Goal: Task Accomplishment & Management: Manage account settings

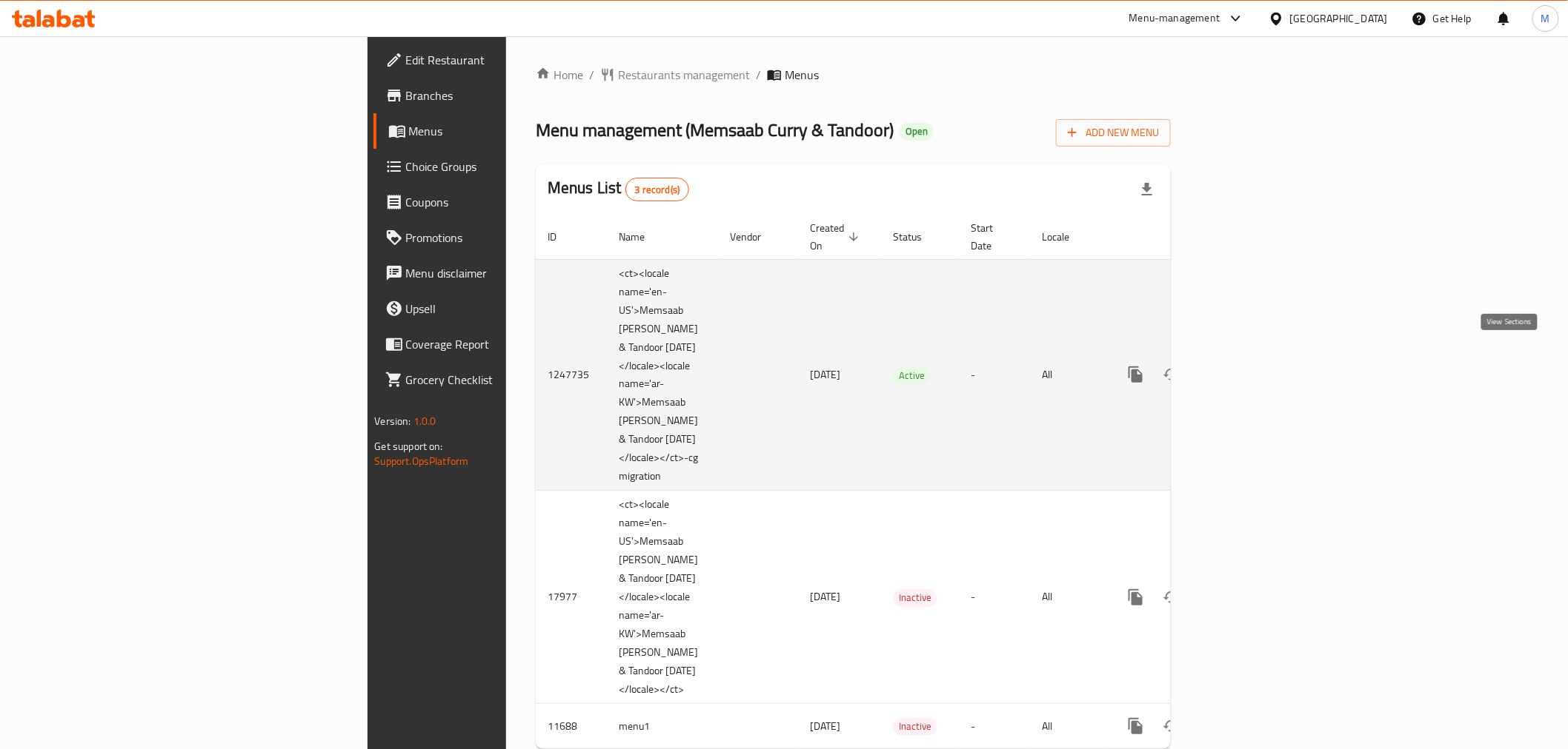
click at [1251, 366] on icon "enhanced table" at bounding box center [1242, 374] width 18 height 18
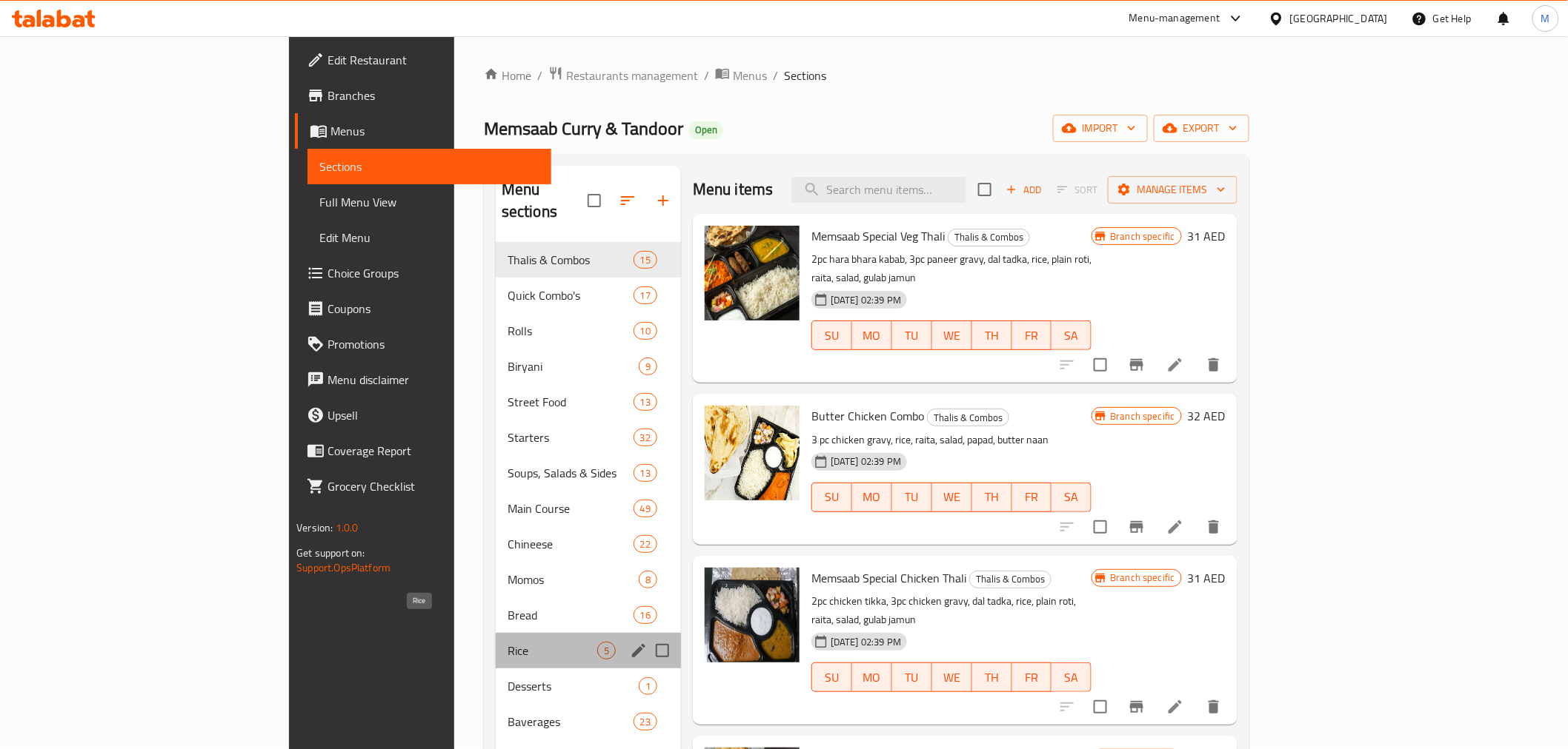
click at [507, 642] on span "Rice" at bounding box center [552, 650] width 90 height 18
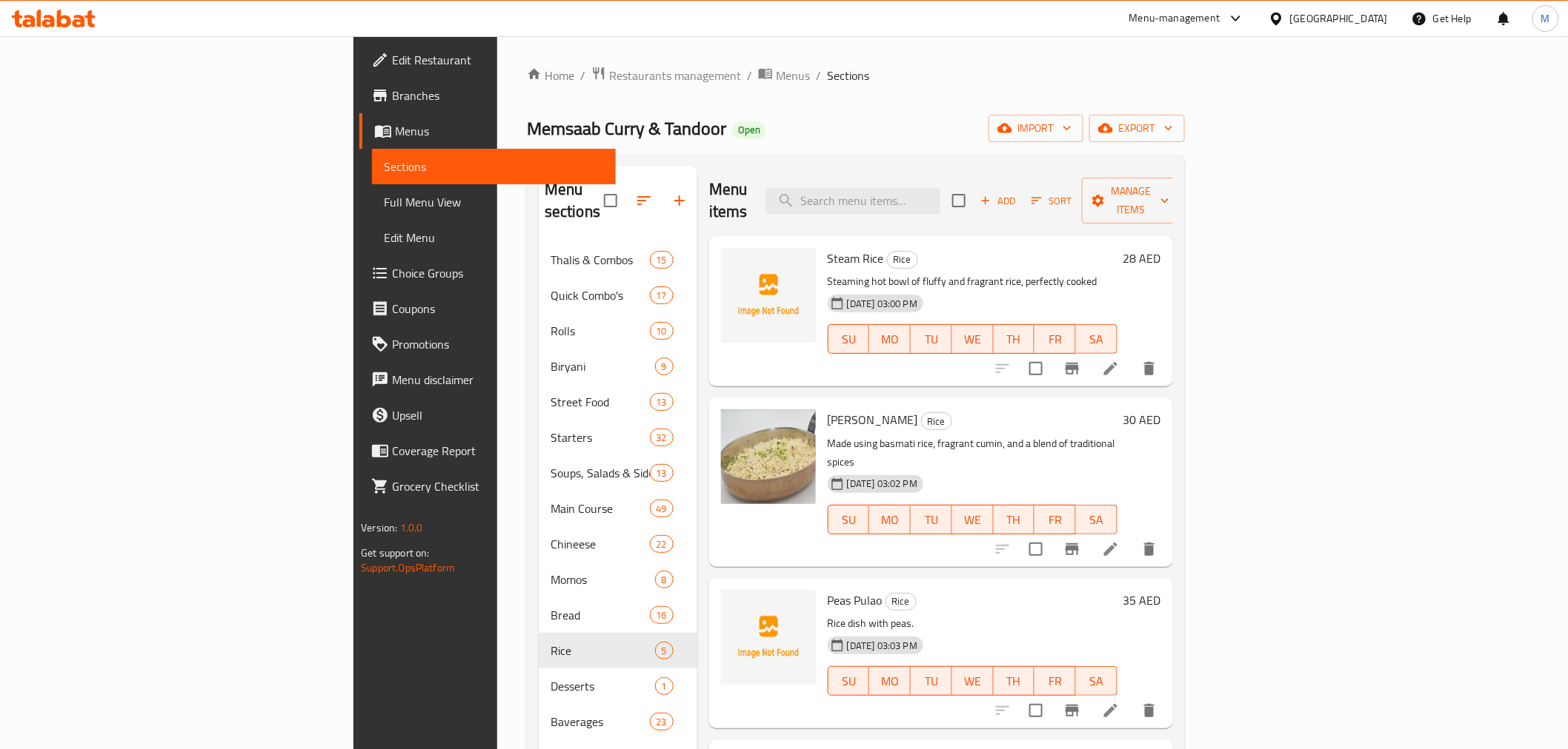
click at [1081, 360] on icon "Branch-specific-item" at bounding box center [1072, 368] width 18 height 18
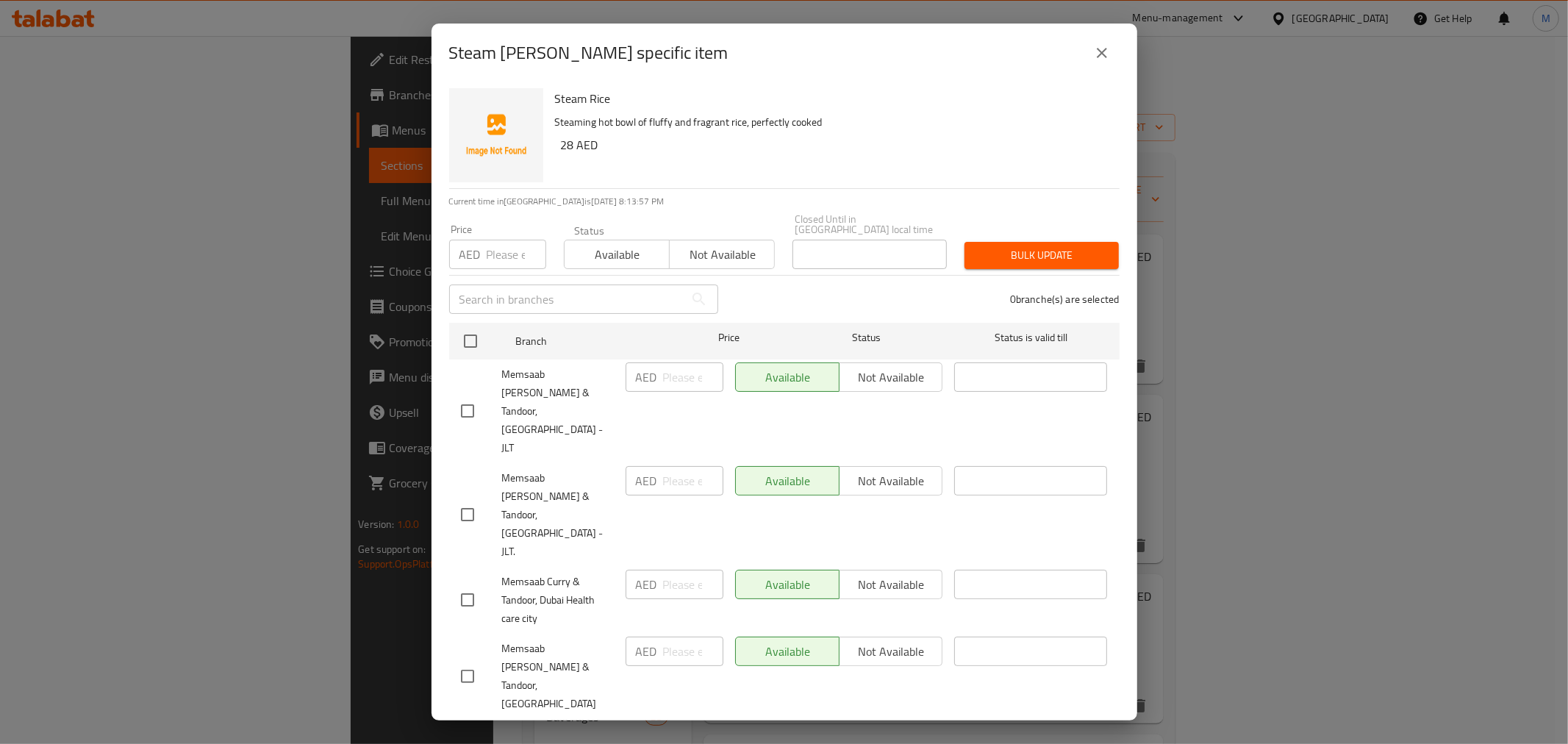
click at [1113, 56] on button "close" at bounding box center [1102, 53] width 35 height 35
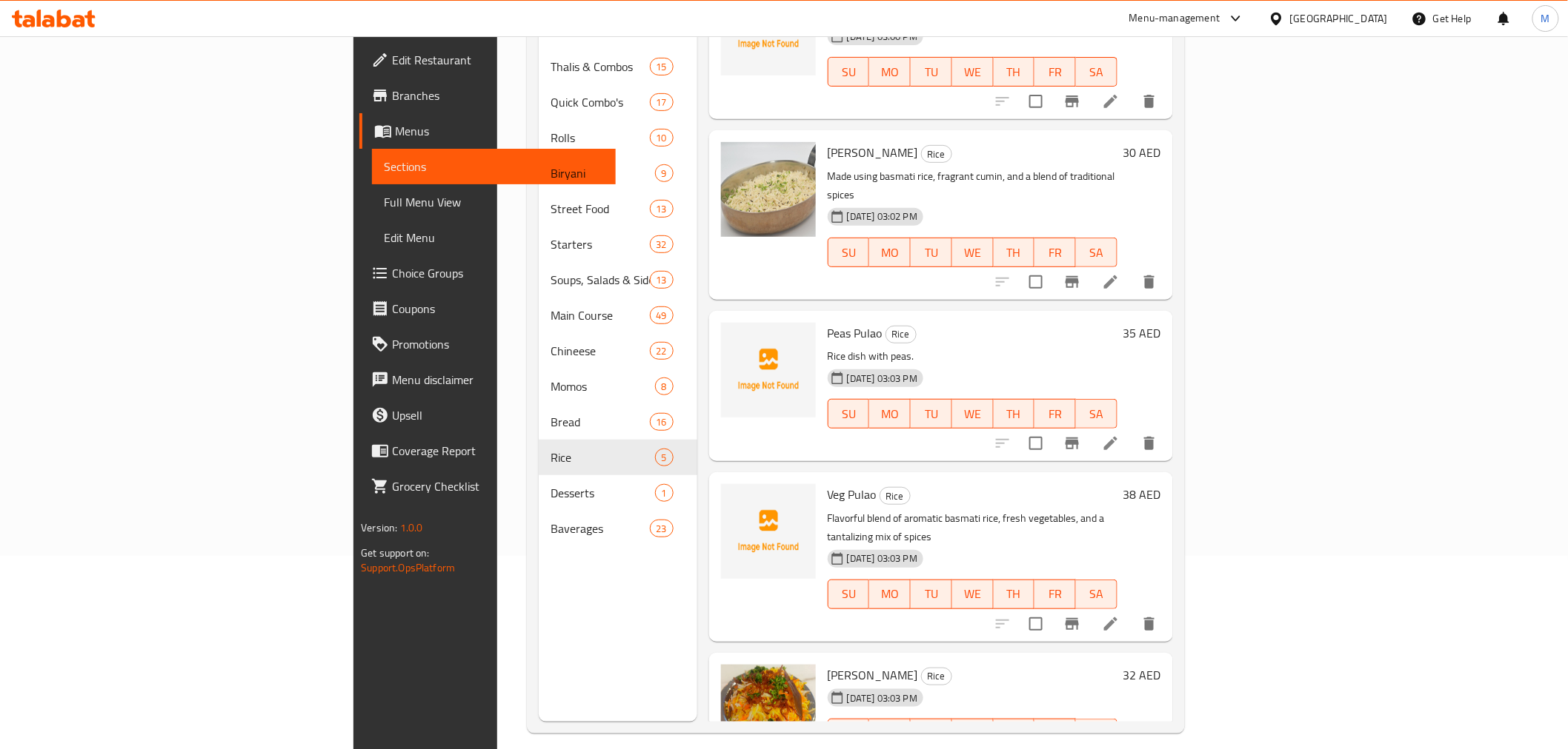
scroll to position [207, 0]
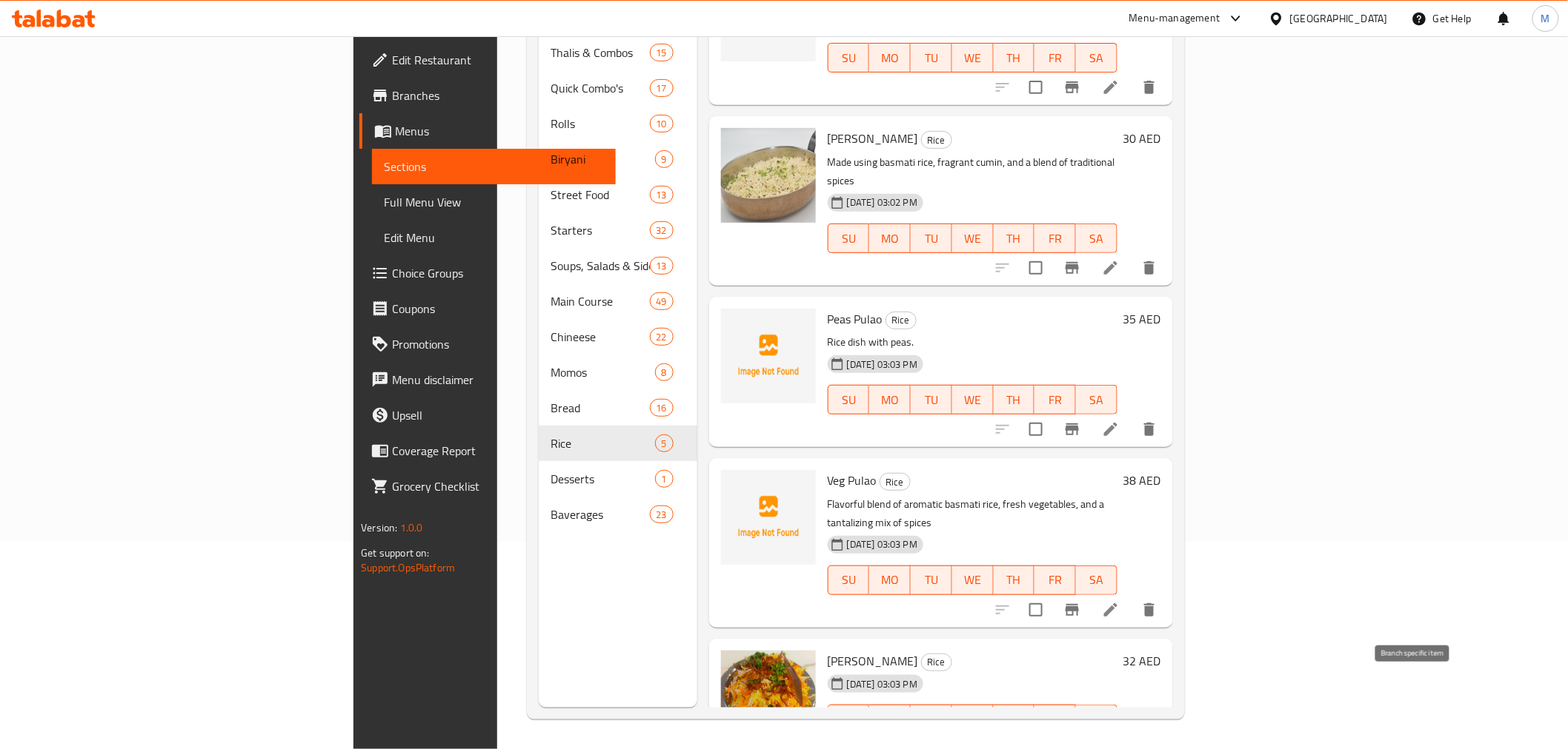
click at [1081, 741] on icon "Branch-specific-item" at bounding box center [1072, 749] width 18 height 18
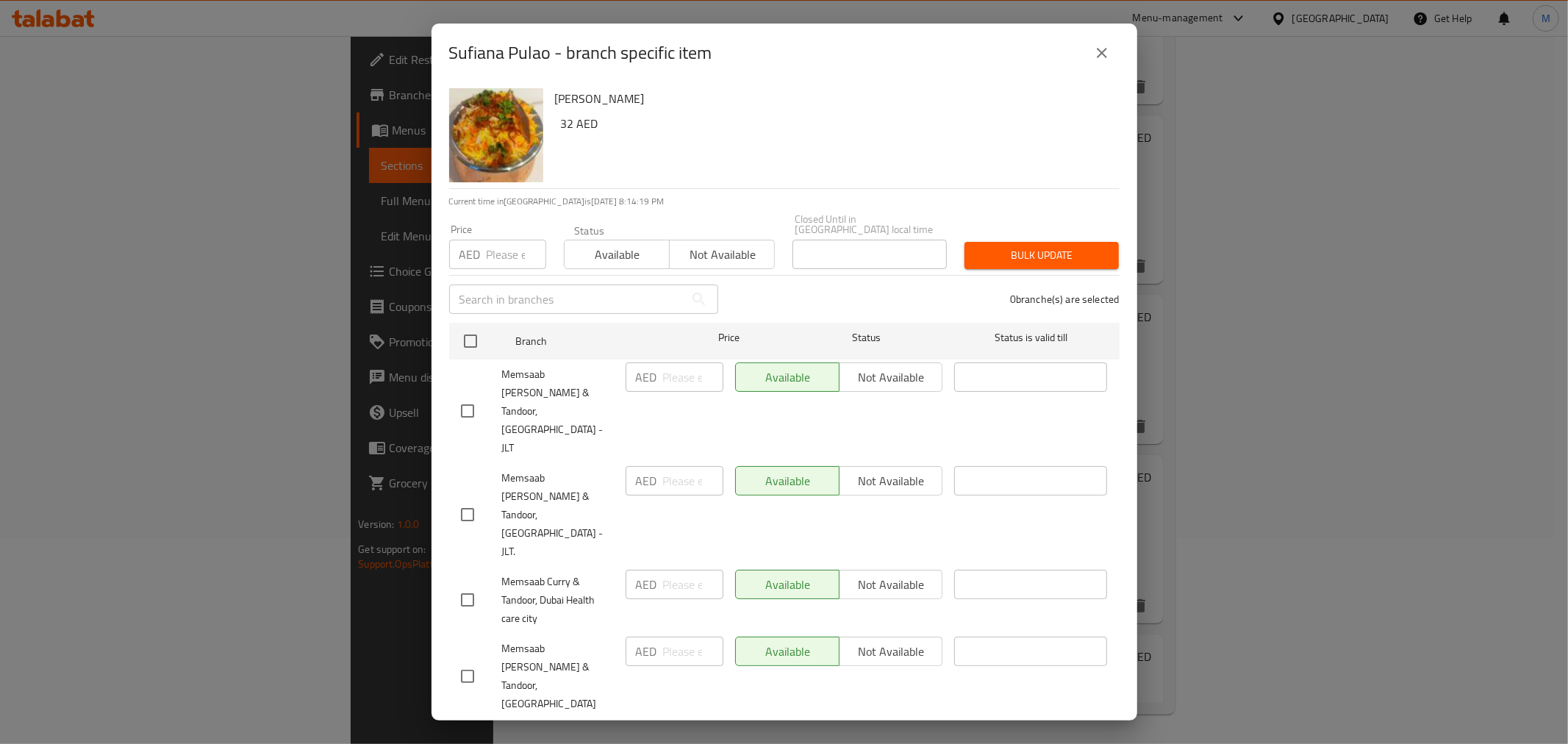
click at [1090, 56] on button "close" at bounding box center [1102, 53] width 35 height 35
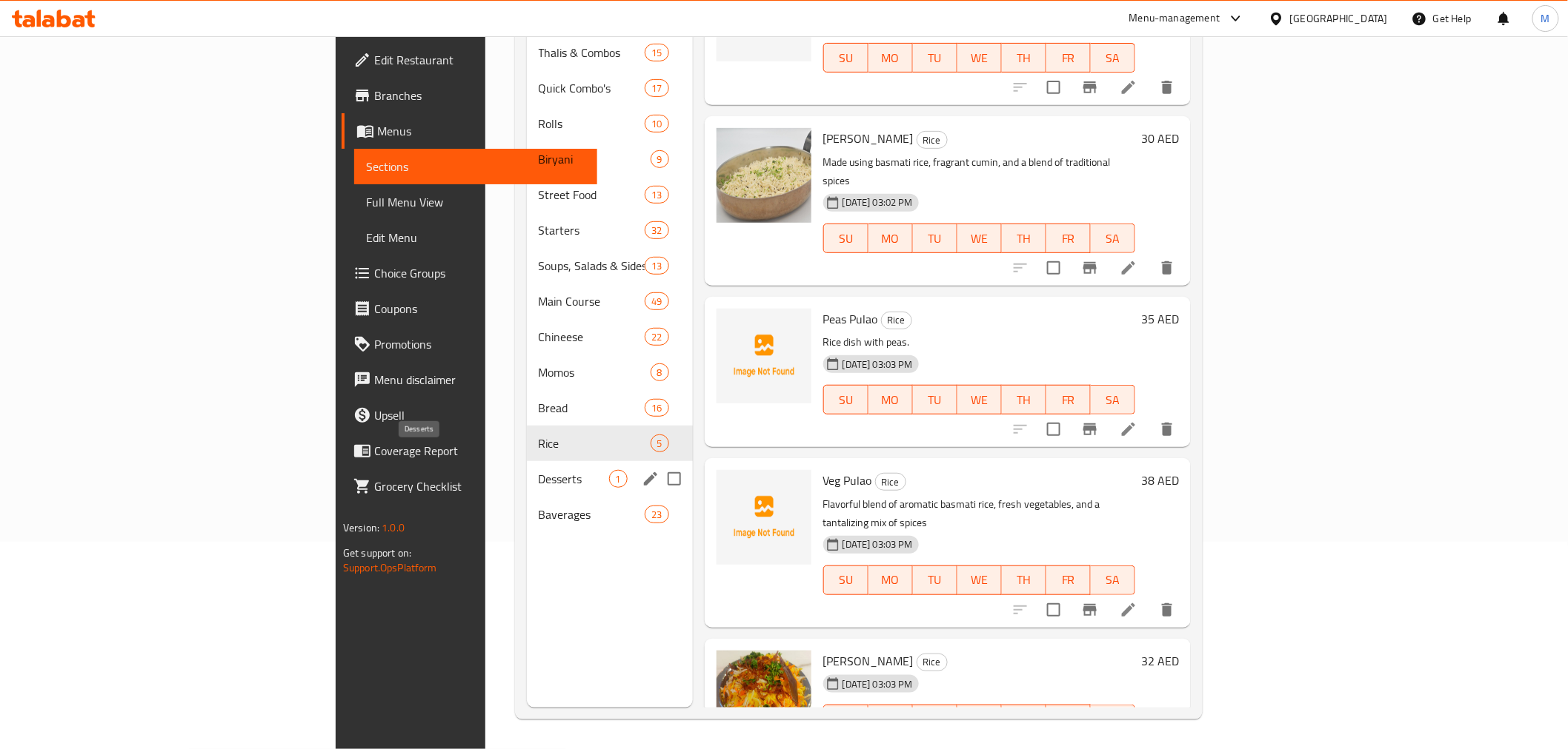
click at [538, 470] on span "Desserts" at bounding box center [573, 478] width 70 height 18
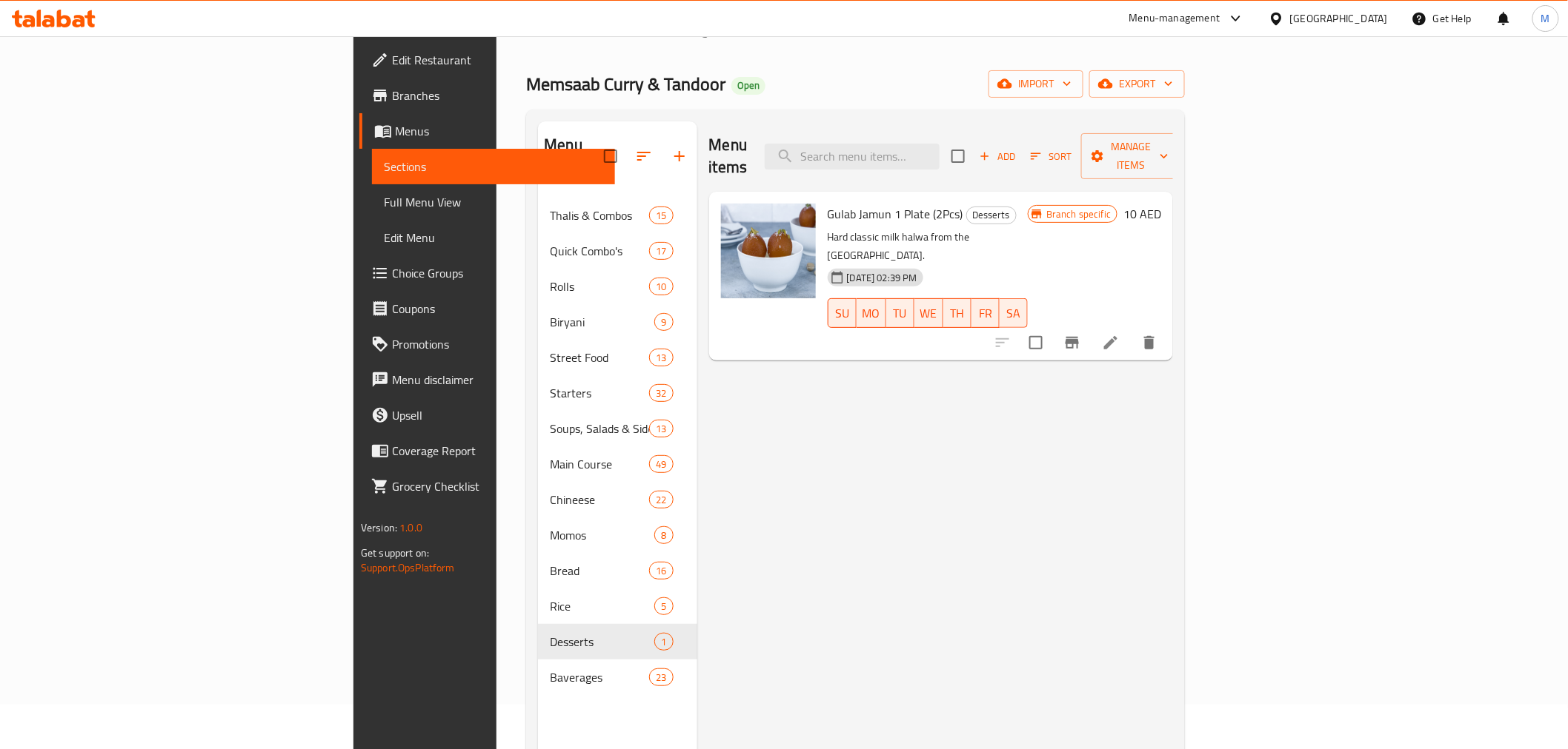
scroll to position [42, 0]
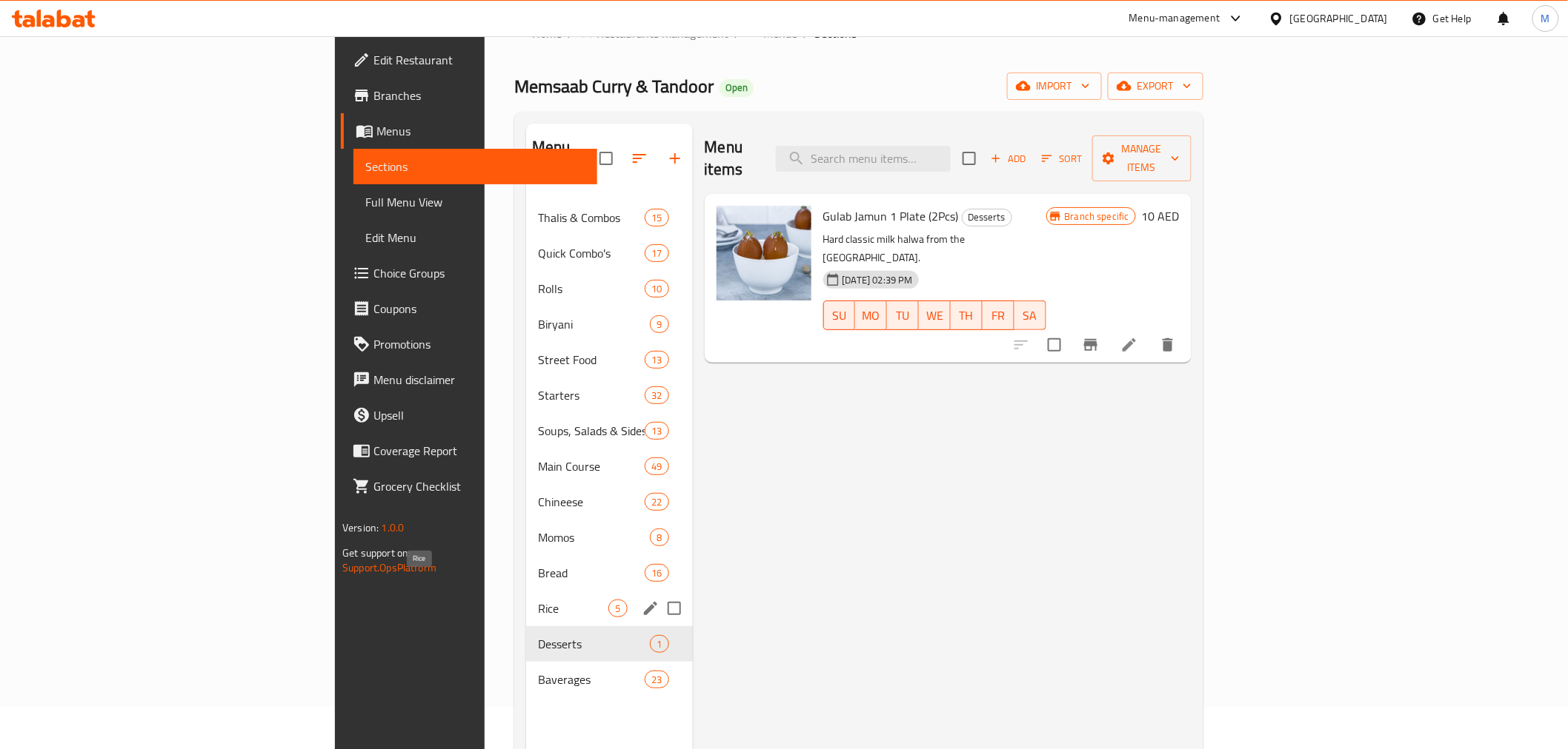
click at [538, 600] on span "Rice" at bounding box center [573, 608] width 70 height 18
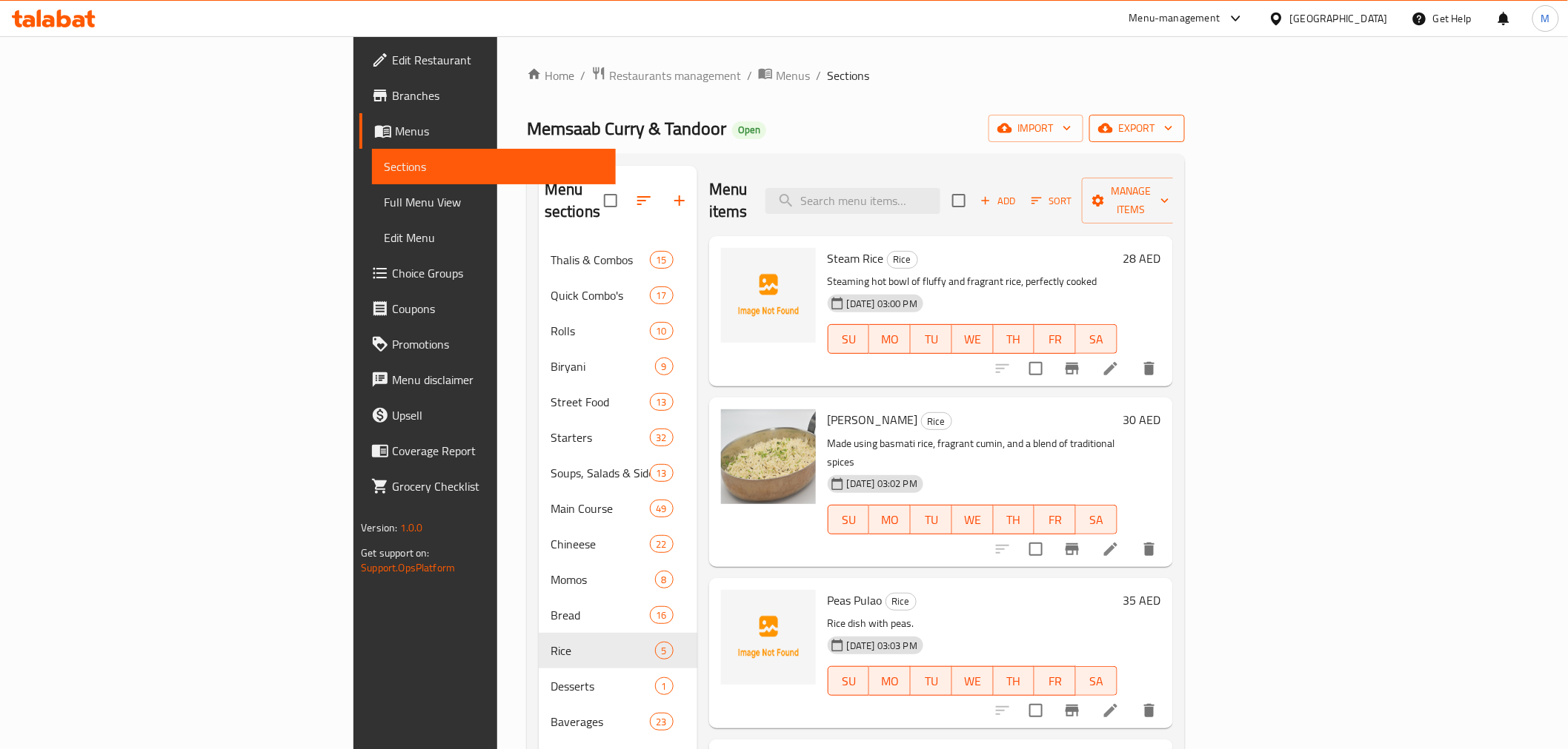
click at [1185, 137] on button "export" at bounding box center [1136, 128] width 95 height 27
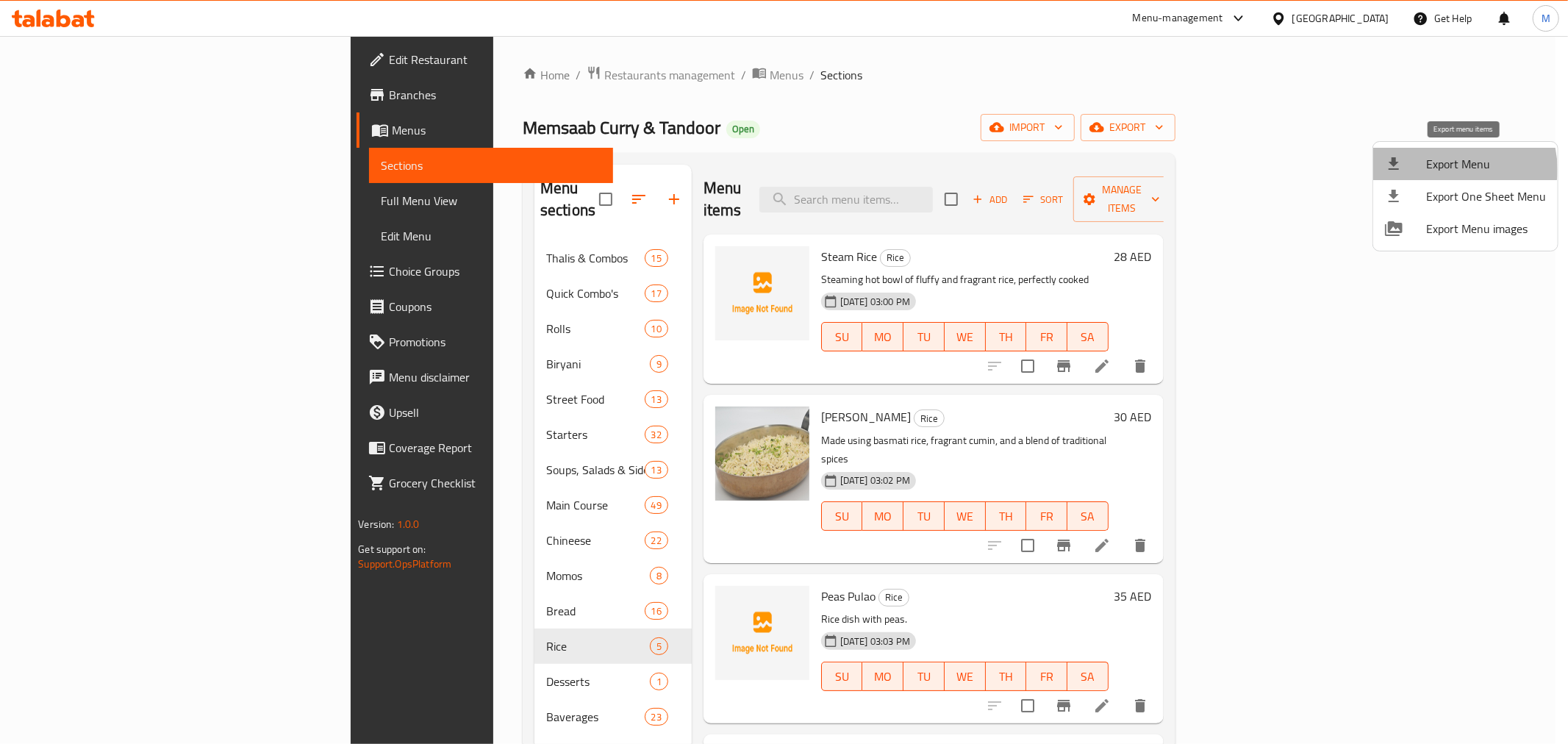
click at [1453, 169] on span "Export Menu" at bounding box center [1485, 163] width 120 height 18
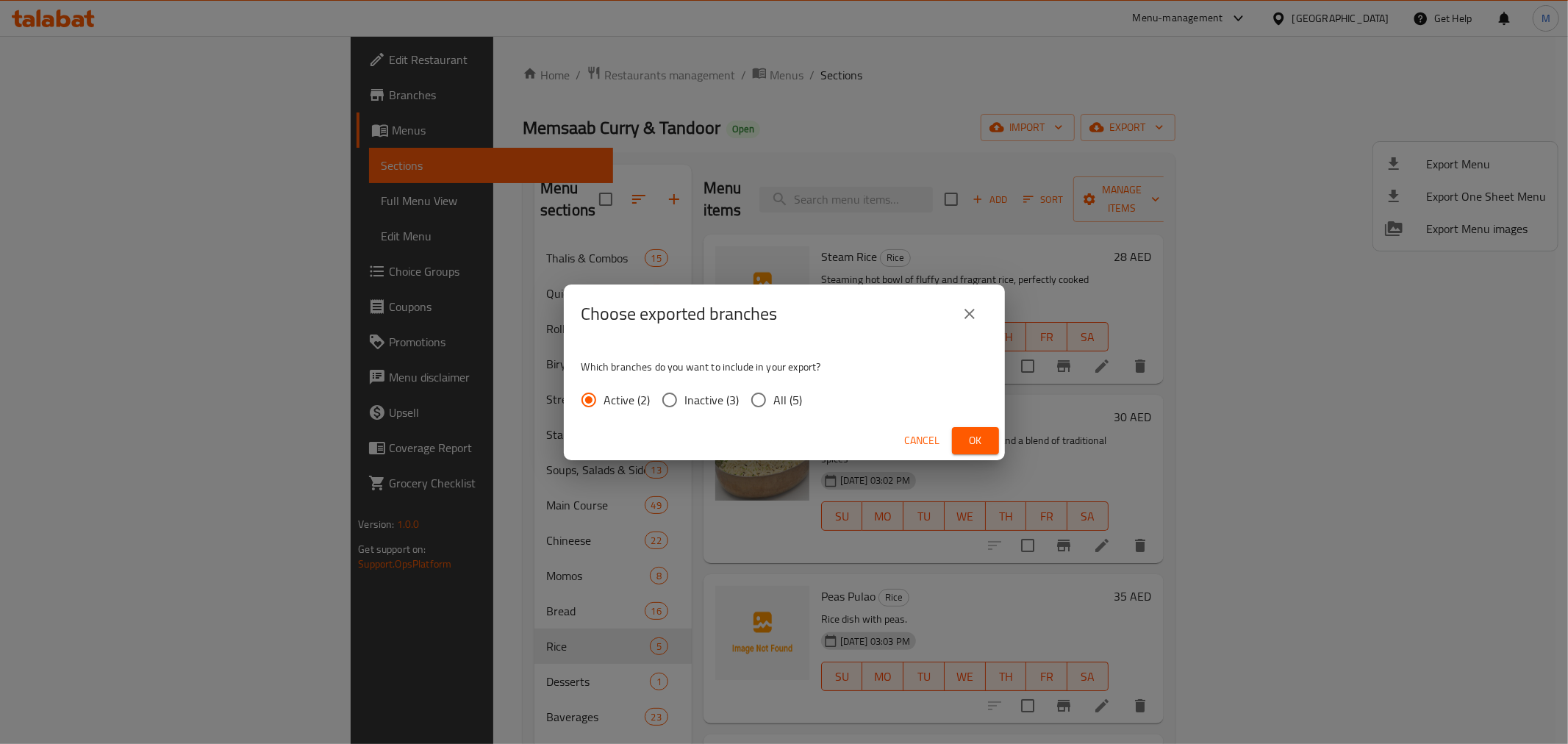
click at [771, 393] on input "All (5)" at bounding box center [759, 400] width 31 height 31
radio input "true"
click at [977, 445] on span "Ok" at bounding box center [975, 441] width 23 height 19
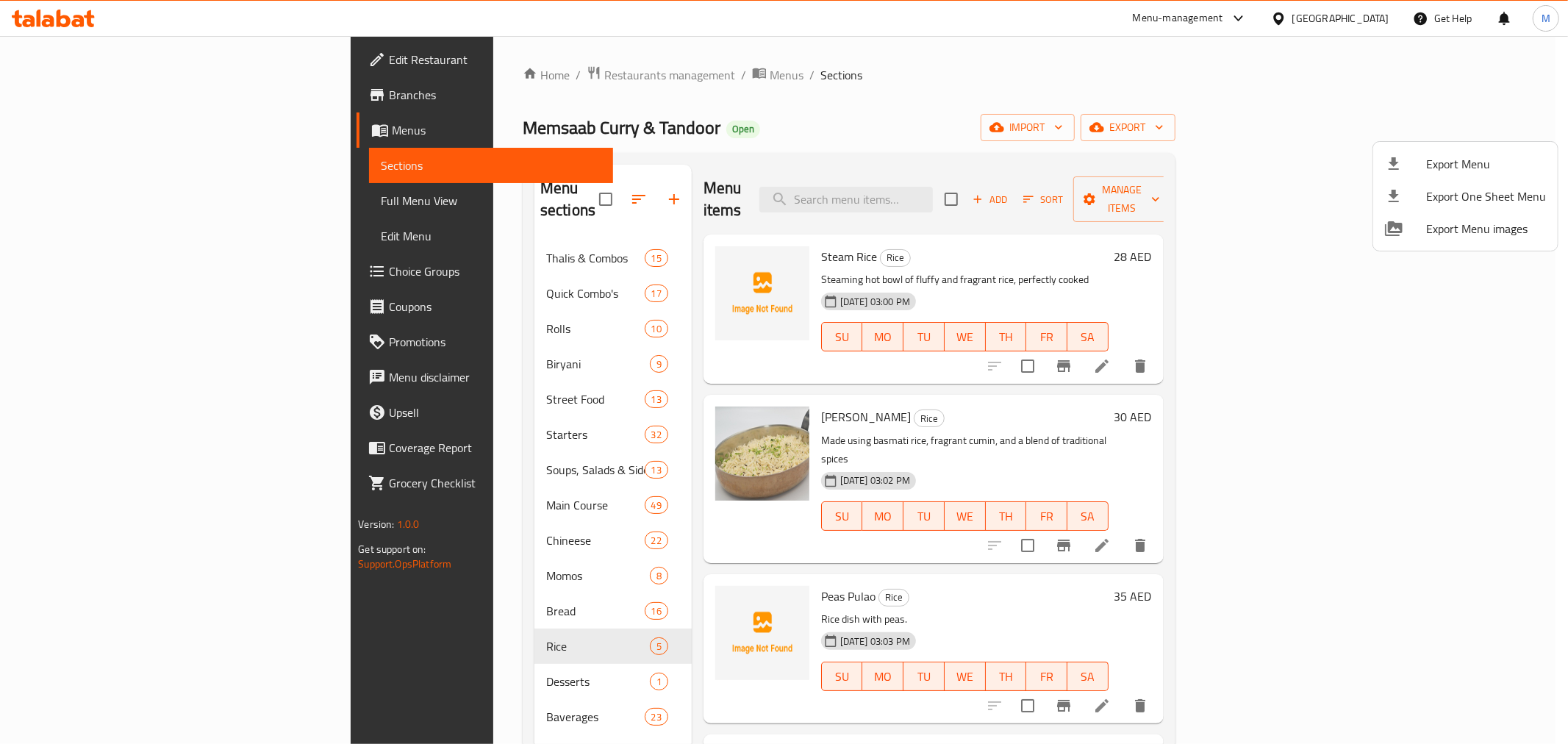
click at [534, 78] on div at bounding box center [784, 372] width 1568 height 744
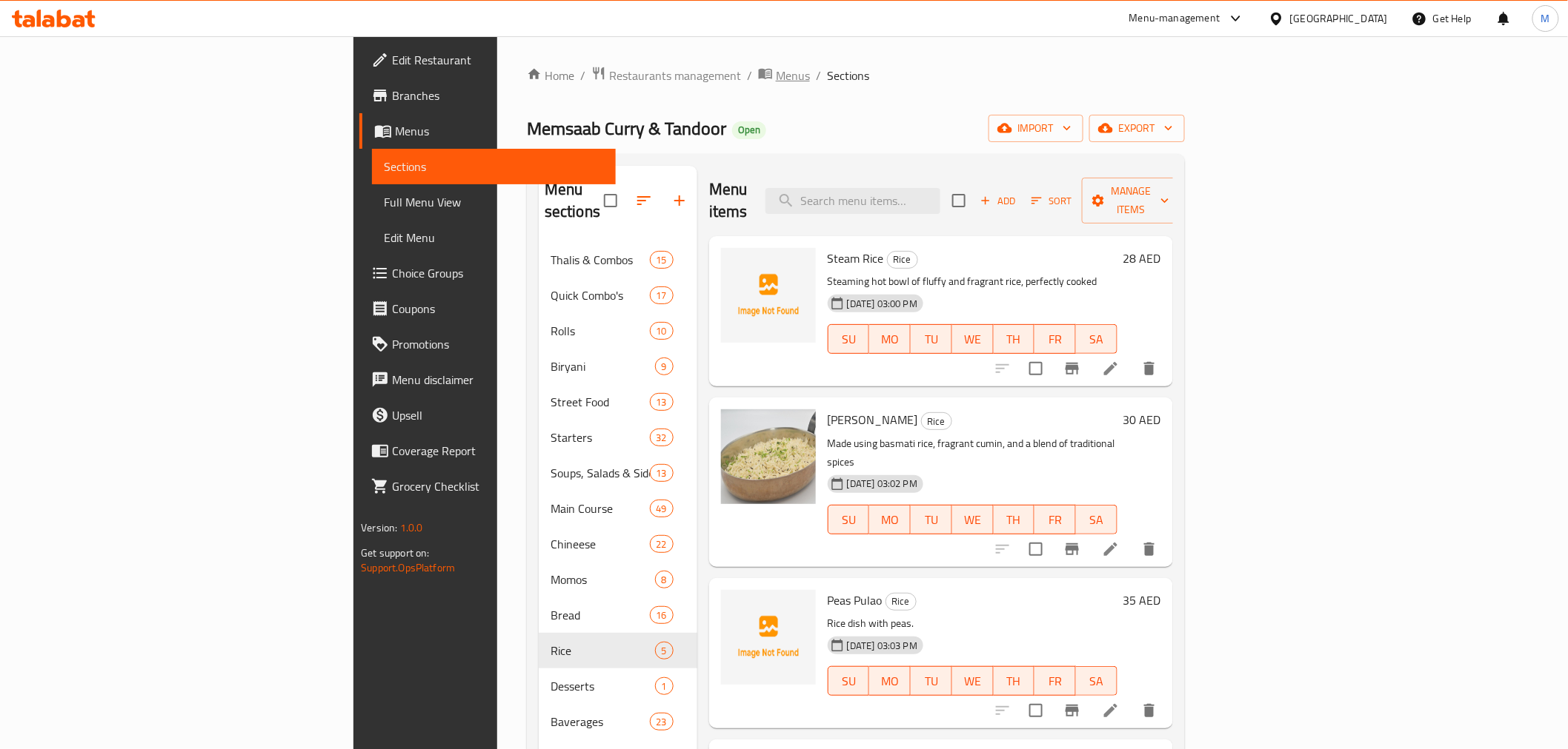
click at [776, 76] on span "Menus" at bounding box center [792, 75] width 34 height 18
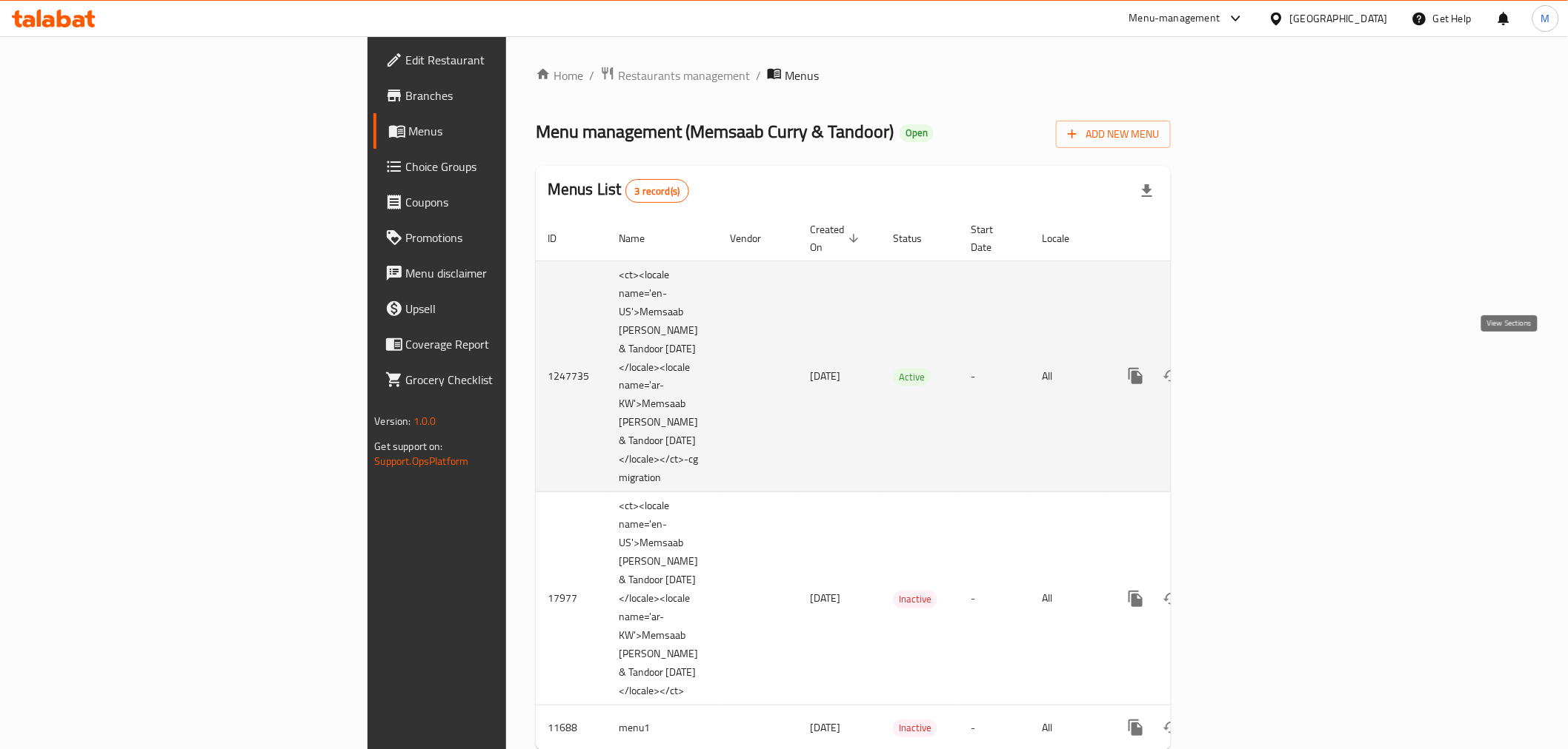
click at [1251, 368] on icon "enhanced table" at bounding box center [1242, 375] width 18 height 18
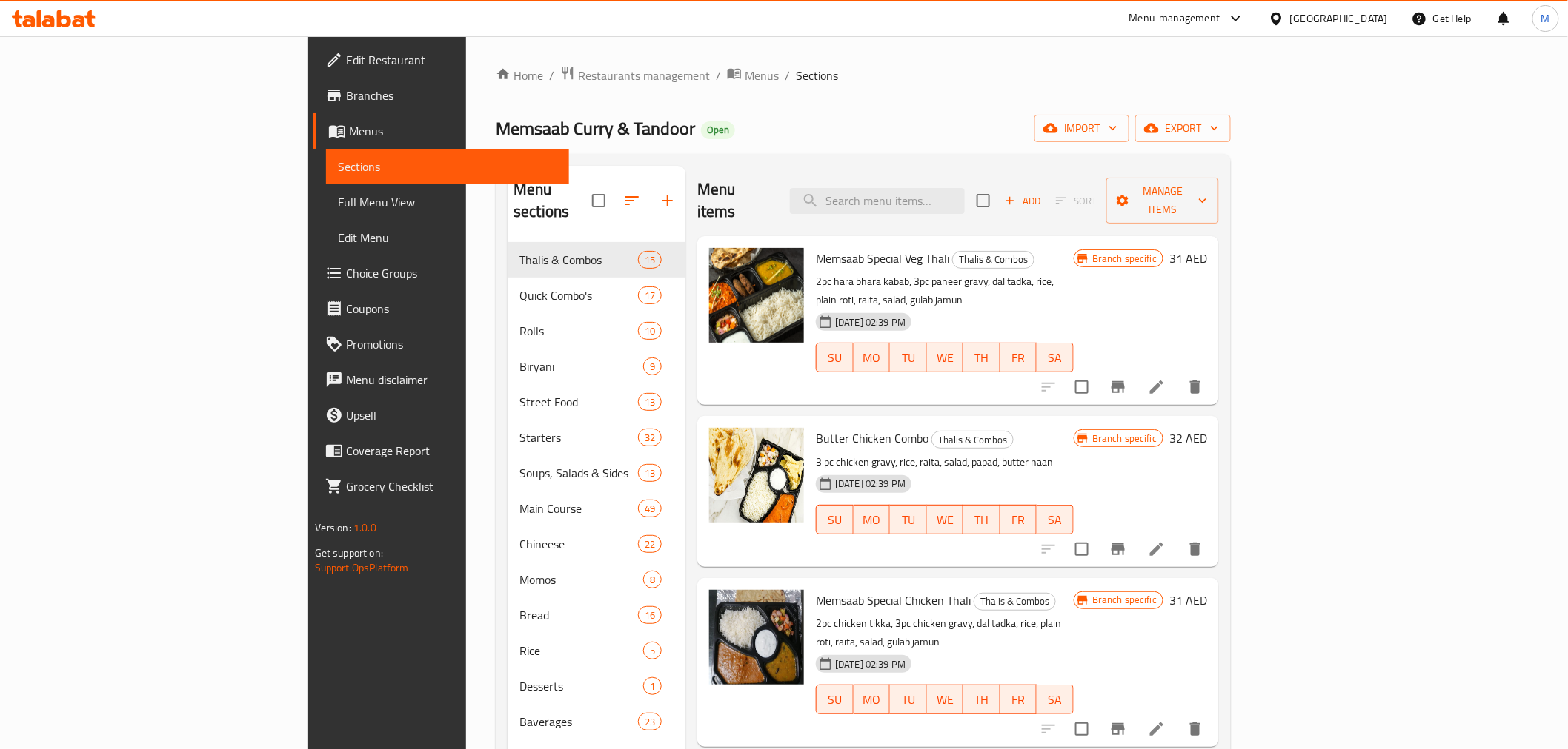
click at [346, 97] on span "Branches" at bounding box center [451, 95] width 211 height 18
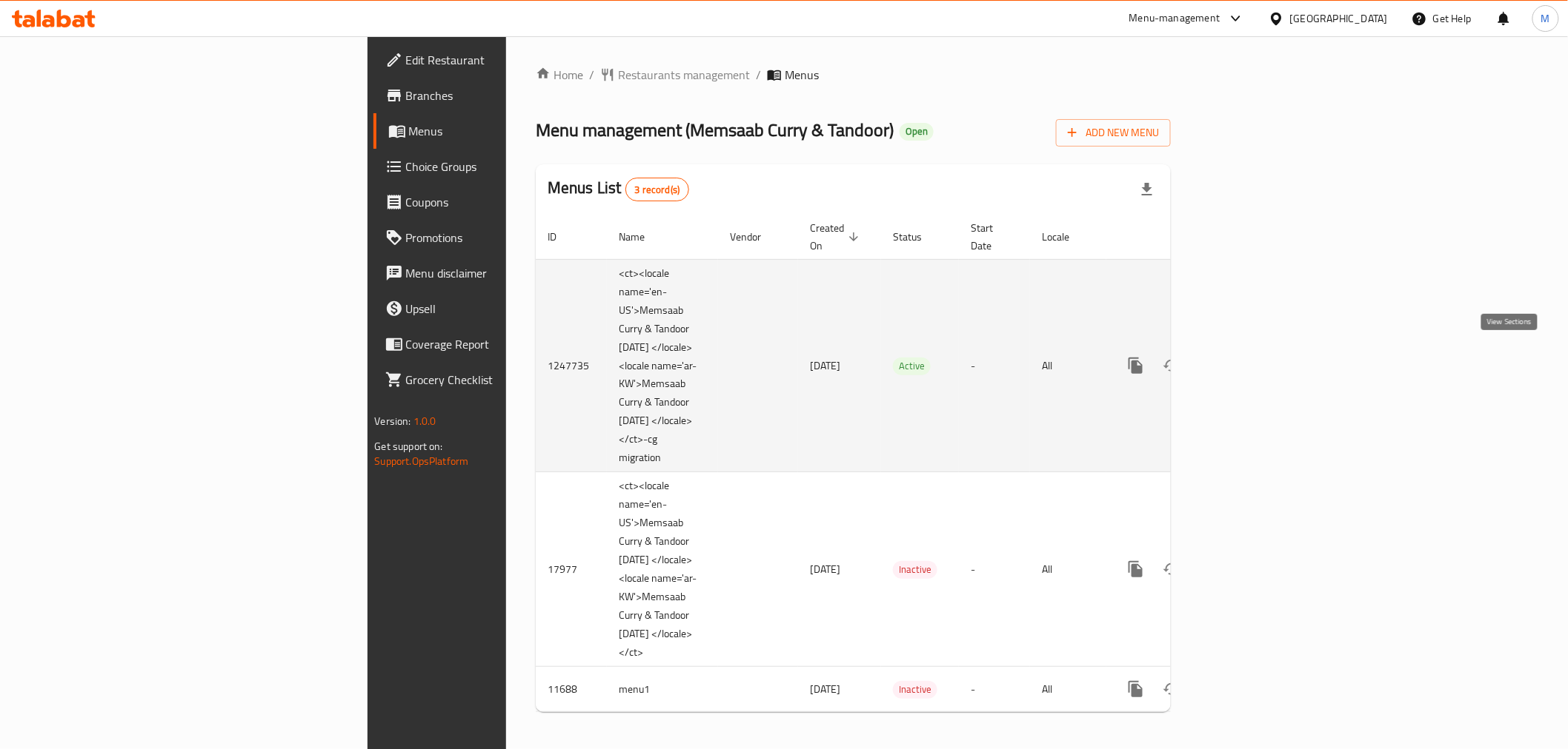
click at [1251, 366] on icon "enhanced table" at bounding box center [1242, 365] width 18 height 18
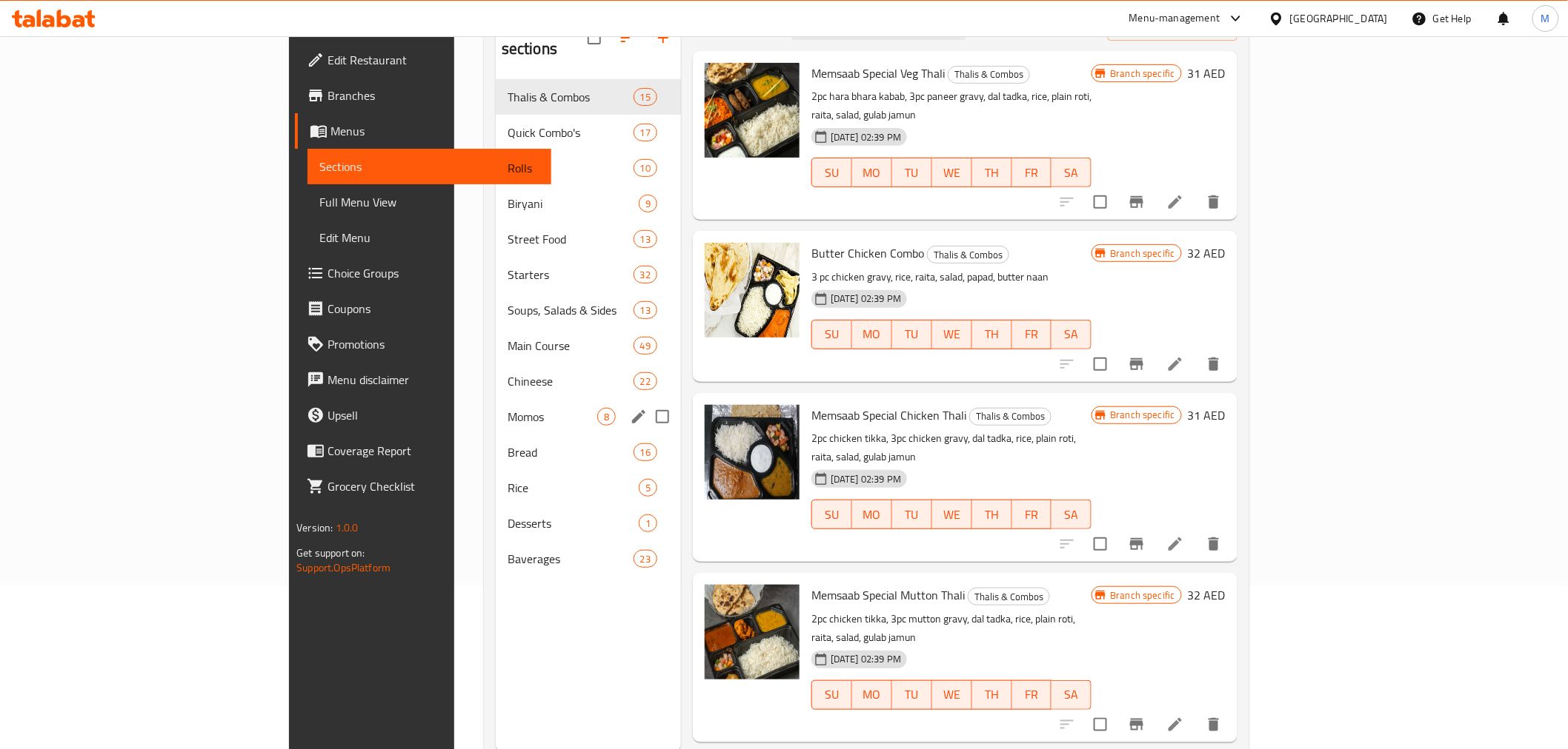
scroll to position [164, 0]
click at [507, 477] on span "Rice" at bounding box center [552, 486] width 90 height 18
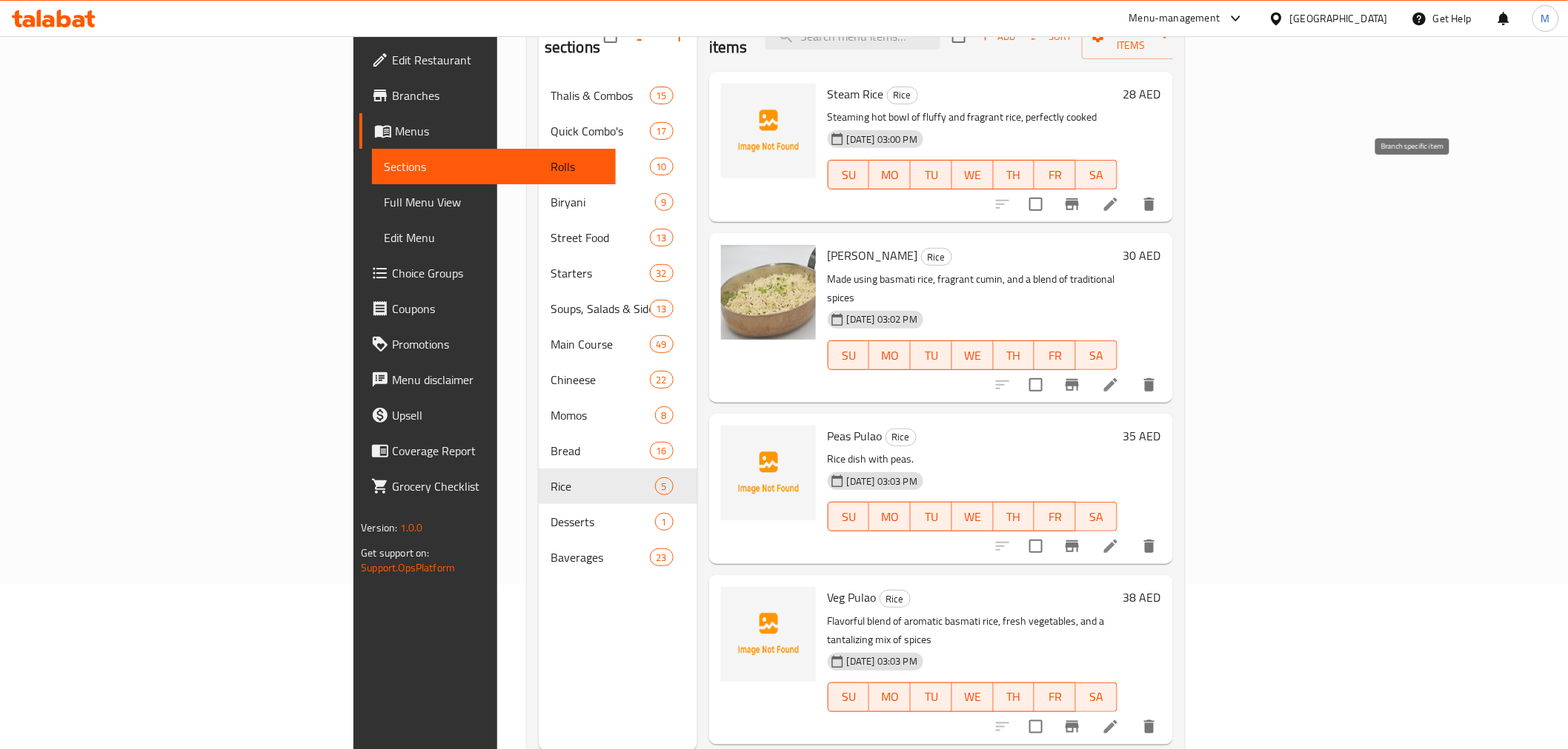
click at [1081, 195] on icon "Branch-specific-item" at bounding box center [1072, 204] width 18 height 18
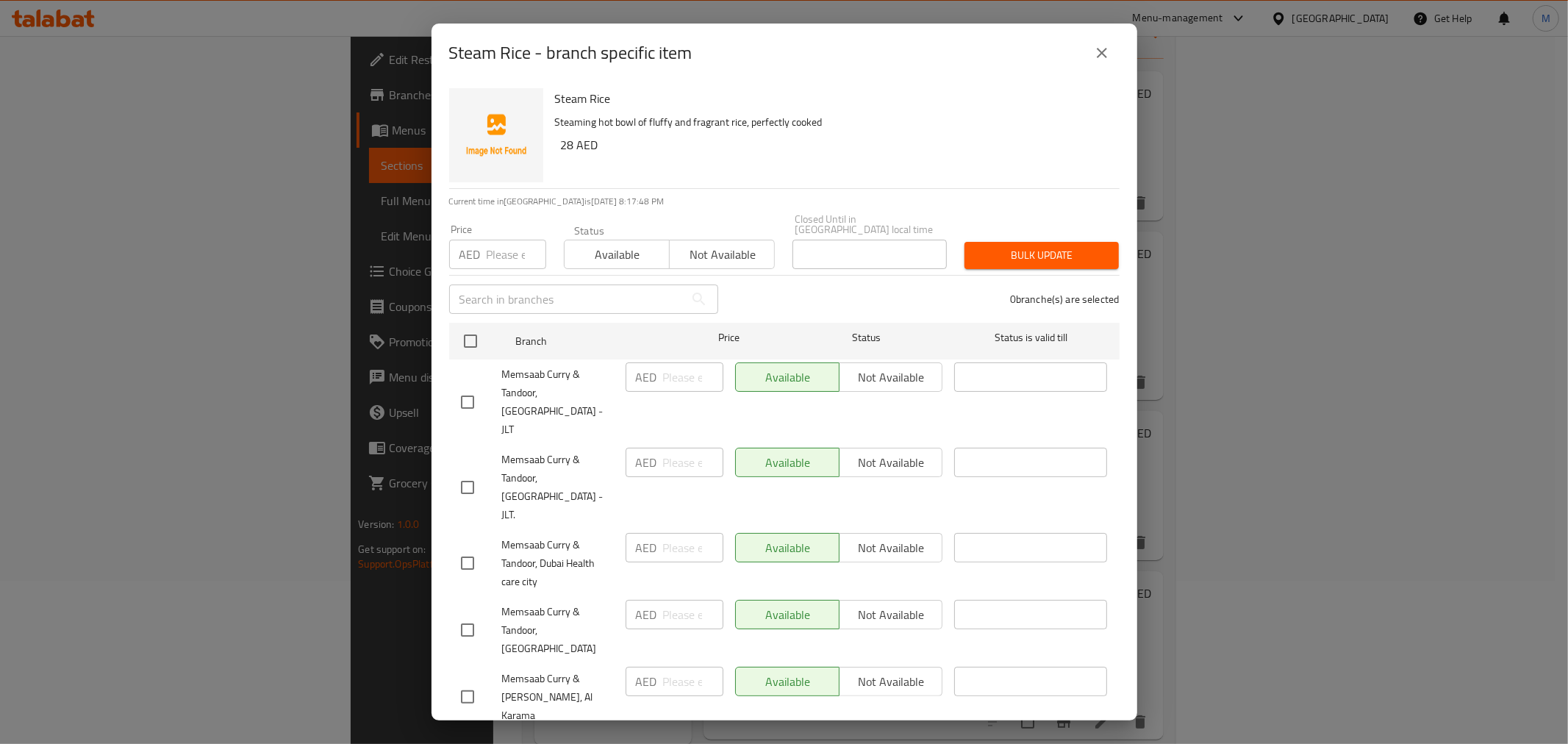
click at [513, 254] on input "number" at bounding box center [516, 254] width 59 height 30
paste input "28"
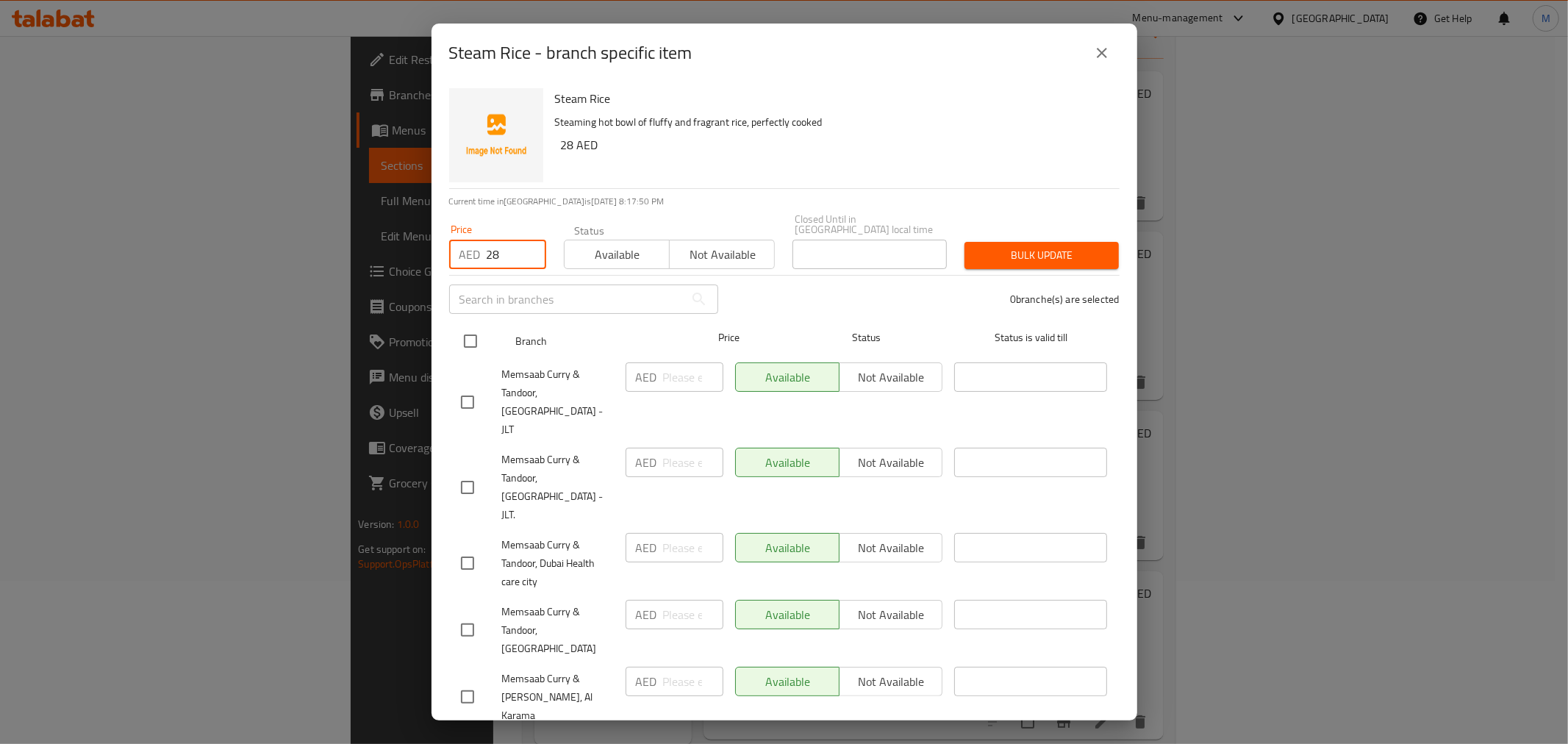
type input "28"
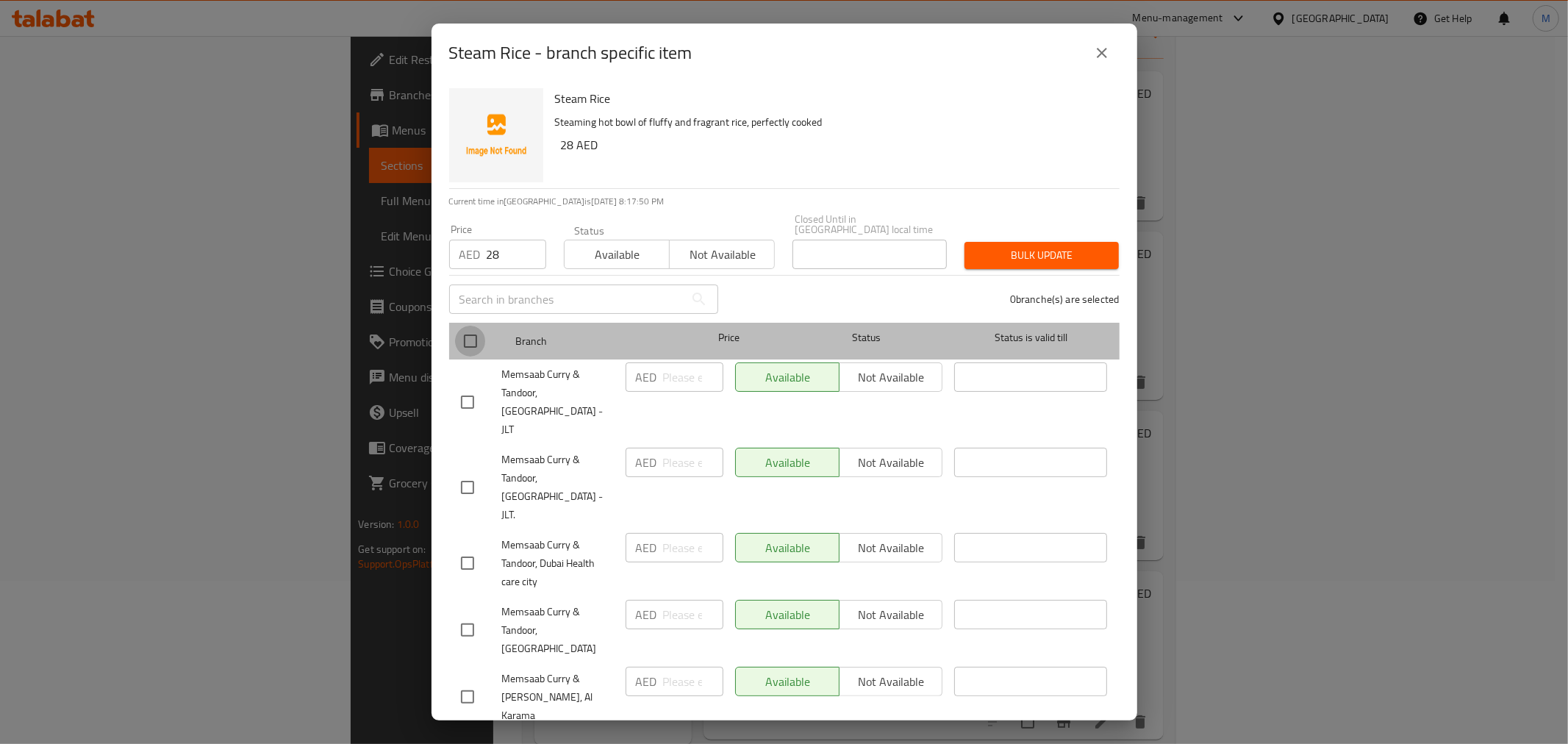
click at [476, 340] on input "checkbox" at bounding box center [470, 340] width 31 height 31
checkbox input "true"
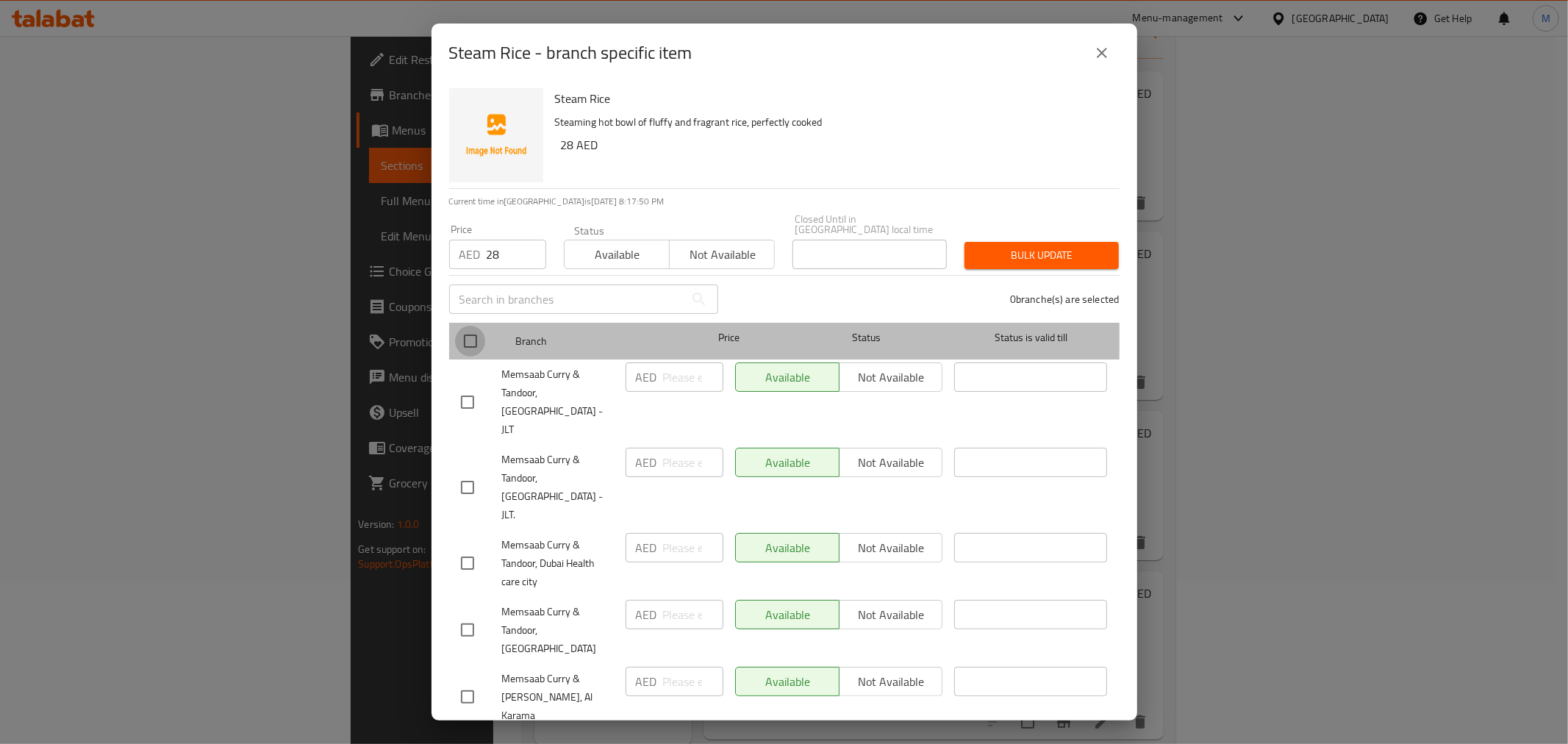
checkbox input "true"
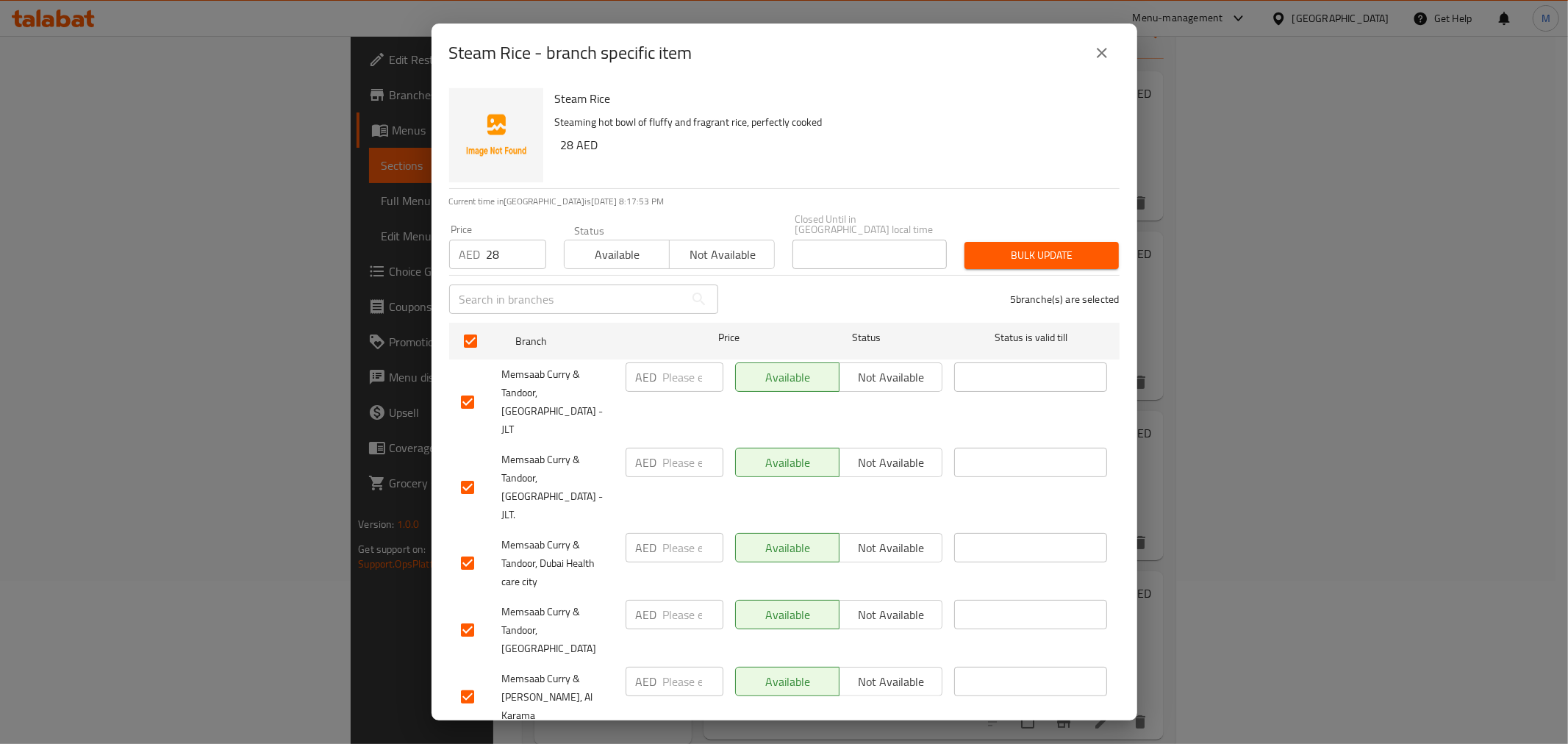
click at [1001, 261] on span "Bulk update" at bounding box center [1041, 256] width 131 height 19
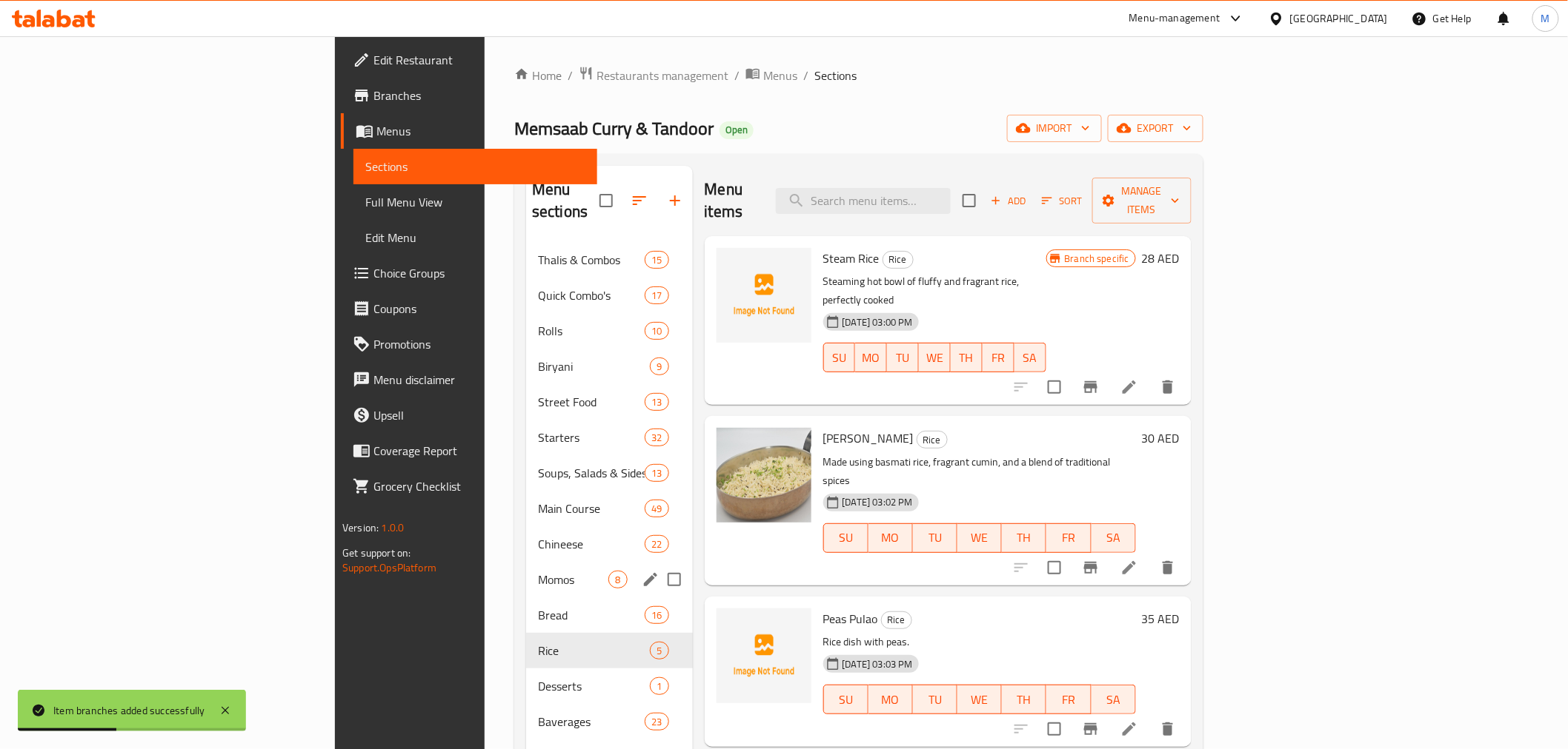
click at [526, 572] on div "Momos 8" at bounding box center [609, 580] width 166 height 35
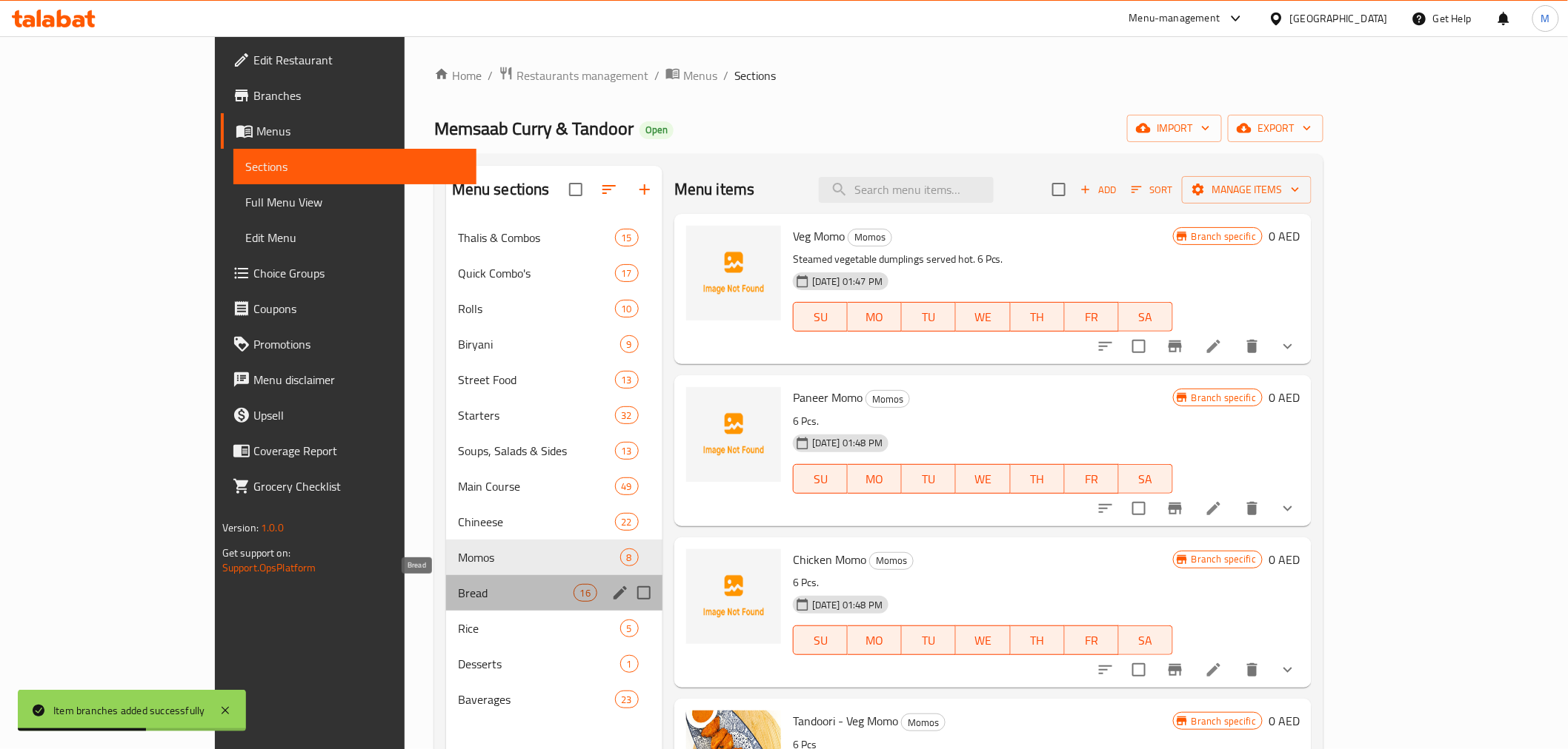
click at [458, 598] on span "Bread" at bounding box center [516, 593] width 116 height 18
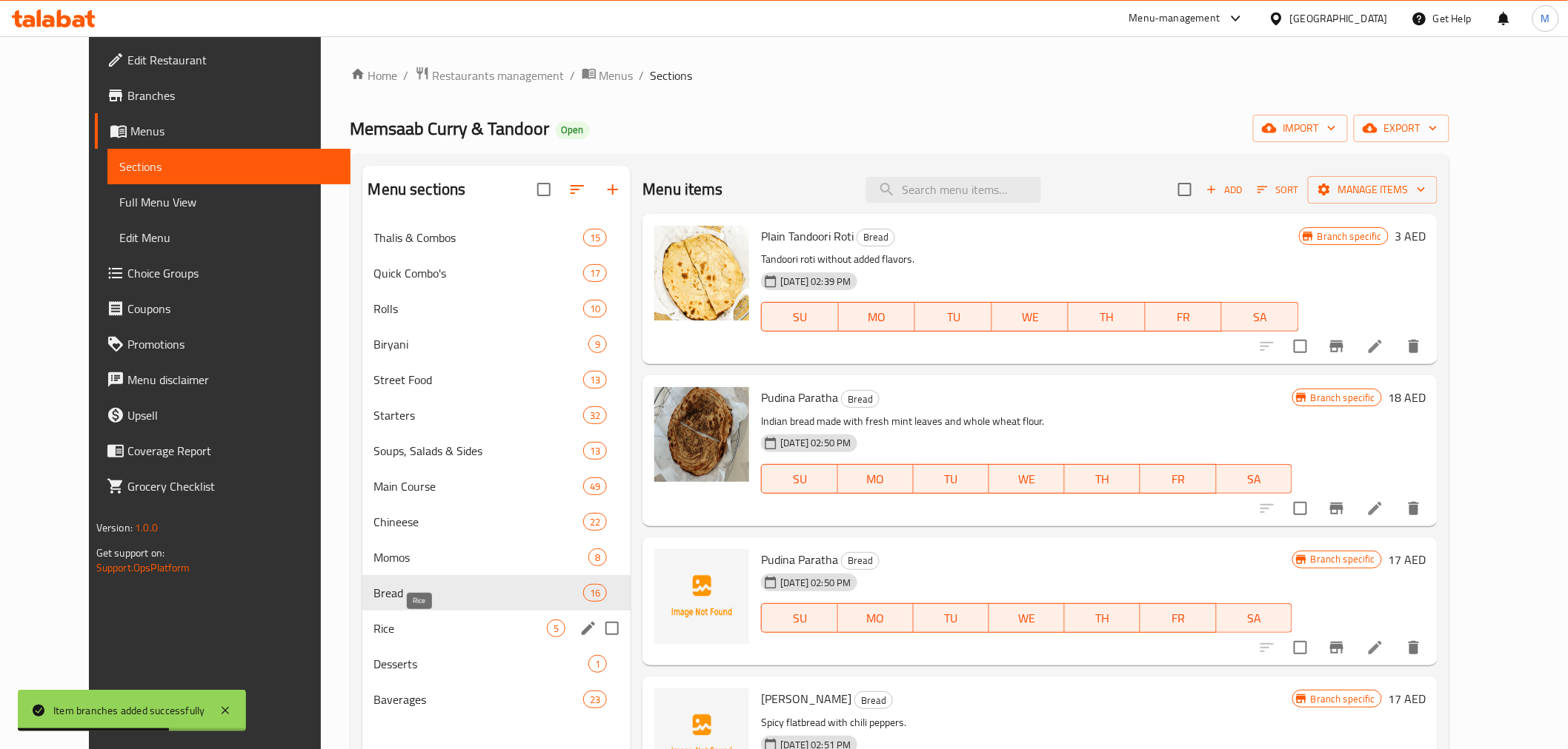
click at [374, 622] on span "Rice" at bounding box center [461, 629] width 174 height 18
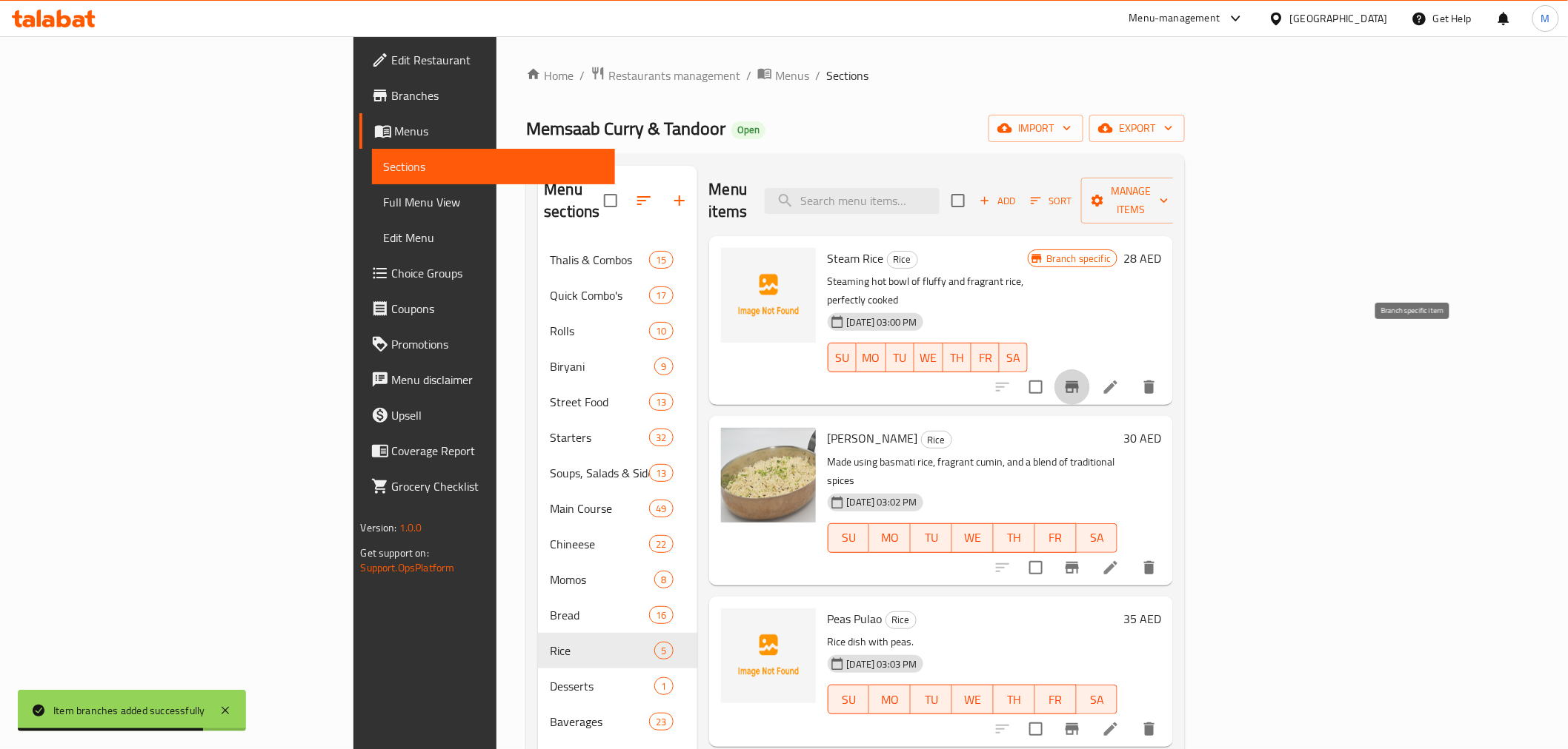
click at [1081, 378] on icon "Branch-specific-item" at bounding box center [1072, 387] width 18 height 18
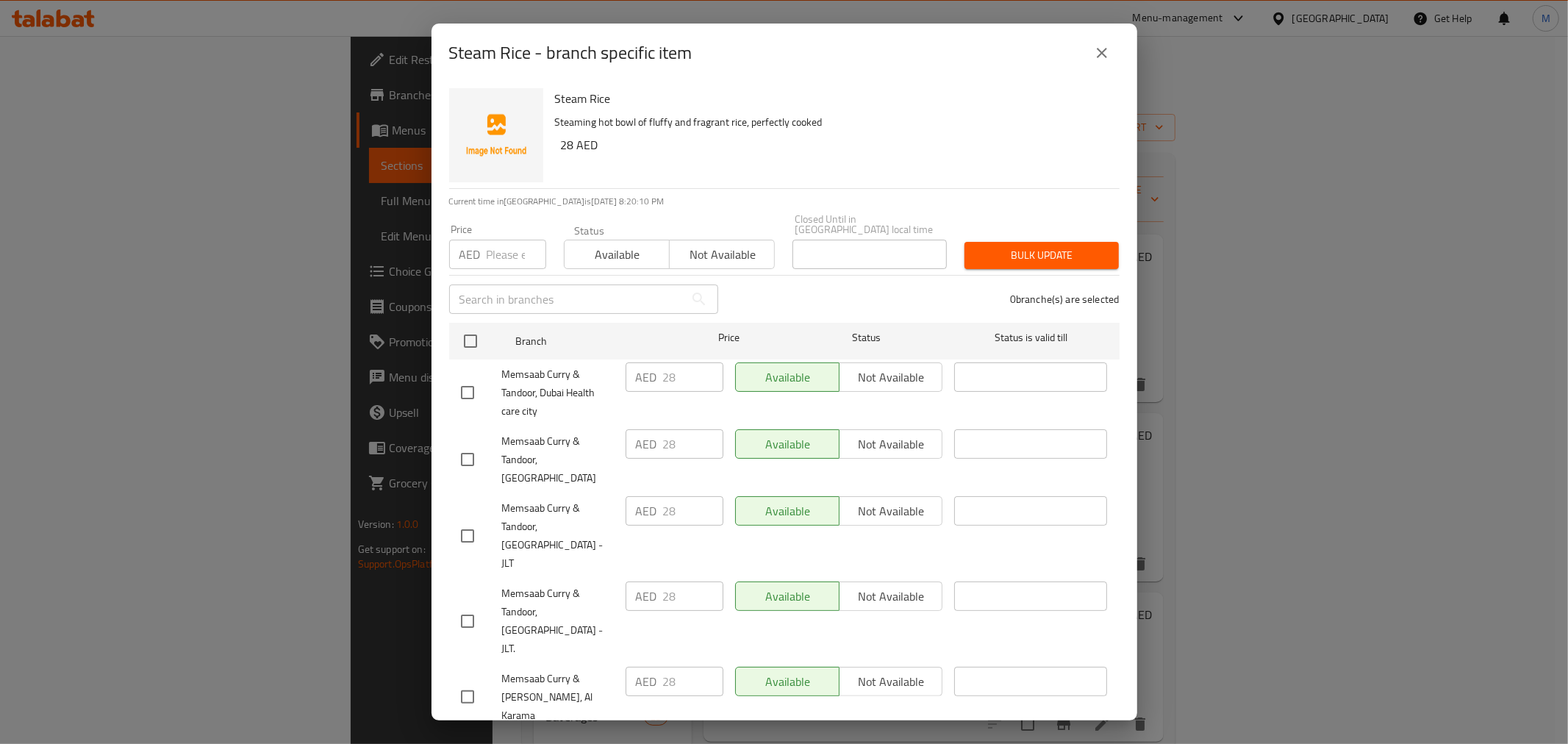
click at [1091, 51] on button "close" at bounding box center [1102, 53] width 35 height 35
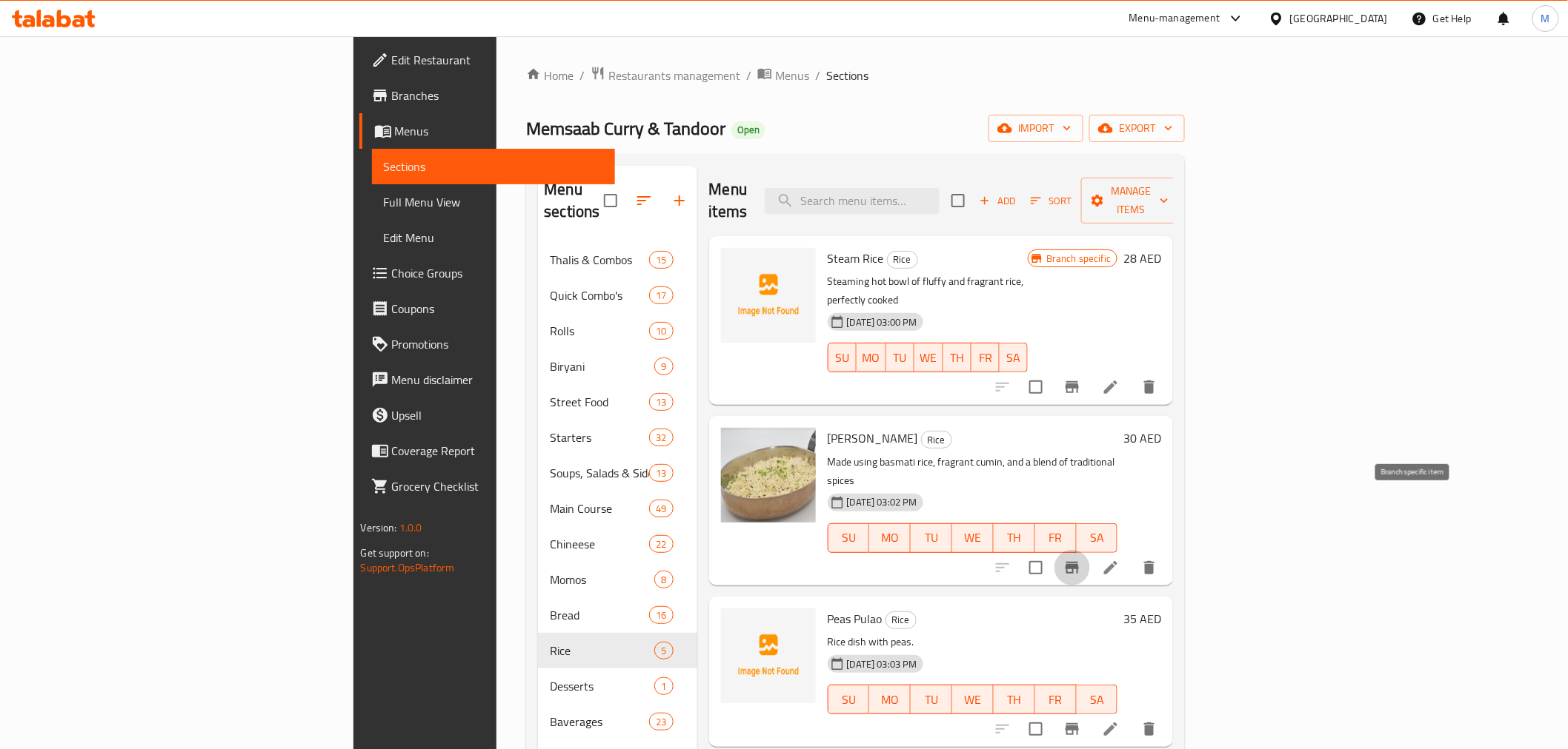
click at [1081, 559] on icon "Branch-specific-item" at bounding box center [1072, 568] width 18 height 18
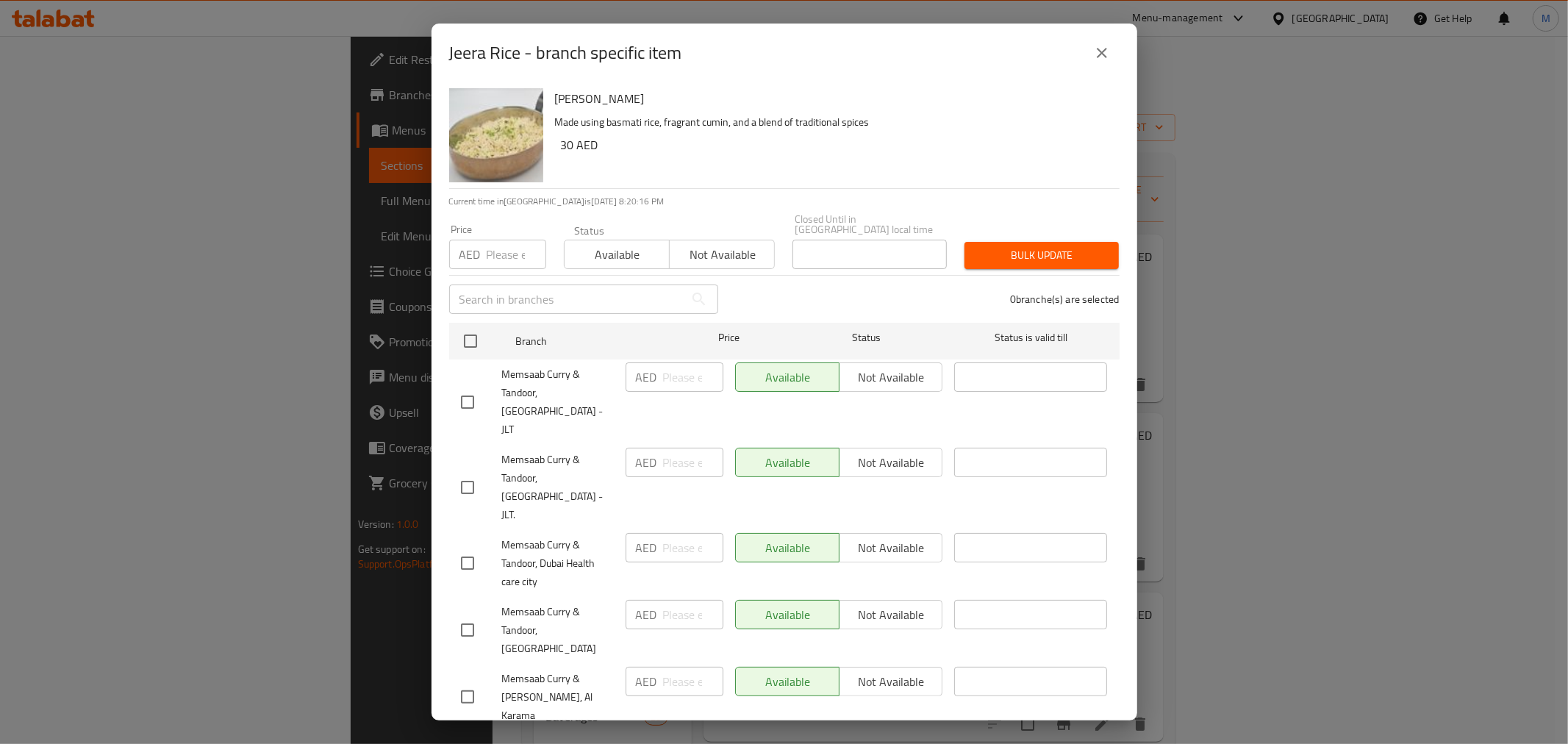
click at [508, 267] on input "number" at bounding box center [516, 254] width 59 height 30
paste input "30"
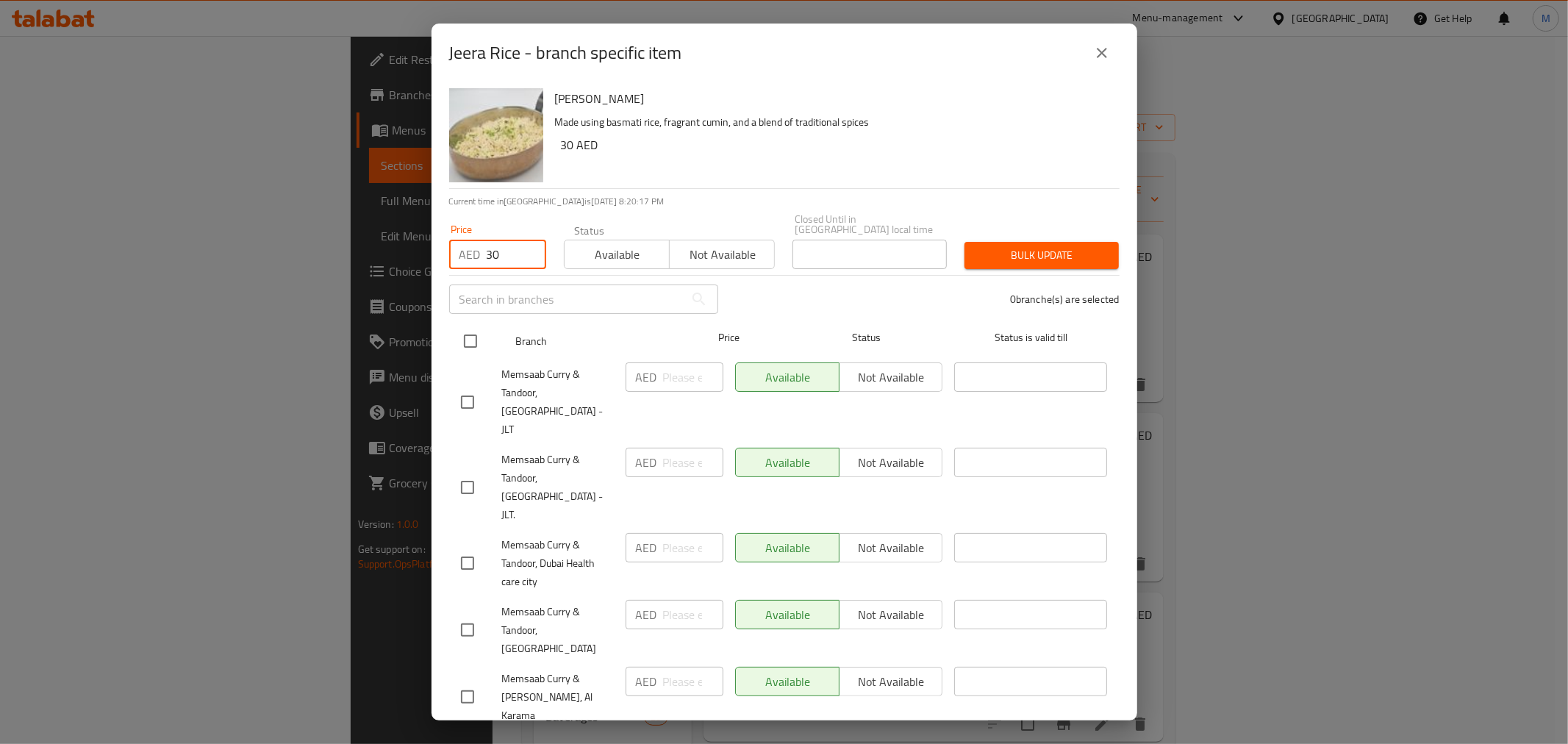
type input "30"
click at [472, 336] on input "checkbox" at bounding box center [470, 340] width 31 height 31
checkbox input "true"
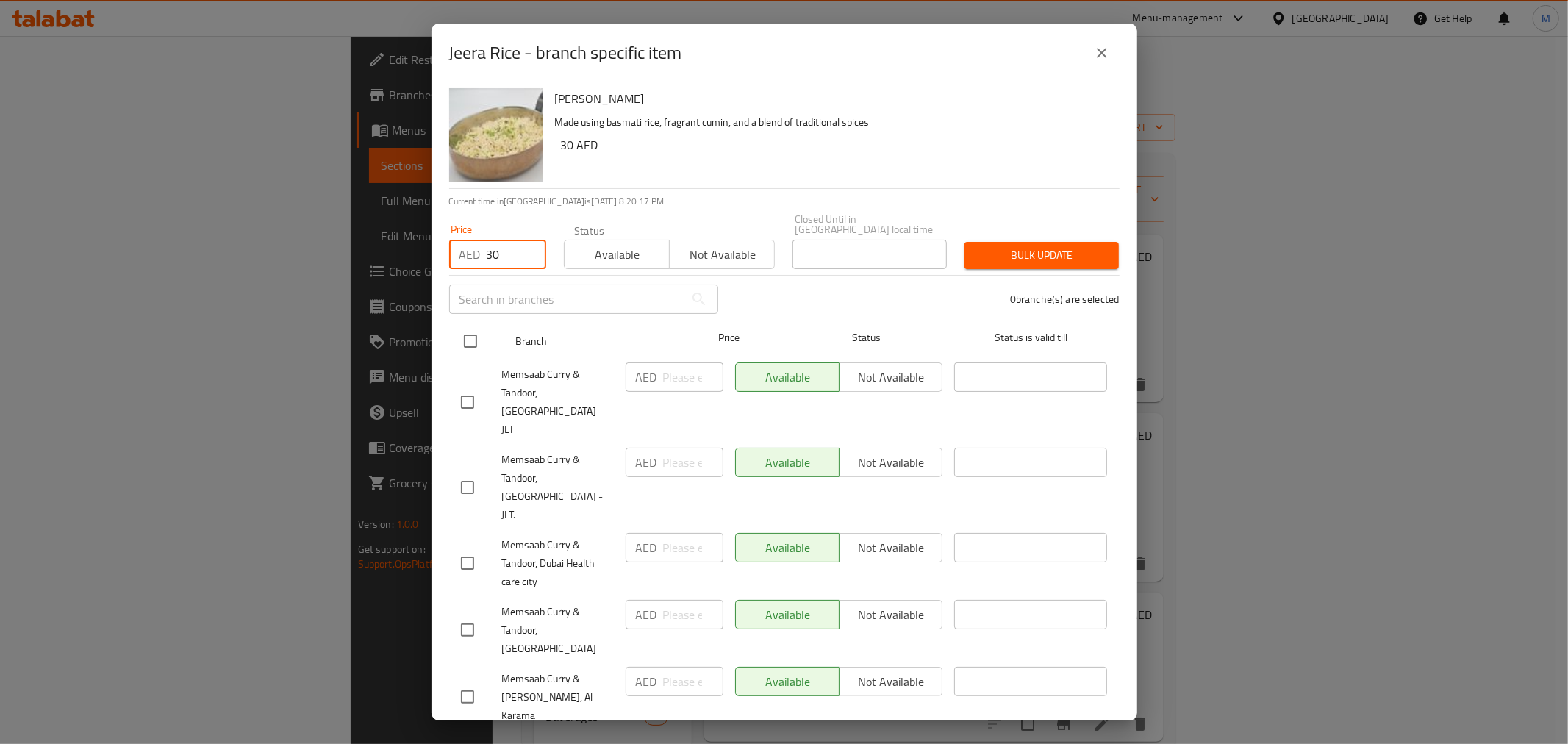
checkbox input "true"
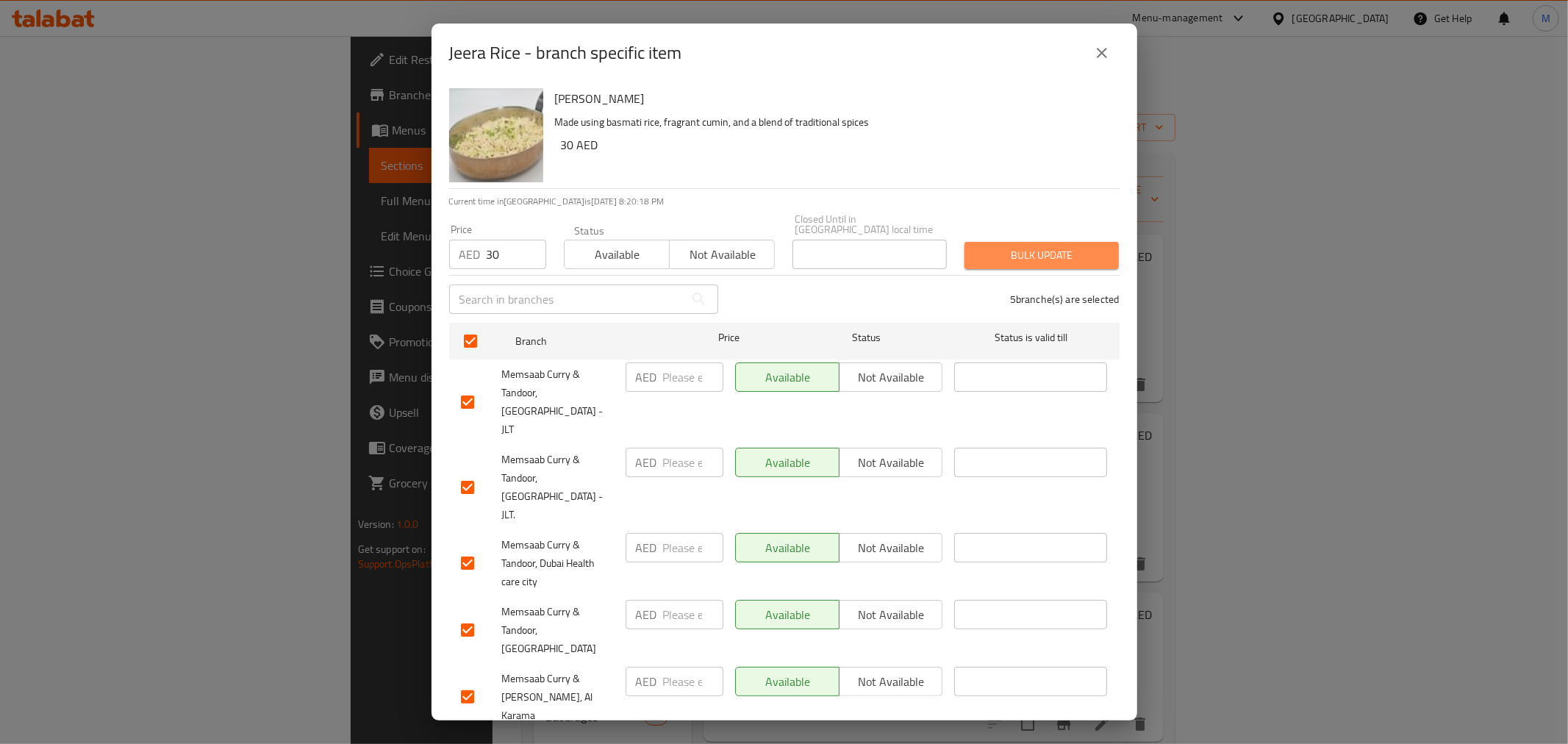
click at [1049, 256] on span "Bulk update" at bounding box center [1041, 256] width 131 height 19
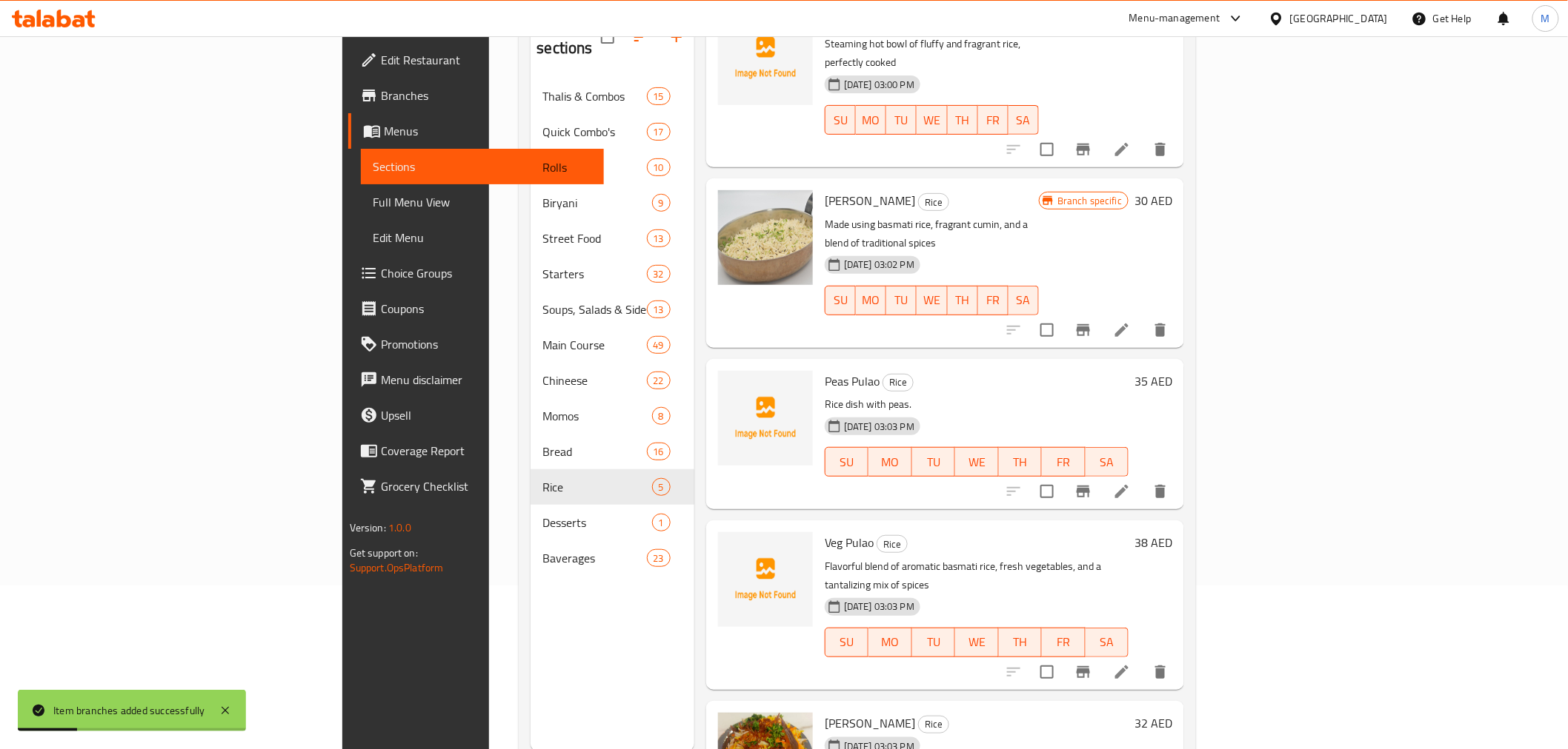
scroll to position [164, 0]
click at [1128, 484] on icon at bounding box center [1121, 490] width 13 height 13
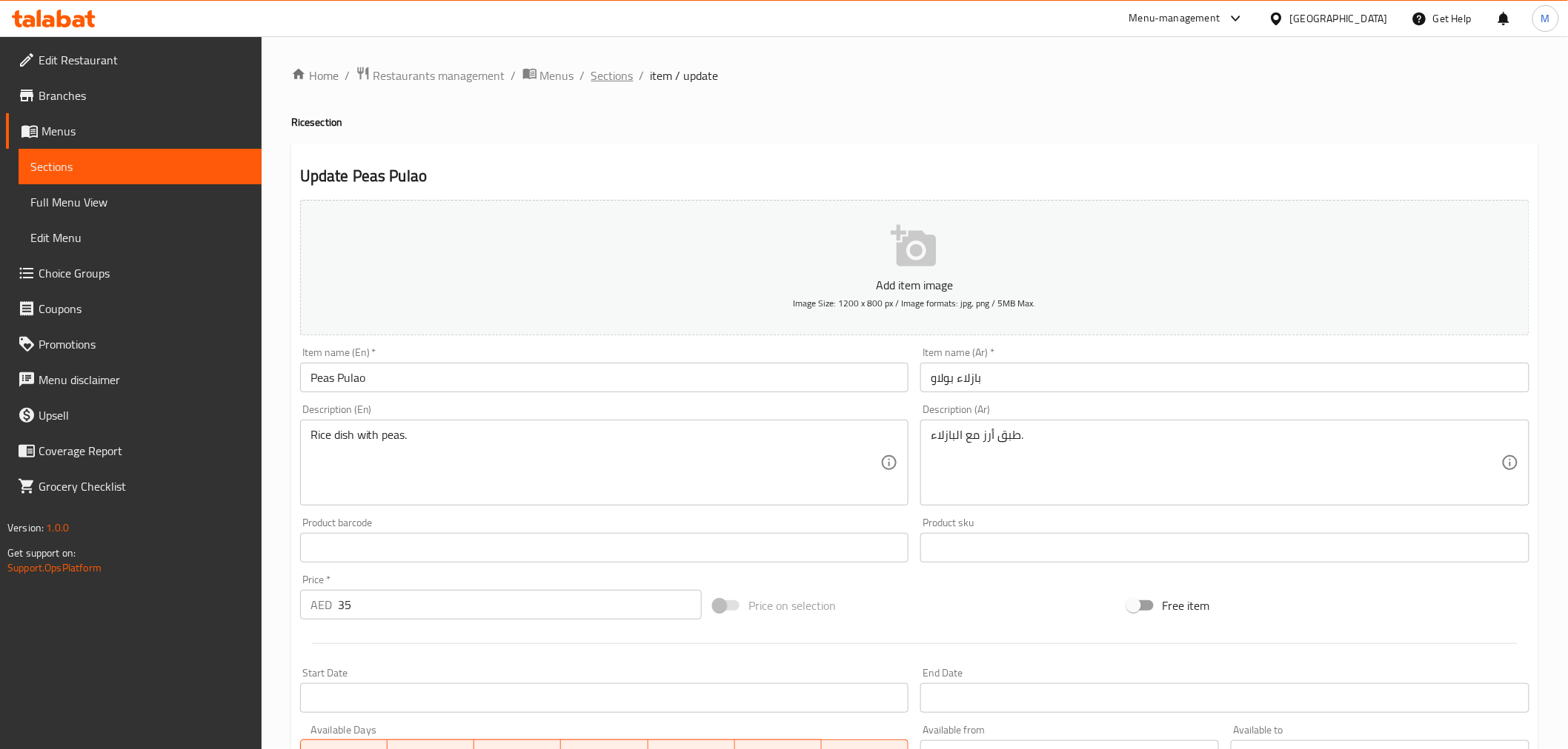
click at [609, 78] on span "Sections" at bounding box center [612, 75] width 42 height 18
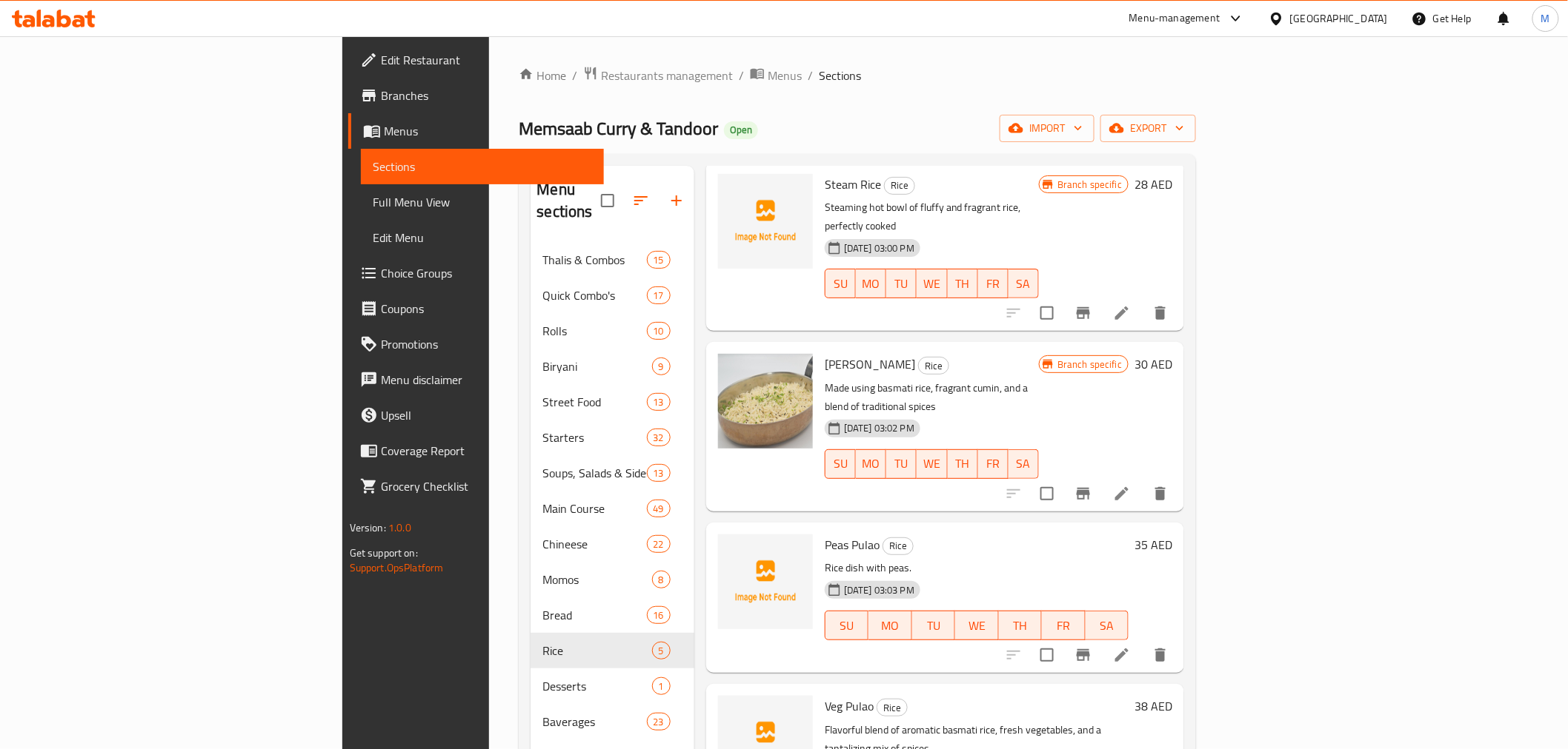
scroll to position [82, 0]
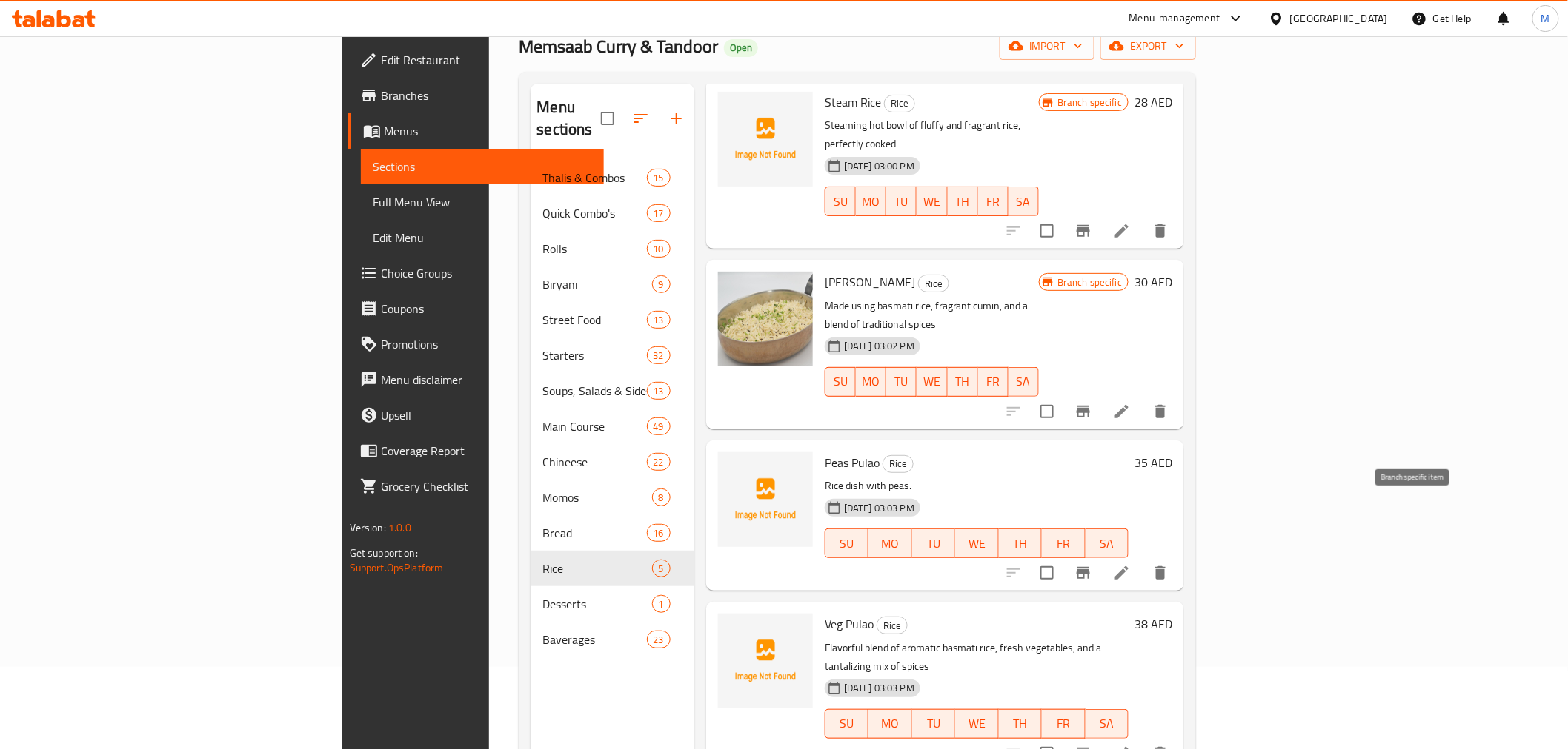
click at [1090, 567] on icon "Branch-specific-item" at bounding box center [1083, 572] width 13 height 12
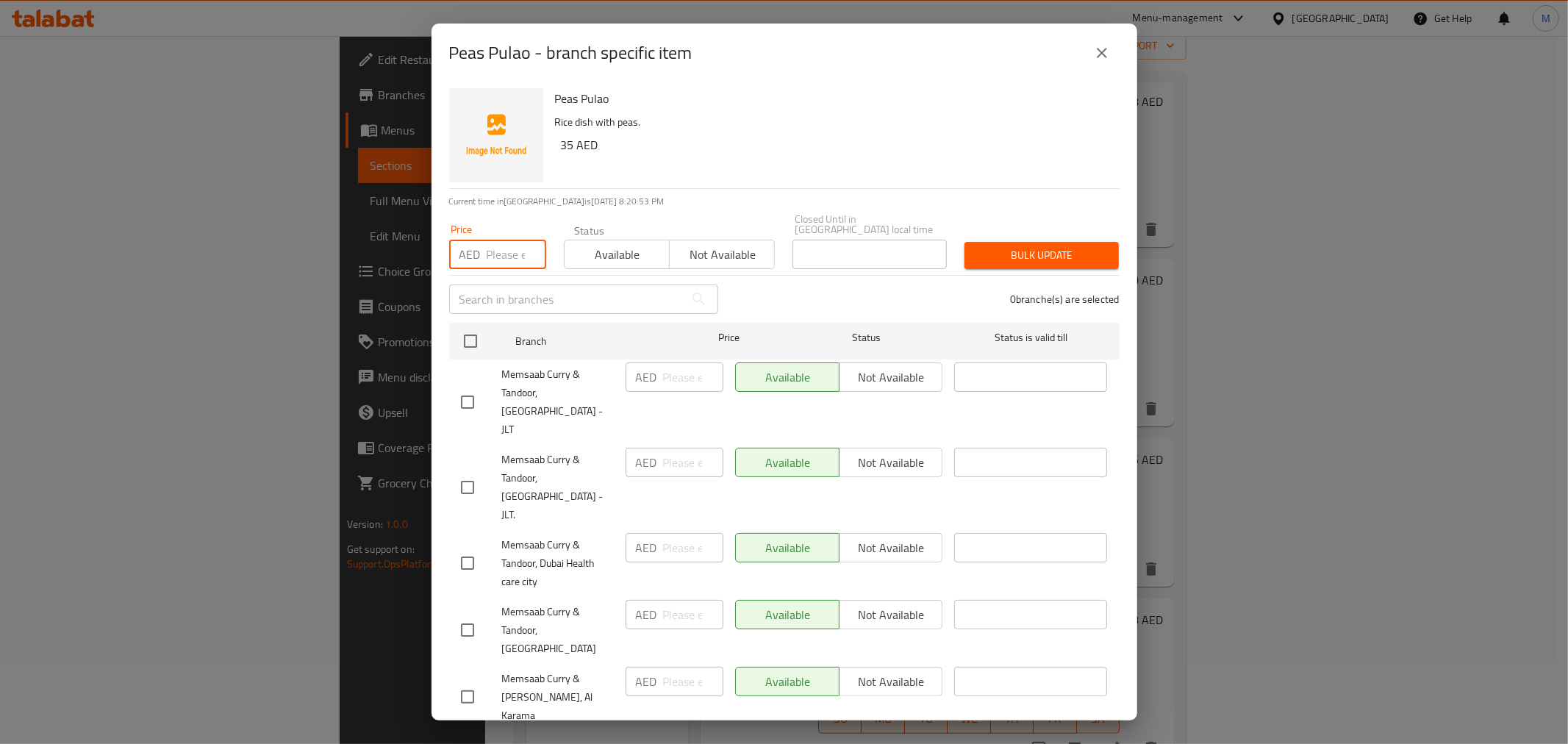
click at [507, 260] on input "number" at bounding box center [516, 254] width 59 height 30
paste input "35"
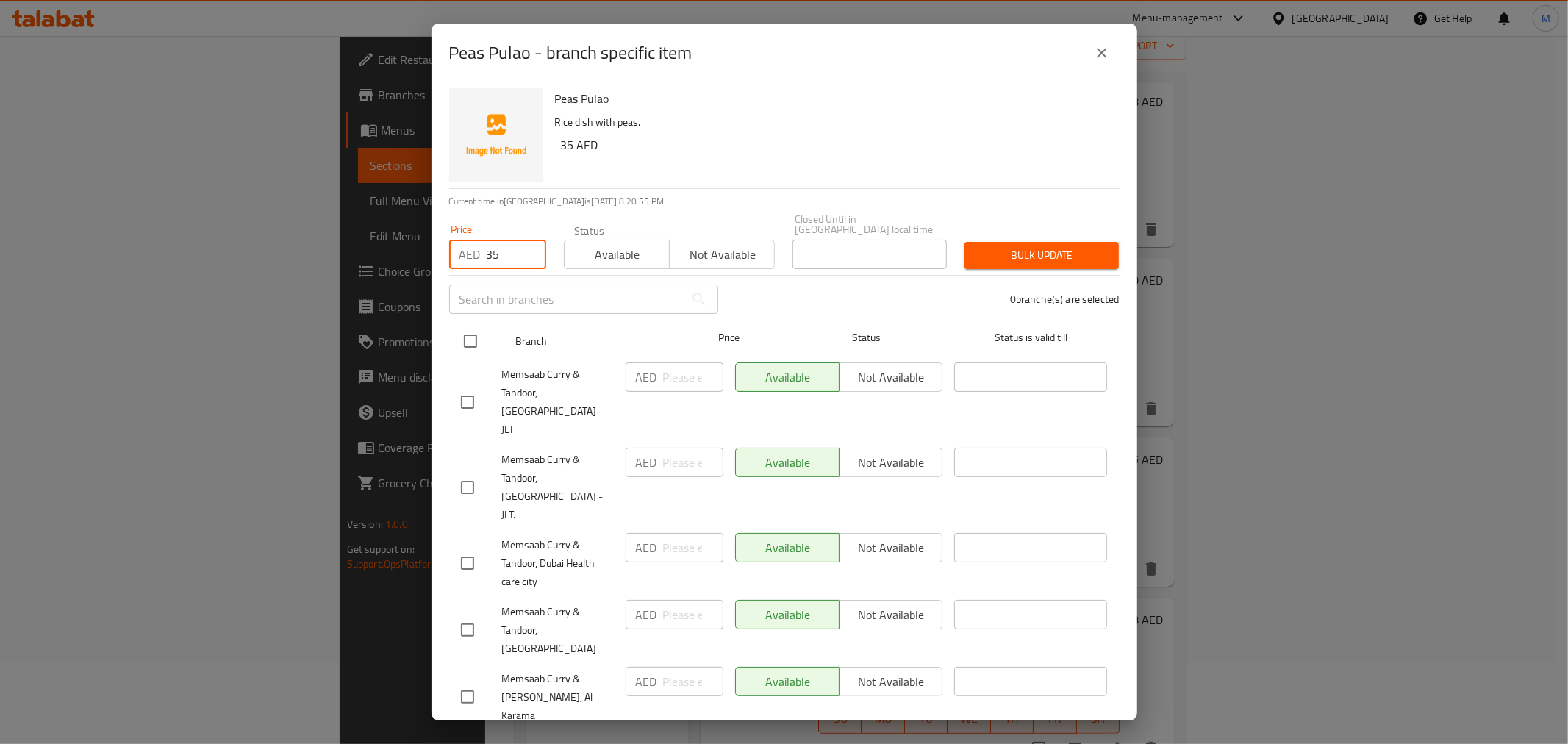
type input "35"
click at [469, 337] on input "checkbox" at bounding box center [470, 340] width 31 height 31
checkbox input "true"
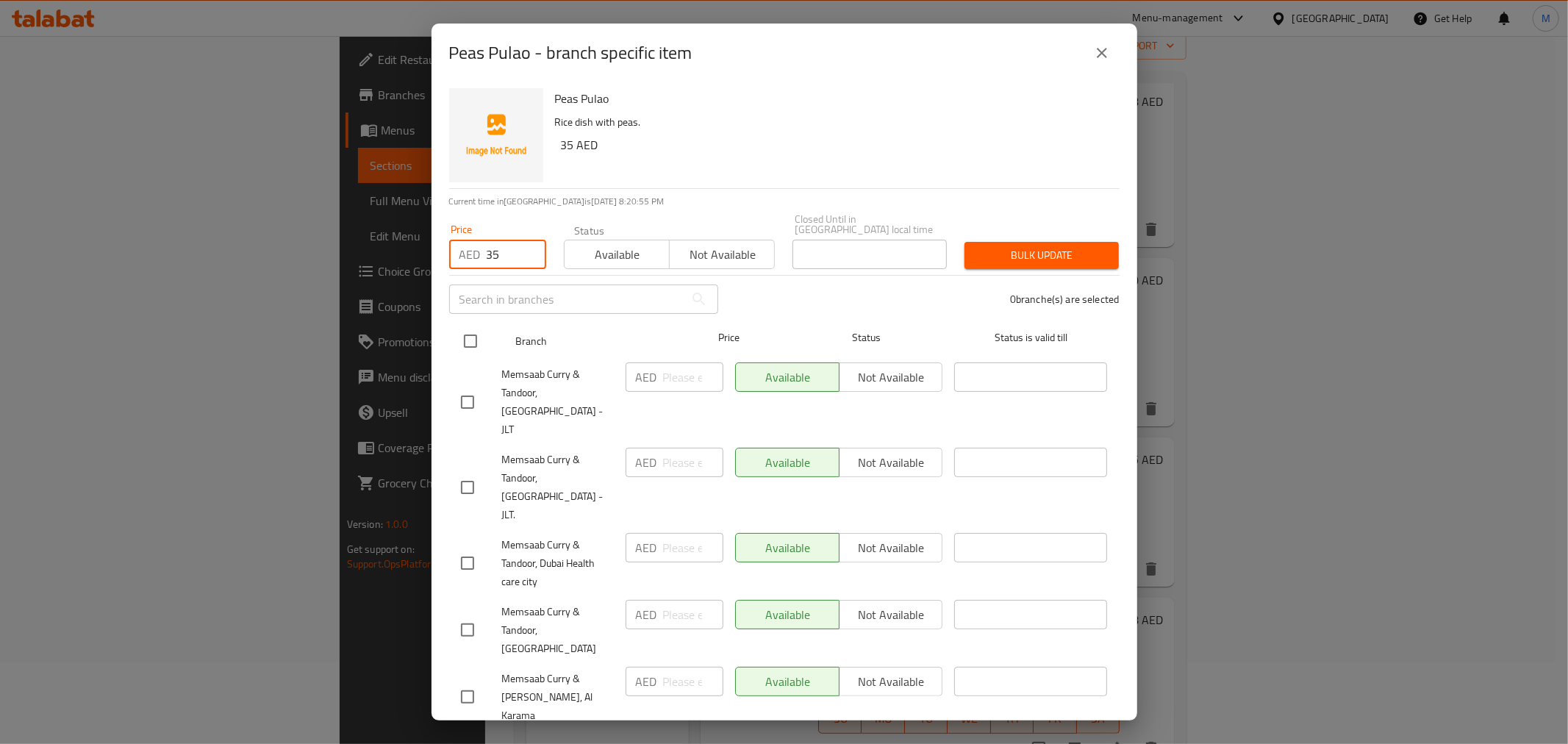
checkbox input "true"
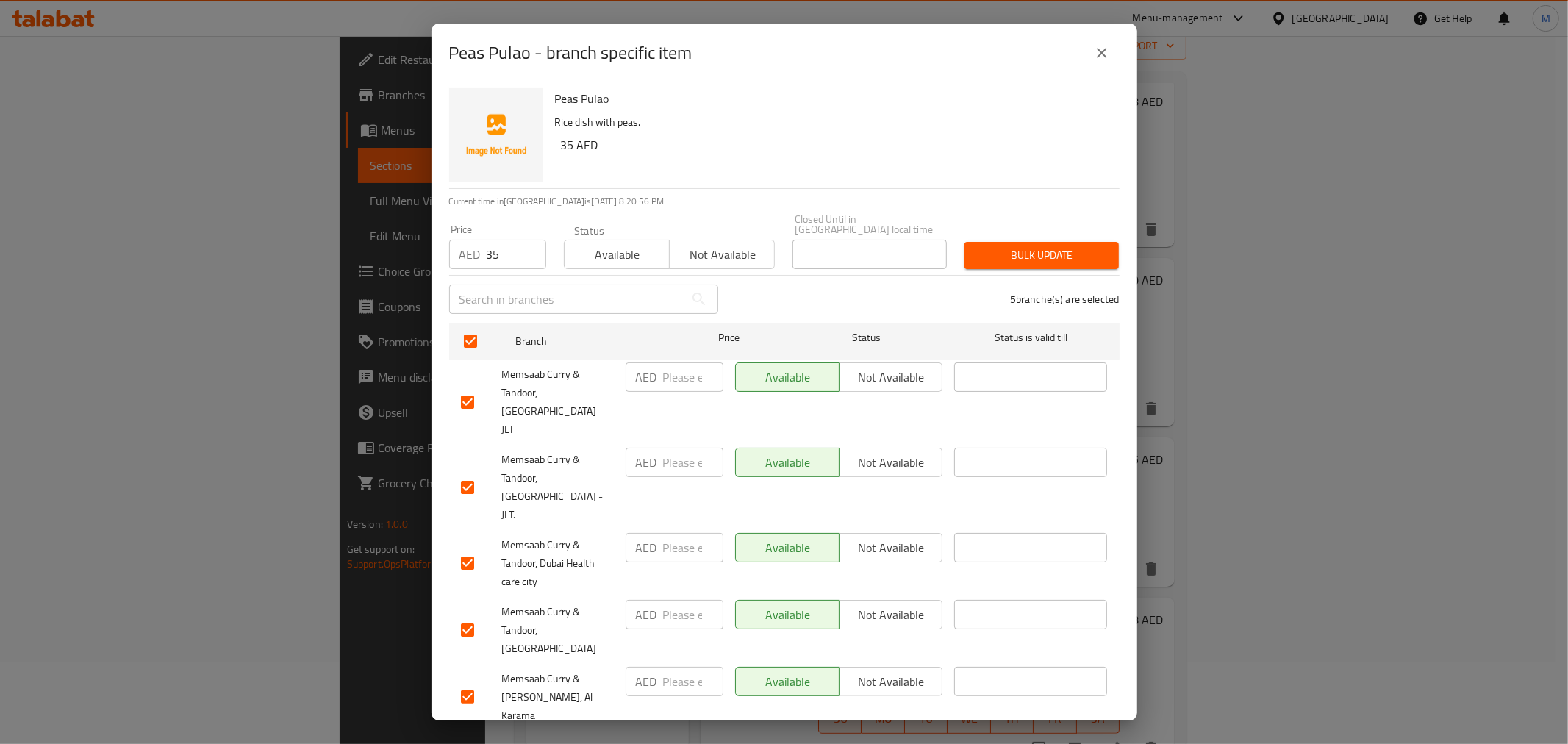
click at [1026, 264] on span "Bulk update" at bounding box center [1041, 256] width 131 height 19
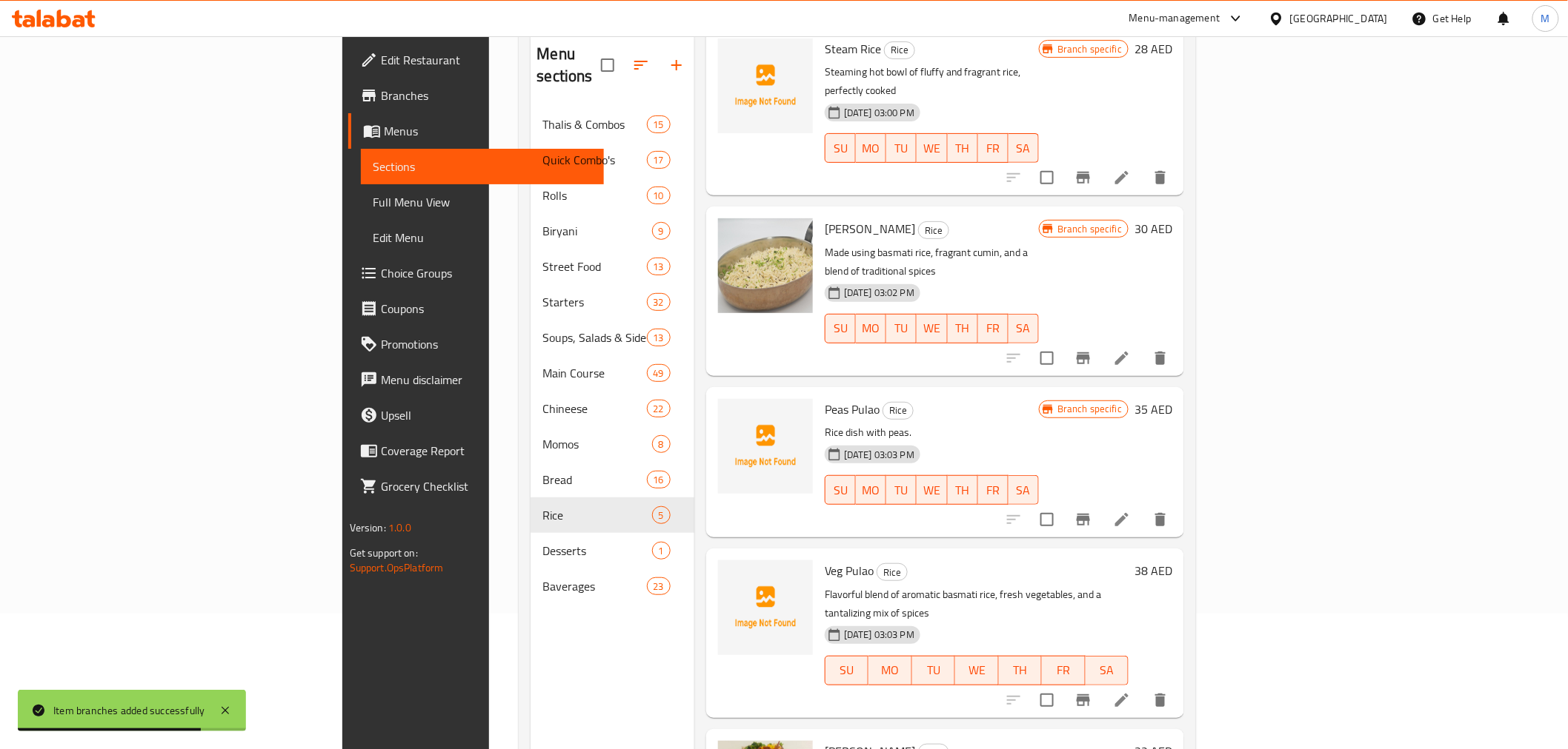
scroll to position [164, 0]
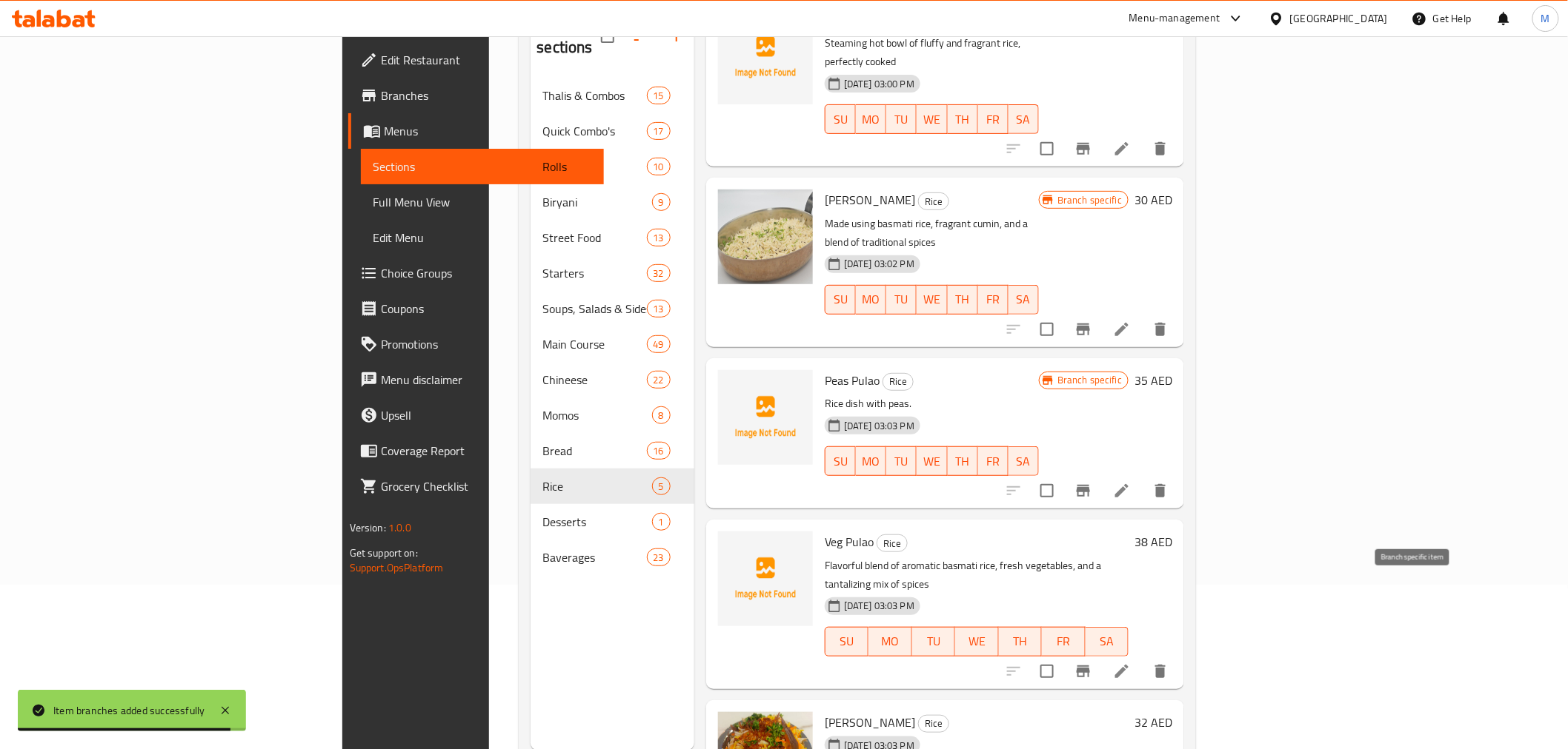
click at [1092, 663] on icon "Branch-specific-item" at bounding box center [1083, 671] width 18 height 18
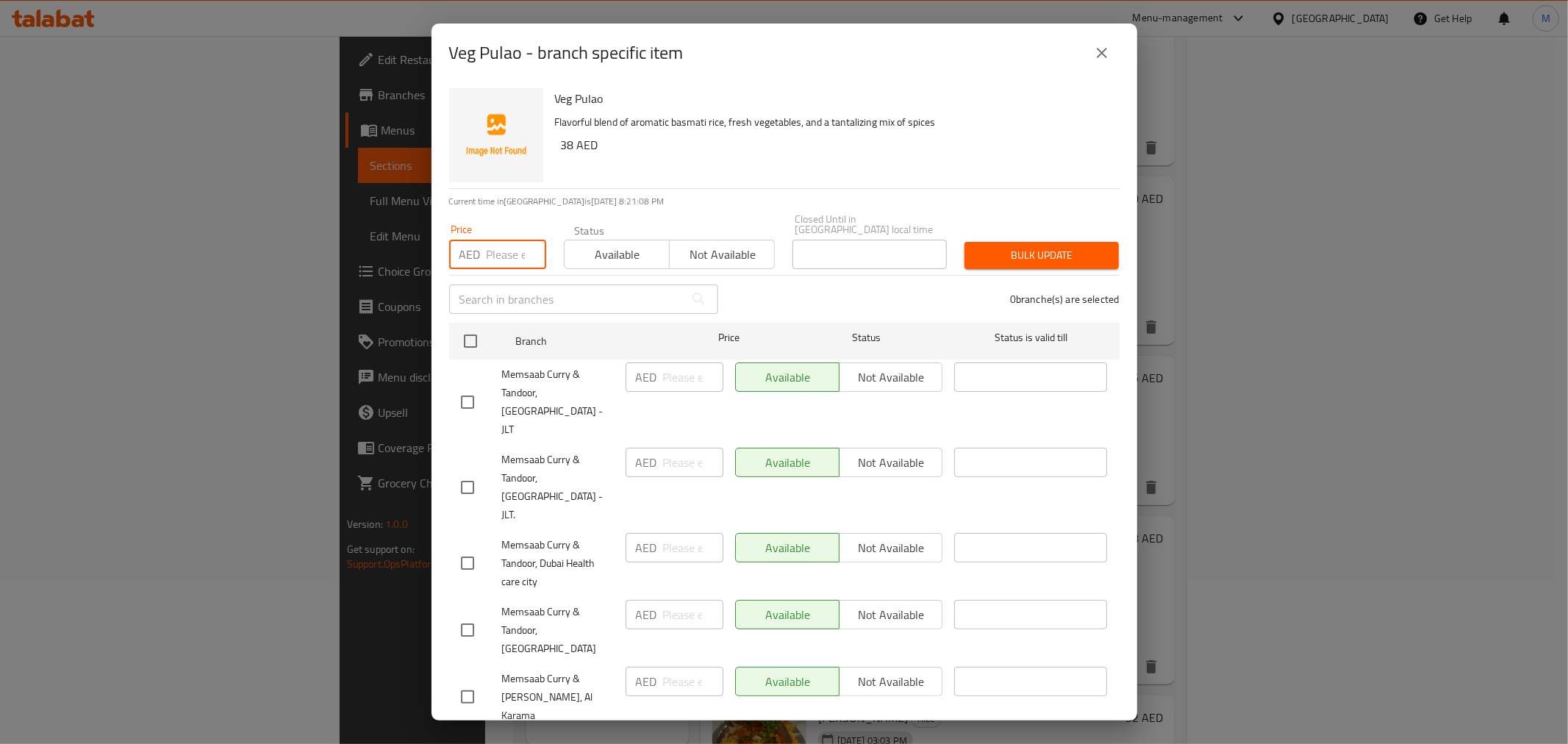
click at [504, 261] on input "number" at bounding box center [516, 254] width 59 height 30
paste input "38"
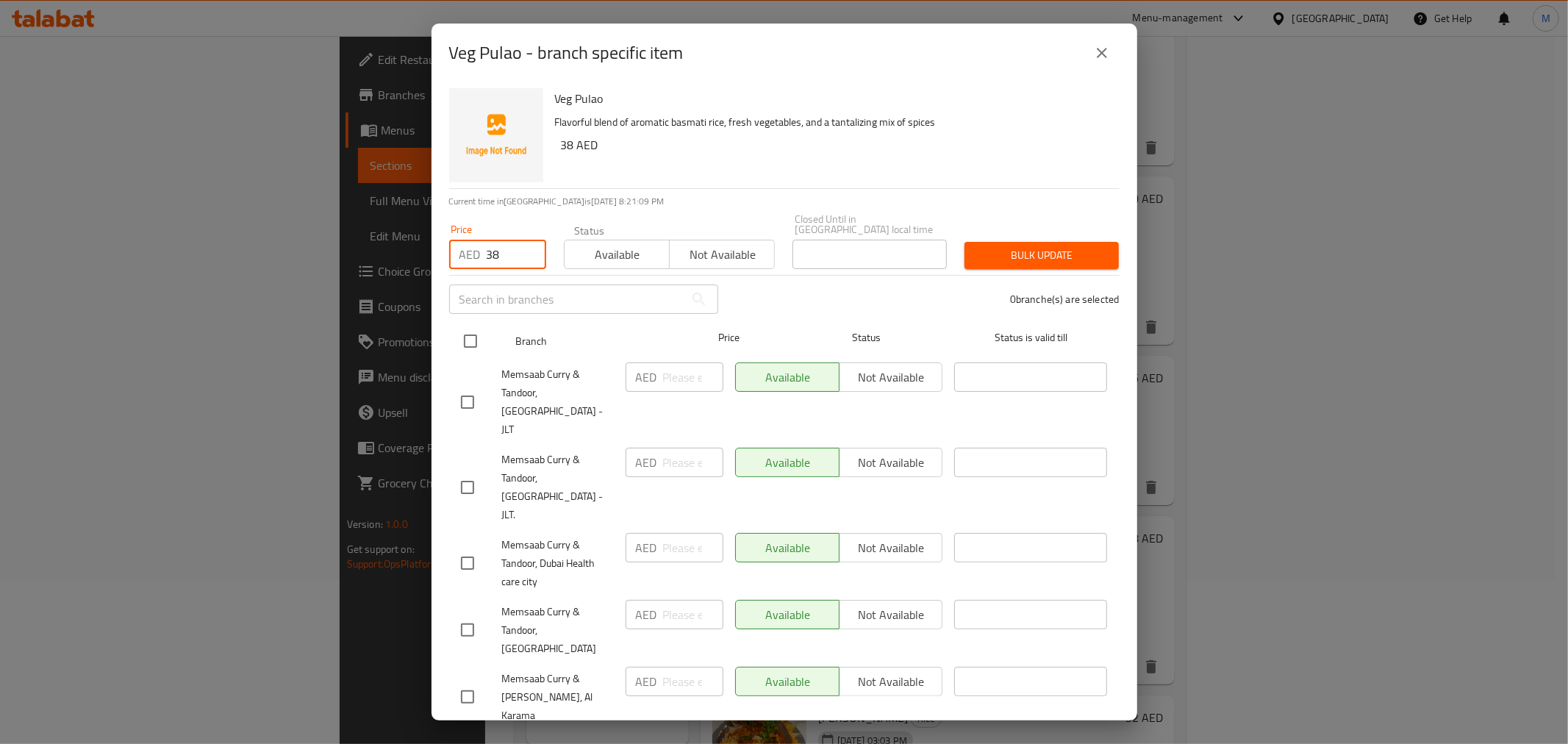
type input "38"
click at [475, 333] on input "checkbox" at bounding box center [470, 340] width 31 height 31
checkbox input "true"
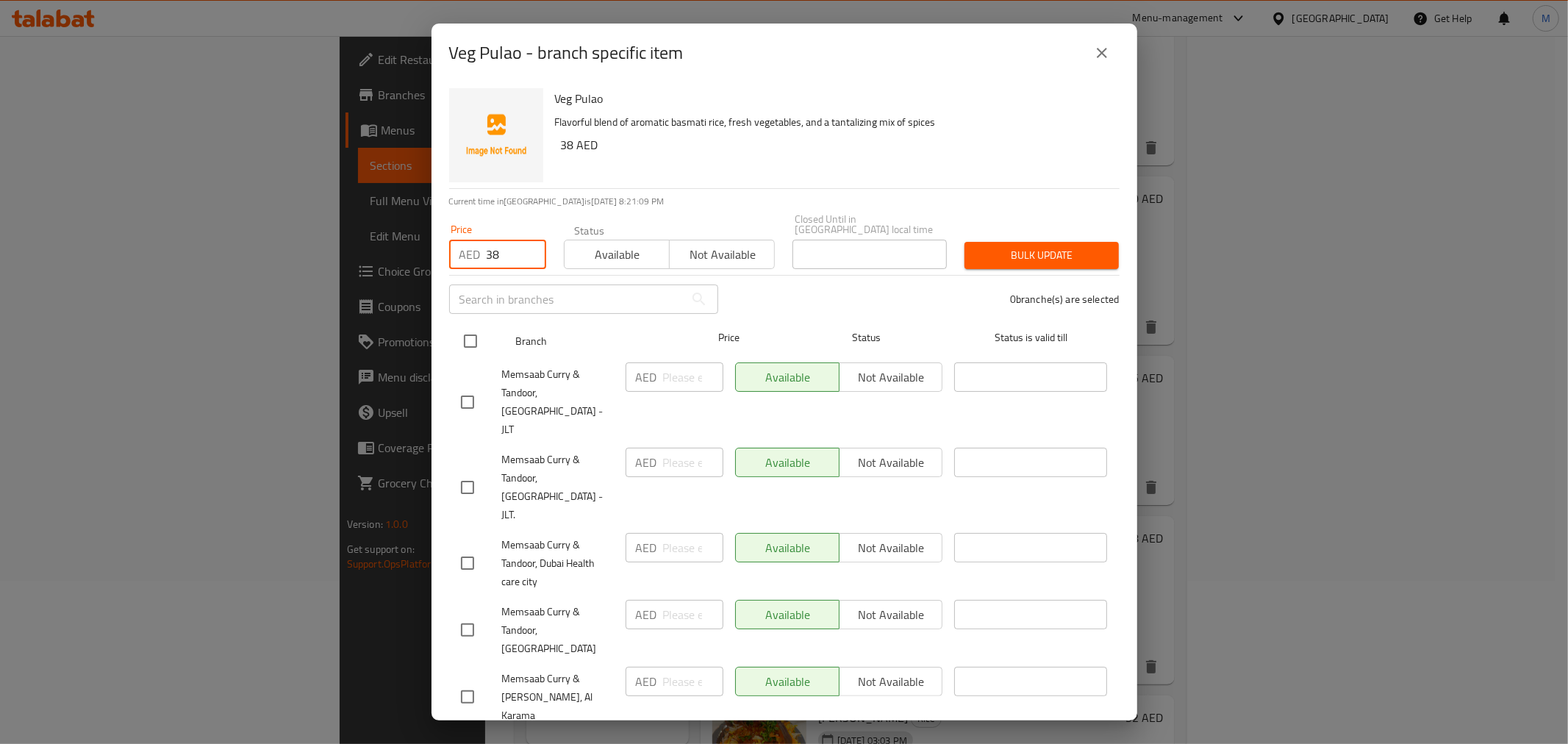
checkbox input "true"
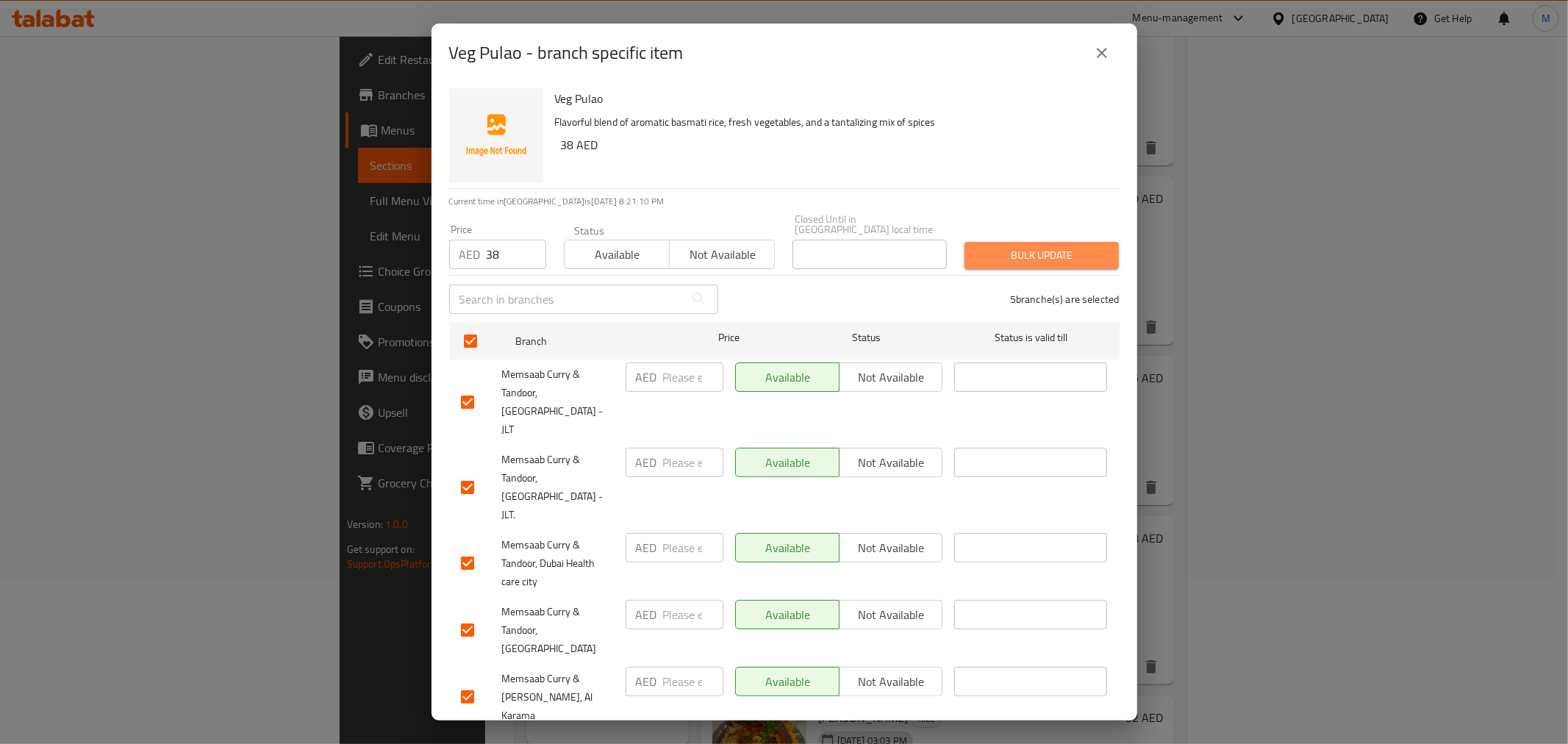
click at [997, 258] on span "Bulk update" at bounding box center [1041, 256] width 131 height 19
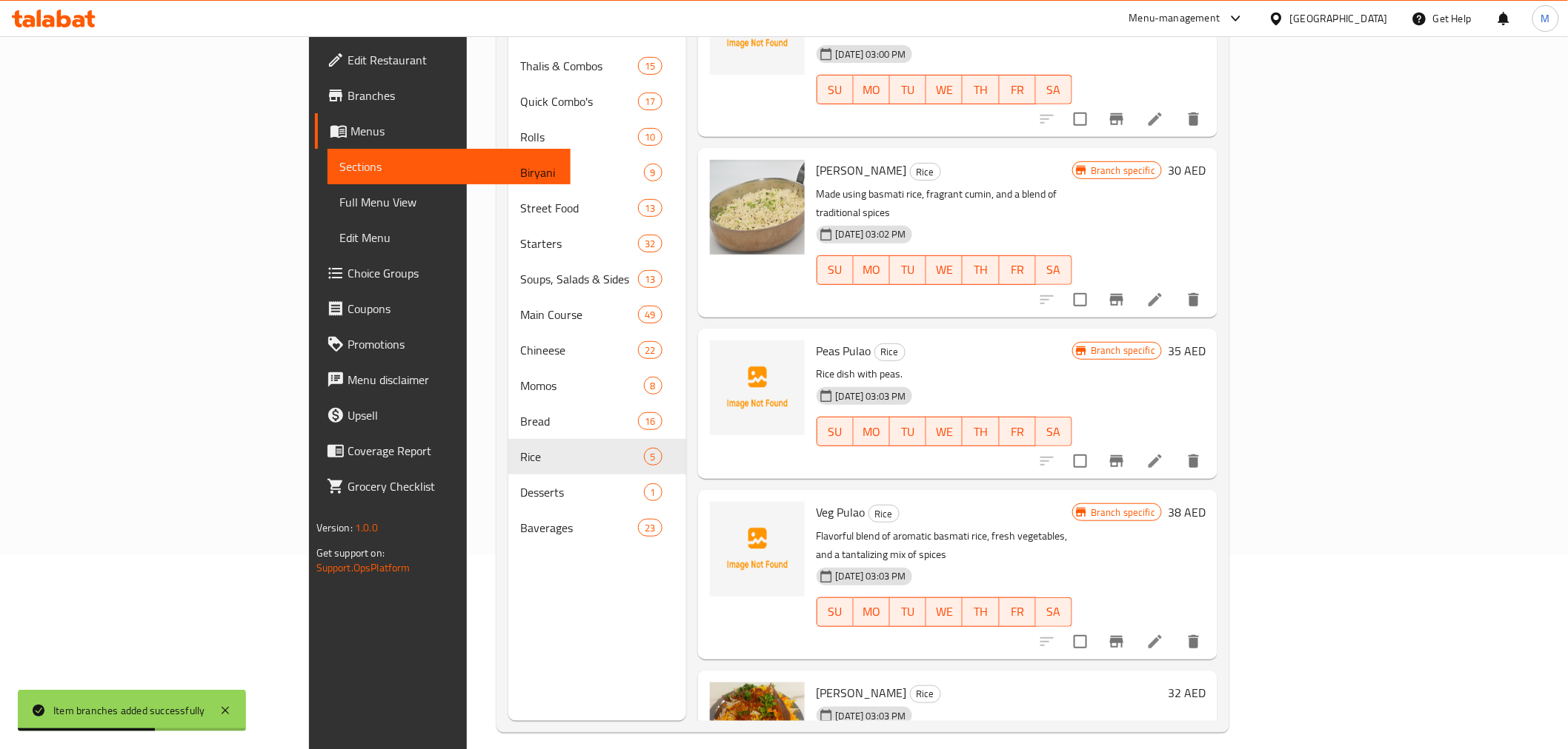
scroll to position [207, 0]
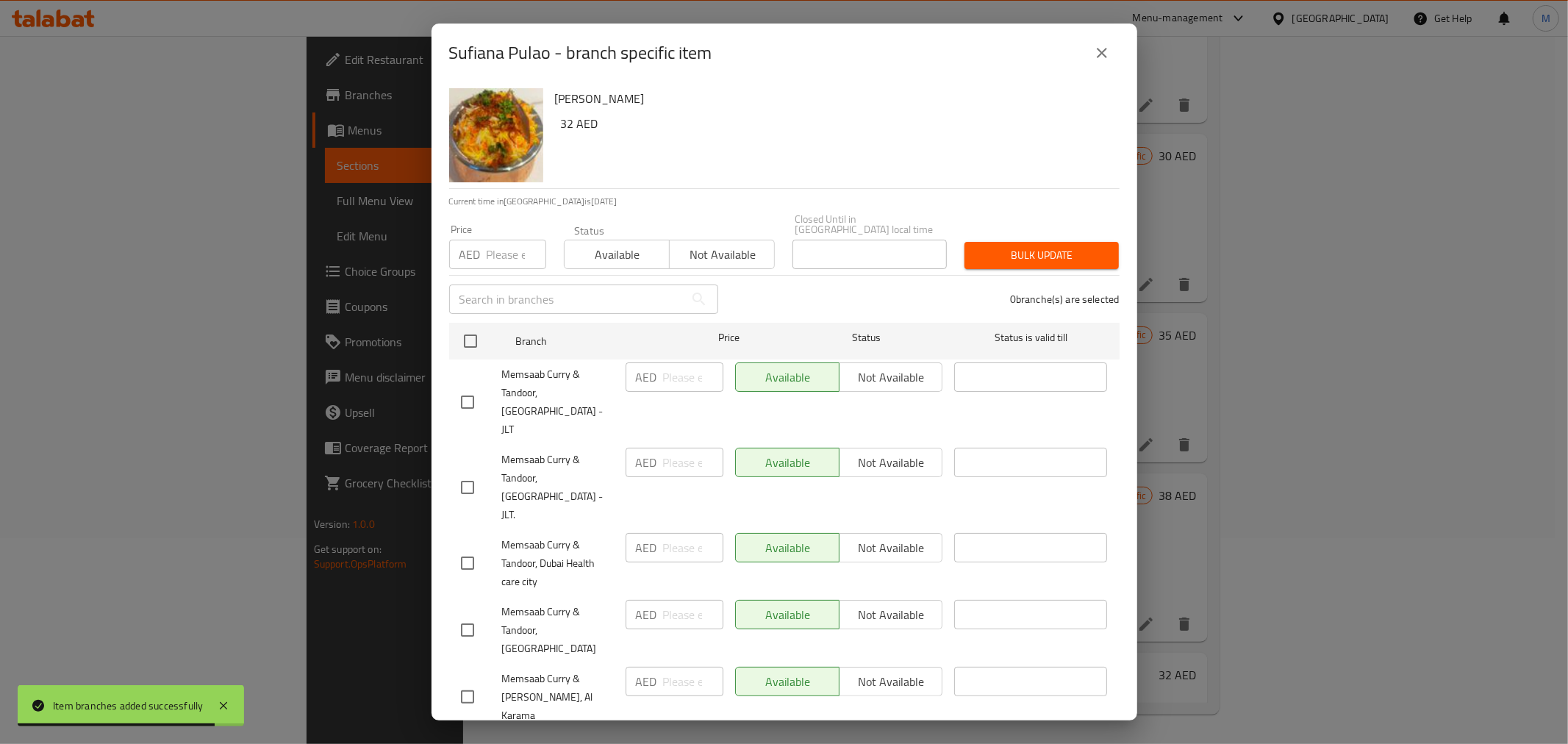
click at [504, 263] on input "number" at bounding box center [516, 254] width 59 height 30
paste input "32"
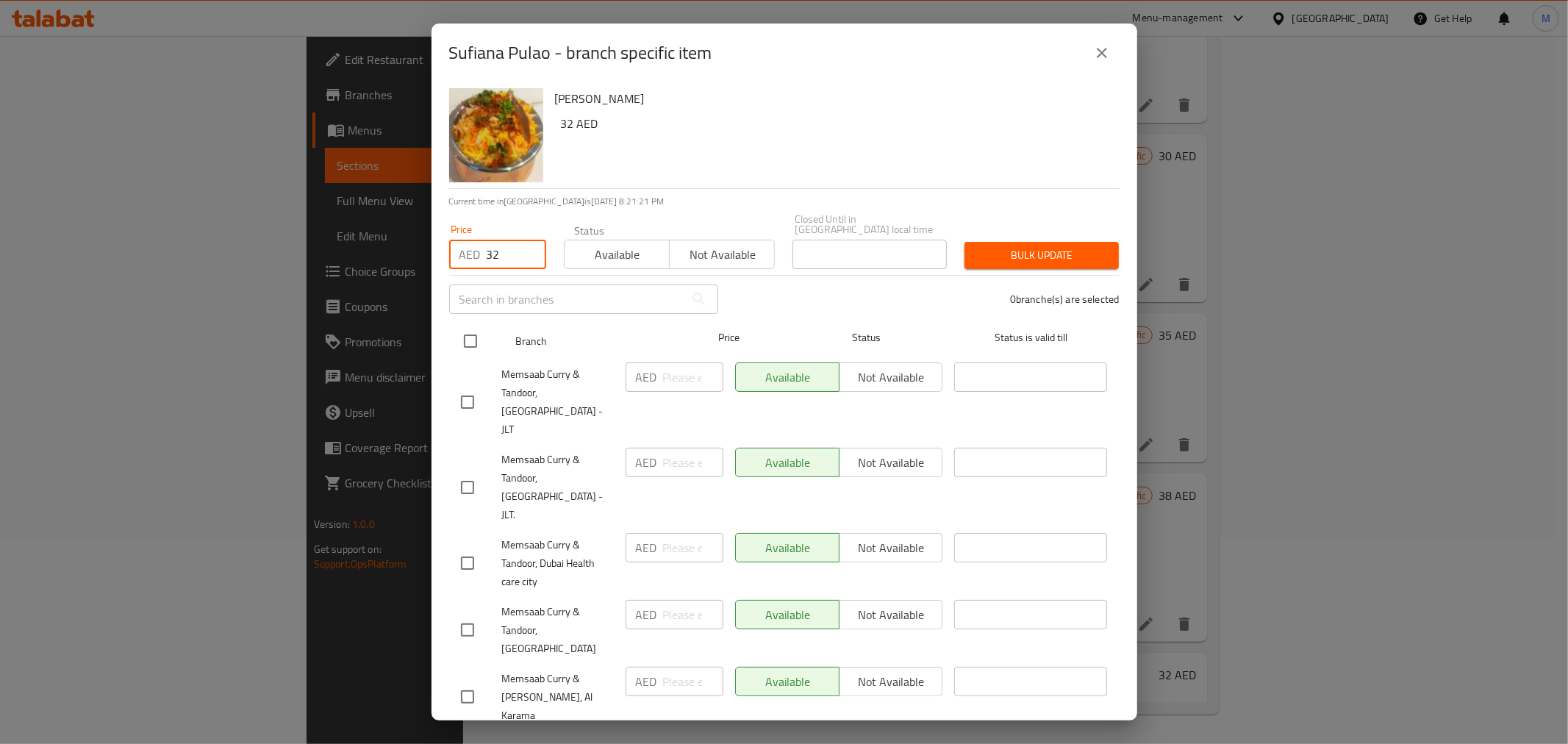
type input "32"
click at [477, 342] on input "checkbox" at bounding box center [470, 340] width 31 height 31
checkbox input "true"
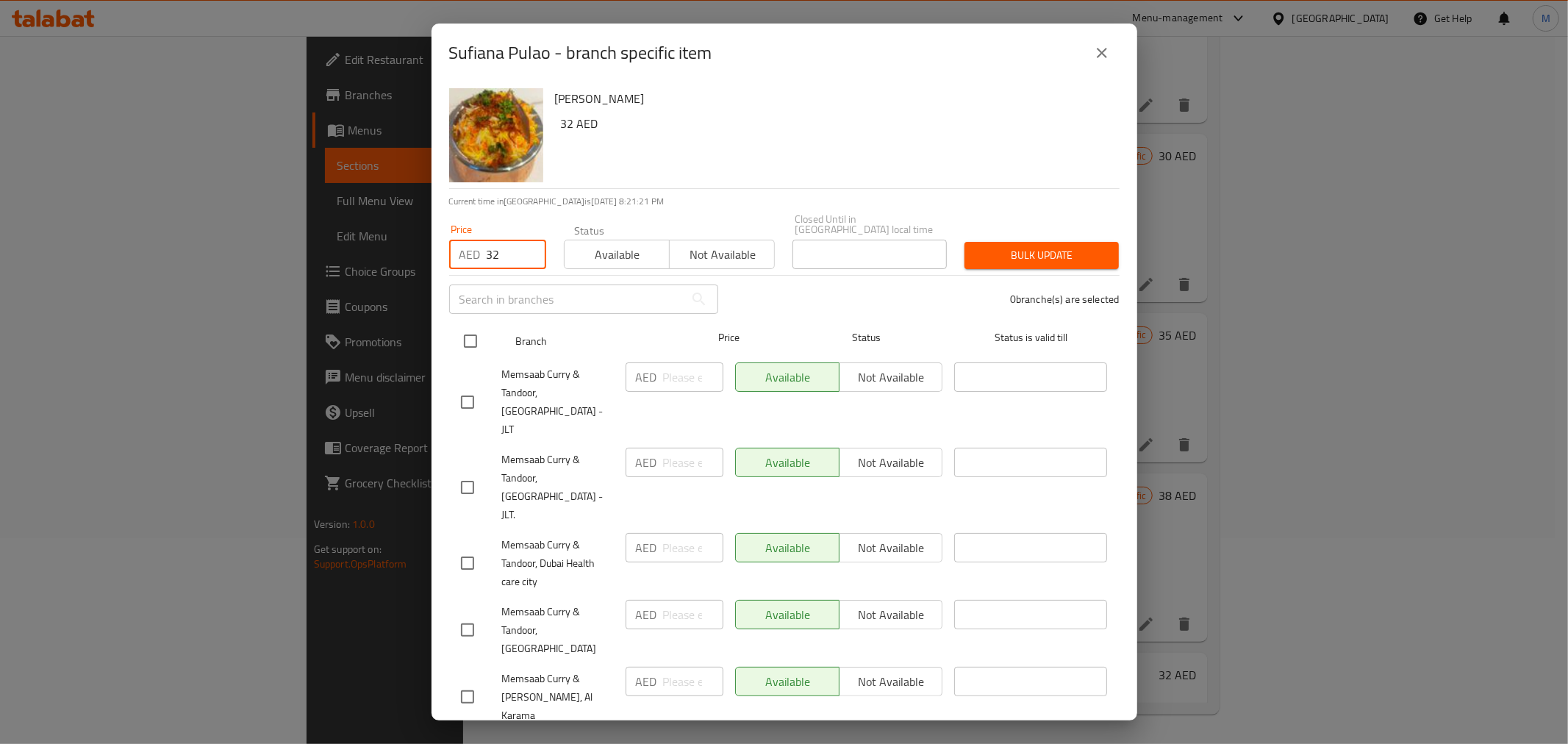
checkbox input "true"
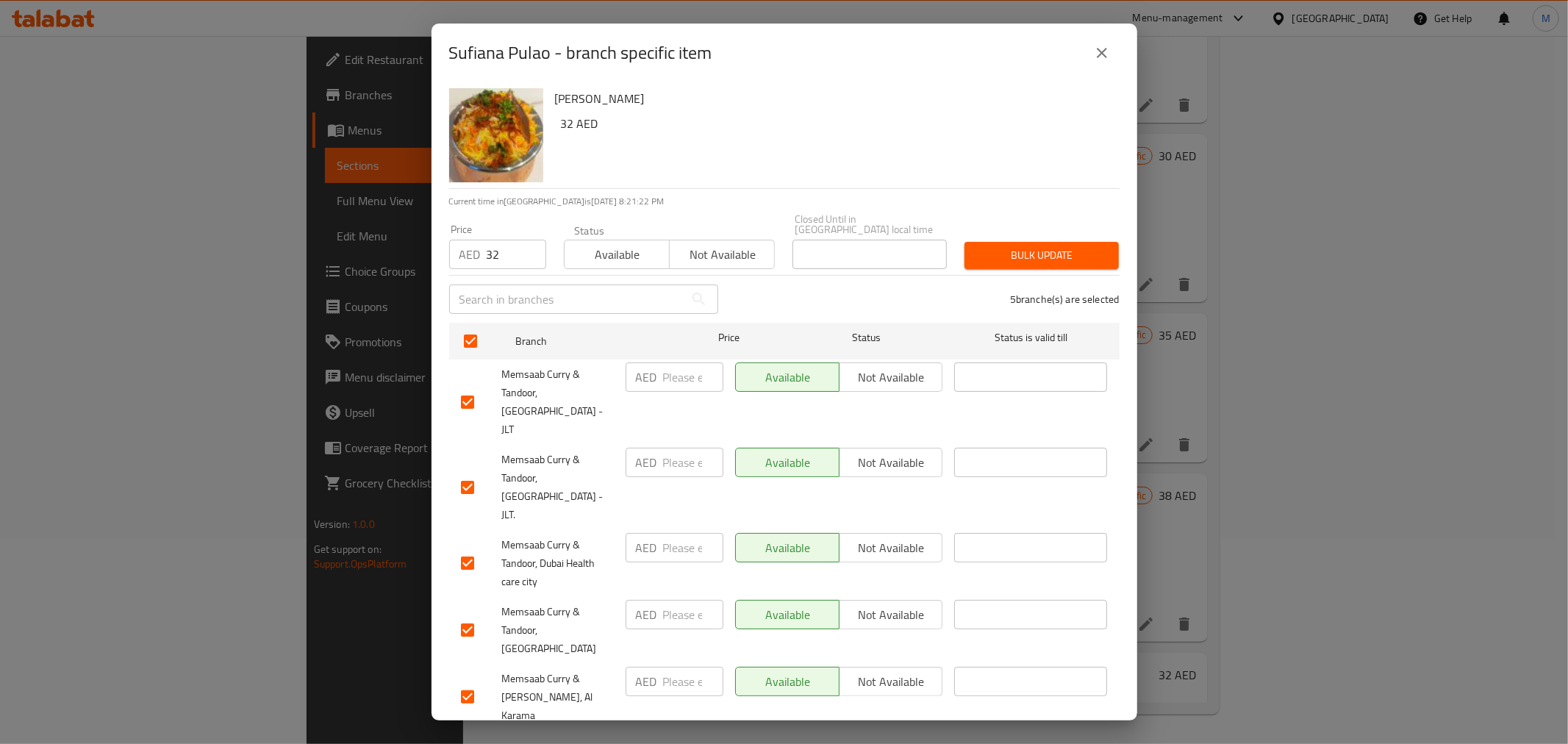
click at [1063, 258] on span "Bulk update" at bounding box center [1041, 256] width 131 height 19
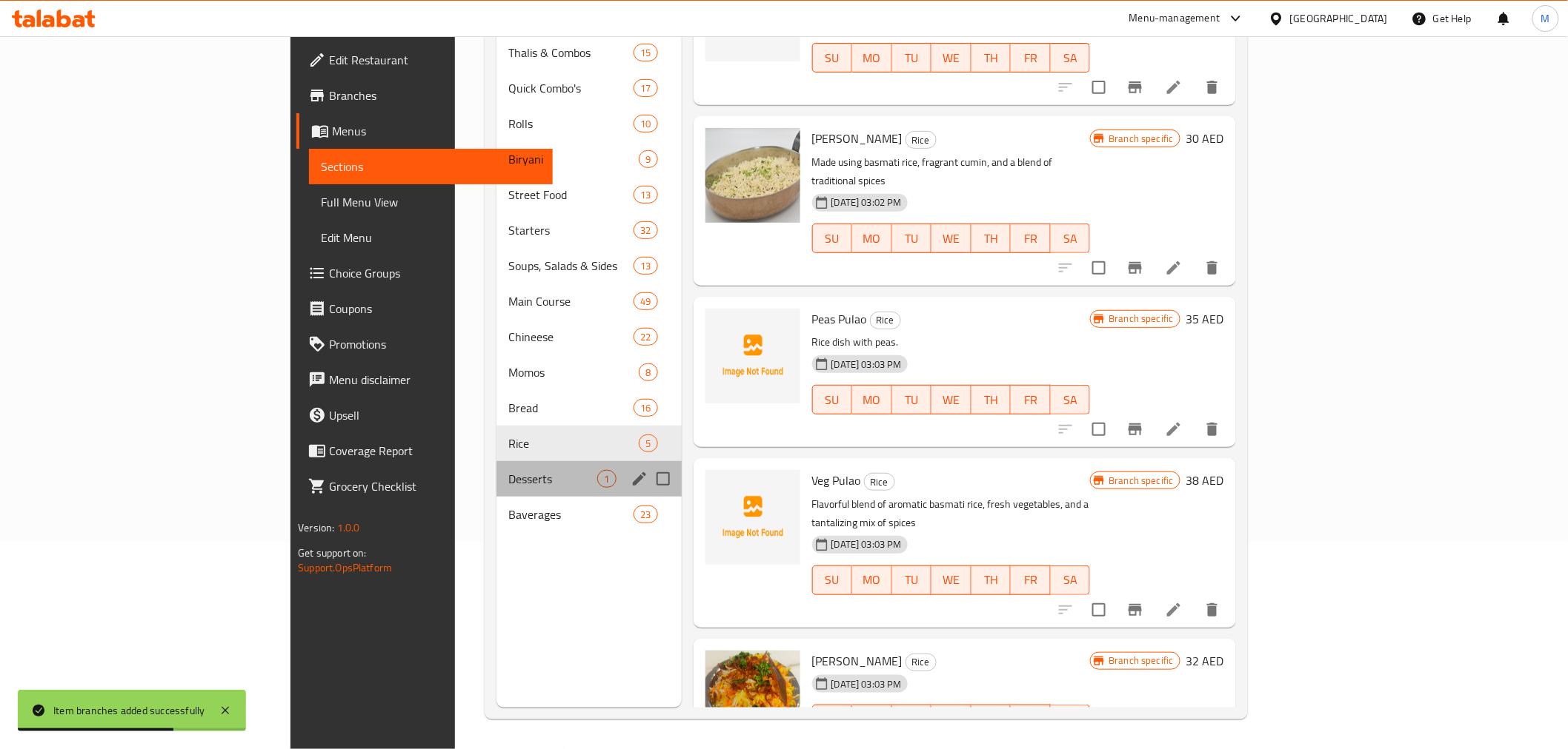
click at [496, 471] on div "Desserts 1" at bounding box center [588, 479] width 184 height 35
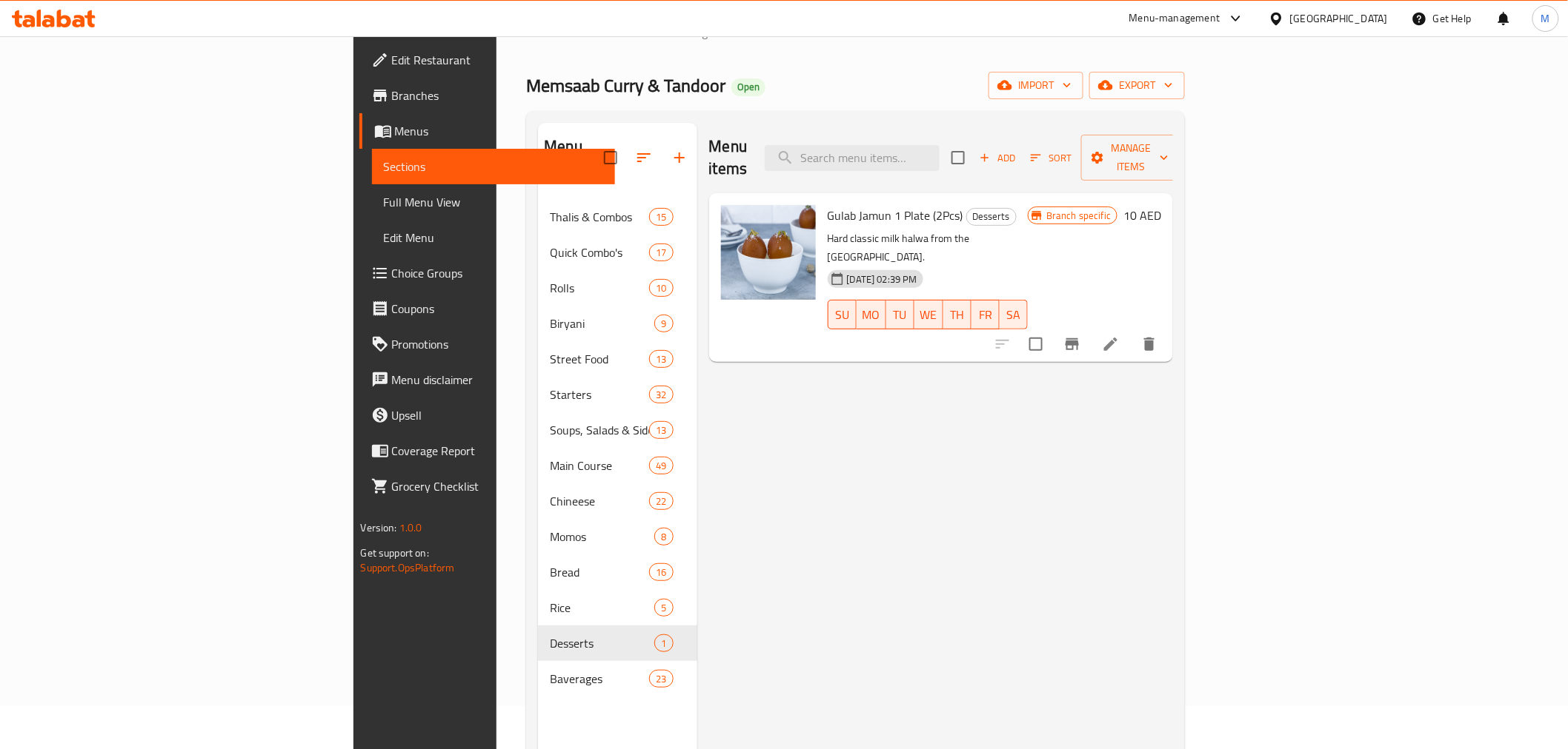
scroll to position [42, 0]
click at [1078, 339] on icon "Branch-specific-item" at bounding box center [1072, 345] width 13 height 12
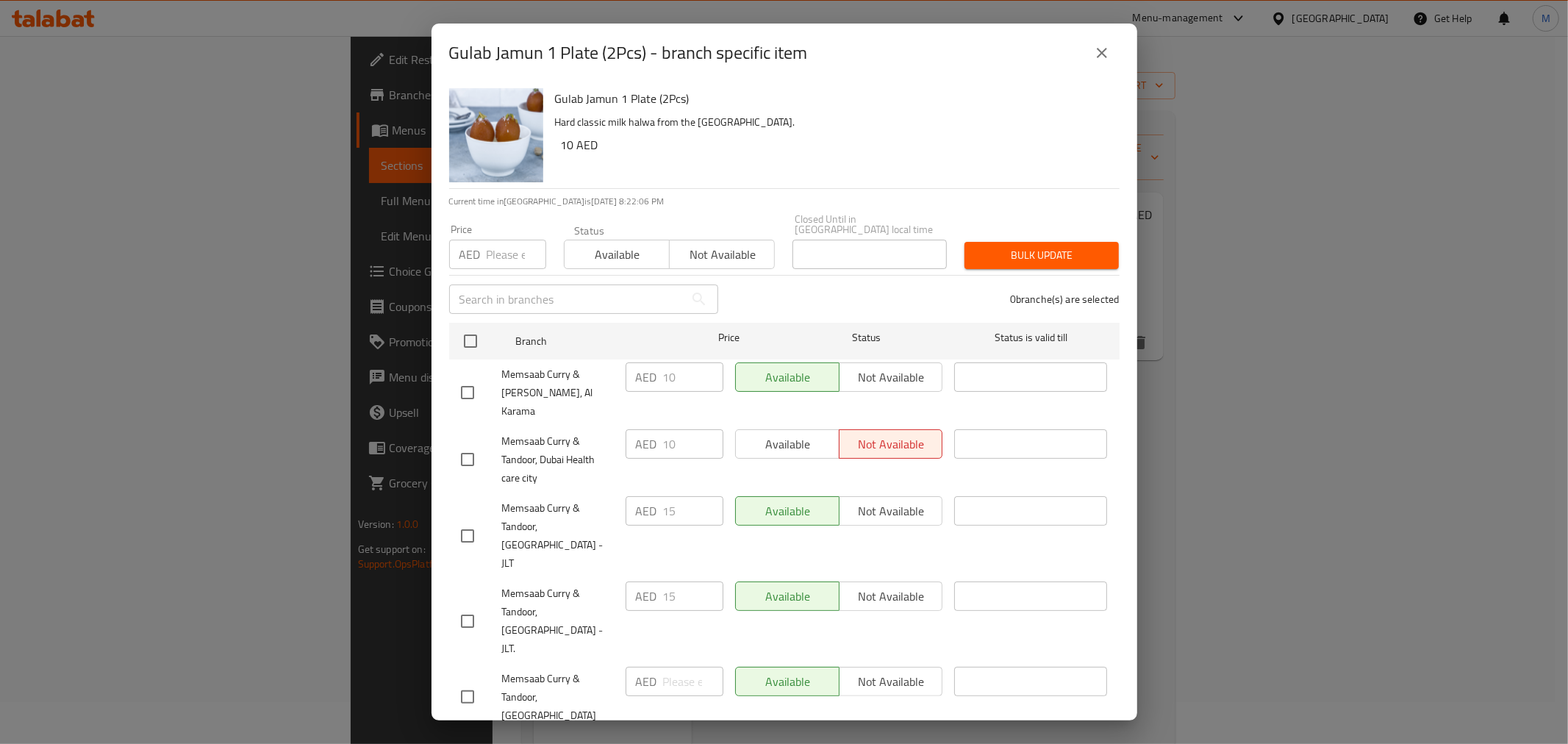
click at [497, 258] on input "number" at bounding box center [516, 254] width 59 height 30
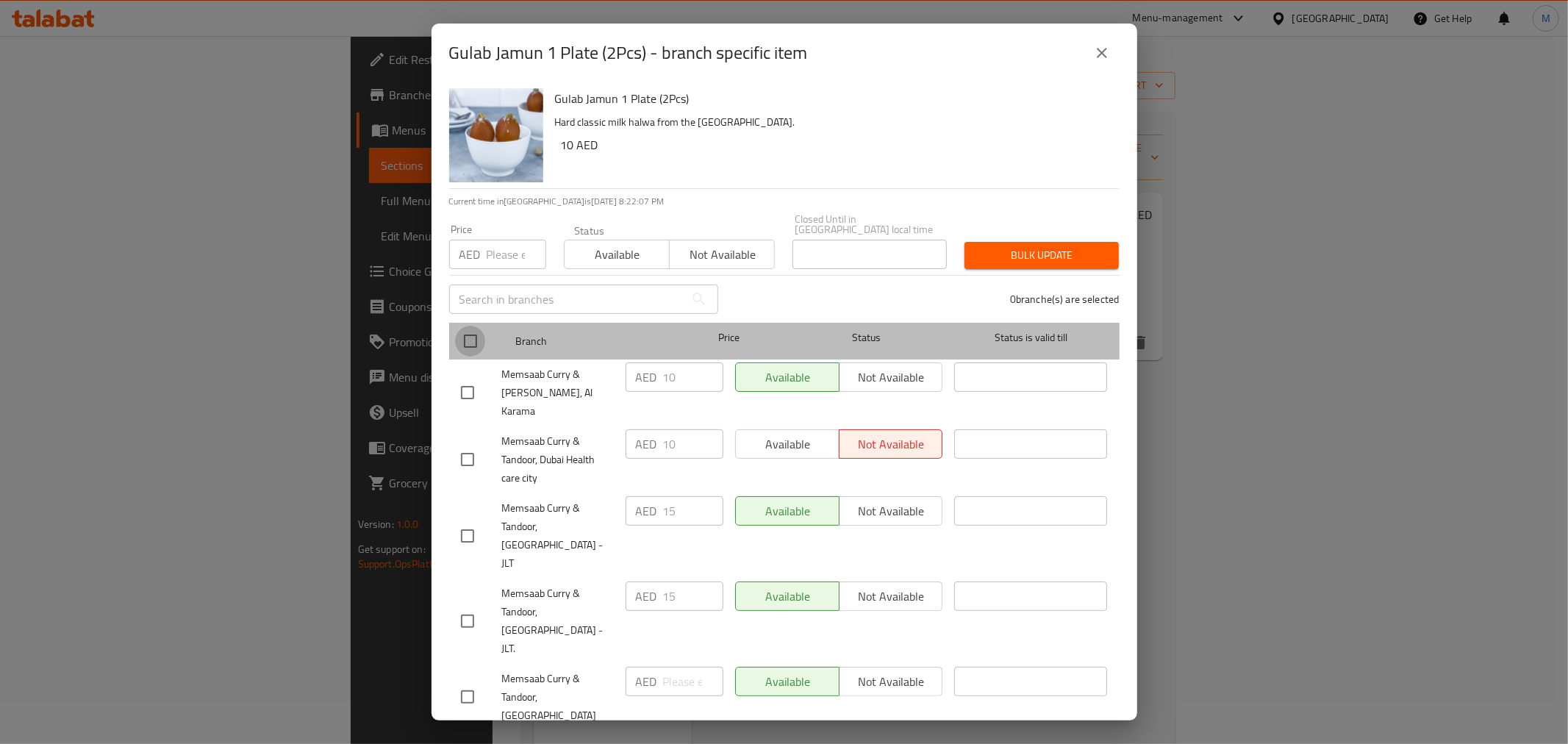
click at [474, 339] on input "checkbox" at bounding box center [470, 340] width 31 height 31
checkbox input "true"
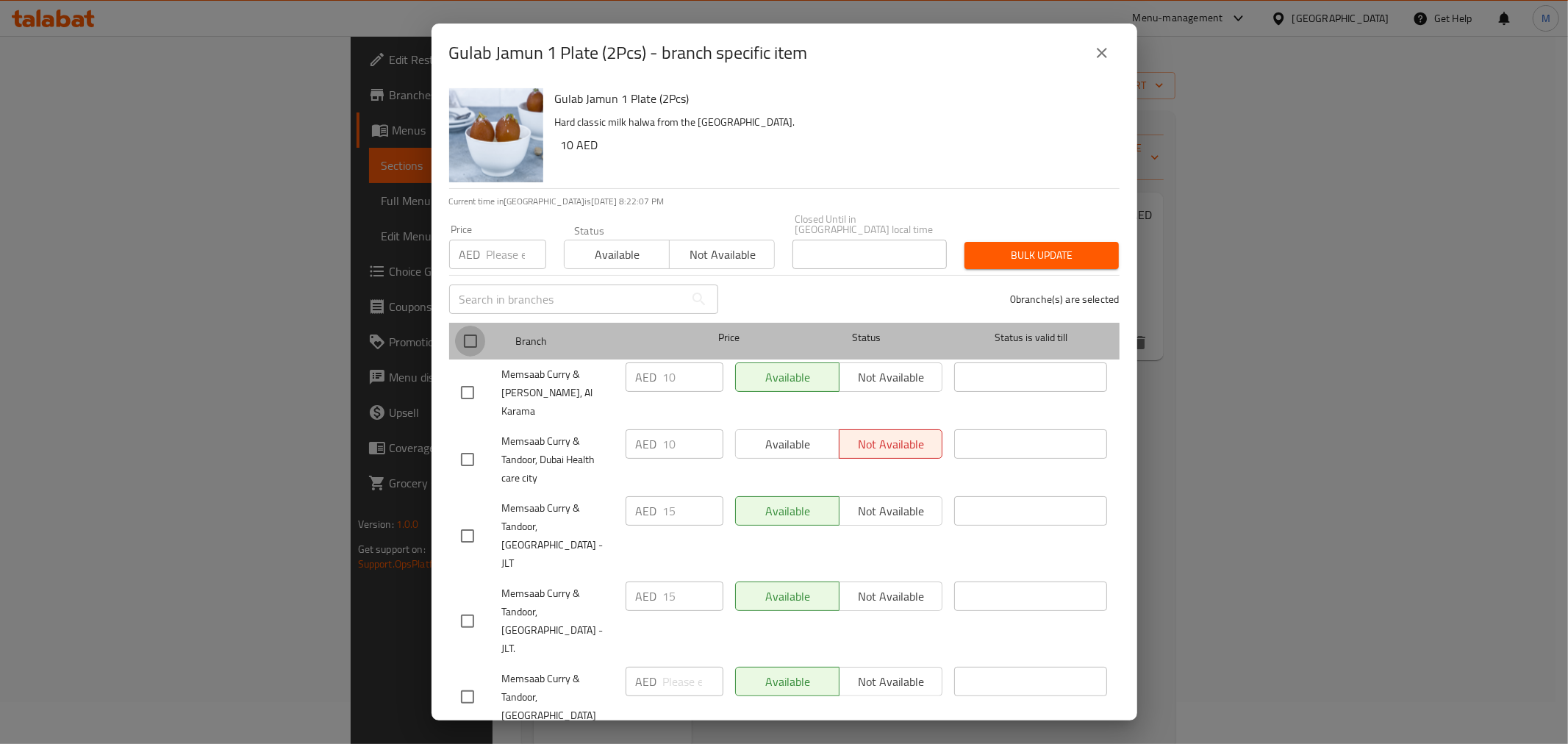
checkbox input "true"
click at [474, 339] on input "checkbox" at bounding box center [470, 340] width 31 height 31
checkbox input "false"
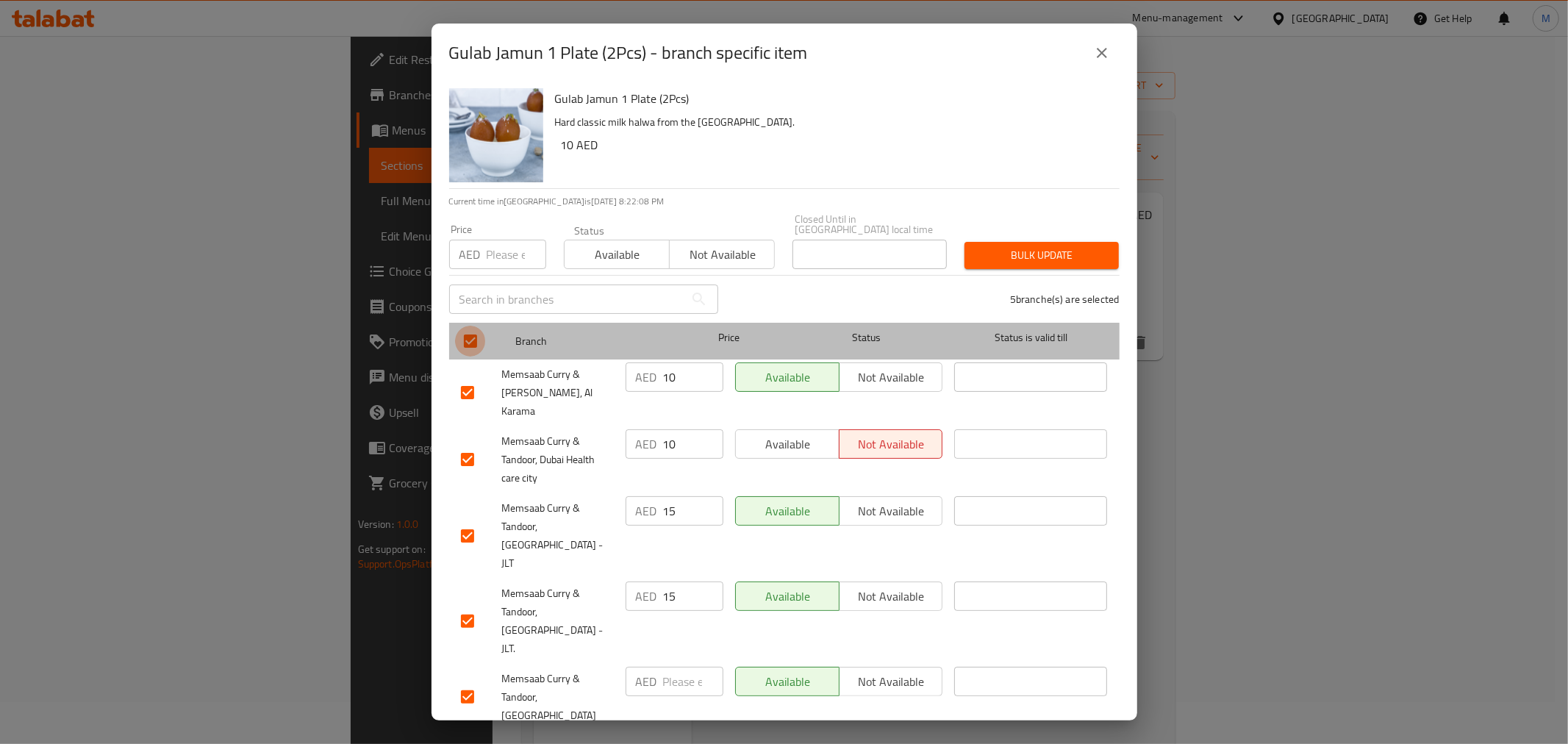
checkbox input "false"
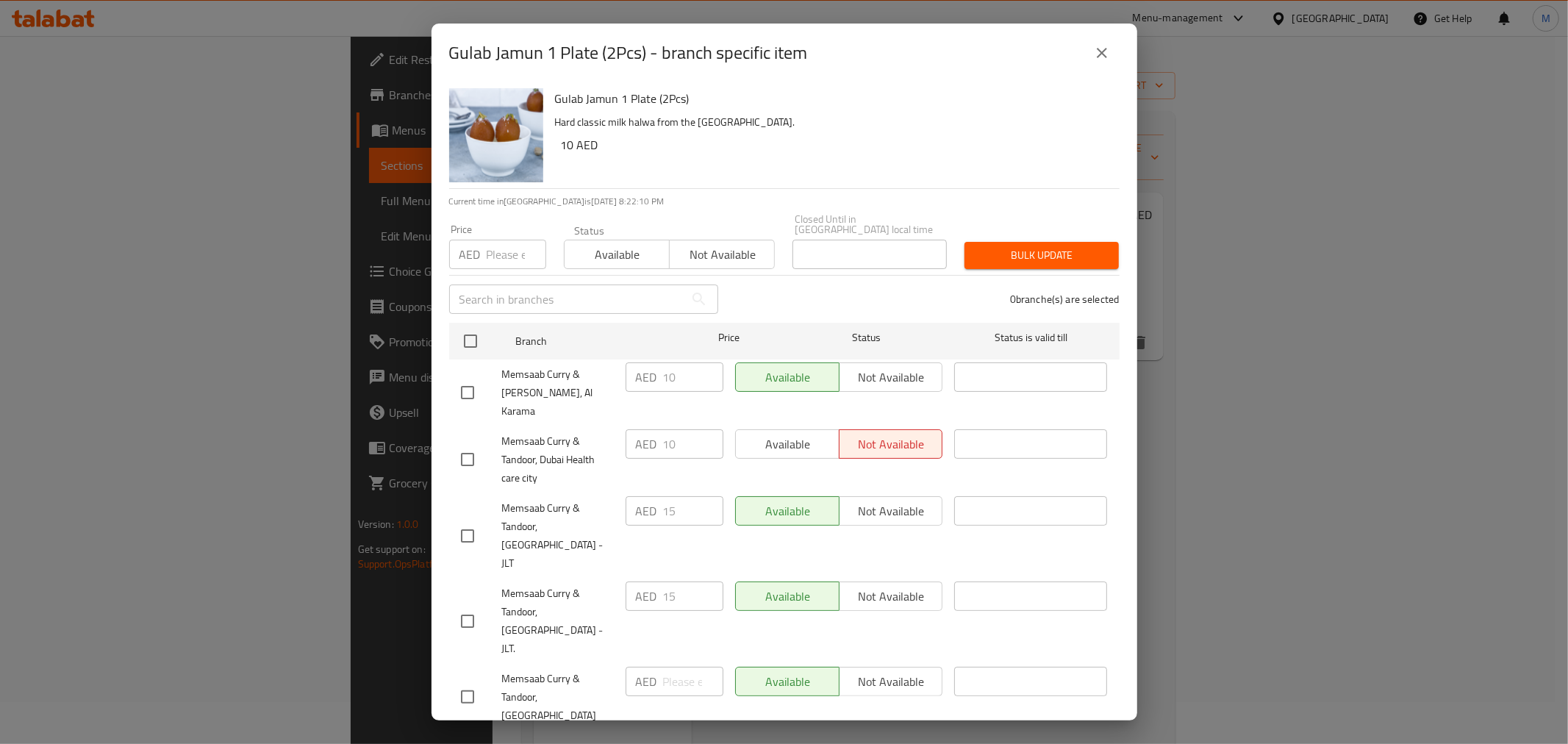
click at [460, 606] on input "checkbox" at bounding box center [467, 621] width 31 height 31
checkbox input "true"
drag, startPoint x: 688, startPoint y: 556, endPoint x: 531, endPoint y: 542, distance: 157.6
click at [534, 576] on div "Memsaab Curry & Tandoor, [GEOGRAPHIC_DATA] - JLT. AED 15 ​ Available Not availa…" at bounding box center [784, 622] width 658 height 91
click at [984, 259] on span "Bulk update" at bounding box center [1041, 256] width 131 height 19
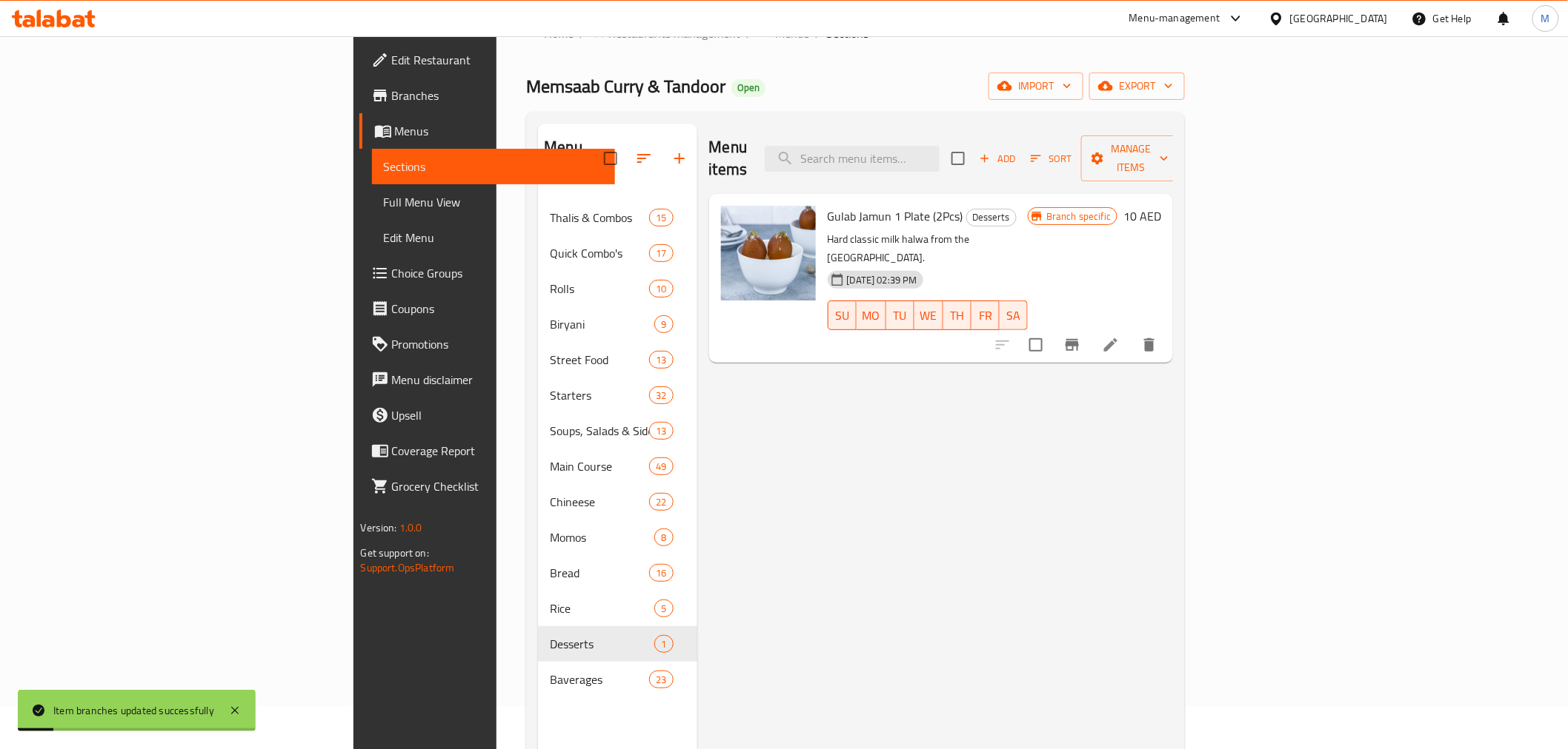
click at [1078, 339] on icon "Branch-specific-item" at bounding box center [1072, 345] width 13 height 12
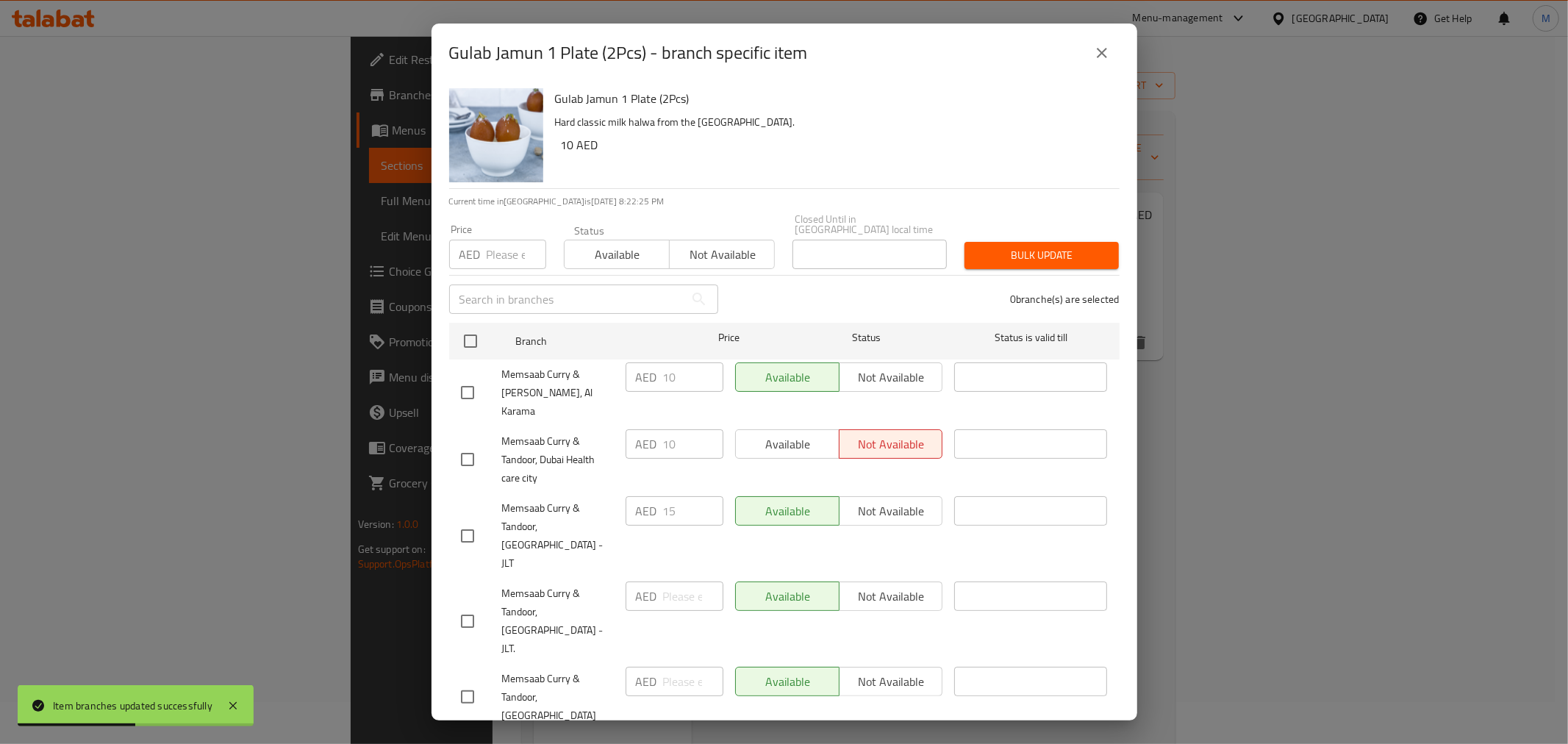
click at [1103, 59] on icon "close" at bounding box center [1102, 53] width 18 height 18
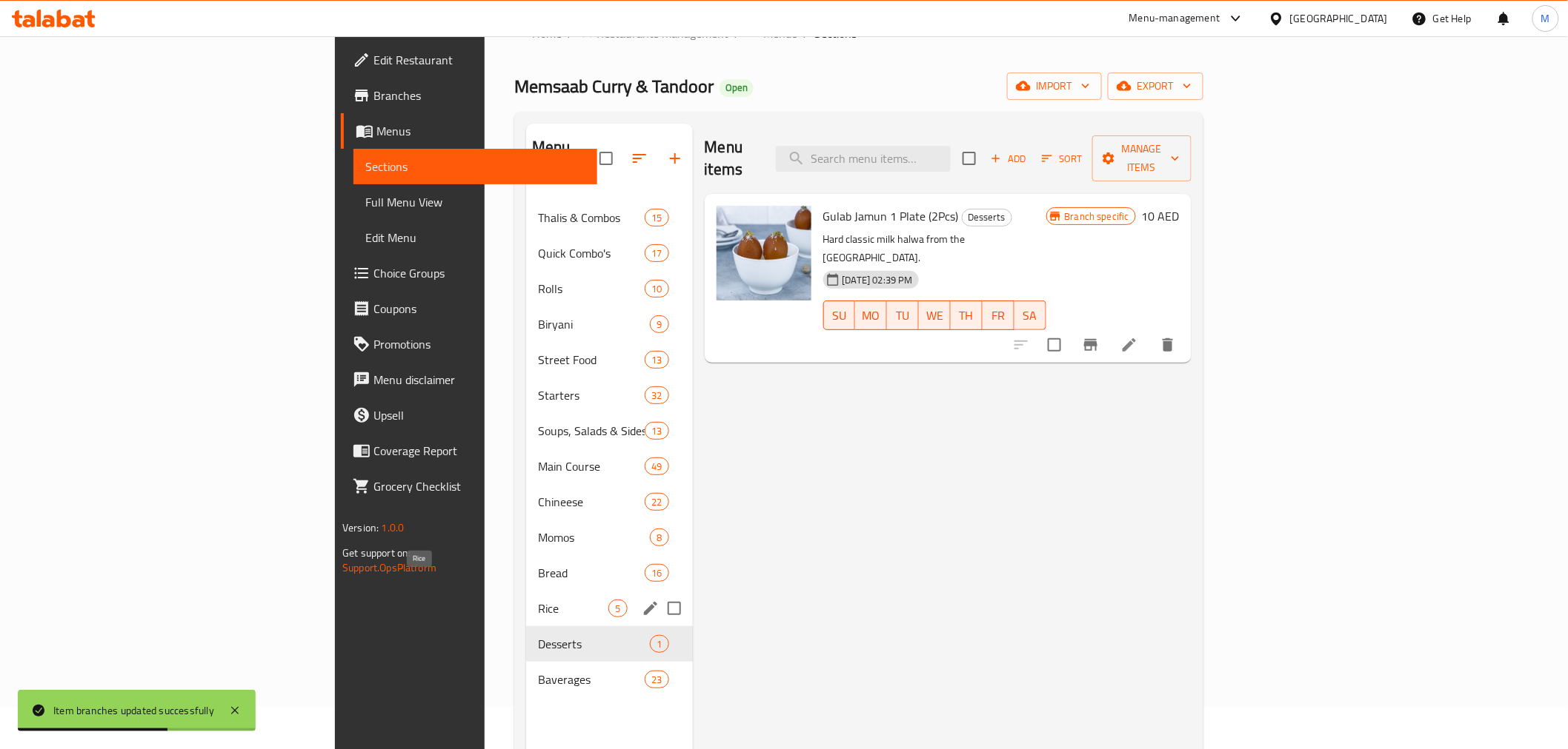
click at [538, 600] on span "Rice" at bounding box center [573, 608] width 70 height 18
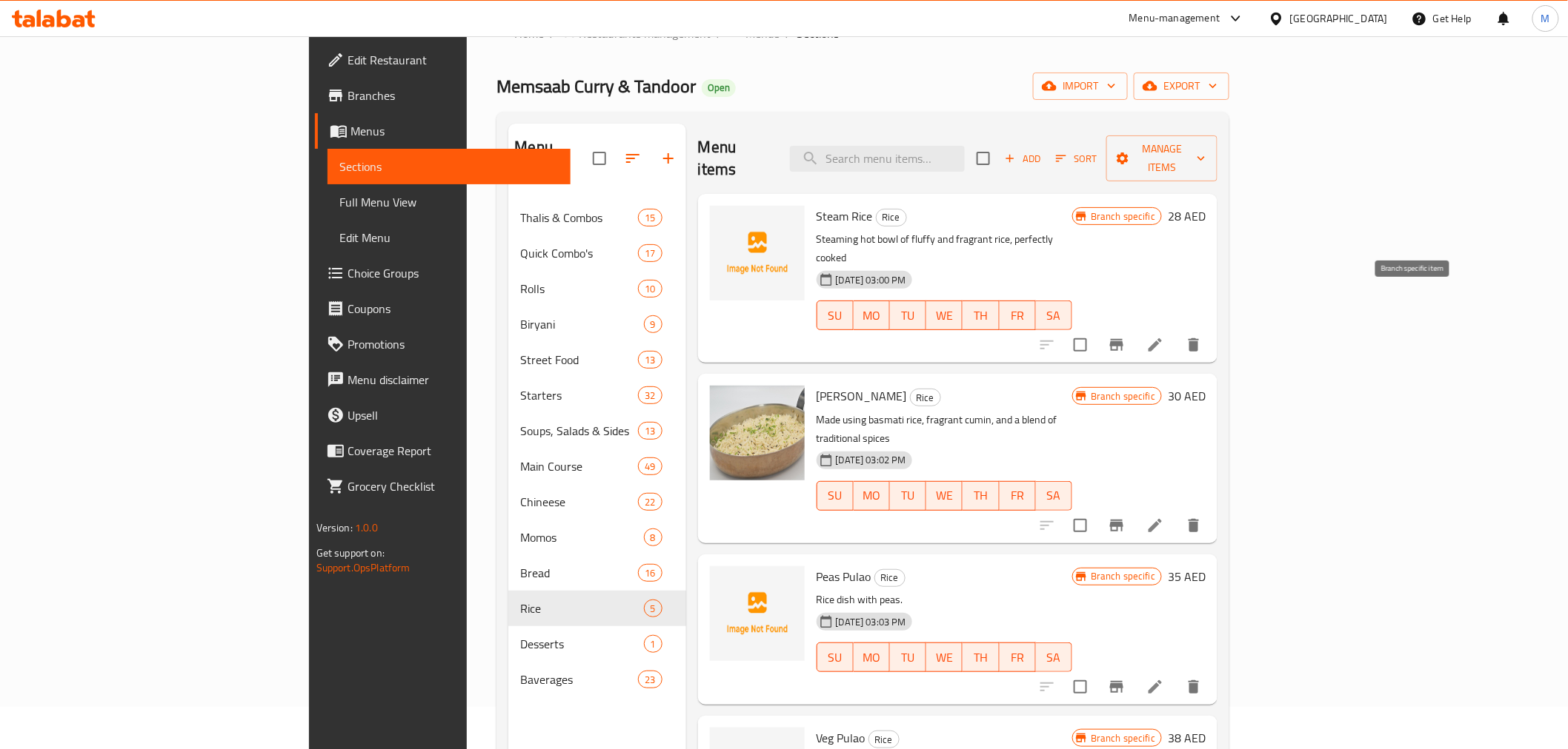
click at [1125, 336] on icon "Branch-specific-item" at bounding box center [1116, 345] width 18 height 18
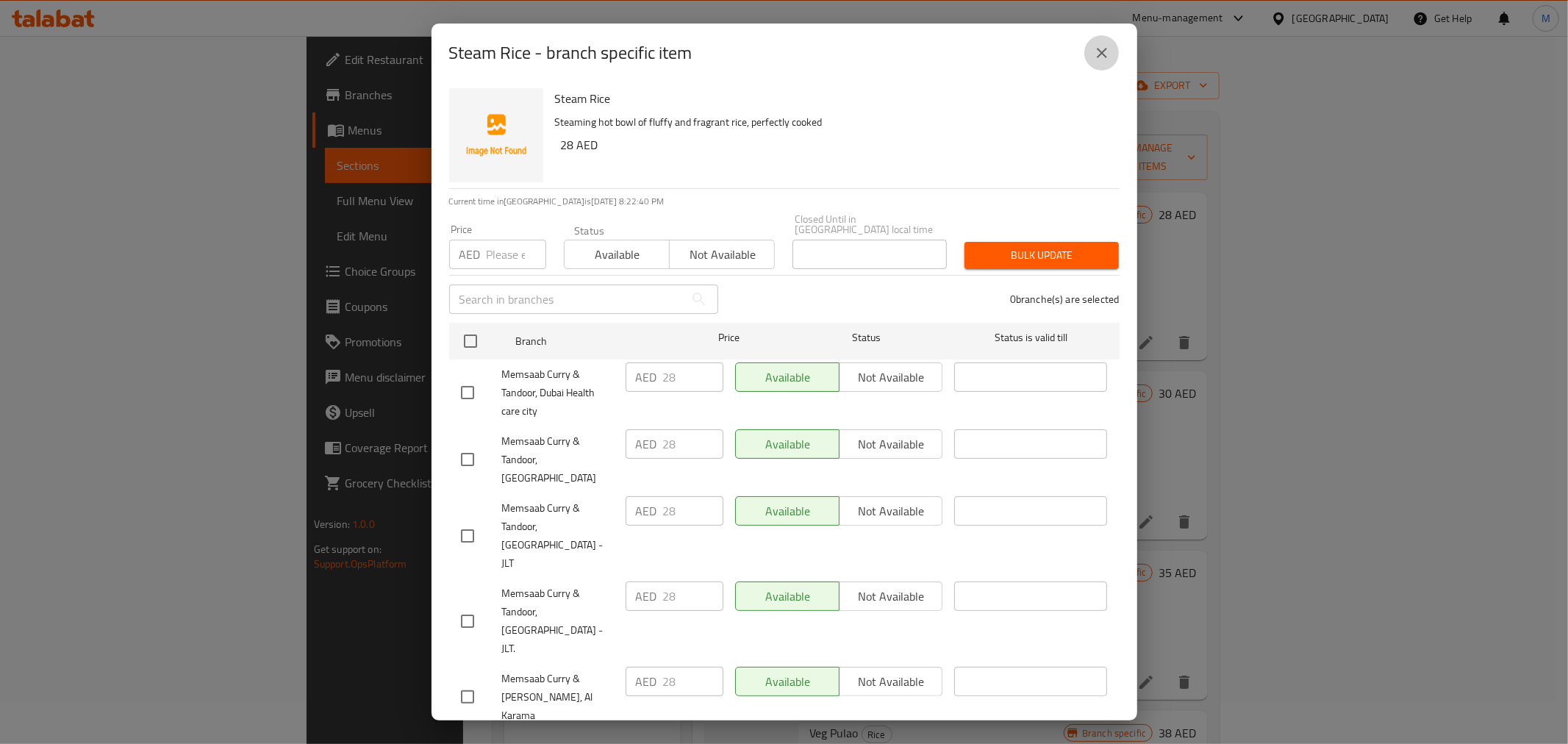
click at [1106, 47] on icon "close" at bounding box center [1102, 53] width 18 height 18
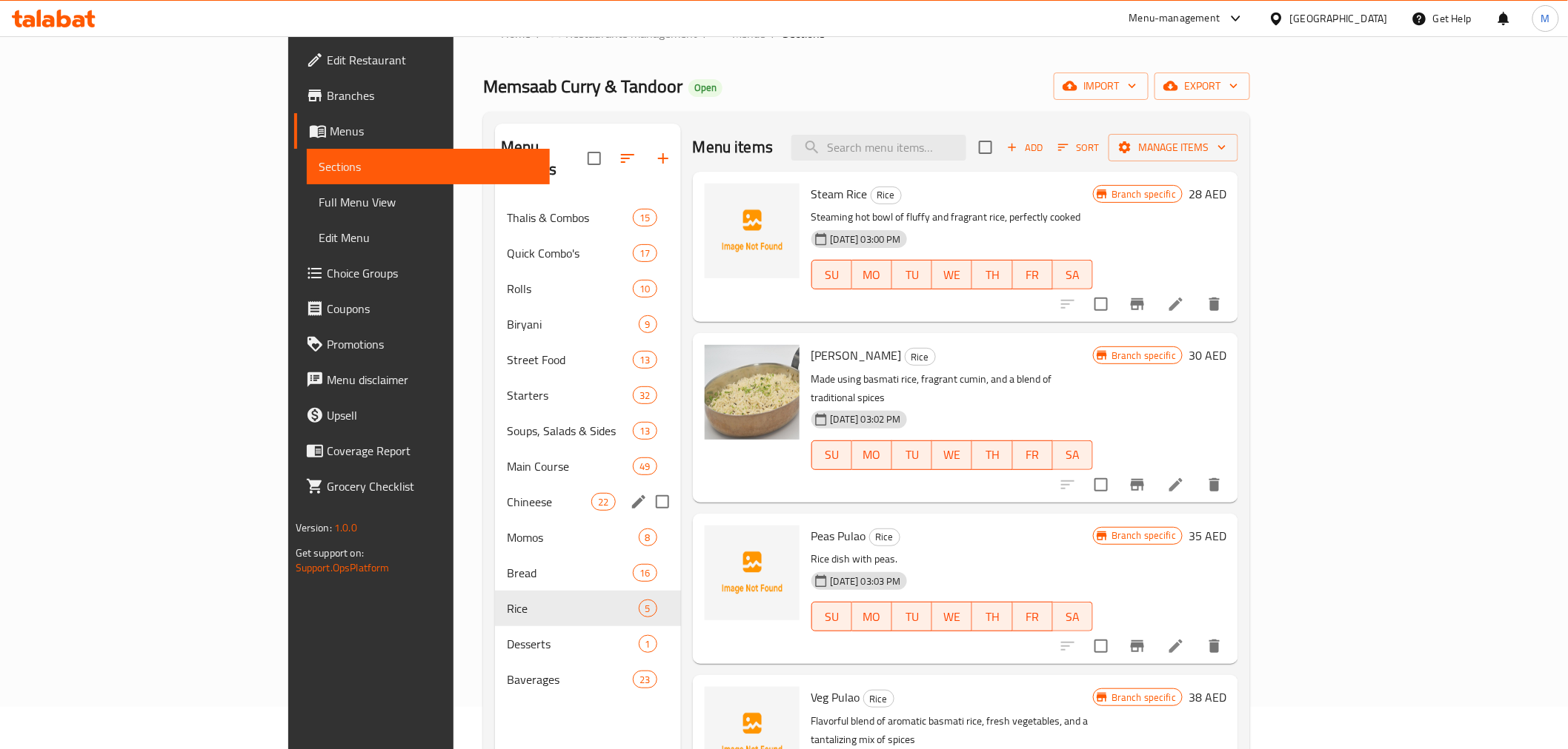
click at [495, 520] on div "Momos 8" at bounding box center [588, 538] width 186 height 35
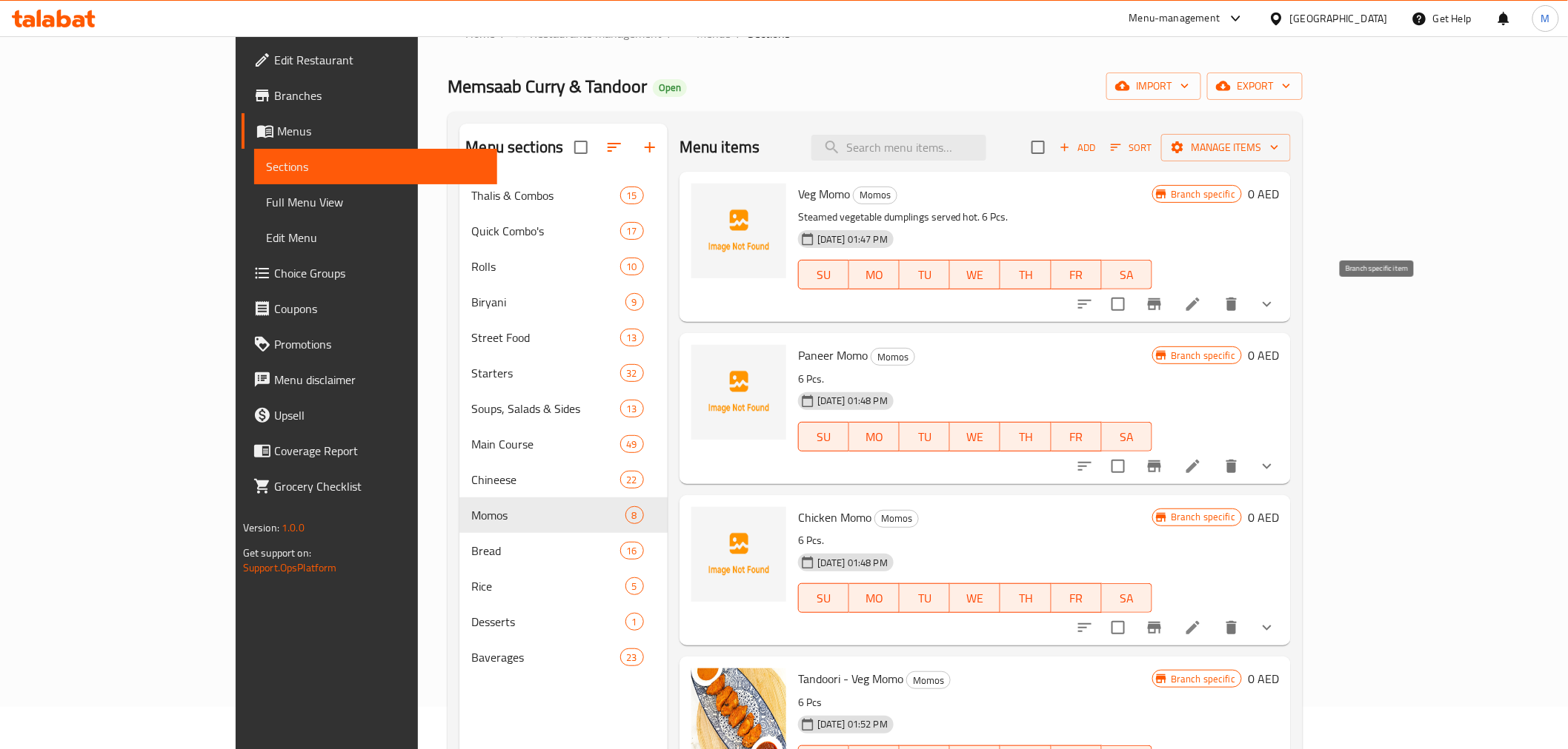
click at [1163, 308] on icon "Branch-specific-item" at bounding box center [1154, 304] width 18 height 18
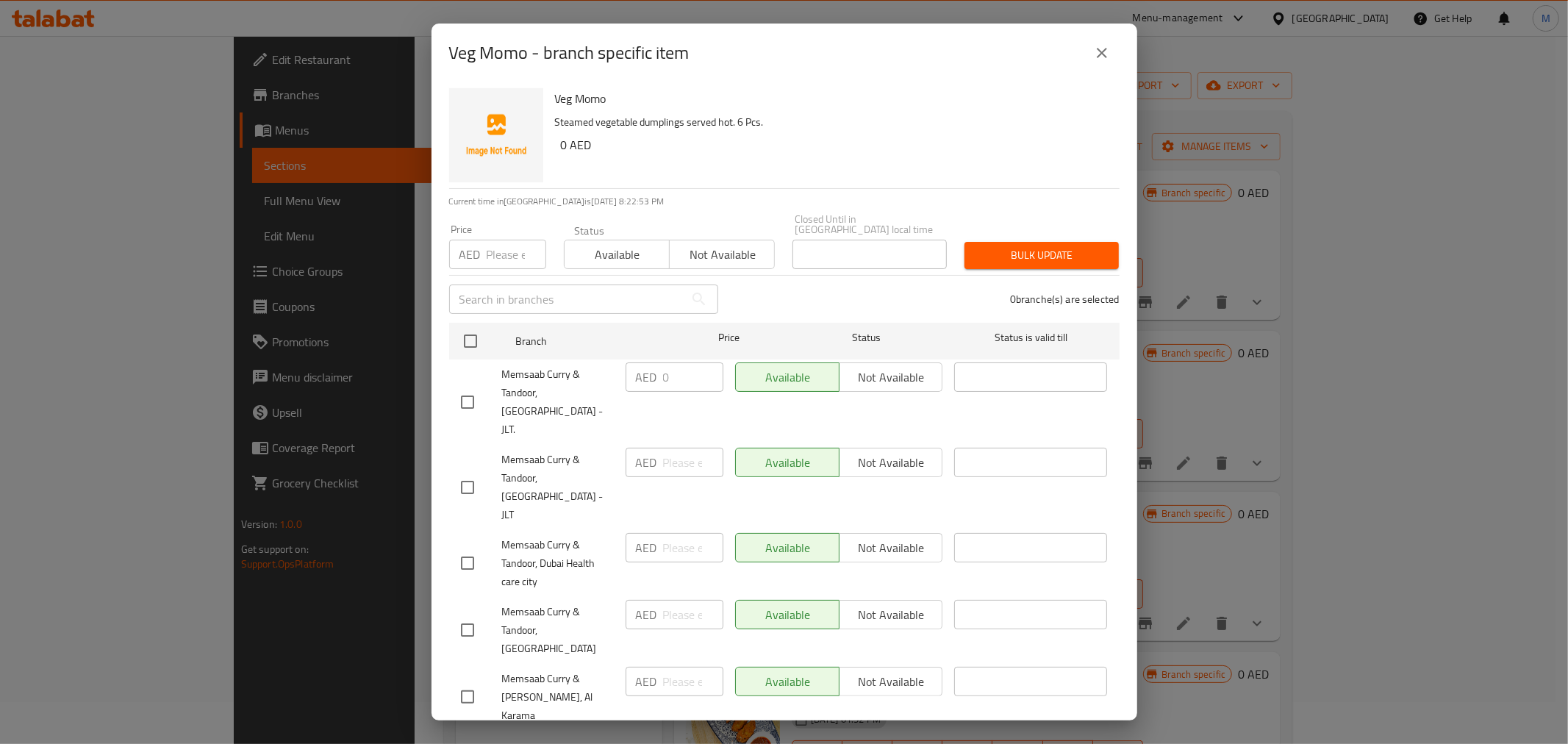
click at [1096, 70] on button "close" at bounding box center [1102, 53] width 35 height 35
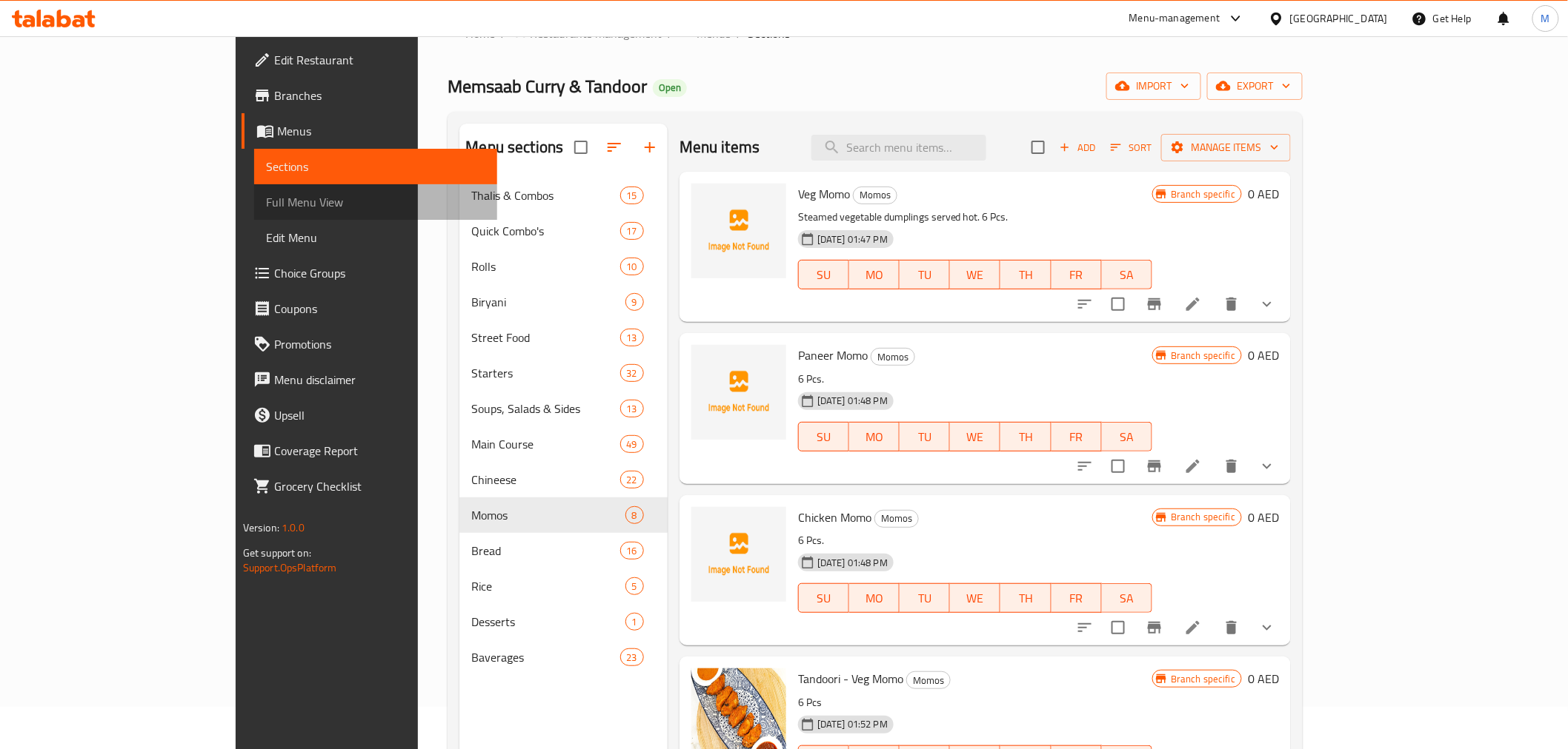
click at [266, 211] on span "Full Menu View" at bounding box center [376, 202] width 220 height 18
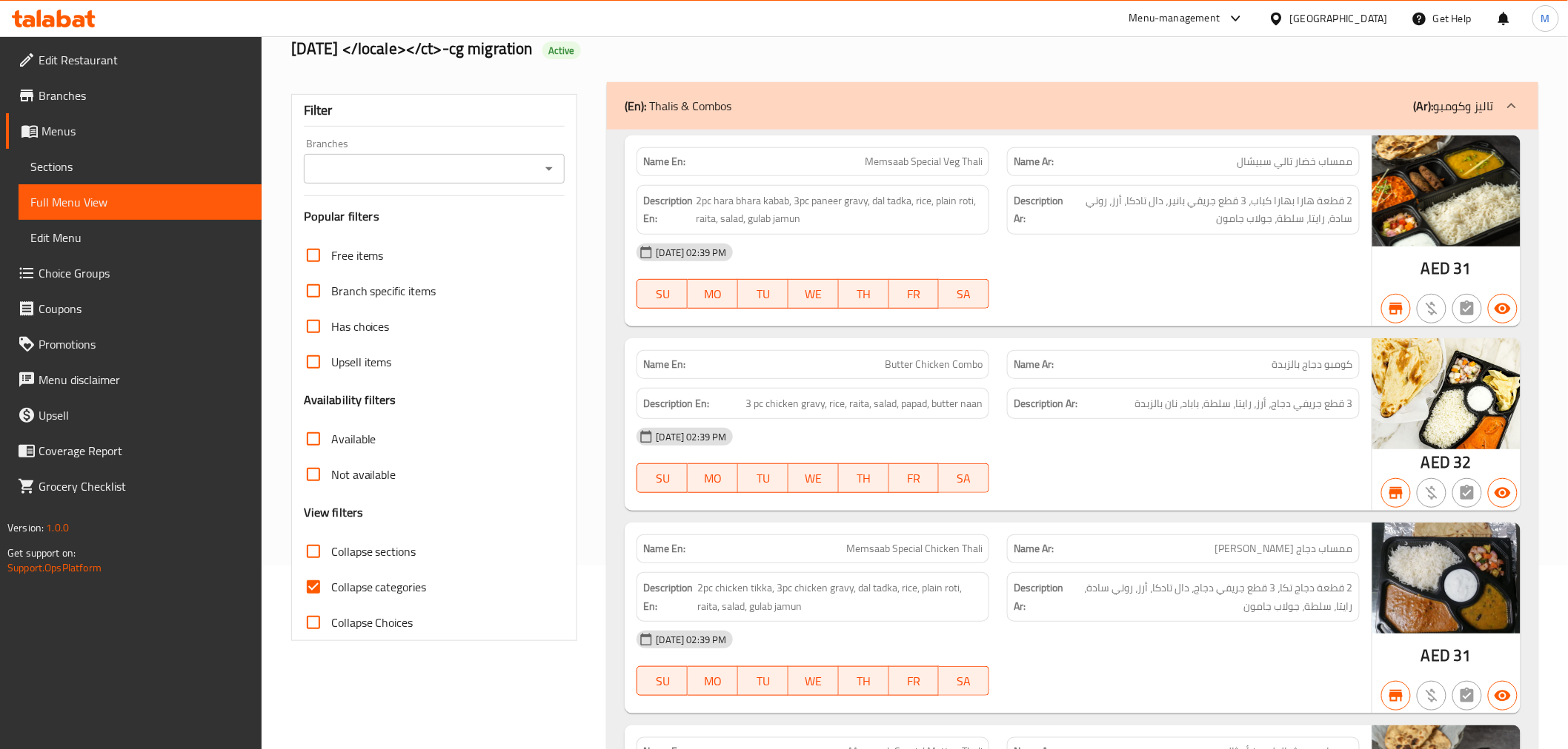
scroll to position [372, 0]
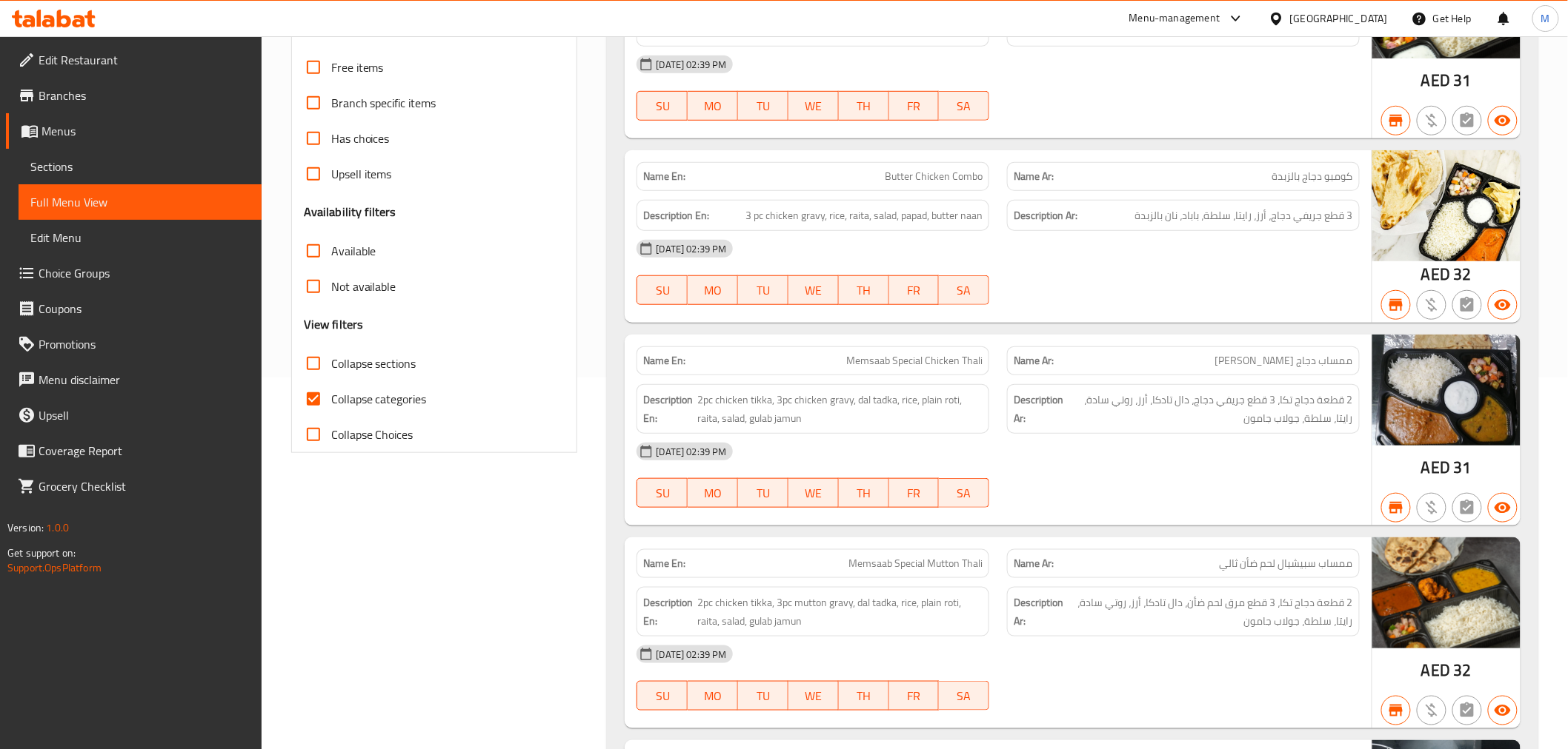
click at [335, 408] on span "Collapse categories" at bounding box center [378, 399] width 95 height 18
click at [331, 415] on input "Collapse categories" at bounding box center [313, 399] width 36 height 35
checkbox input "false"
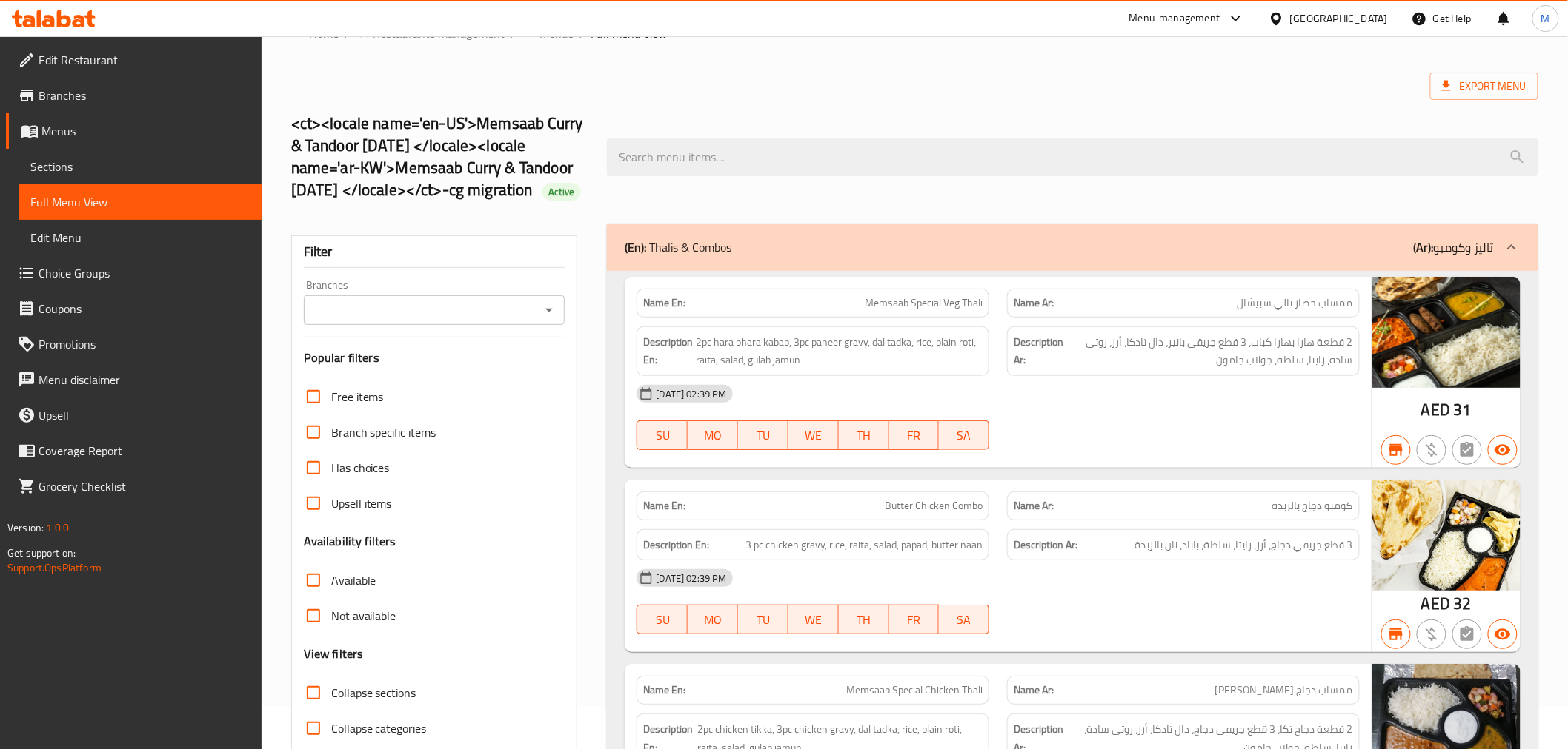
scroll to position [0, 0]
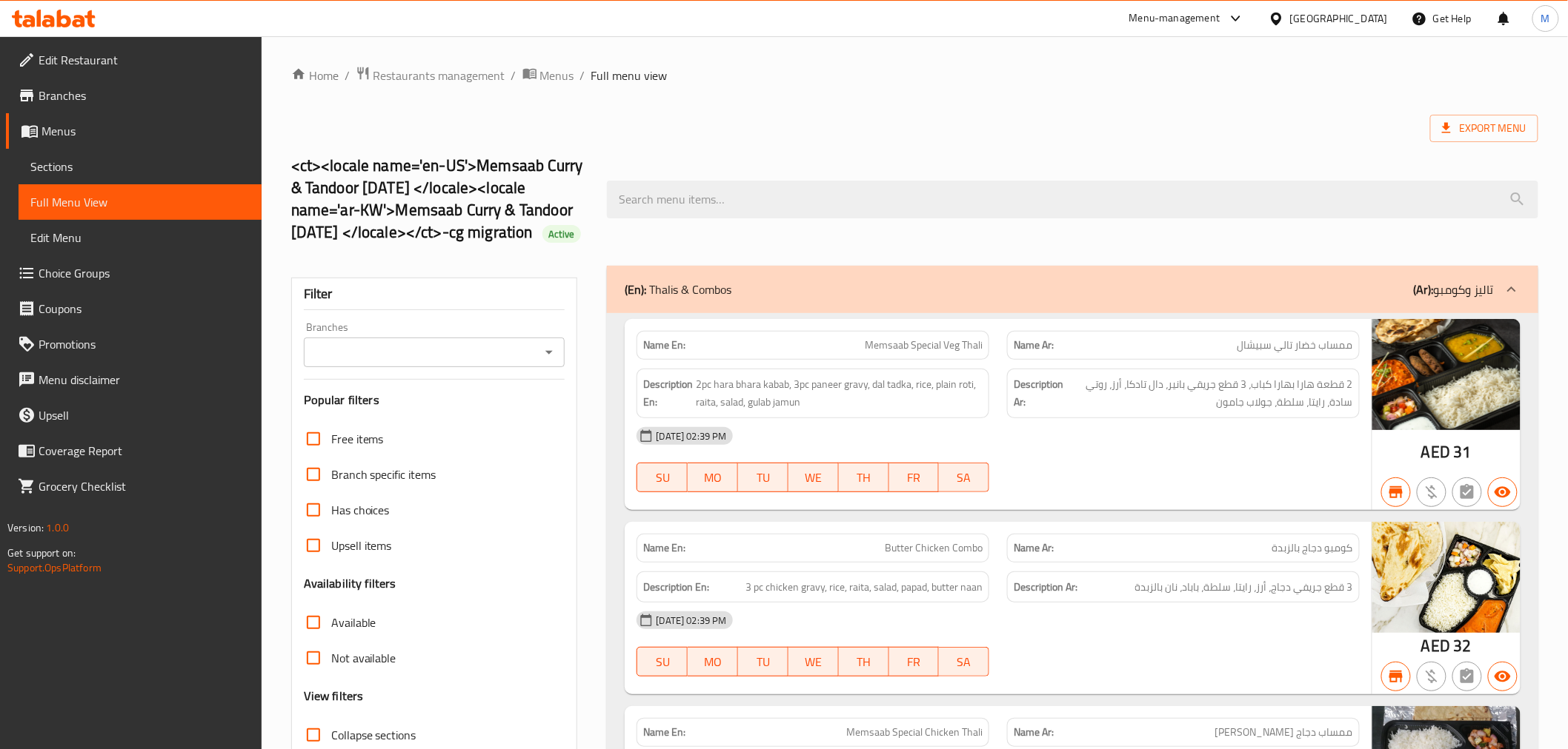
click at [556, 367] on div "Branches" at bounding box center [435, 353] width 262 height 30
click at [546, 361] on icon "Open" at bounding box center [549, 352] width 18 height 18
click at [136, 170] on span "Sections" at bounding box center [140, 166] width 220 height 18
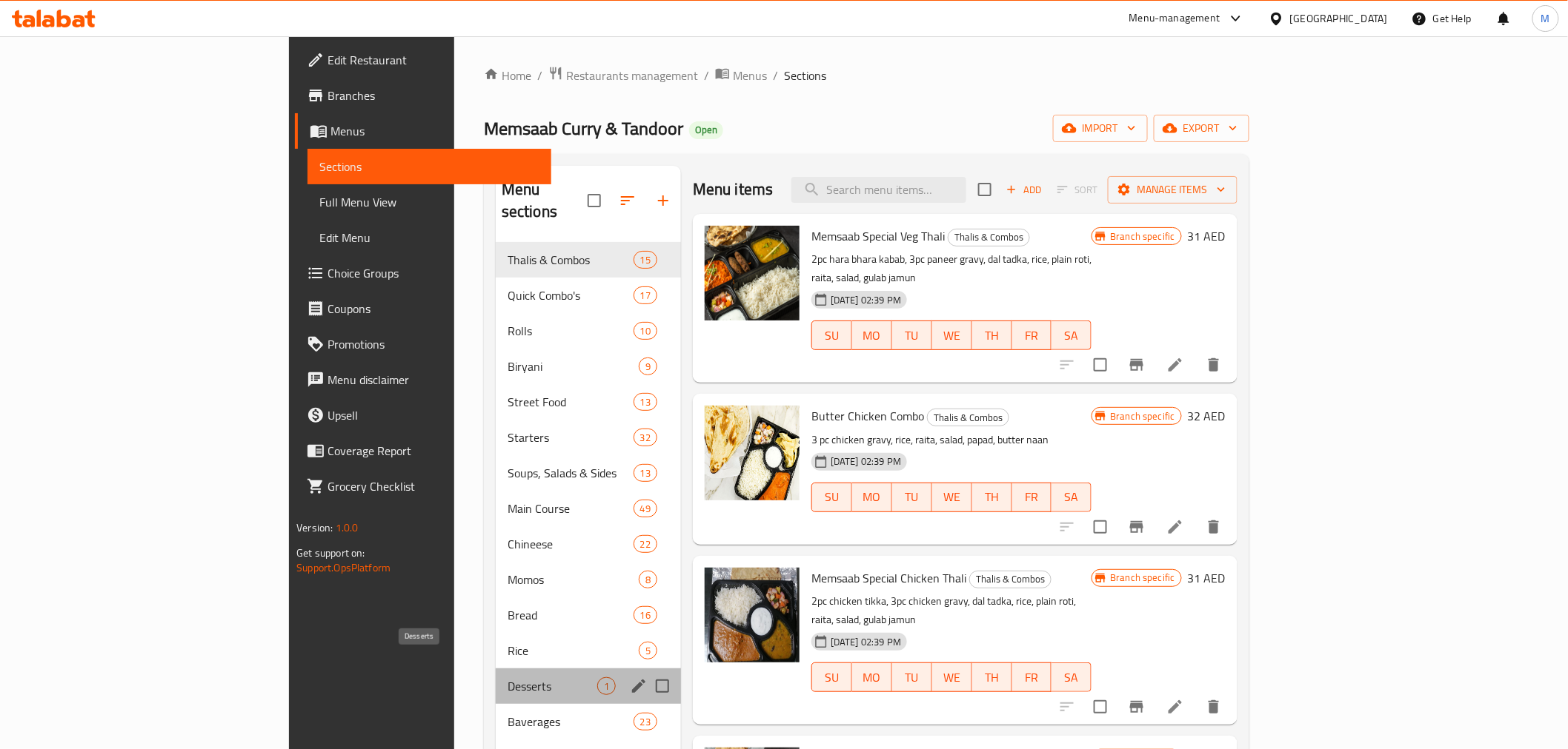
click at [507, 677] on span "Desserts" at bounding box center [552, 685] width 90 height 18
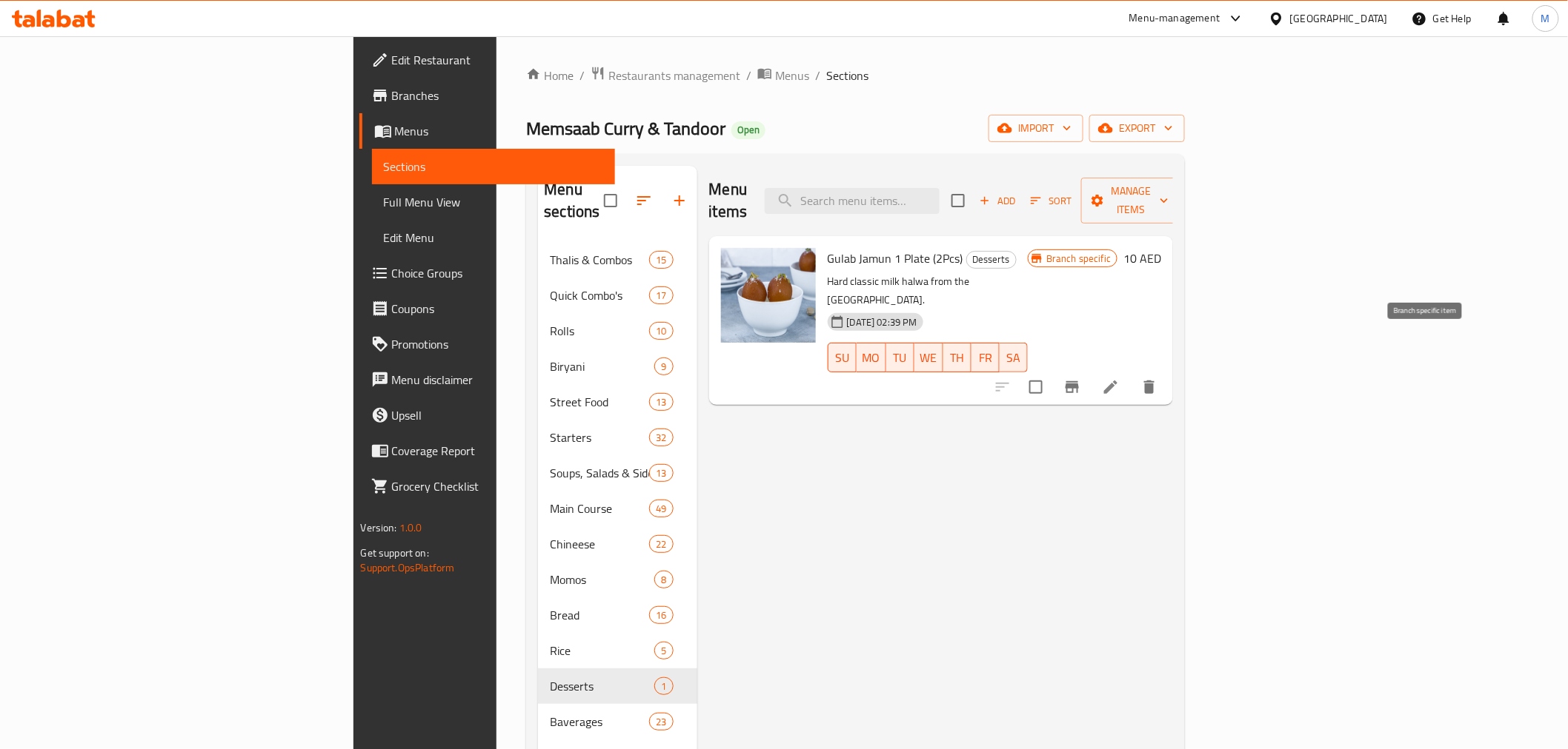
click at [1081, 378] on icon "Branch-specific-item" at bounding box center [1072, 387] width 18 height 18
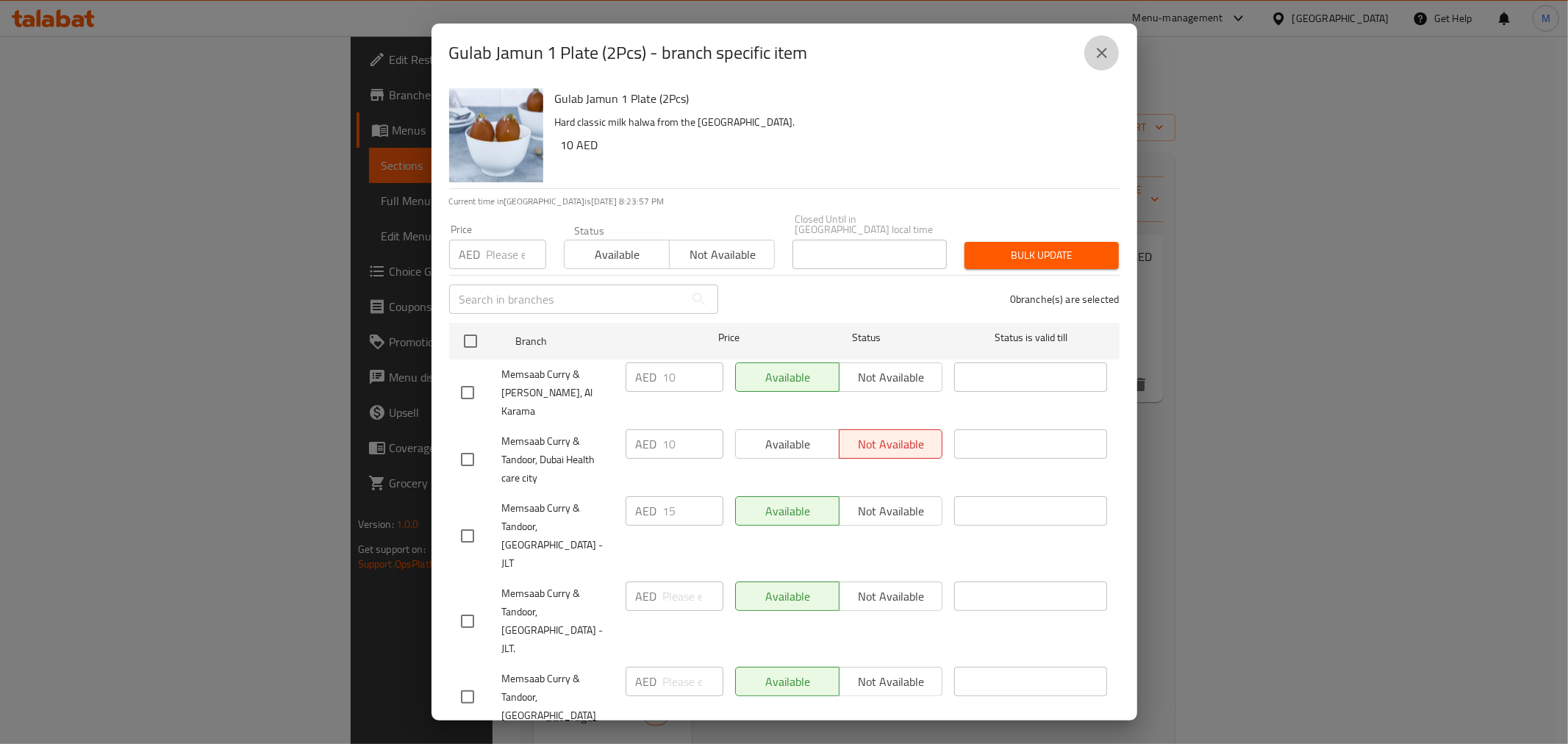
click at [1106, 62] on icon "close" at bounding box center [1102, 53] width 18 height 18
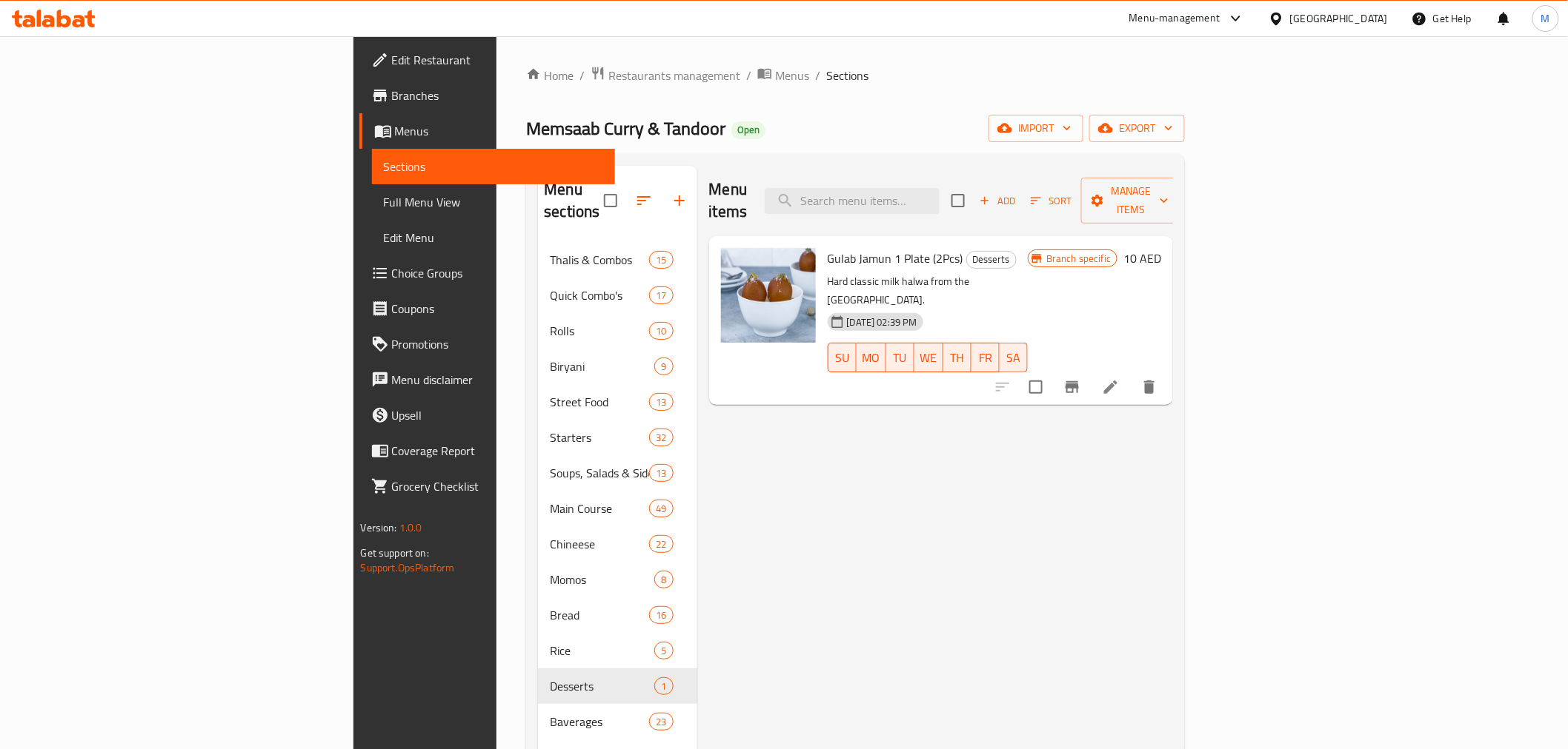
click at [392, 97] on span "Branches" at bounding box center [497, 95] width 211 height 18
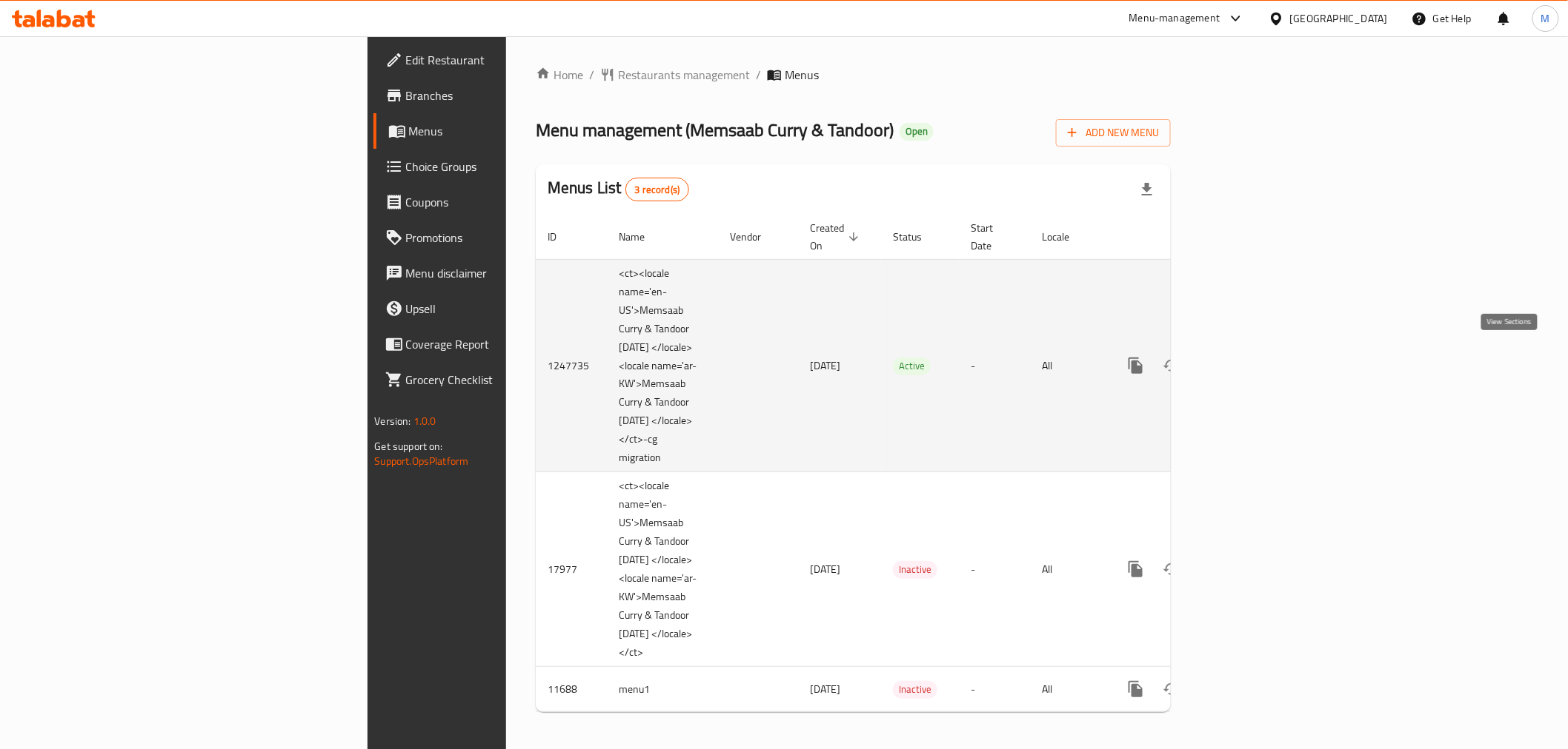
click at [1261, 361] on link "enhanced table" at bounding box center [1243, 366] width 36 height 35
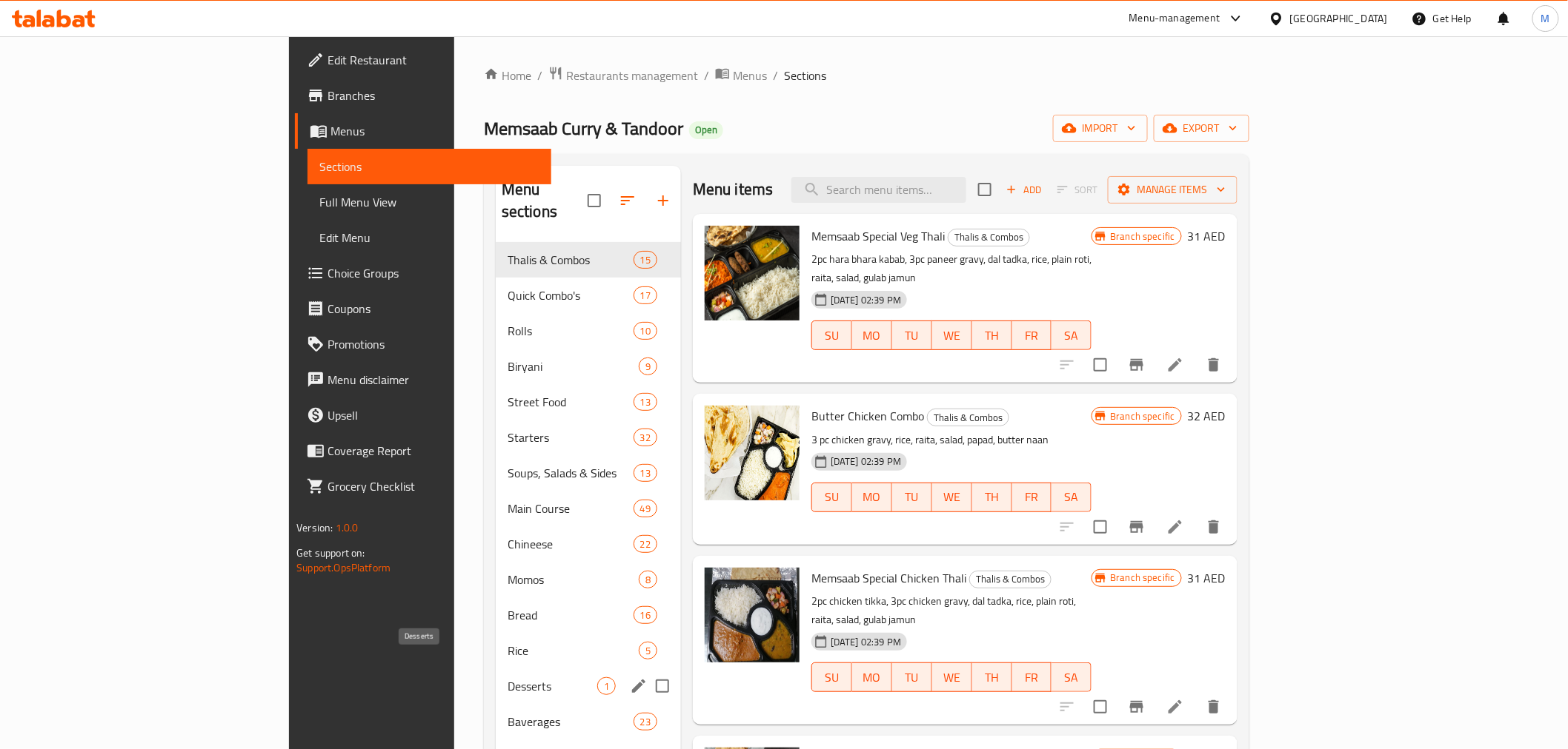
click at [507, 677] on span "Desserts" at bounding box center [552, 685] width 90 height 18
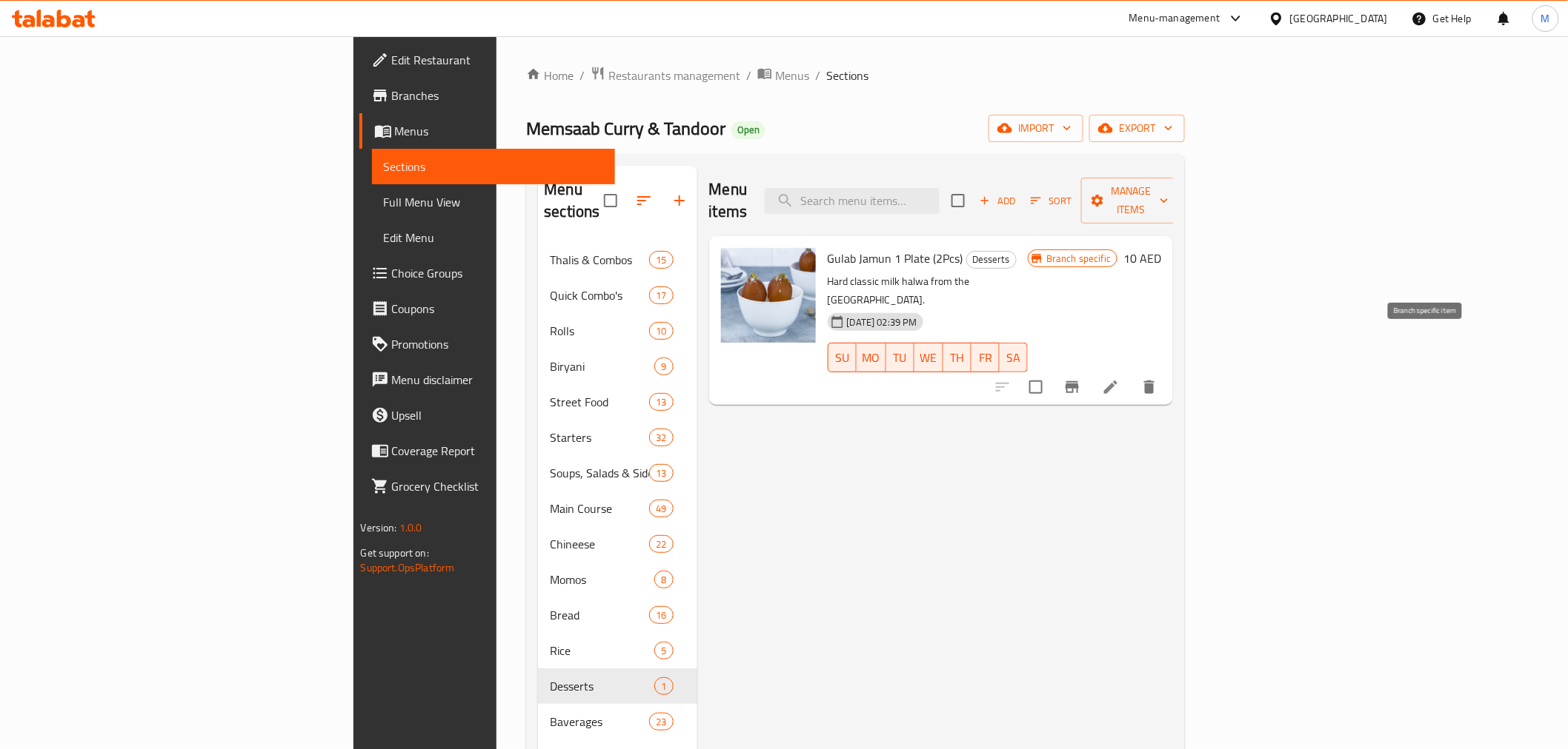
click at [1081, 378] on icon "Branch-specific-item" at bounding box center [1072, 387] width 18 height 18
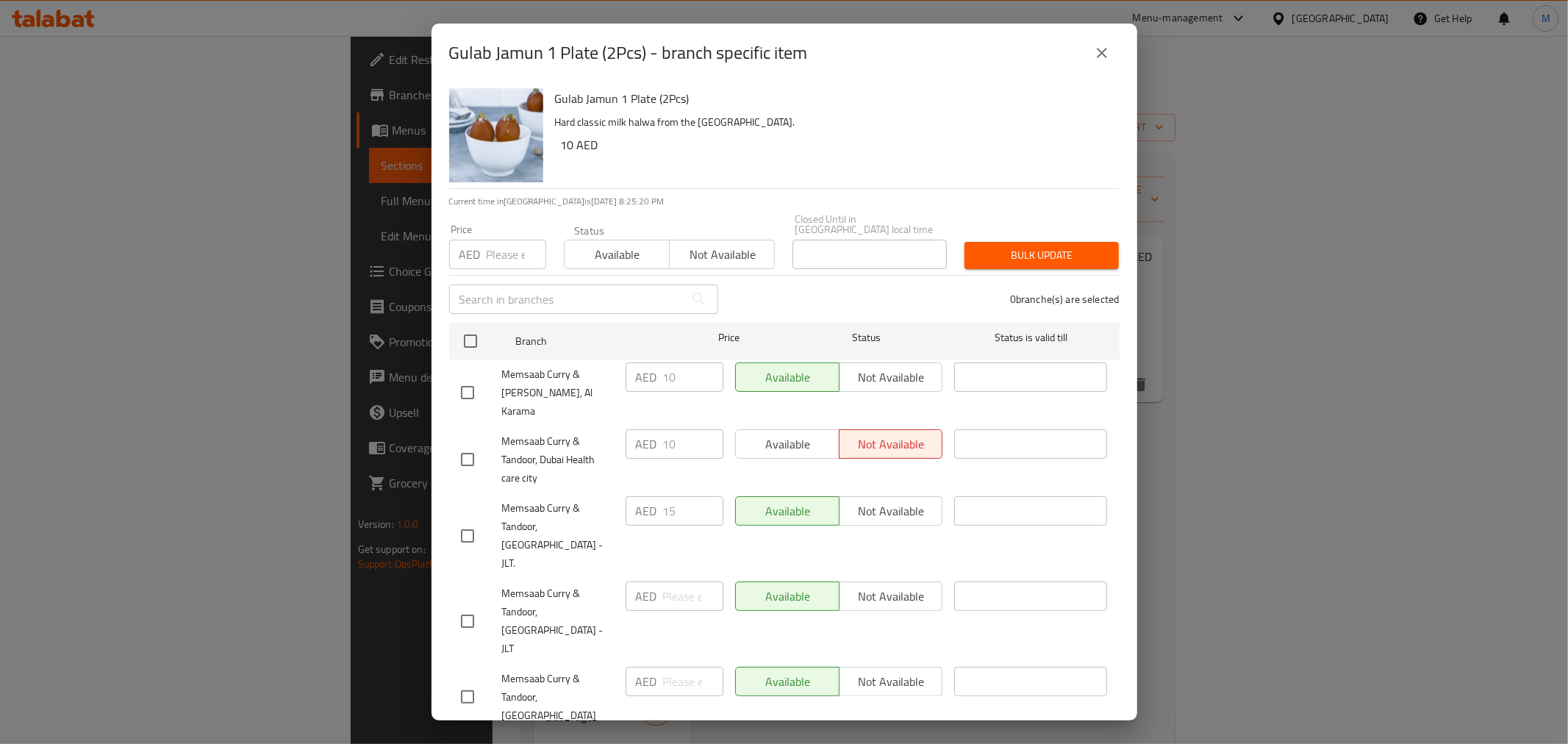
click at [467, 520] on input "checkbox" at bounding box center [467, 535] width 31 height 31
checkbox input "true"
drag, startPoint x: 680, startPoint y: 497, endPoint x: 628, endPoint y: 488, distance: 52.8
click at [628, 496] on div "AED 15 ​" at bounding box center [674, 511] width 97 height 30
click at [1005, 262] on span "Bulk update" at bounding box center [1041, 256] width 131 height 19
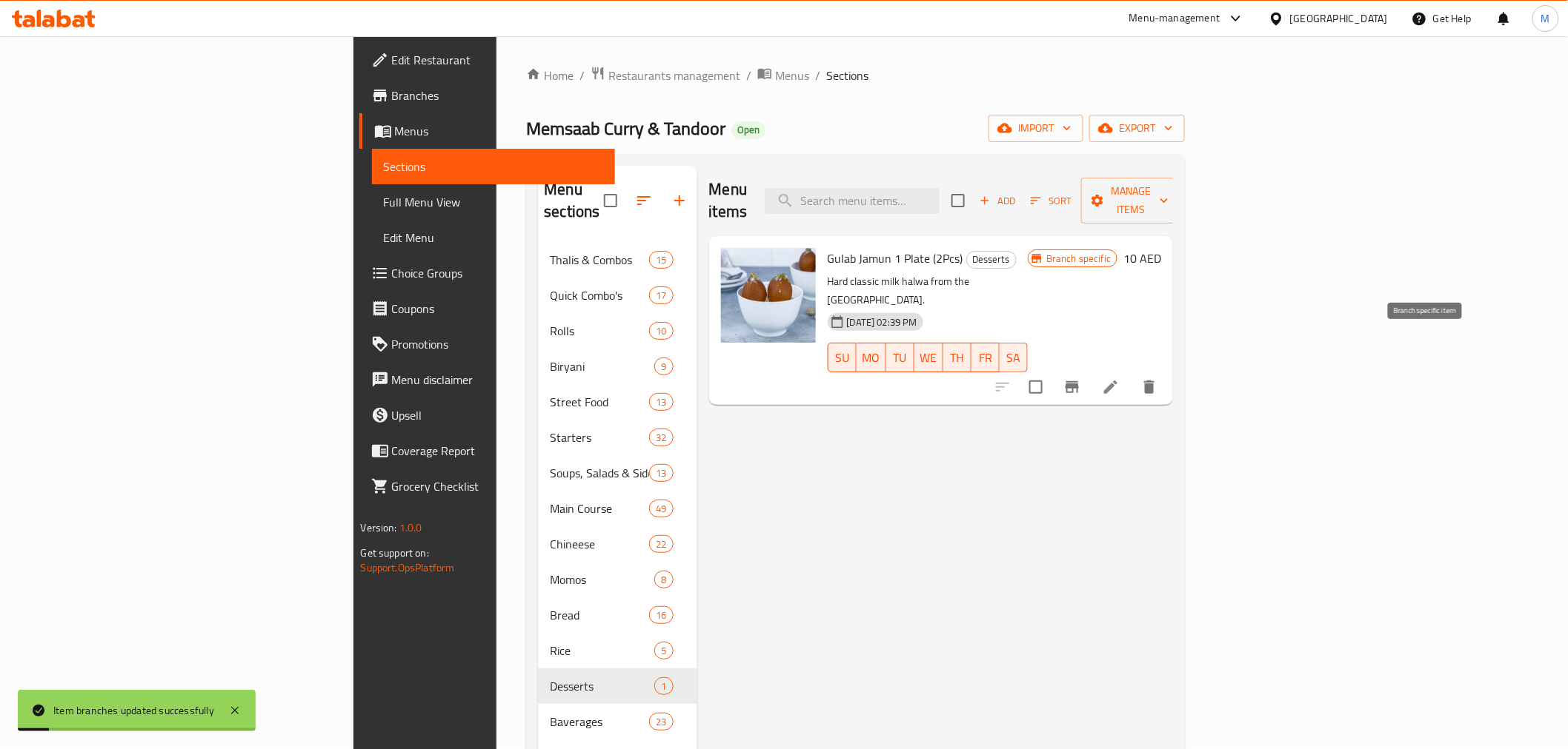
click at [1078, 381] on icon "Branch-specific-item" at bounding box center [1072, 387] width 13 height 12
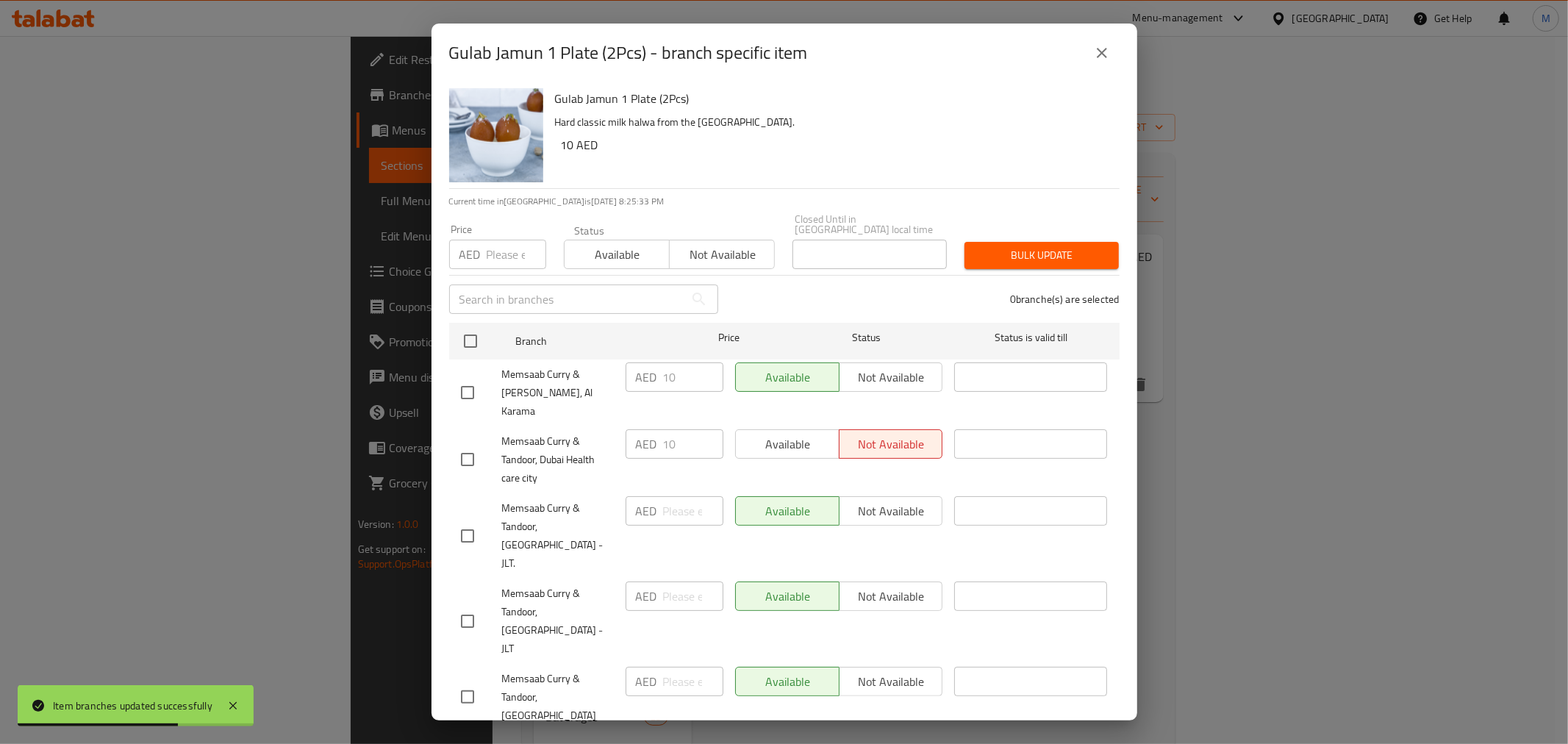
click at [473, 606] on input "checkbox" at bounding box center [467, 621] width 31 height 31
checkbox input "true"
click at [670, 582] on input "number" at bounding box center [693, 596] width 60 height 30
type input "15"
click at [679, 741] on span "Save" at bounding box center [784, 750] width 647 height 19
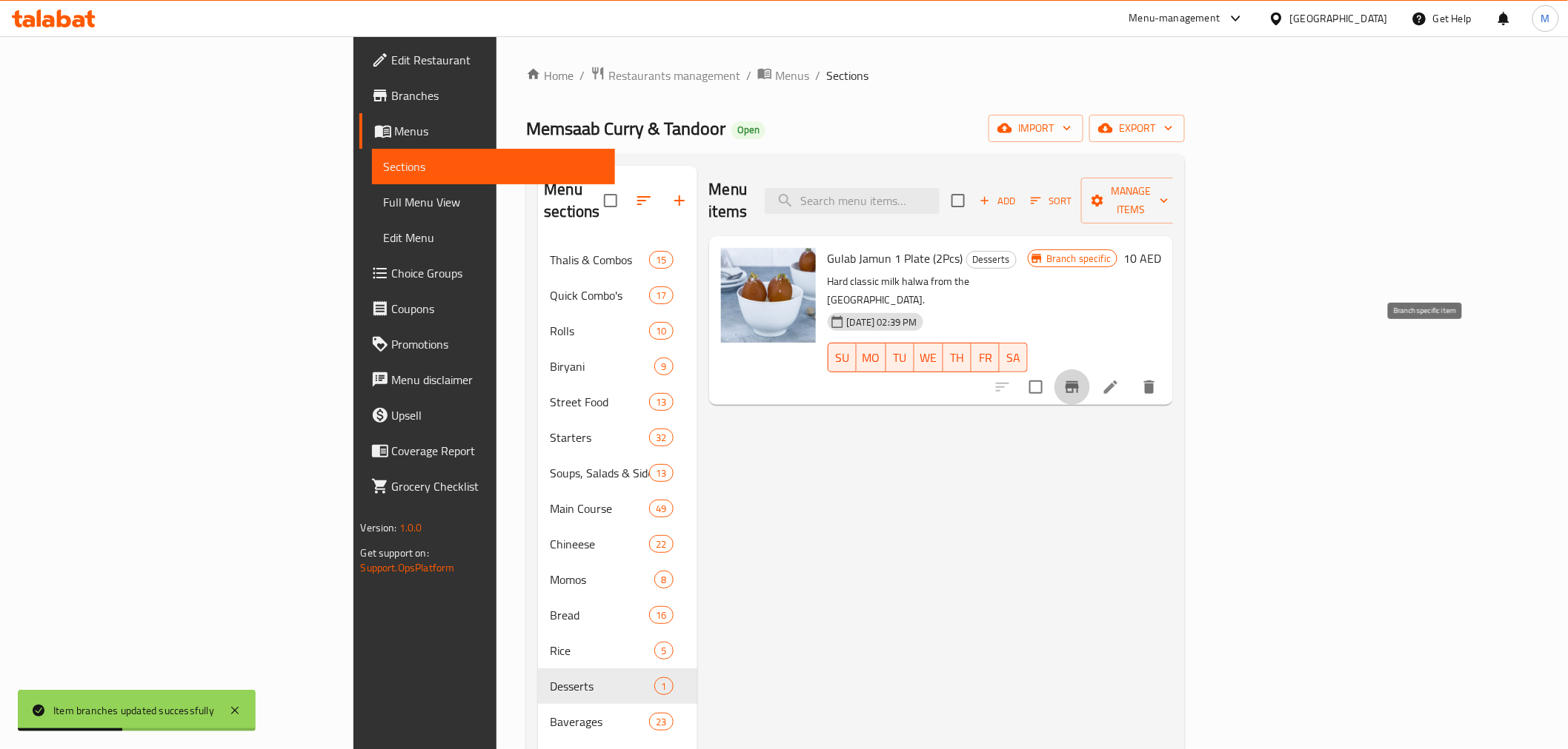
click at [1090, 370] on button "Branch-specific-item" at bounding box center [1072, 388] width 36 height 35
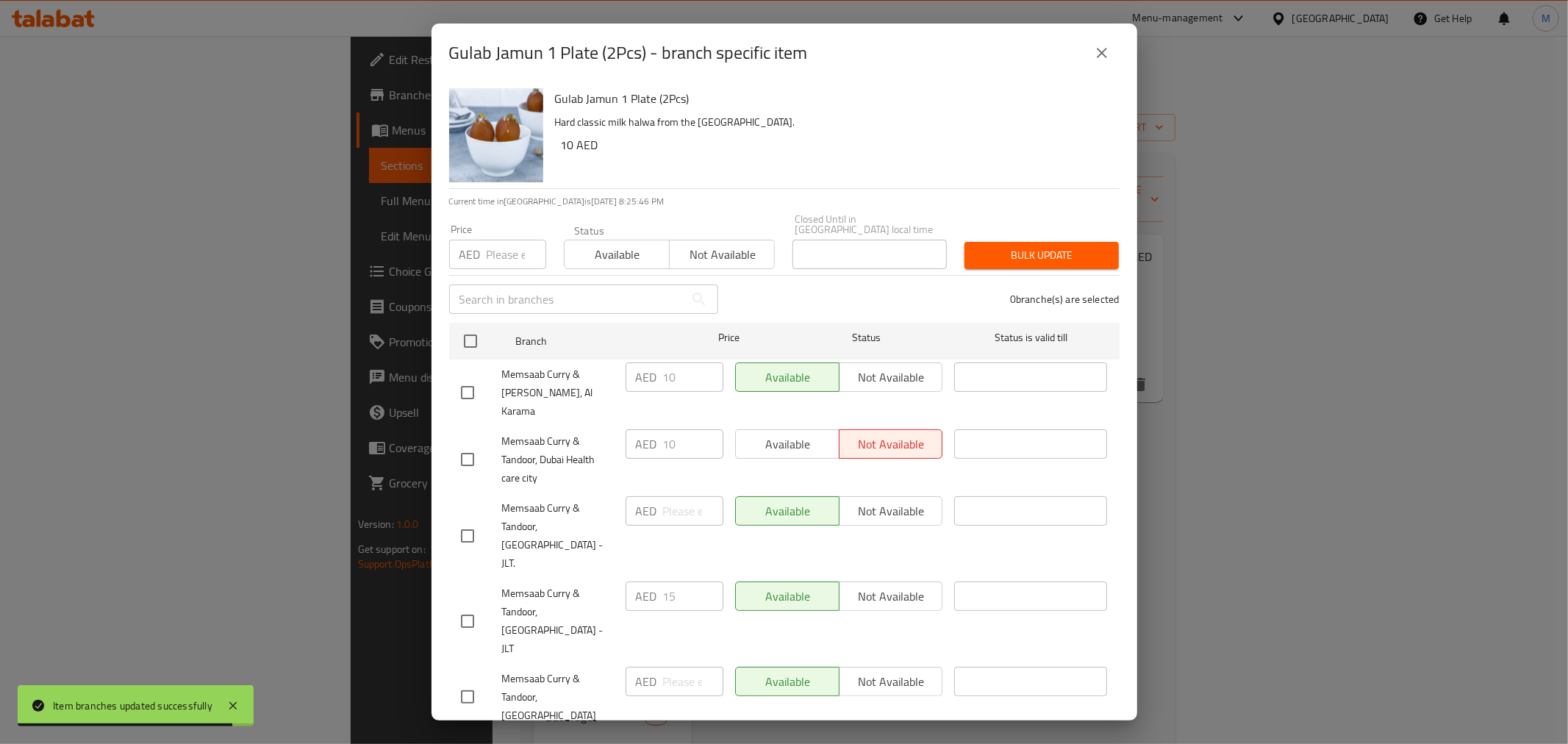
click at [1111, 55] on button "close" at bounding box center [1102, 53] width 35 height 35
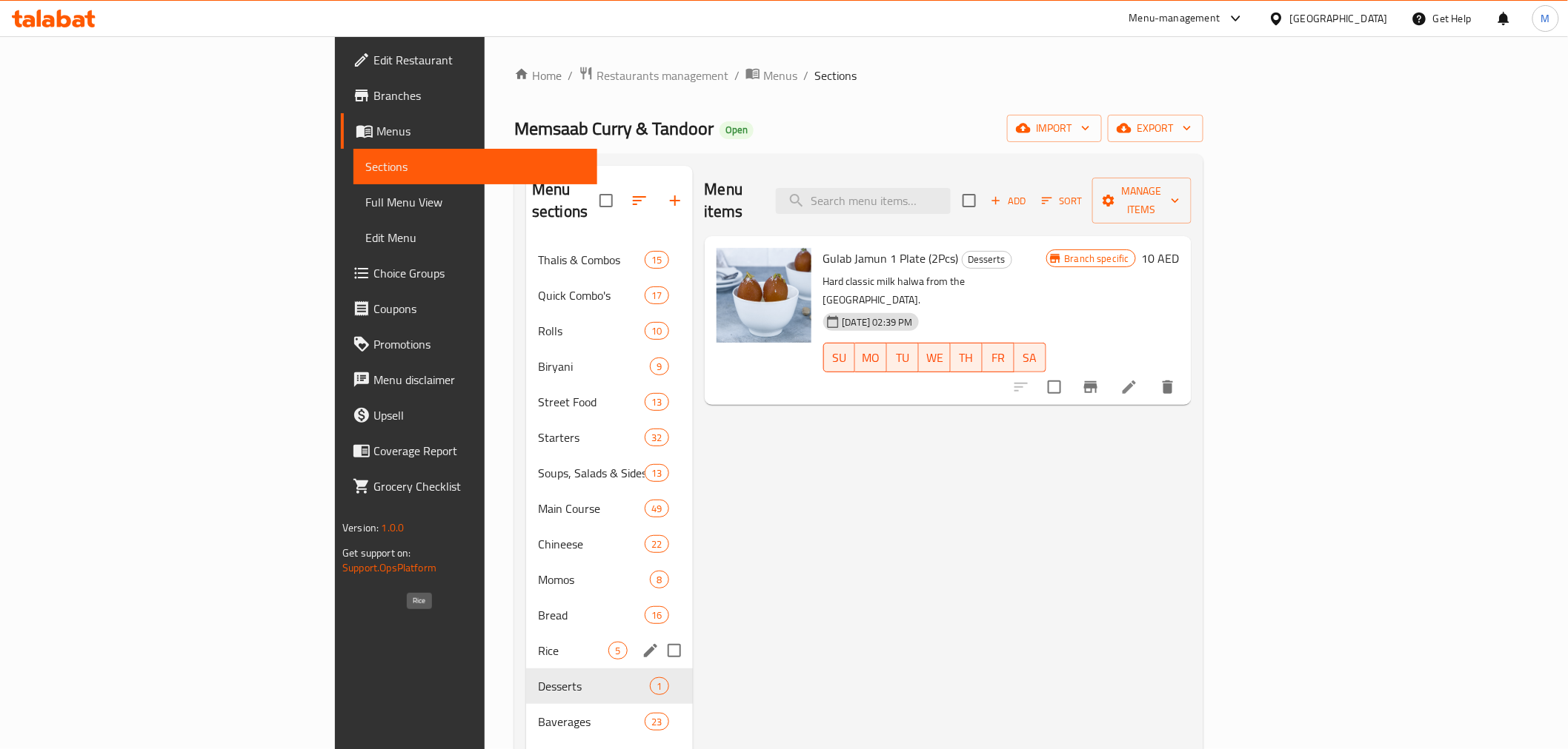
click at [538, 642] on span "Rice" at bounding box center [573, 650] width 70 height 18
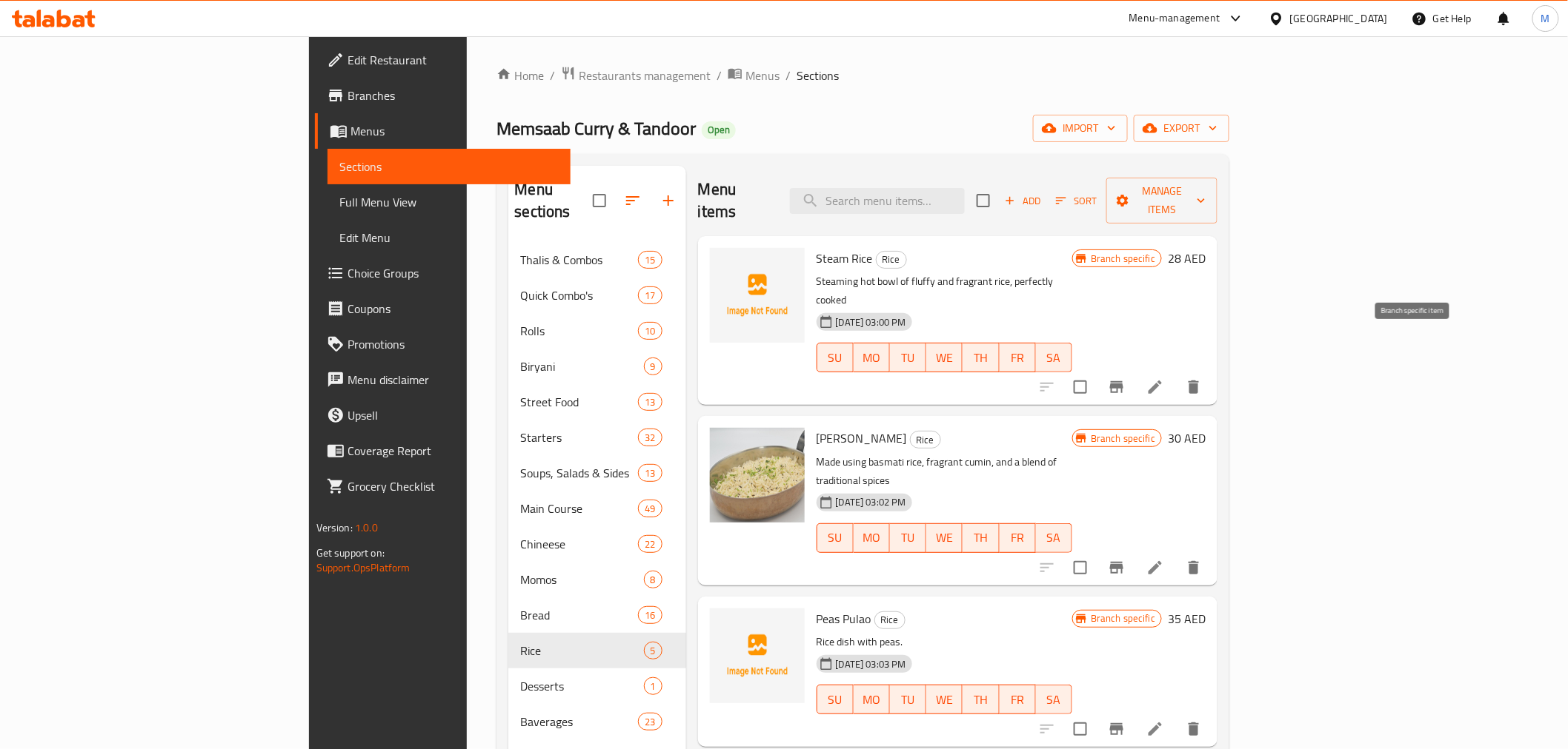
click at [1134, 370] on button "Branch-specific-item" at bounding box center [1117, 388] width 36 height 35
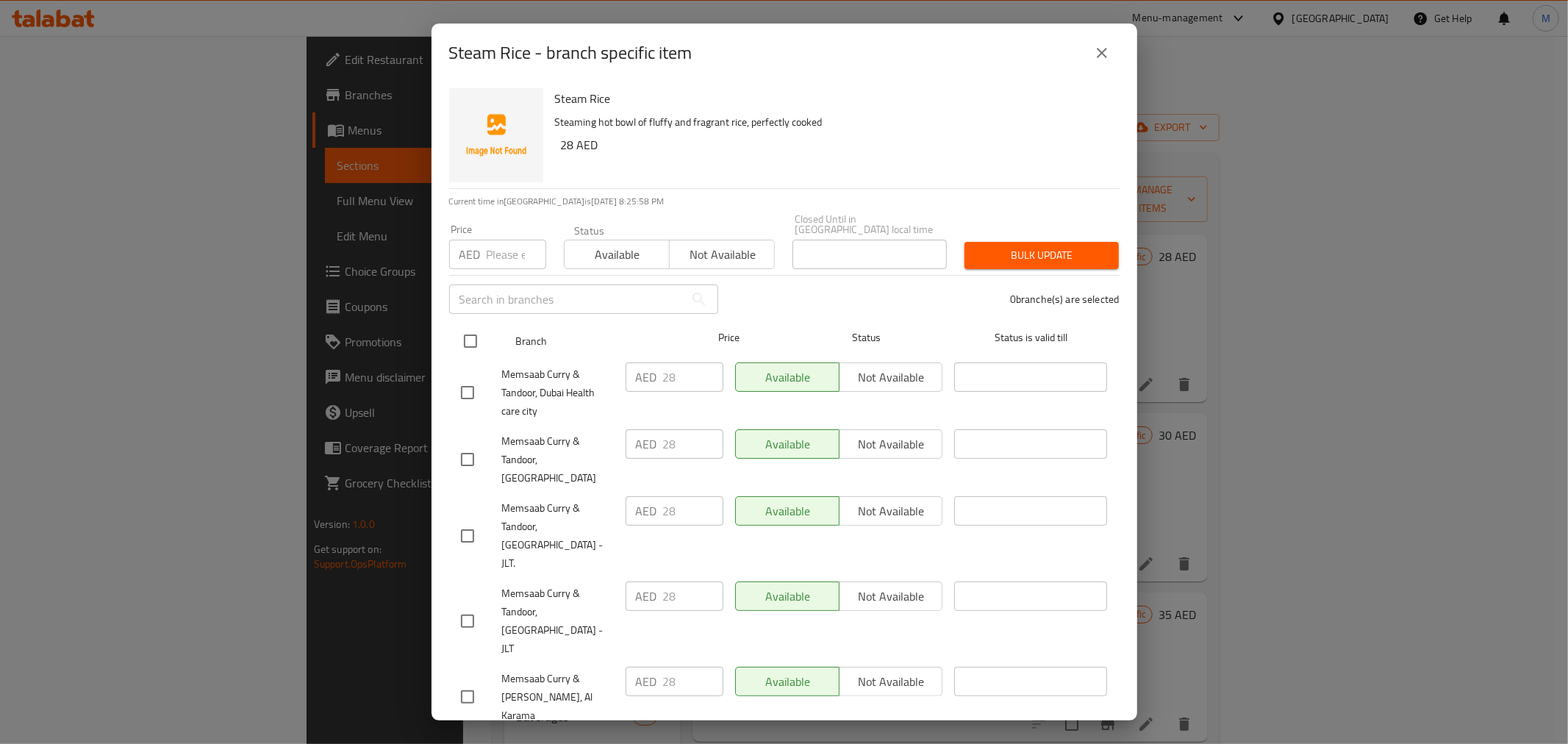
click at [469, 342] on input "checkbox" at bounding box center [470, 340] width 31 height 31
checkbox input "true"
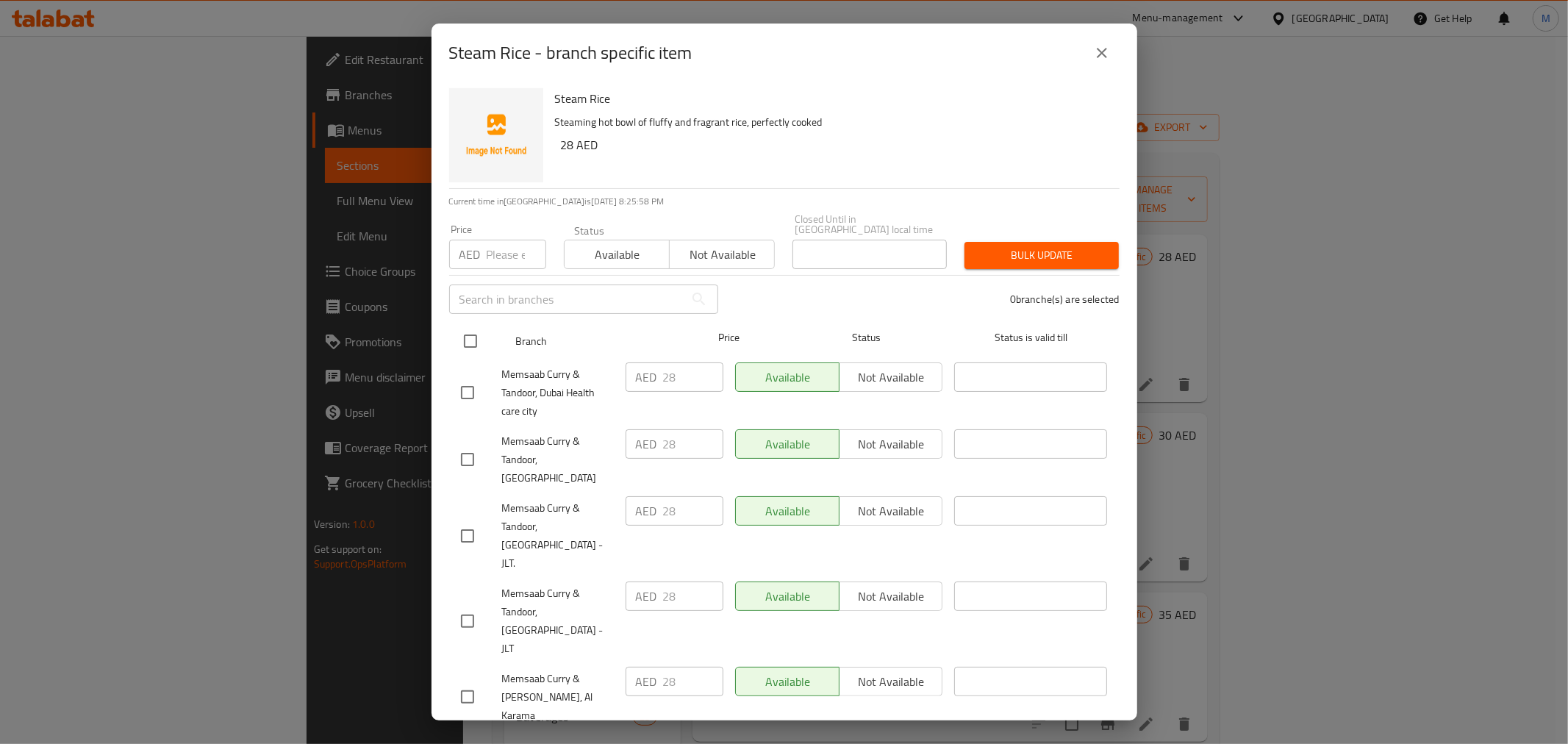
checkbox input "true"
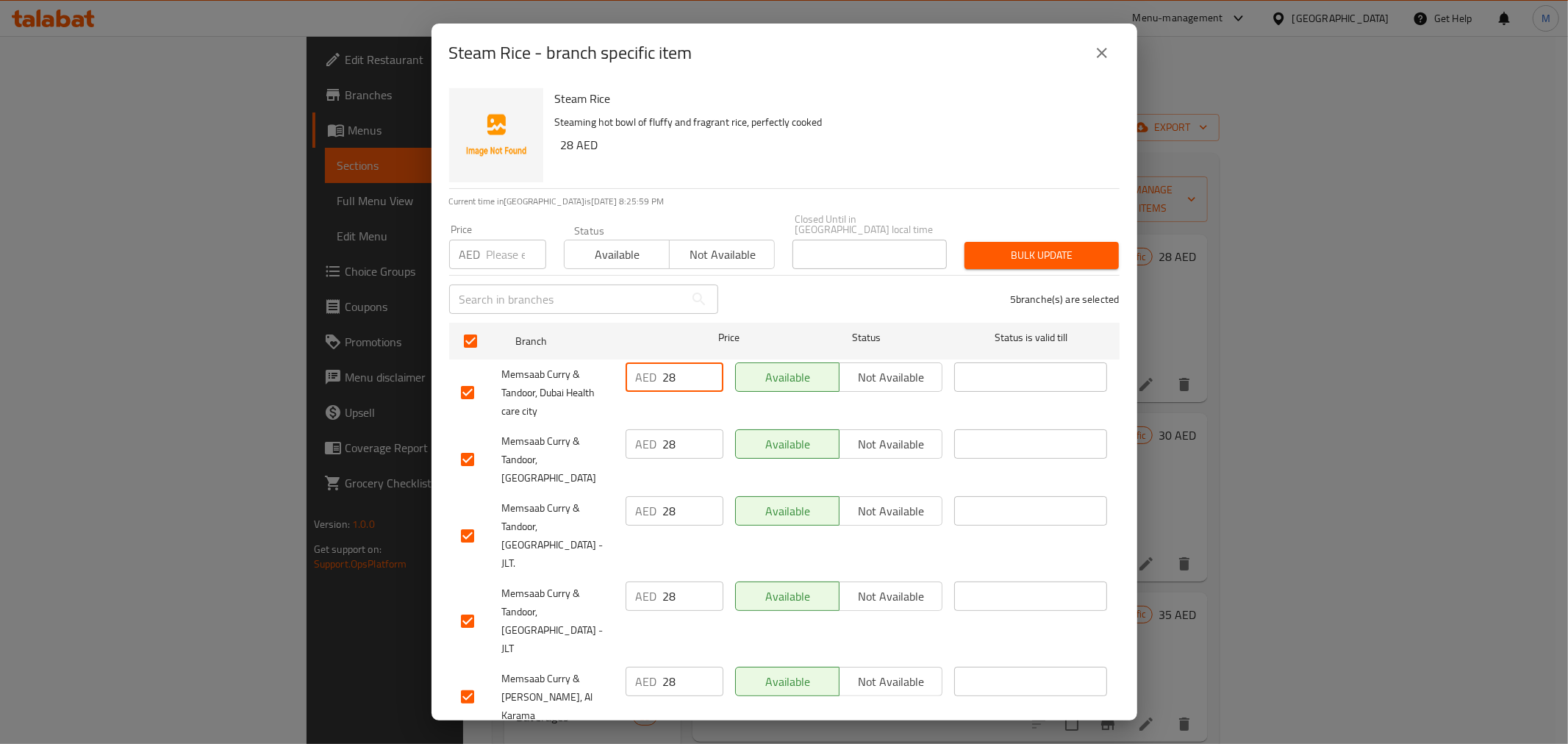
drag, startPoint x: 685, startPoint y: 378, endPoint x: 504, endPoint y: 373, distance: 181.1
click at [505, 372] on div "Memsaab Curry & Tandoor, Dubai Health care city AED 28 ​ Available Not availabl…" at bounding box center [784, 393] width 658 height 72
drag, startPoint x: 682, startPoint y: 444, endPoint x: 525, endPoint y: 434, distance: 157.3
click at [531, 434] on div "Memsaab Curry & Tandoor, Dubai Healthcare City AED 28 ​ Available Not available…" at bounding box center [784, 460] width 658 height 72
drag, startPoint x: 690, startPoint y: 520, endPoint x: 567, endPoint y: 495, distance: 125.5
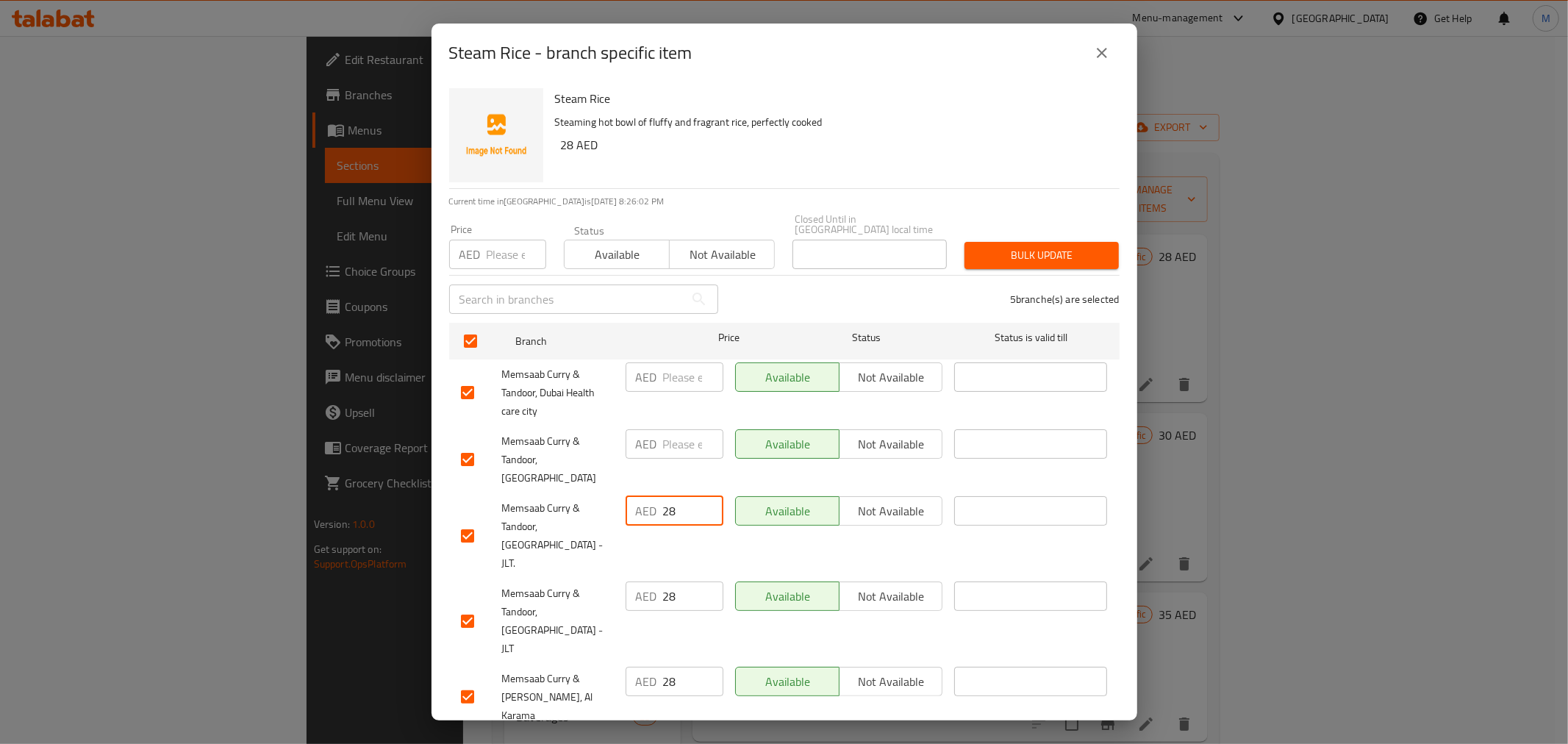
click at [567, 495] on div "Memsaab Curry & Tandoor, Jumeirah Lakes Towers - JLT. AED 28 ​ Available Not av…" at bounding box center [784, 536] width 658 height 91
drag, startPoint x: 659, startPoint y: 648, endPoint x: 580, endPoint y: 636, distance: 79.9
click at [580, 661] on div "Memsaab Curry & Tandoor, Al Karama AED 28 ​ Available Not available ​" at bounding box center [784, 698] width 658 height 72
click at [673, 741] on span "Save" at bounding box center [784, 750] width 647 height 19
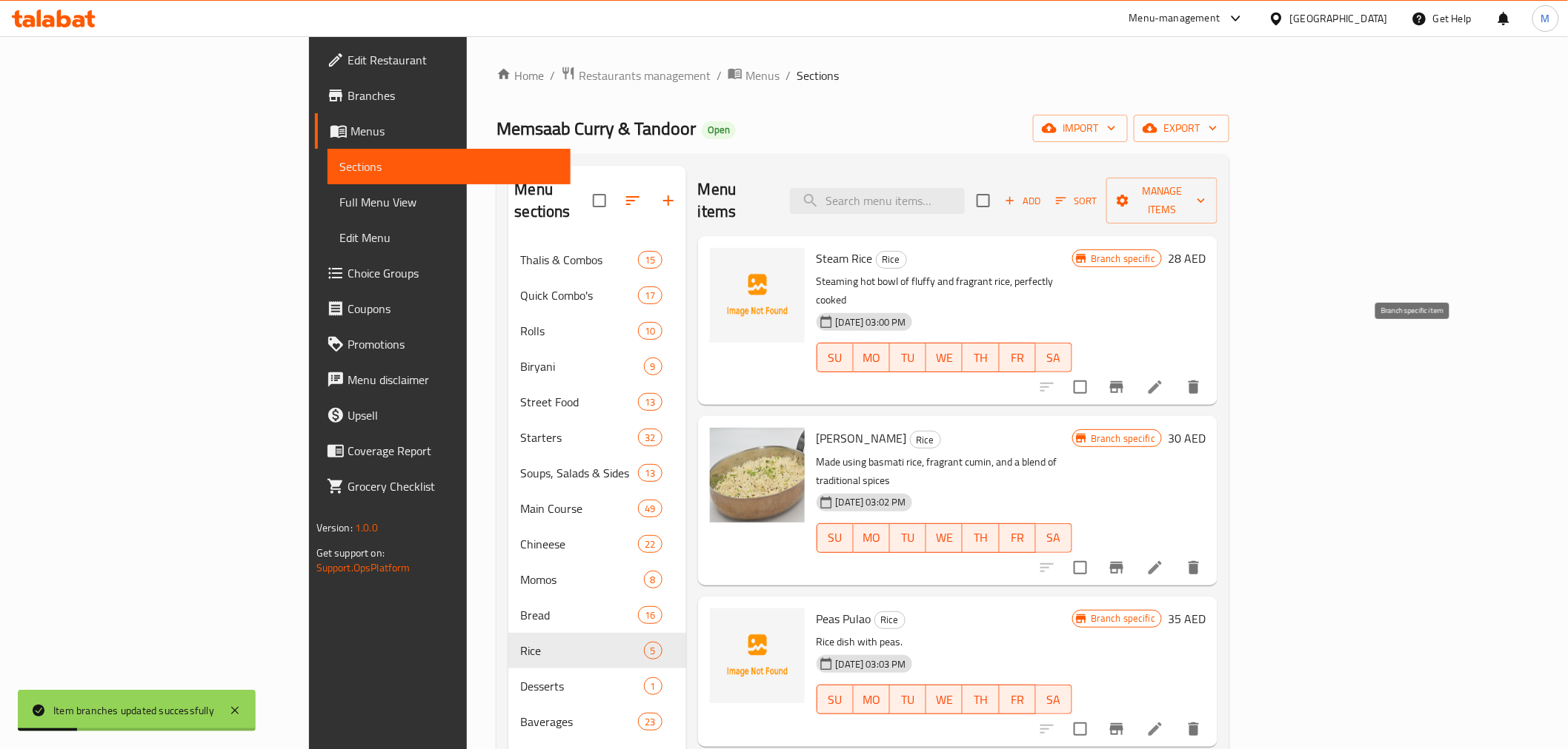
click at [1123, 381] on icon "Branch-specific-item" at bounding box center [1117, 387] width 13 height 12
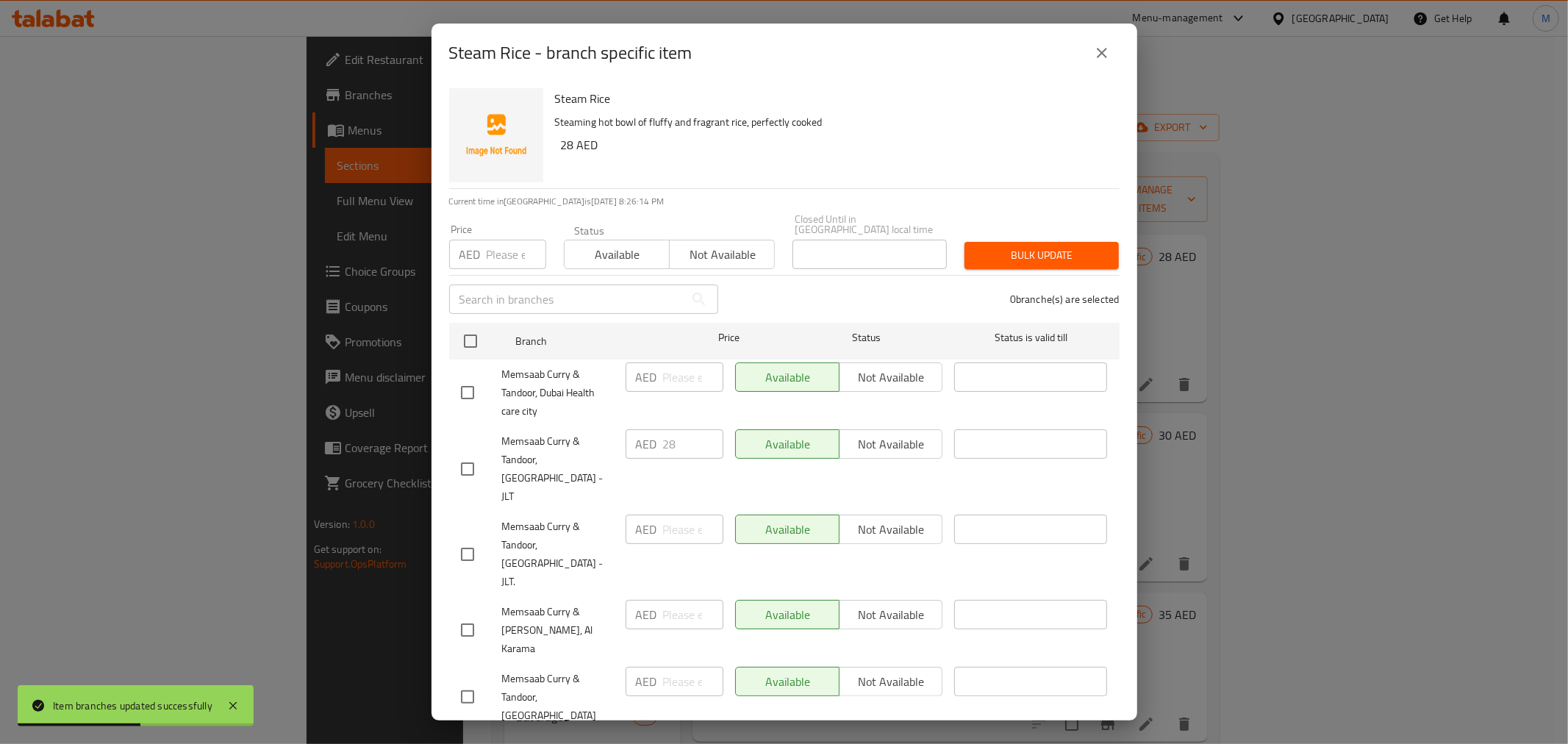
click at [1095, 46] on button "close" at bounding box center [1102, 53] width 35 height 35
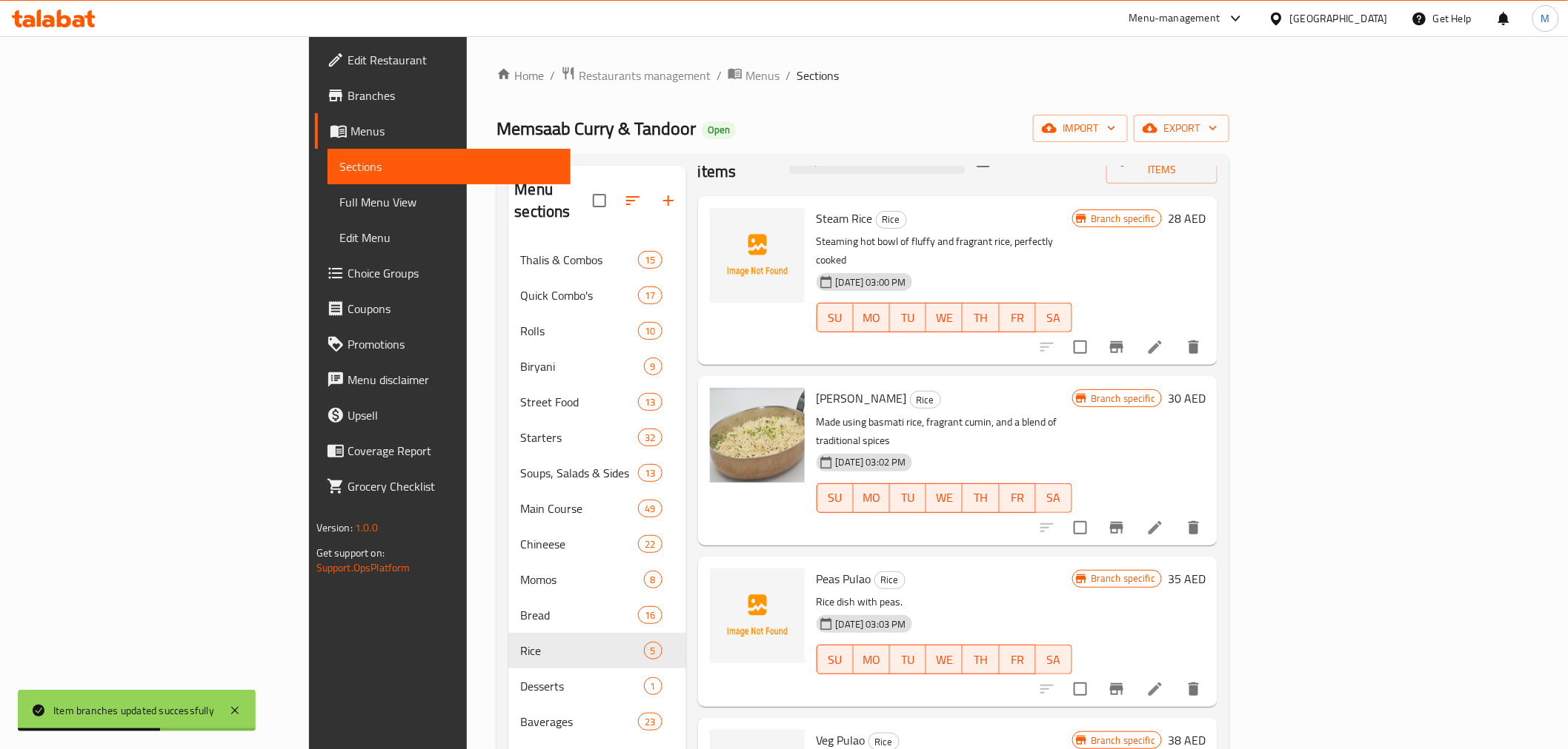
scroll to position [74, 0]
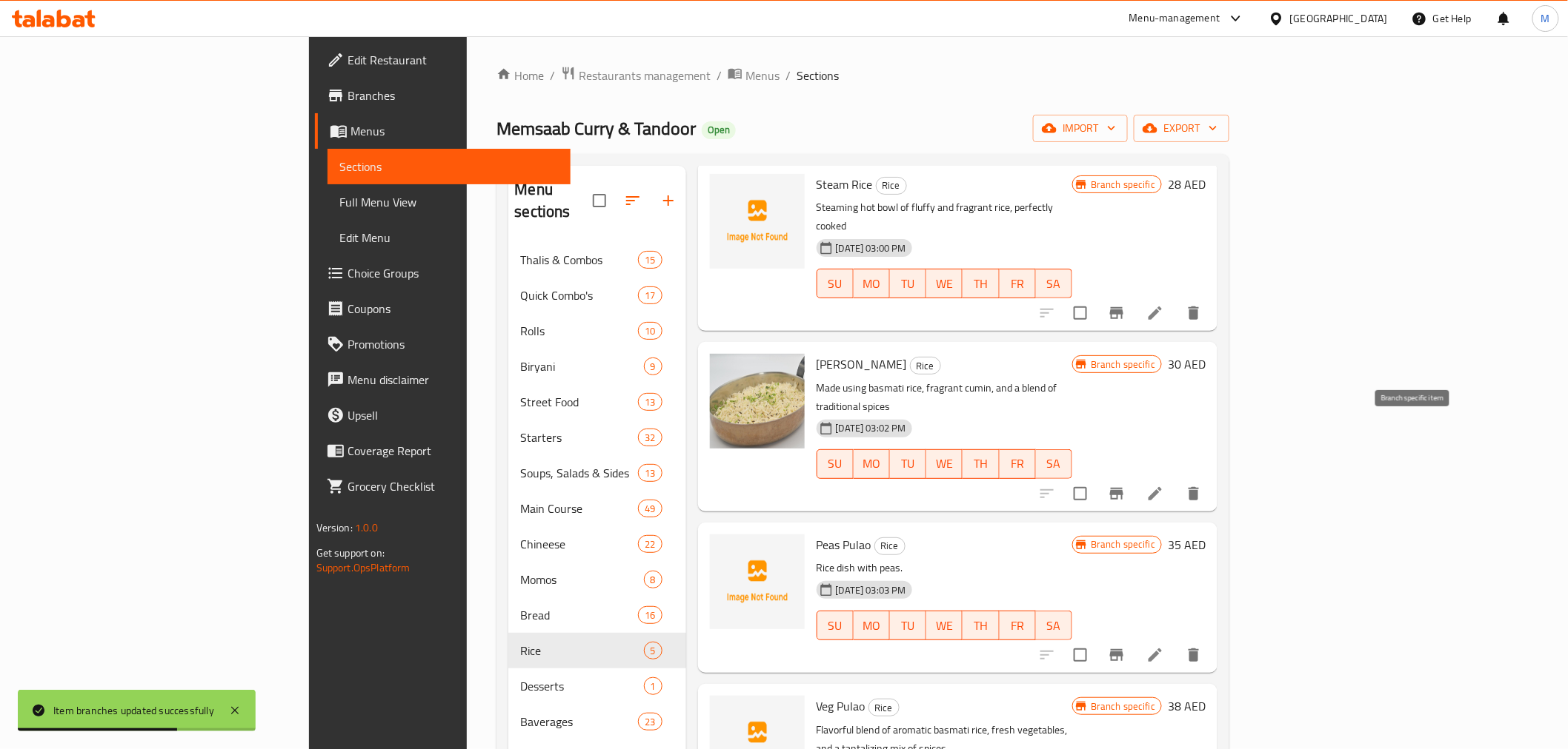
click at [1125, 485] on icon "Branch-specific-item" at bounding box center [1116, 493] width 18 height 18
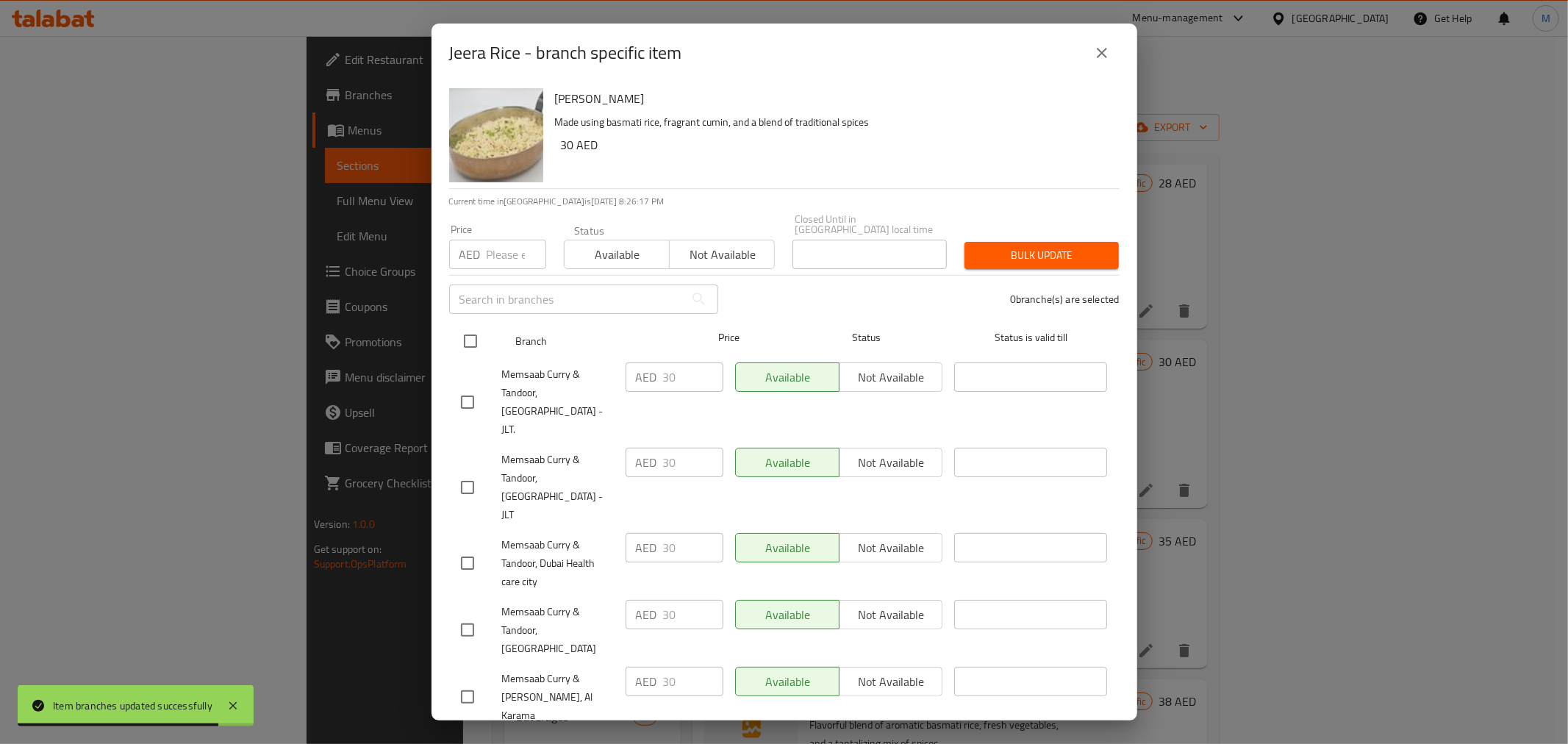
click at [465, 349] on input "checkbox" at bounding box center [470, 340] width 31 height 31
checkbox input "true"
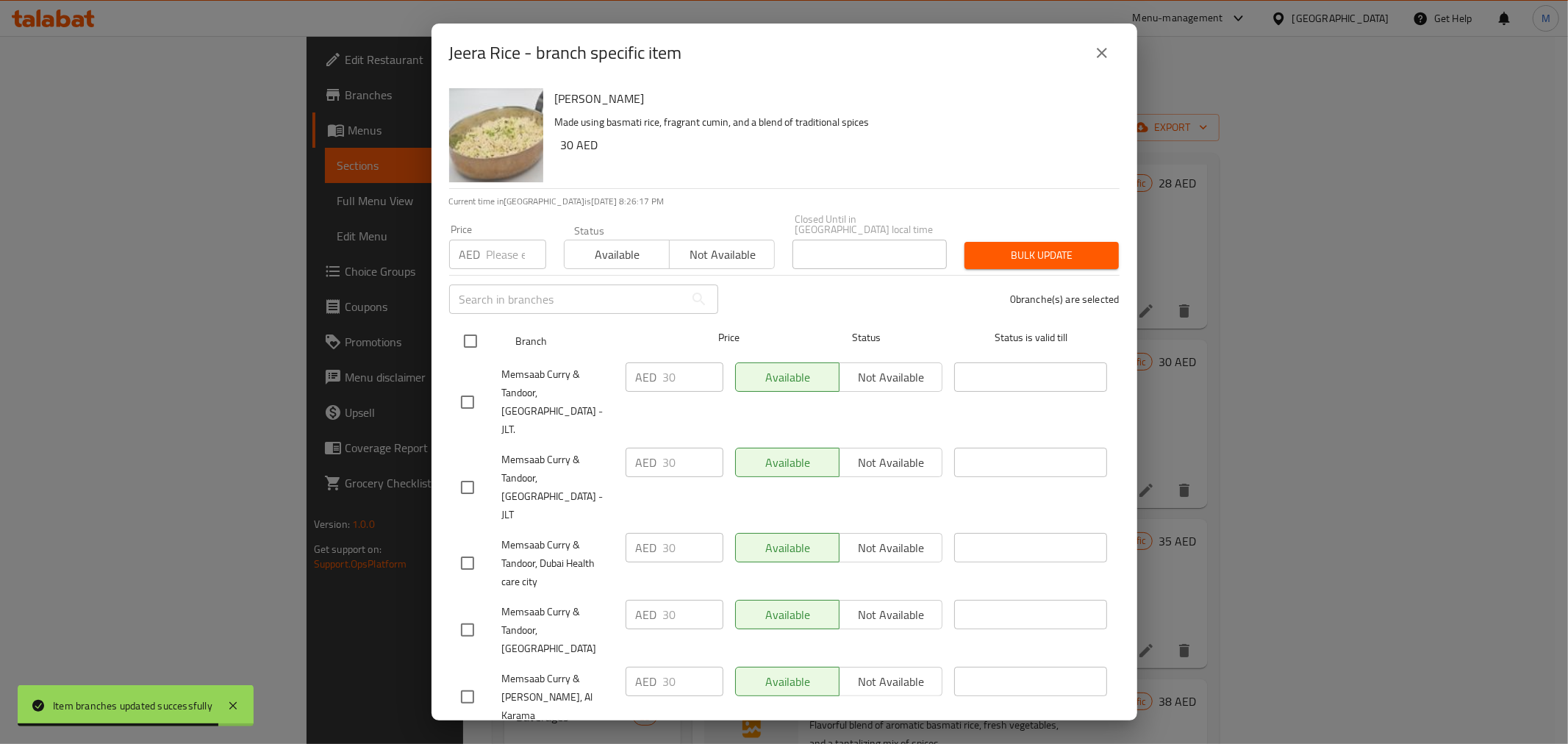
checkbox input "true"
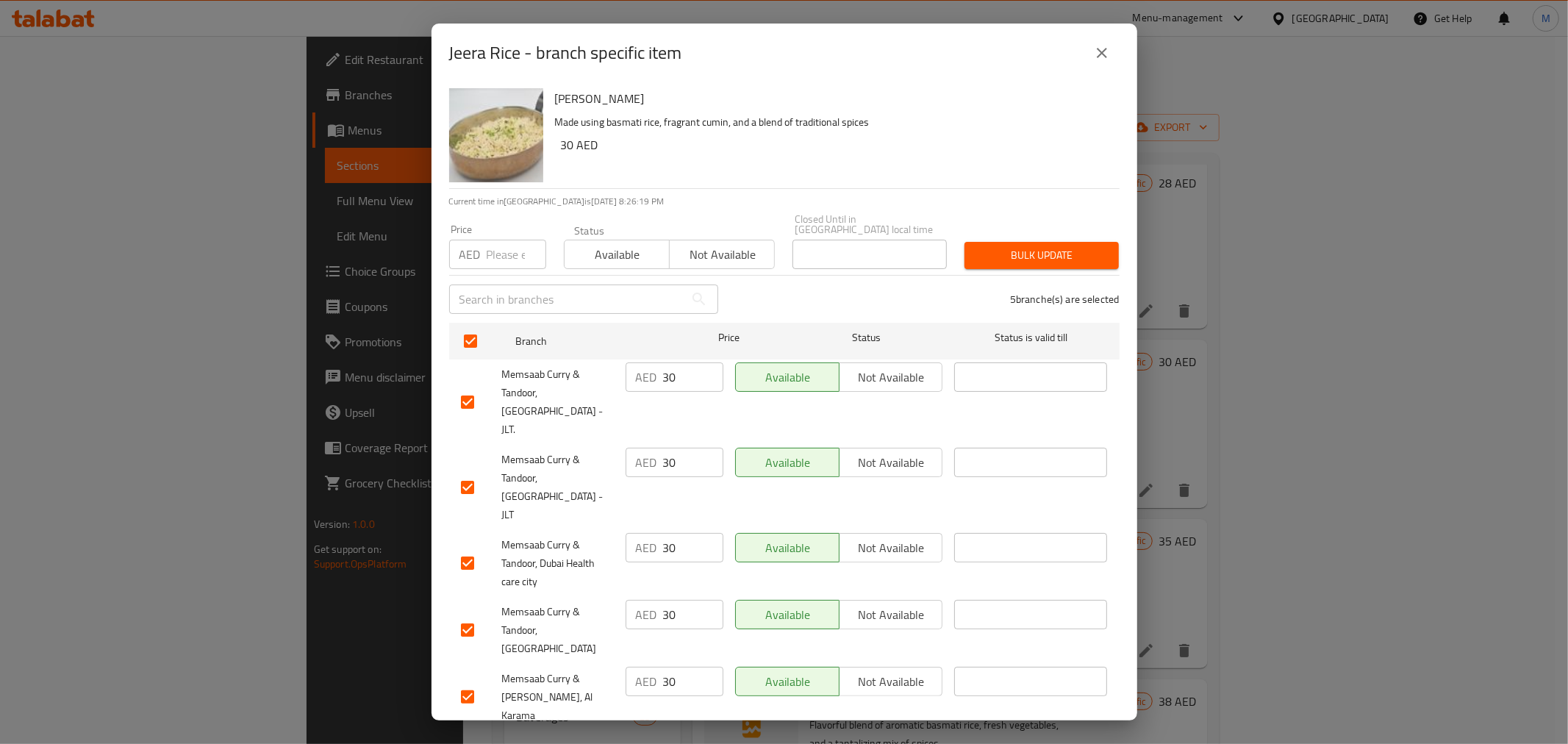
drag, startPoint x: 694, startPoint y: 380, endPoint x: 585, endPoint y: 378, distance: 109.0
click at [589, 378] on div "Memsaab Curry & Tandoor, Jumeirah Lakes Towers - JLT. AED 30 ​ Available Not av…" at bounding box center [784, 403] width 658 height 91
drag, startPoint x: 690, startPoint y: 450, endPoint x: 577, endPoint y: 442, distance: 113.3
click at [582, 442] on div "Memsaab Curry & Tandoor, Jumeirah Lakes Towers - JLT AED 30 ​ Available Not ava…" at bounding box center [784, 487] width 658 height 91
click at [680, 533] on input "30" at bounding box center [693, 548] width 60 height 30
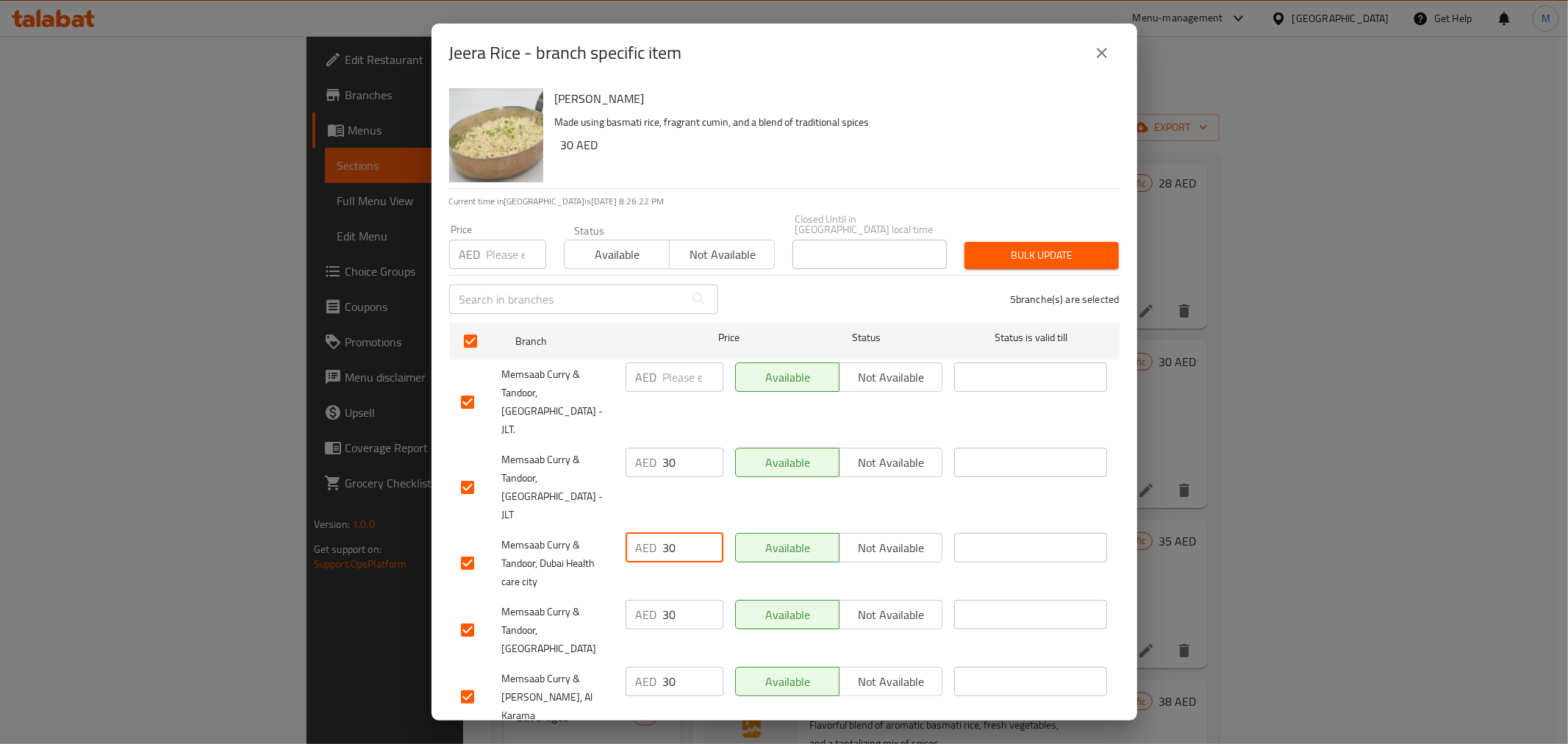
click at [571, 527] on div "Memsaab Curry & Tandoor, Dubai Health care city AED 30 ​ Available Not availabl…" at bounding box center [784, 563] width 658 height 72
drag, startPoint x: 694, startPoint y: 582, endPoint x: 574, endPoint y: 572, distance: 120.4
click at [574, 595] on div "Memsaab Curry & Tandoor, Dubai Healthcare City AED 30 ​ Available Not available…" at bounding box center [784, 631] width 658 height 72
drag, startPoint x: 602, startPoint y: 640, endPoint x: 566, endPoint y: 634, distance: 36.5
click at [567, 661] on div "Memsaab Curry & Tandoor, Al Karama AED 30 ​ Available Not available ​" at bounding box center [784, 698] width 658 height 72
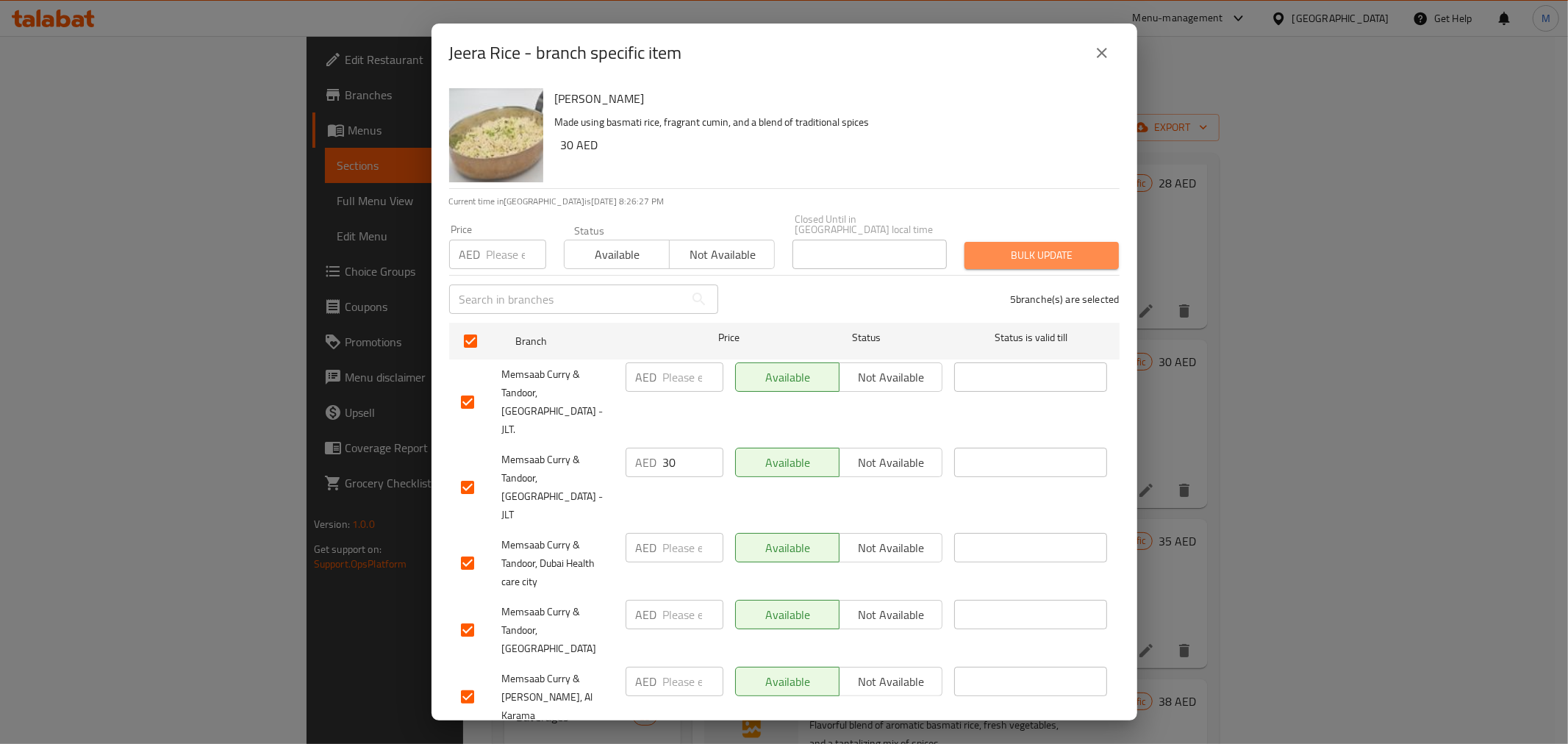
click at [1027, 255] on span "Bulk update" at bounding box center [1041, 256] width 131 height 19
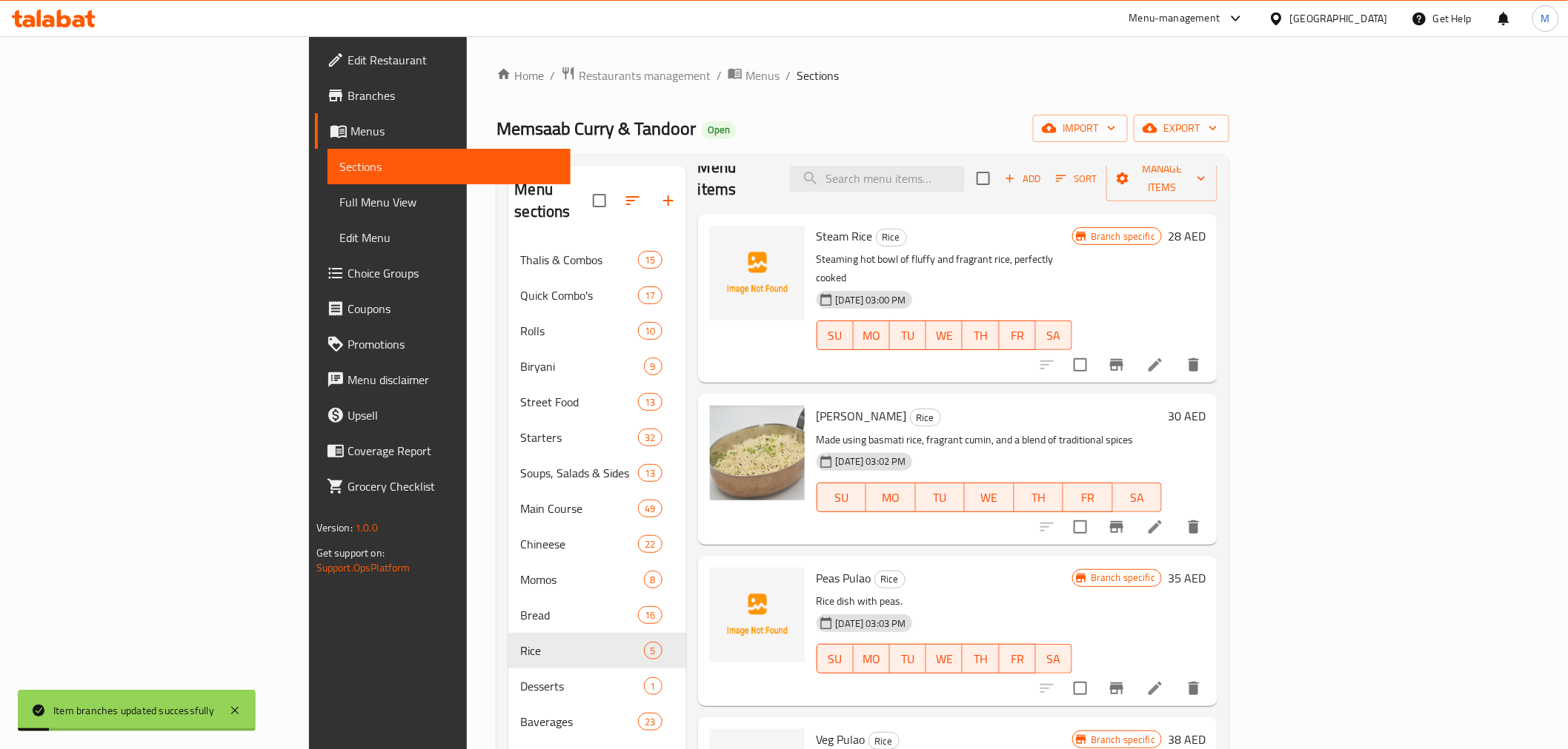
scroll to position [0, 0]
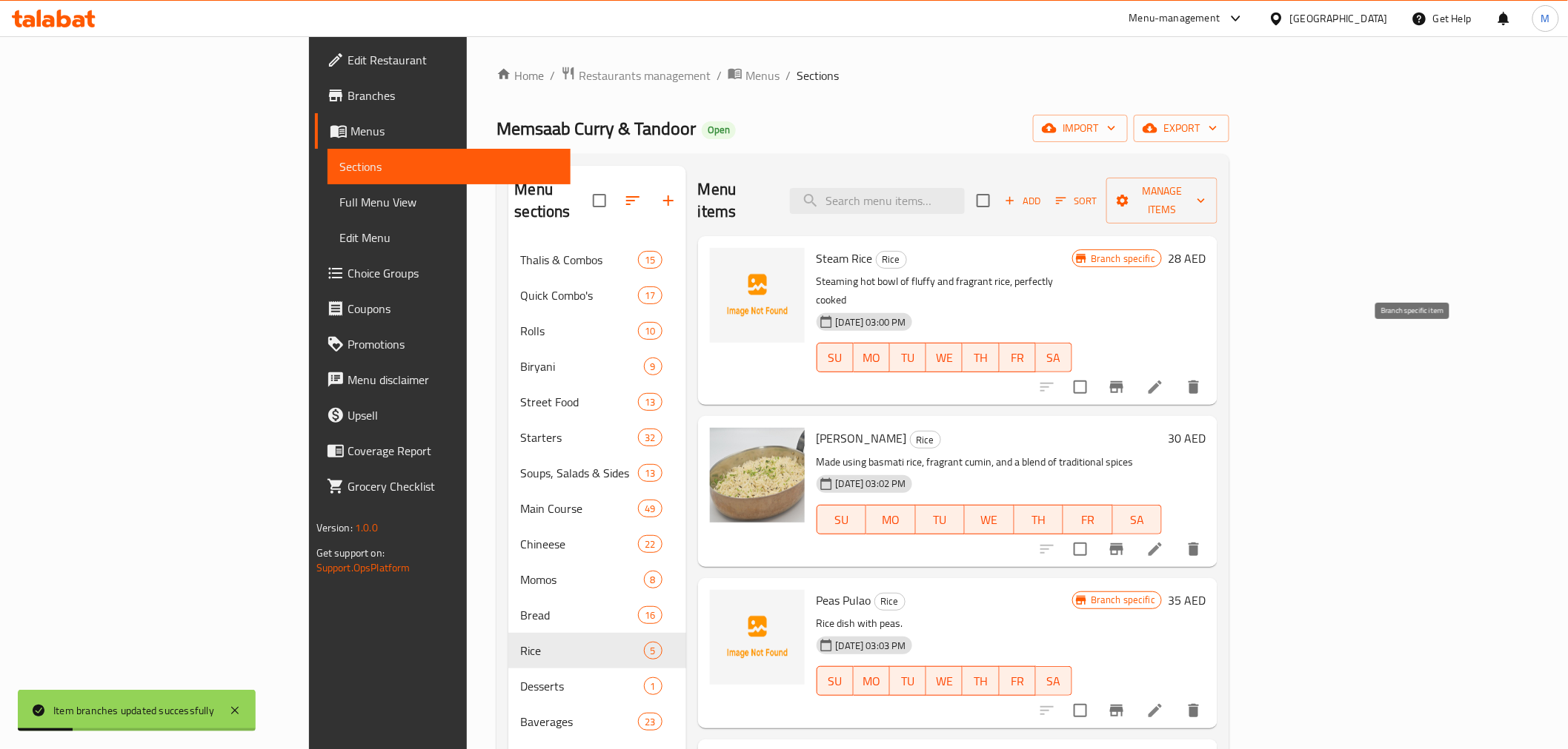
click at [1125, 378] on icon "Branch-specific-item" at bounding box center [1116, 387] width 18 height 18
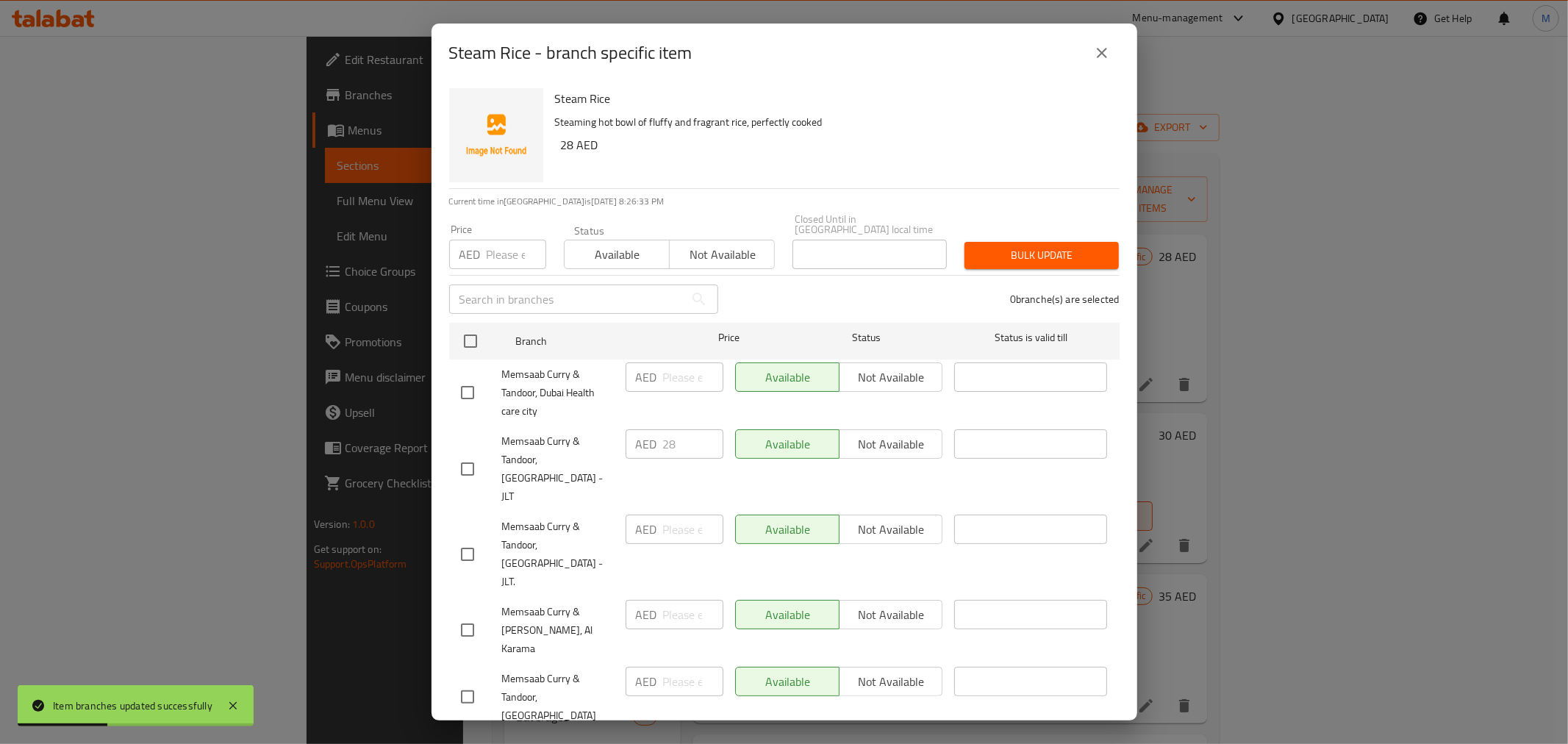
click at [1114, 47] on button "close" at bounding box center [1102, 53] width 35 height 35
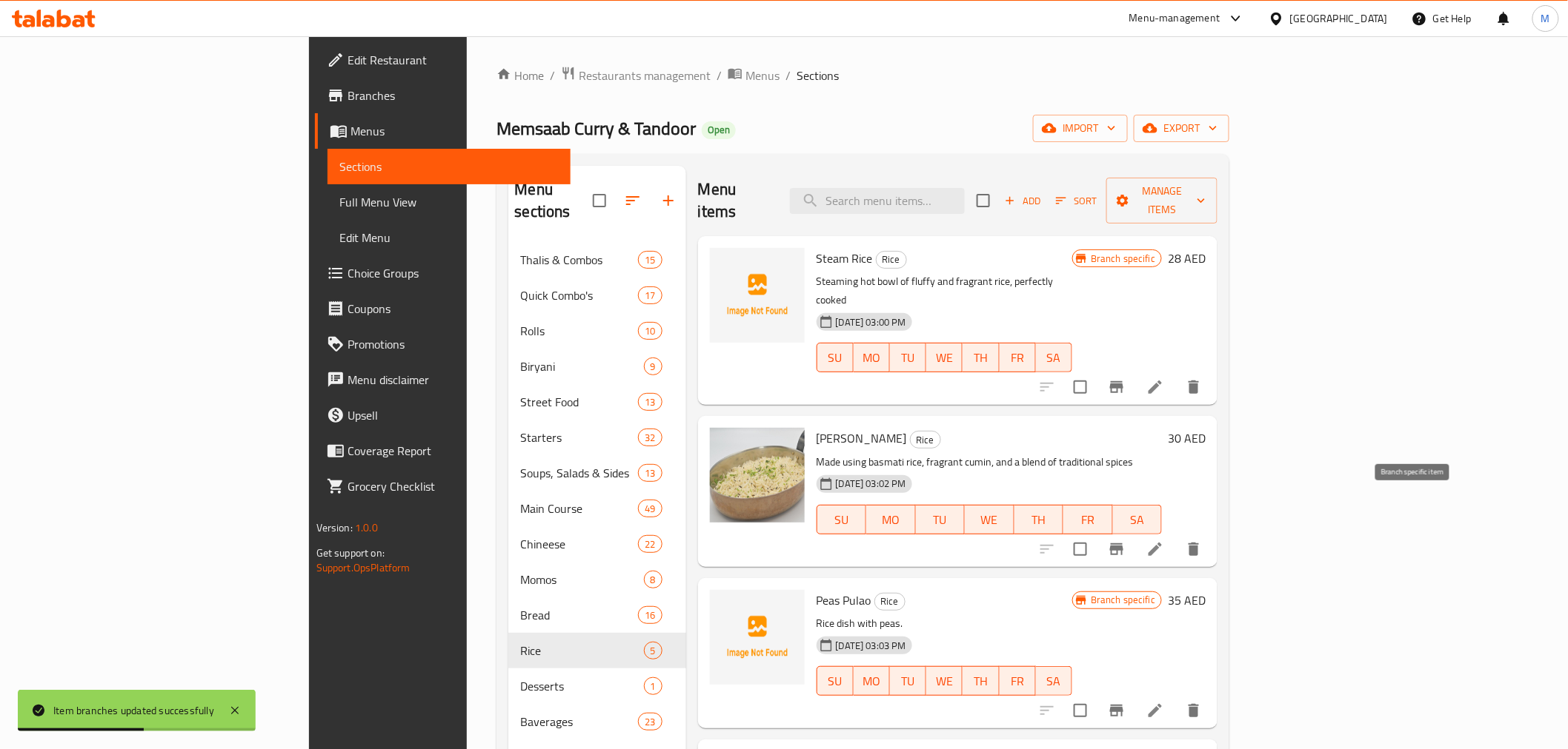
click at [1125, 541] on icon "Branch-specific-item" at bounding box center [1116, 549] width 18 height 18
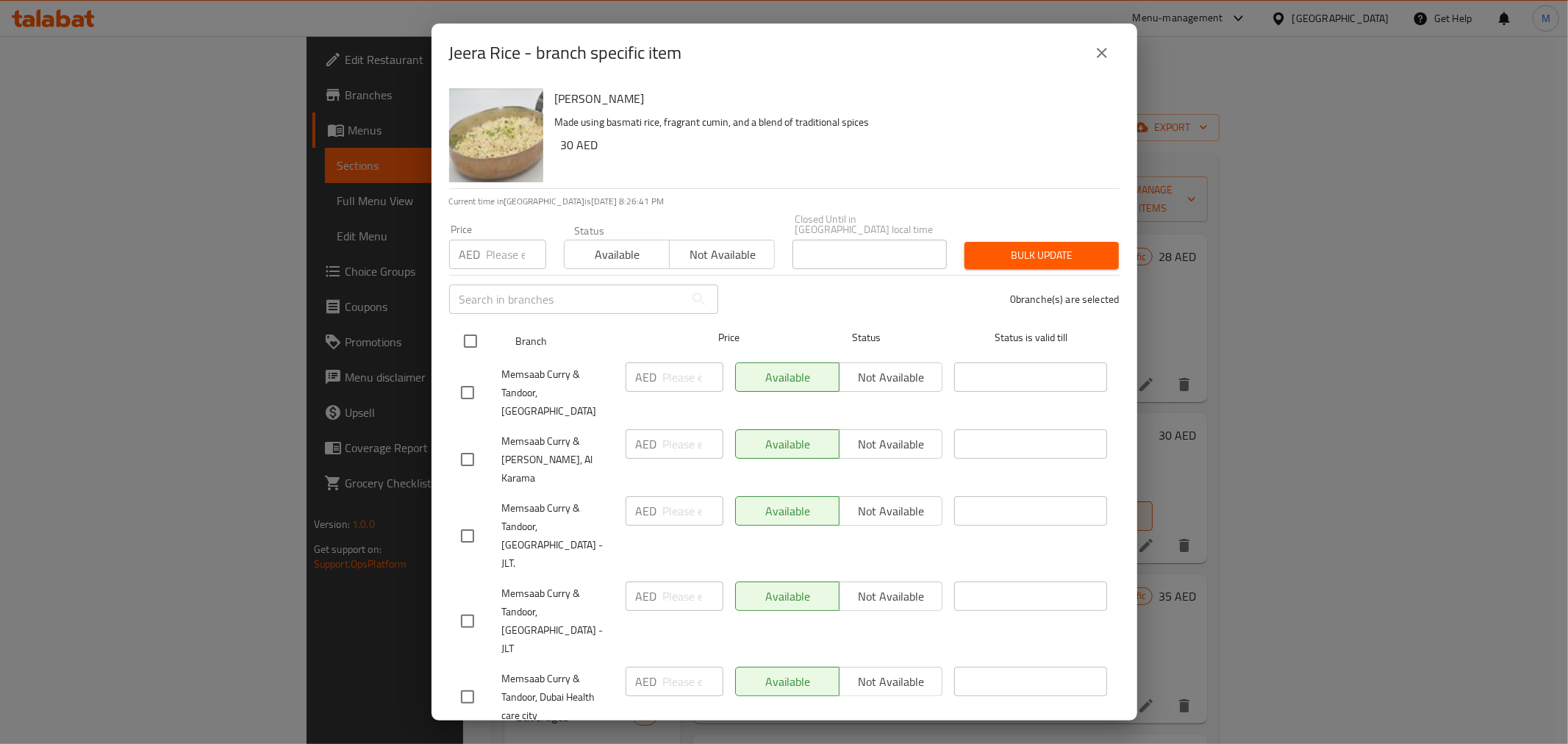
click at [477, 329] on input "checkbox" at bounding box center [470, 340] width 31 height 31
checkbox input "true"
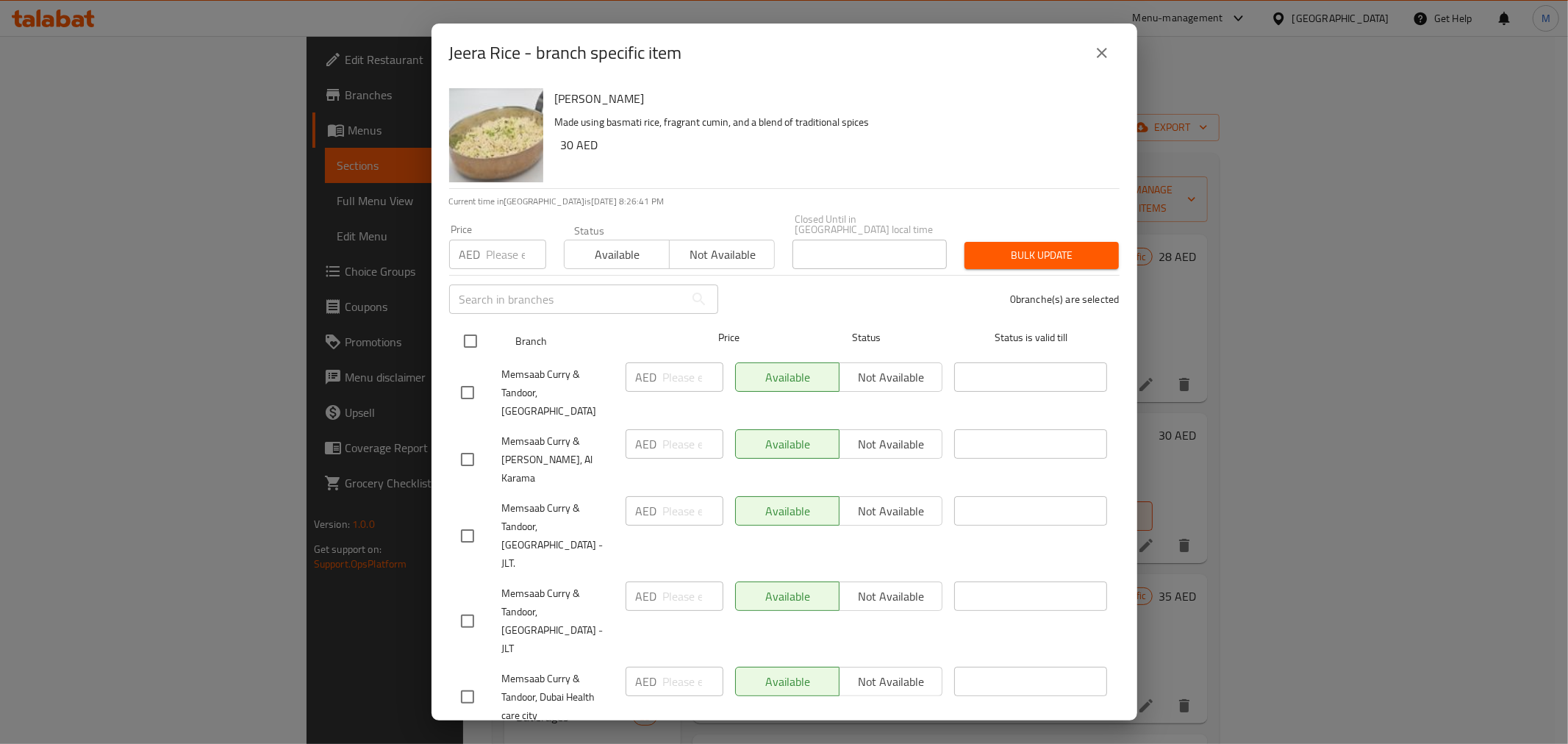
checkbox input "true"
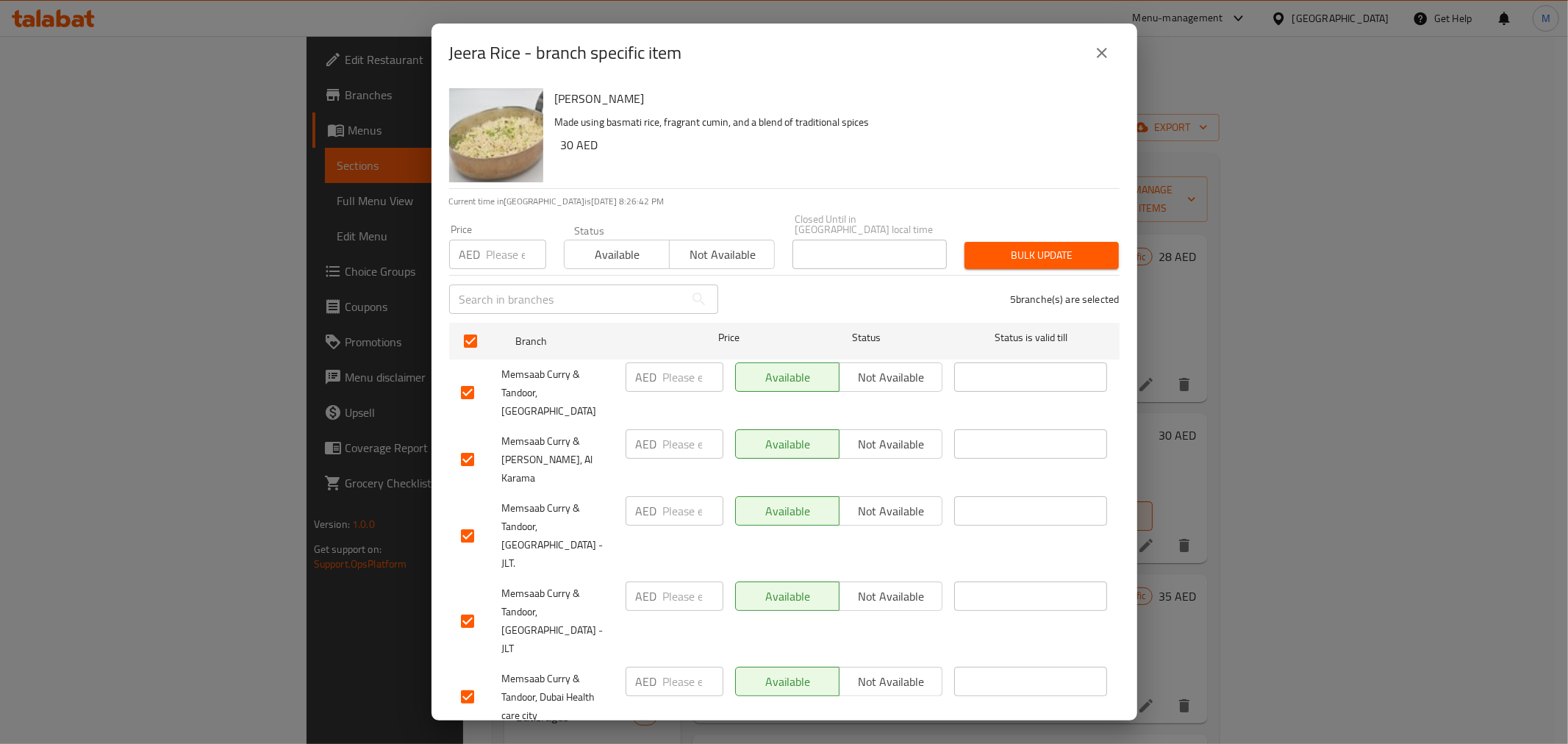
click at [692, 582] on input "number" at bounding box center [693, 596] width 60 height 30
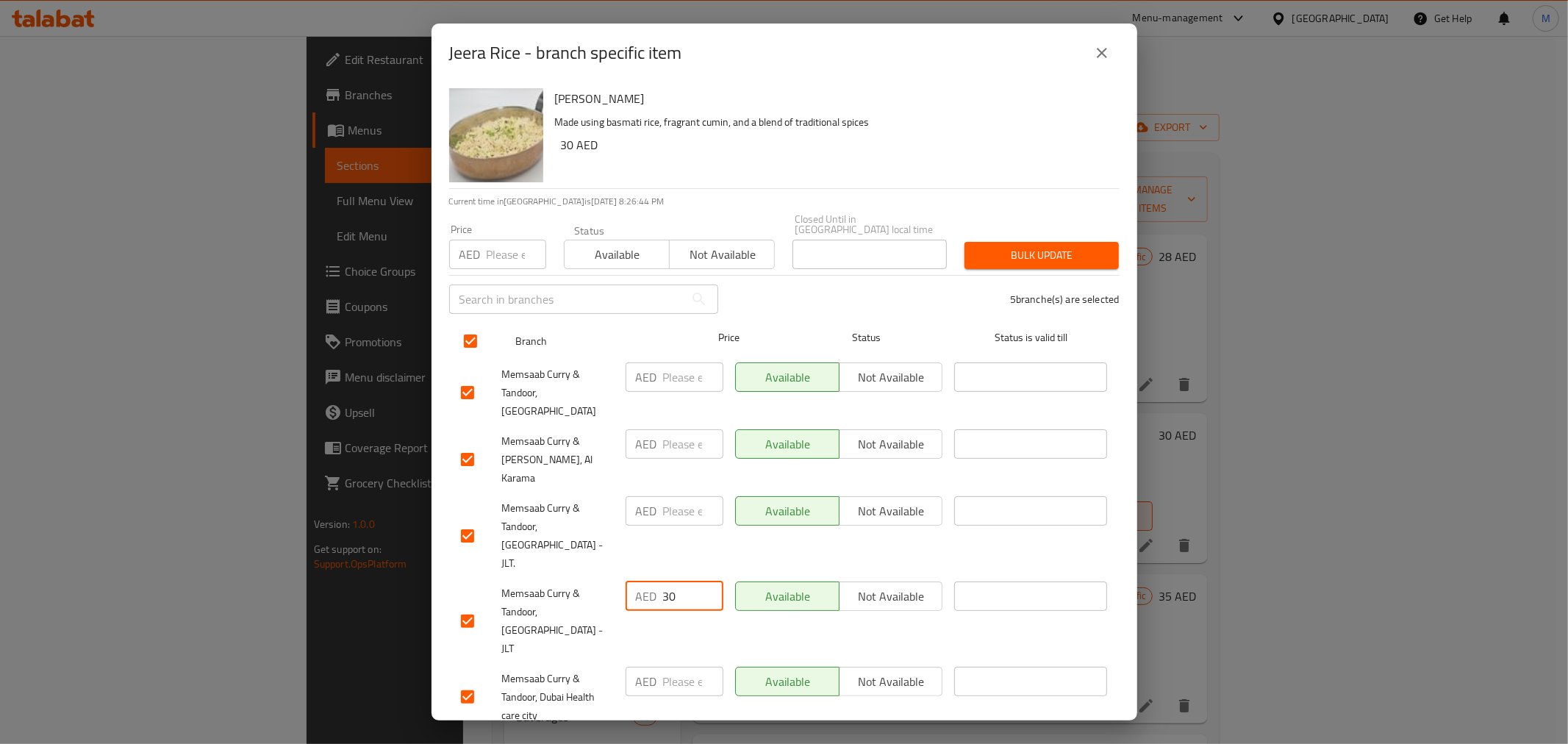
type input "30"
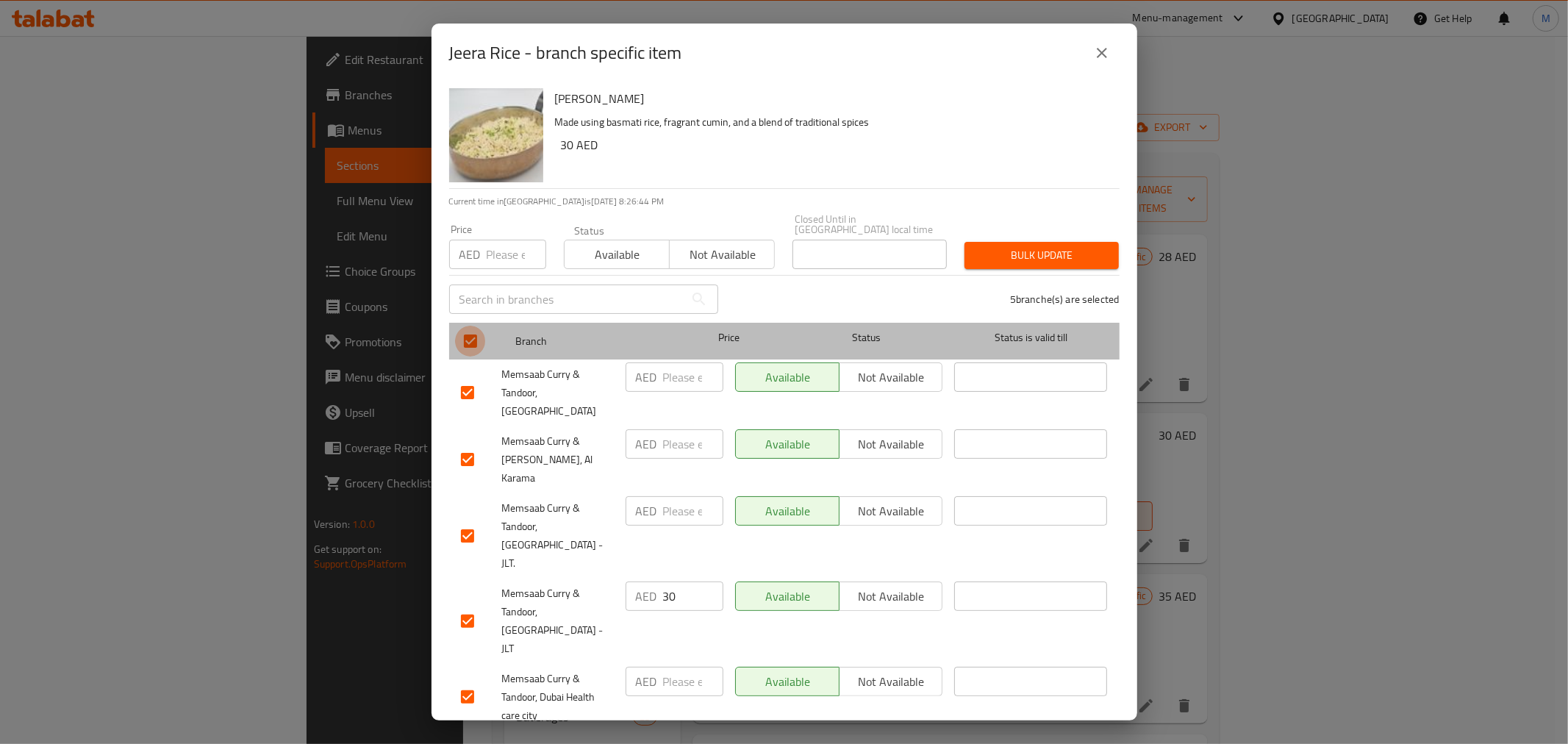
click at [475, 341] on input "checkbox" at bounding box center [470, 340] width 31 height 31
checkbox input "false"
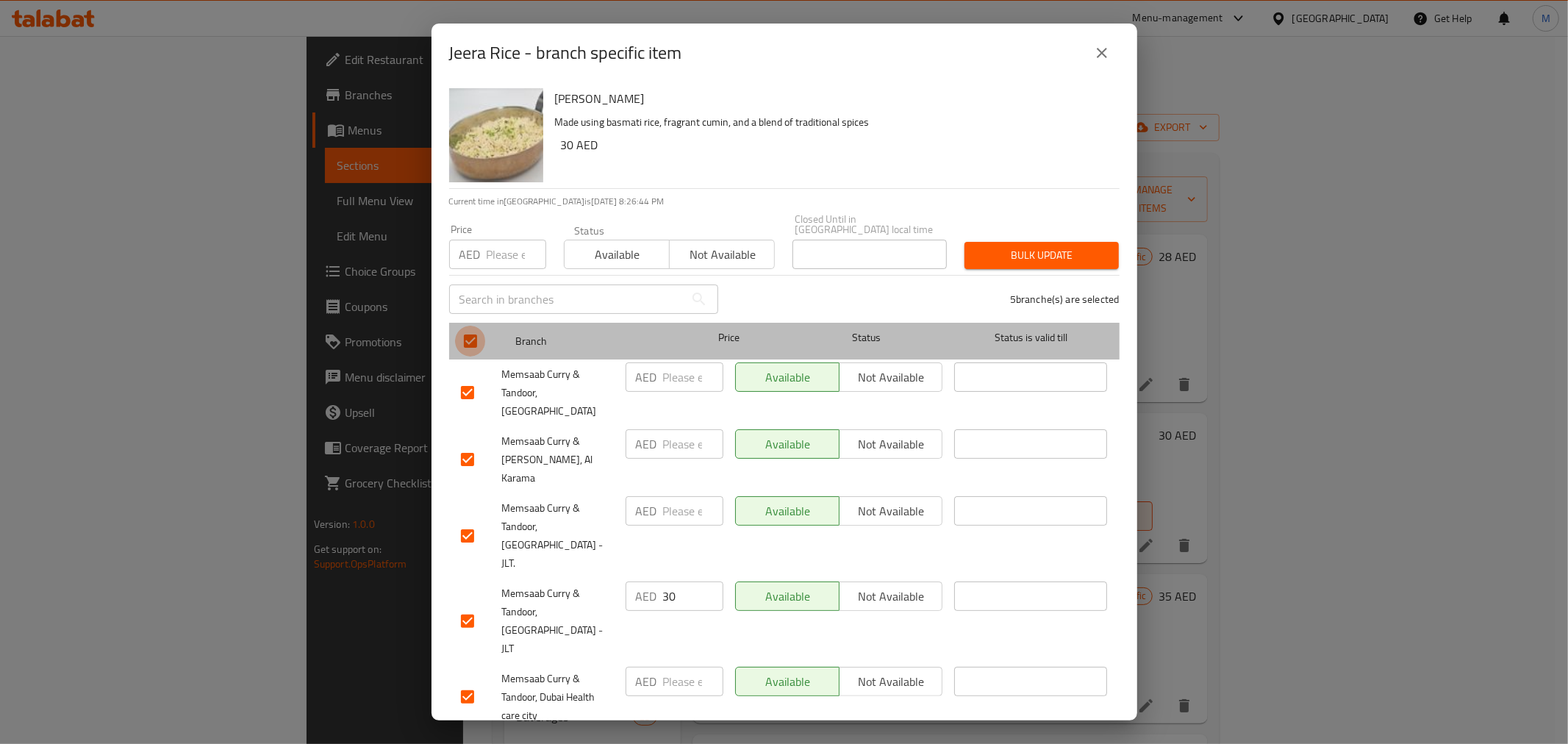
checkbox input "false"
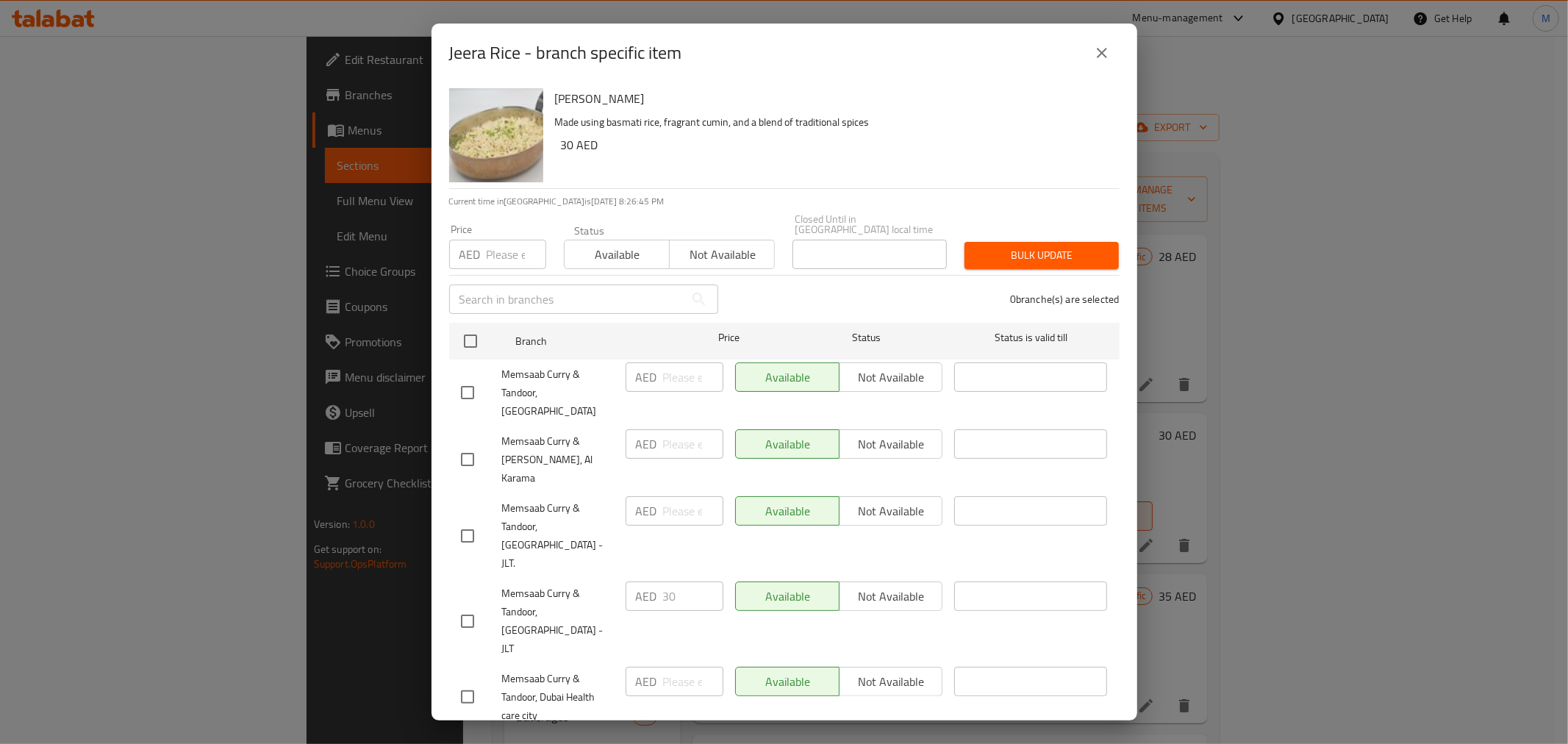
drag, startPoint x: 472, startPoint y: 573, endPoint x: 626, endPoint y: 570, distance: 154.0
click at [472, 606] on input "checkbox" at bounding box center [467, 621] width 31 height 31
checkbox input "true"
click at [1033, 247] on button "Bulk update" at bounding box center [1041, 255] width 154 height 27
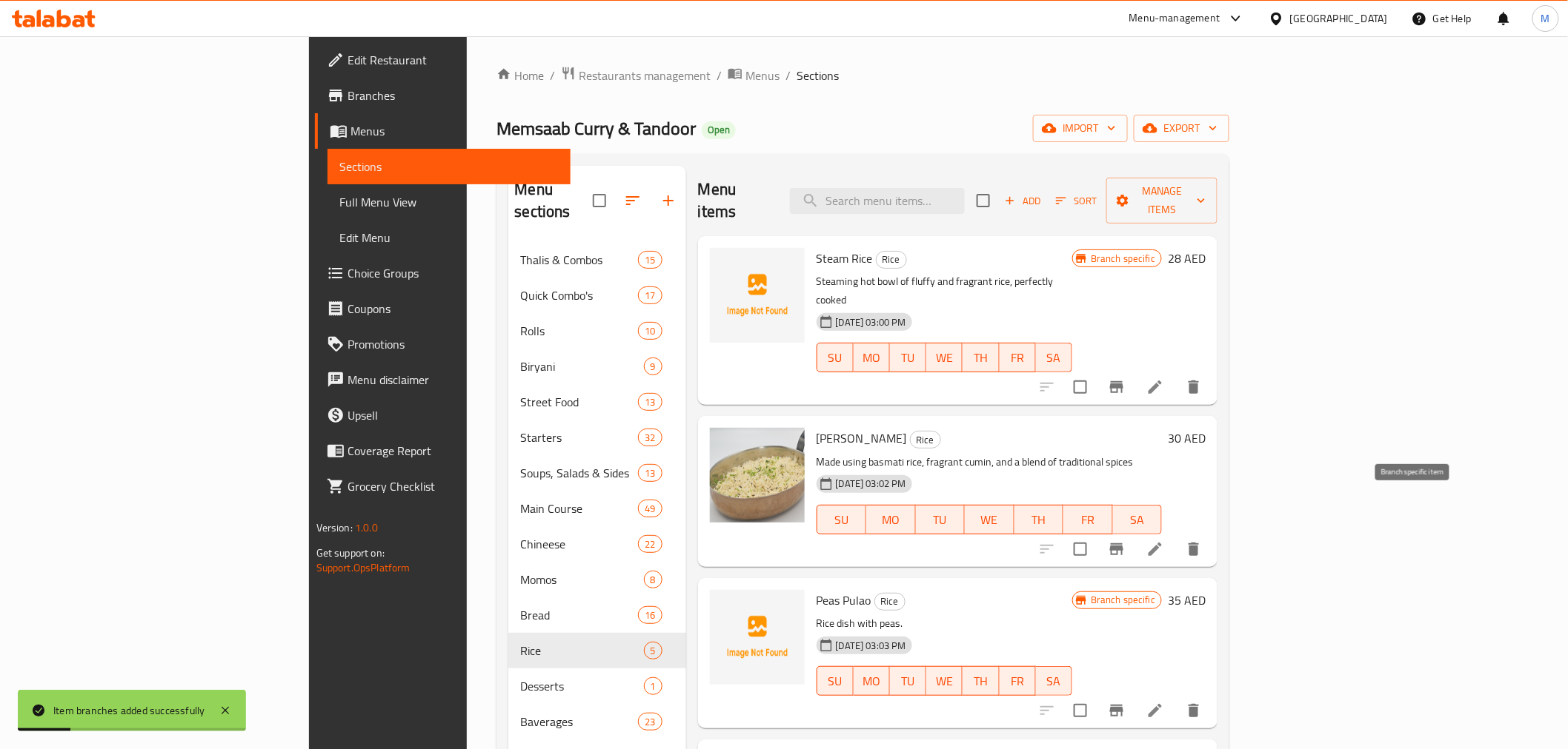
click at [1125, 541] on icon "Branch-specific-item" at bounding box center [1116, 549] width 18 height 18
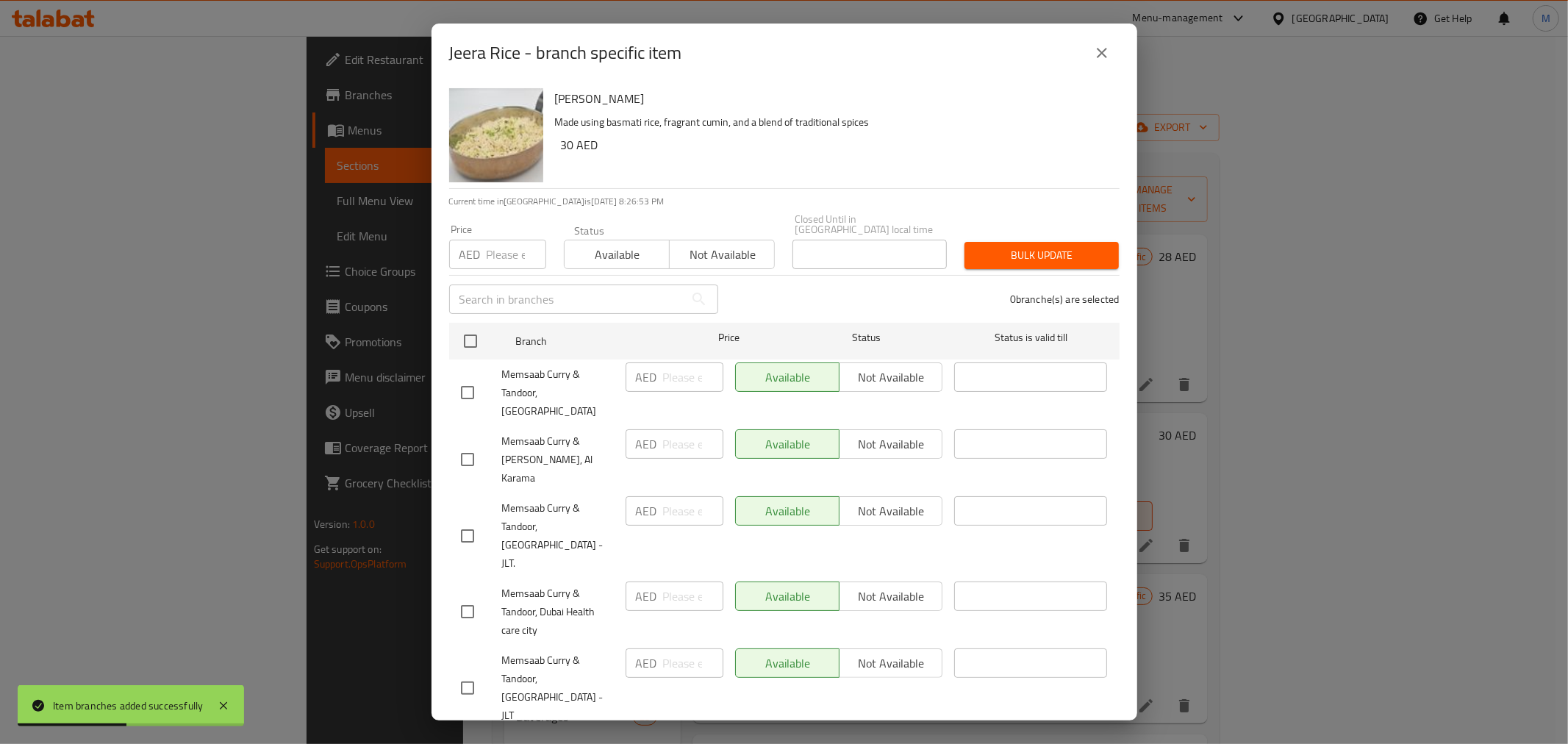
click at [1098, 58] on icon "close" at bounding box center [1102, 53] width 10 height 10
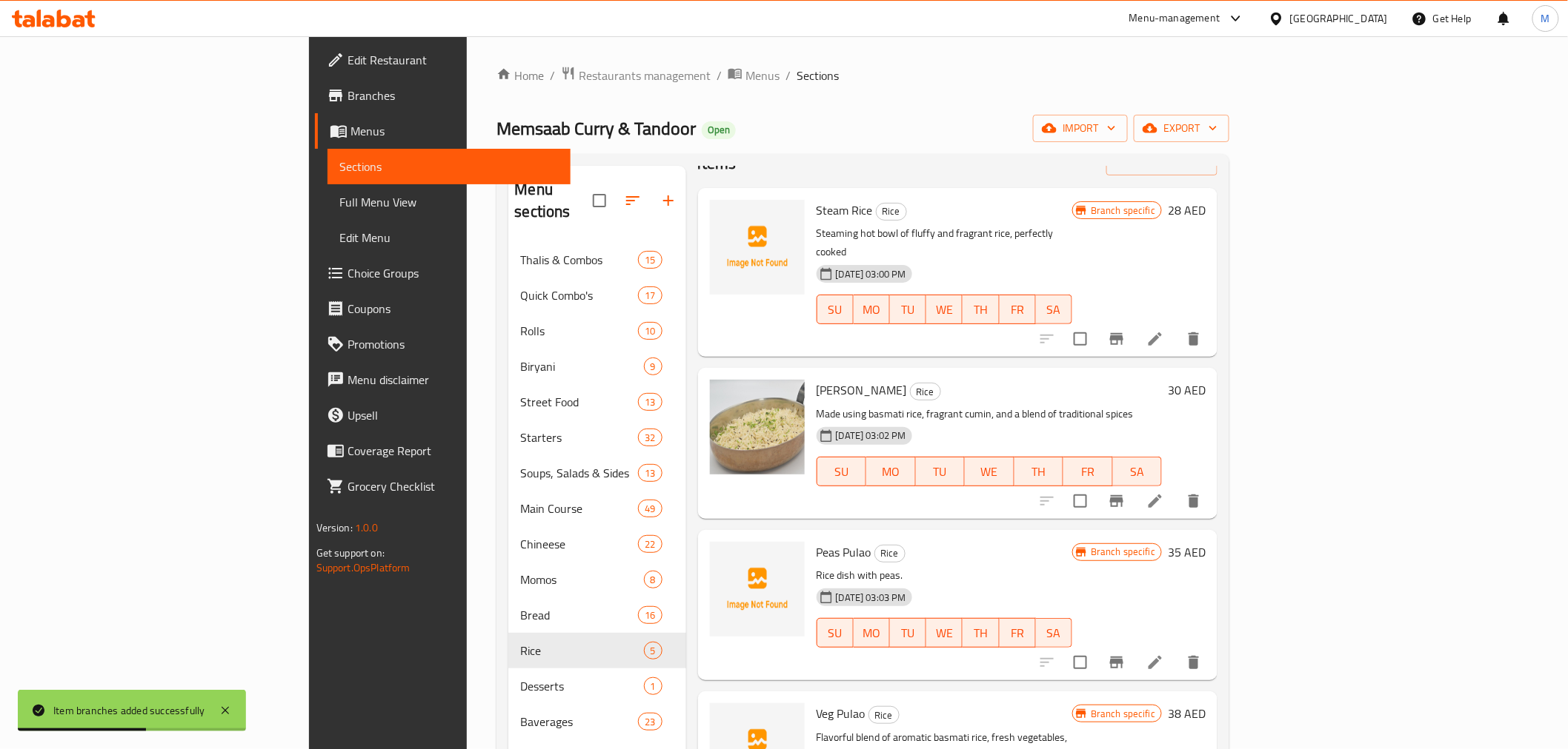
scroll to position [74, 0]
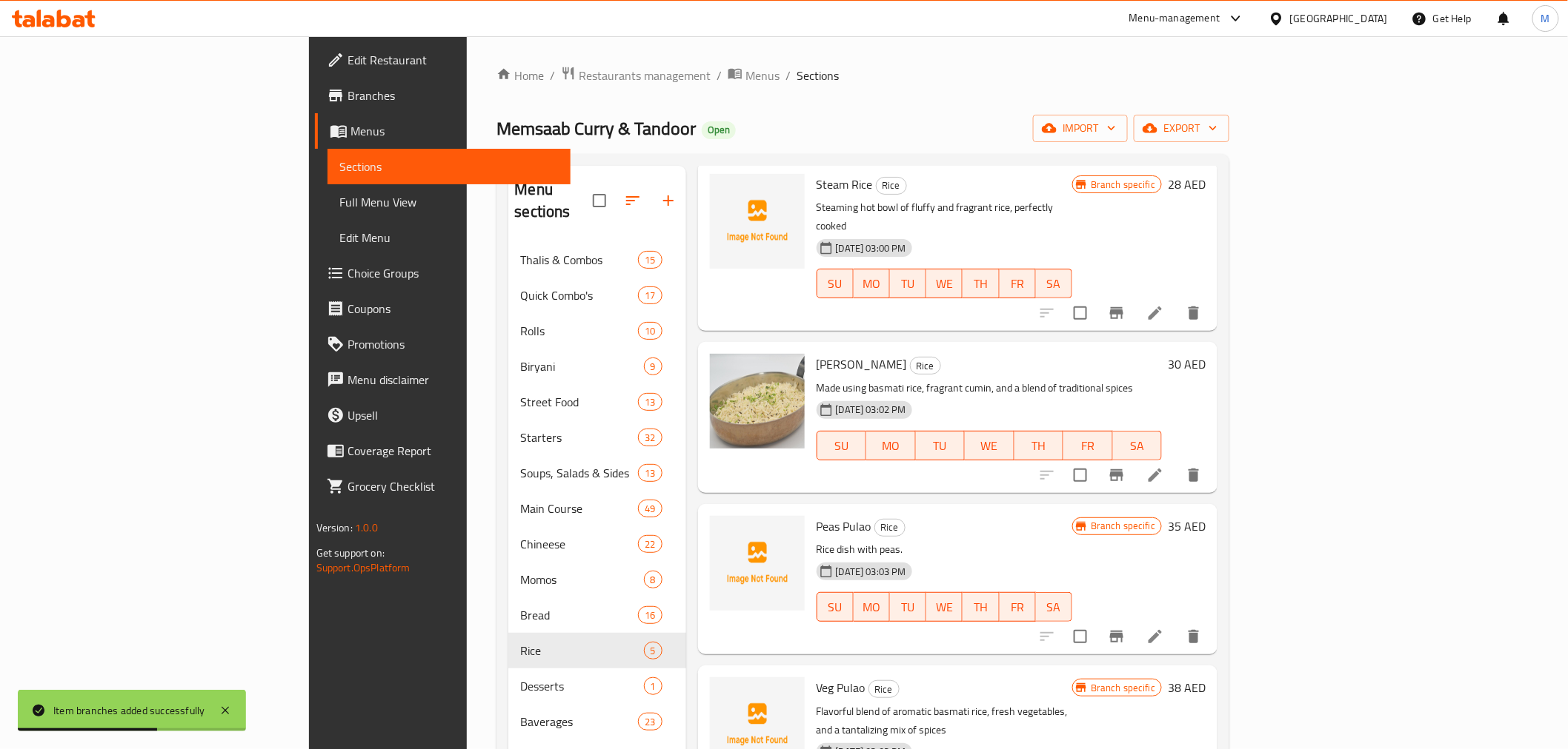
click at [1125, 628] on icon "Branch-specific-item" at bounding box center [1116, 636] width 18 height 18
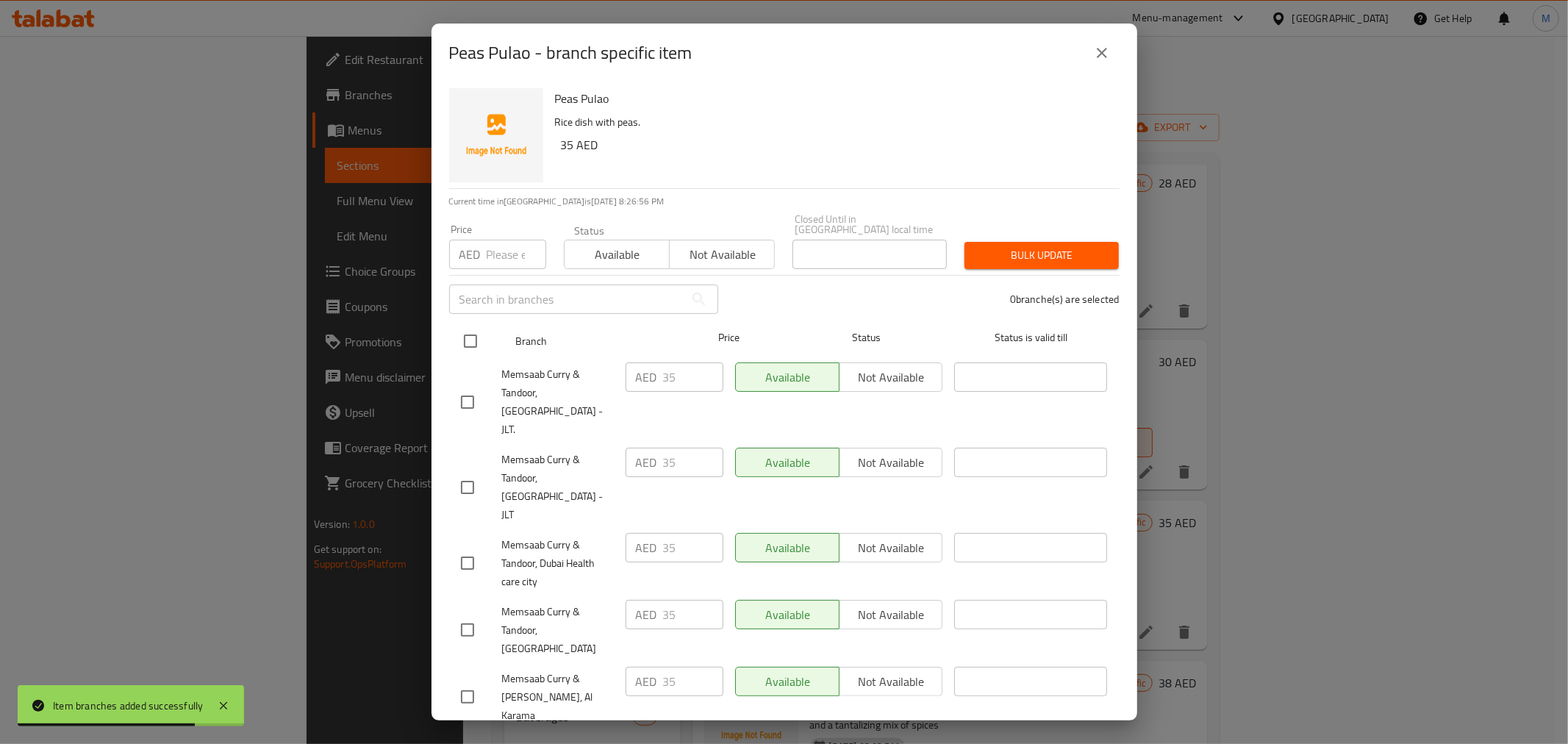
click at [469, 340] on input "checkbox" at bounding box center [470, 340] width 31 height 31
checkbox input "true"
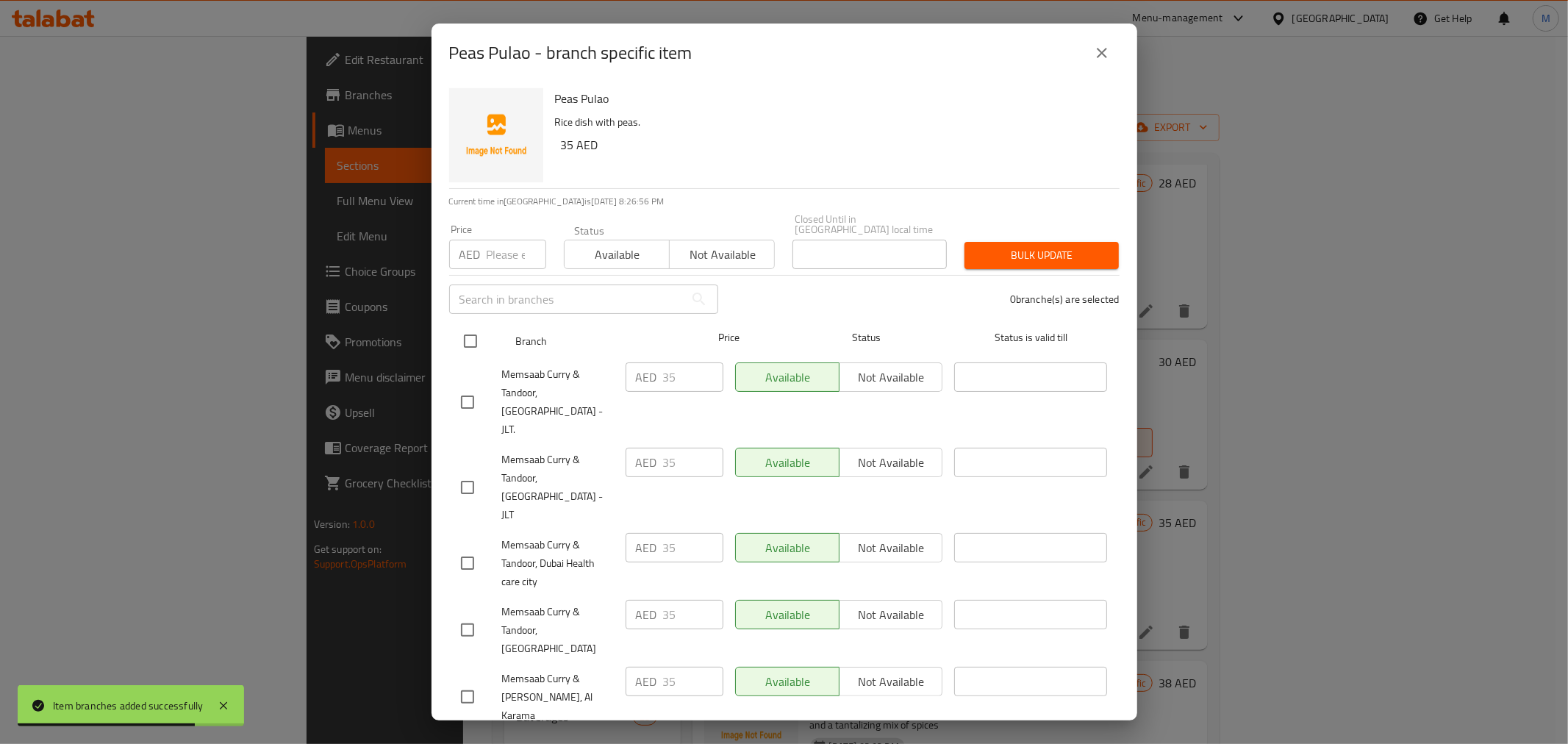
checkbox input "true"
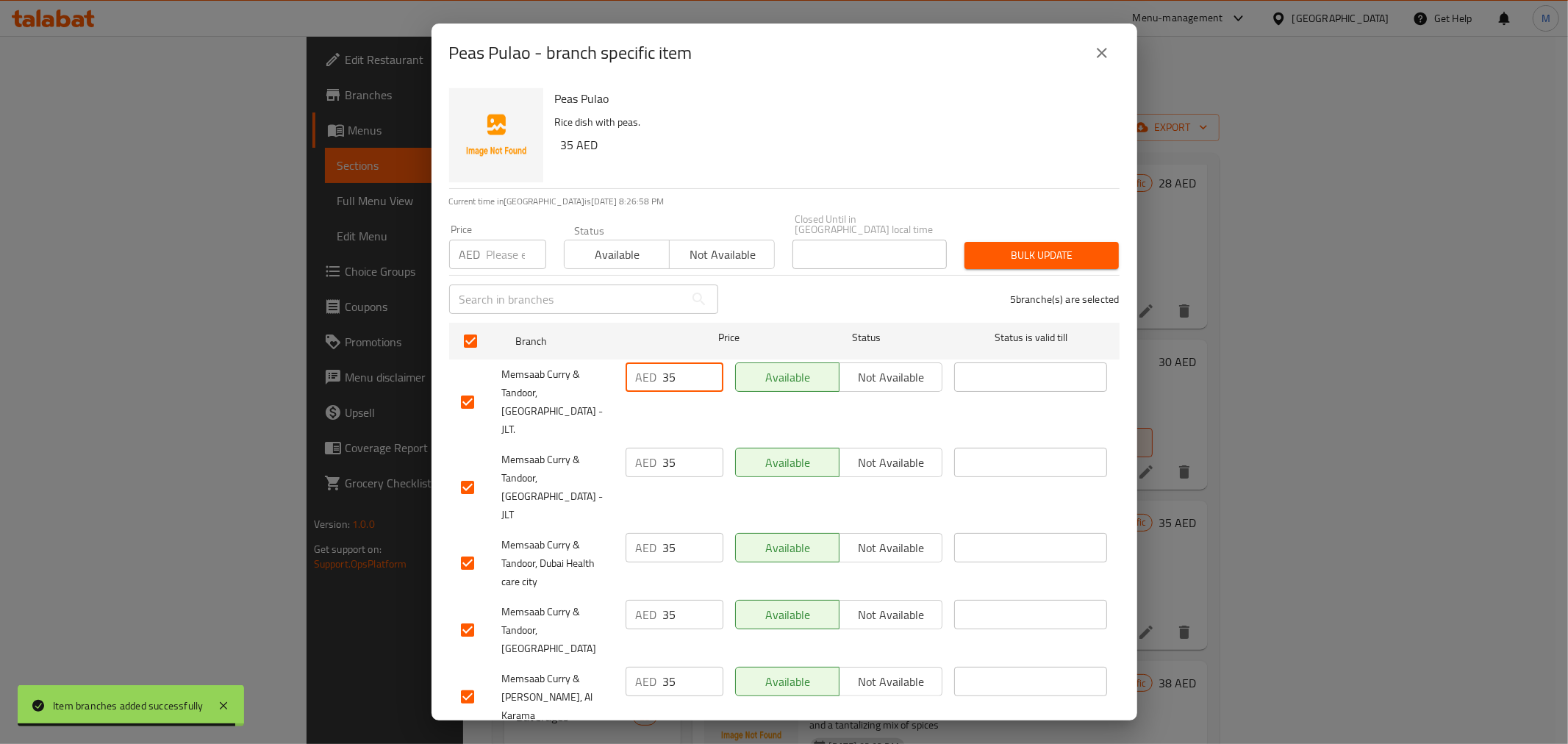
drag, startPoint x: 681, startPoint y: 385, endPoint x: 577, endPoint y: 371, distance: 104.9
click at [585, 371] on div "Memsaab Curry & Tandoor, Jumeirah Lakes Towers - JLT. AED 35 ​ Available Not av…" at bounding box center [784, 403] width 658 height 91
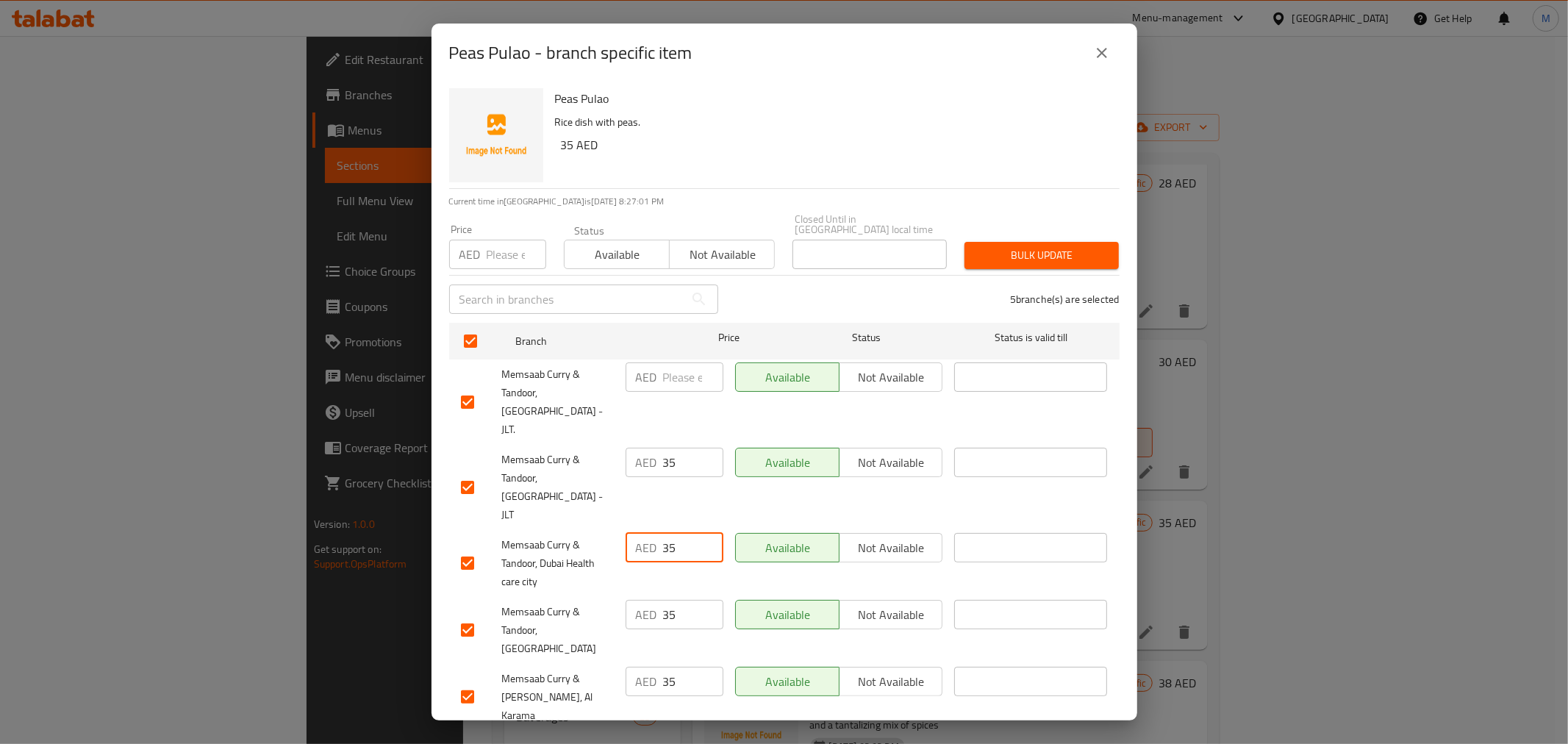
drag, startPoint x: 682, startPoint y: 513, endPoint x: 589, endPoint y: 505, distance: 93.3
click at [589, 527] on div "Memsaab Curry & Tandoor, Dubai Health care city AED 35 ​ Available Not availabl…" at bounding box center [784, 563] width 658 height 72
drag, startPoint x: 640, startPoint y: 576, endPoint x: 618, endPoint y: 575, distance: 22.0
click at [618, 595] on div "Memsaab Curry & Tandoor, Dubai Healthcare City AED 35 ​ Available Not available…" at bounding box center [784, 631] width 658 height 72
drag, startPoint x: 689, startPoint y: 650, endPoint x: 598, endPoint y: 643, distance: 91.3
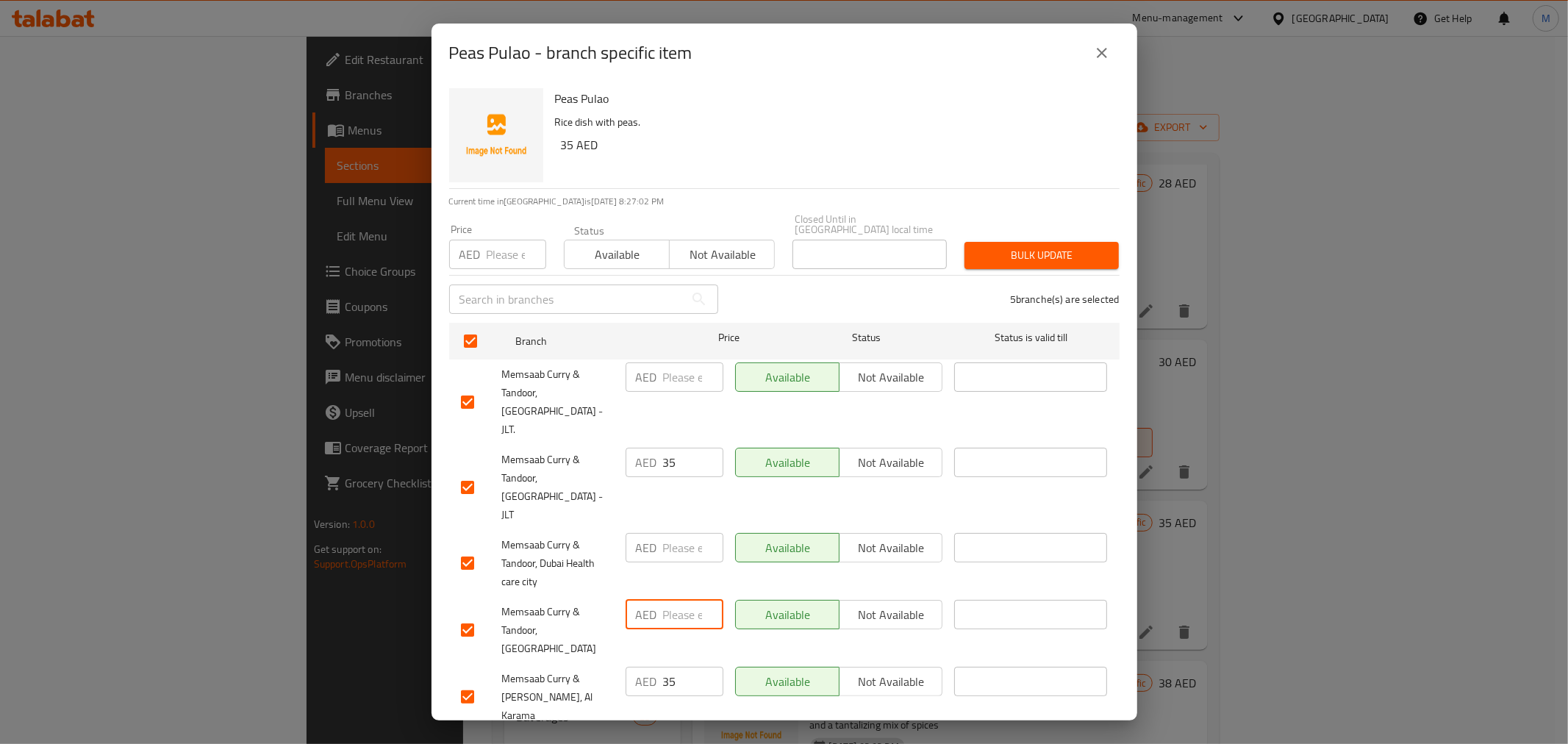
click at [600, 661] on div "Memsaab Curry & Tandoor, Al Karama AED 35 ​ Available Not available ​" at bounding box center [784, 698] width 658 height 72
click at [676, 741] on span "Save" at bounding box center [784, 750] width 647 height 19
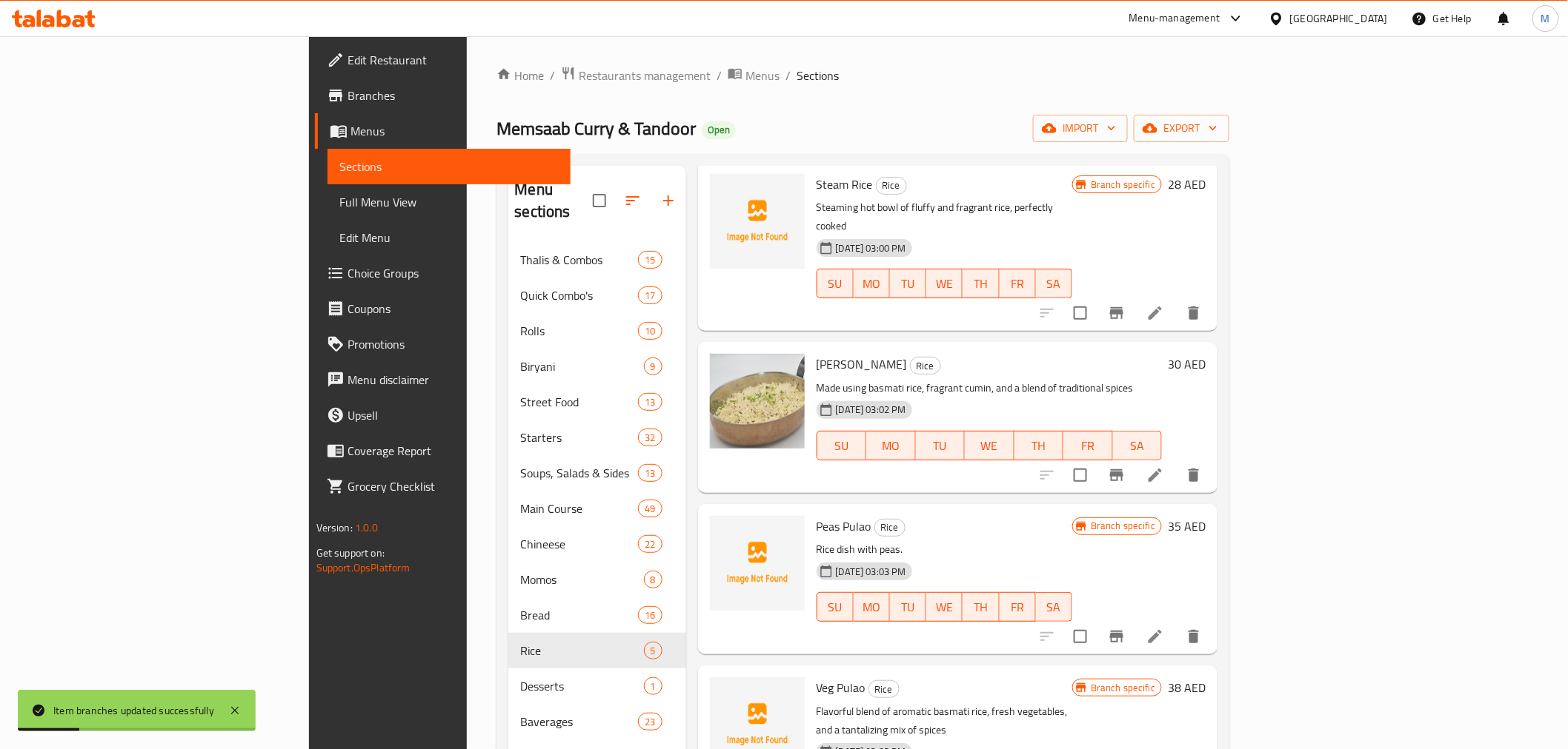
click at [1125, 628] on icon "Branch-specific-item" at bounding box center [1116, 636] width 18 height 18
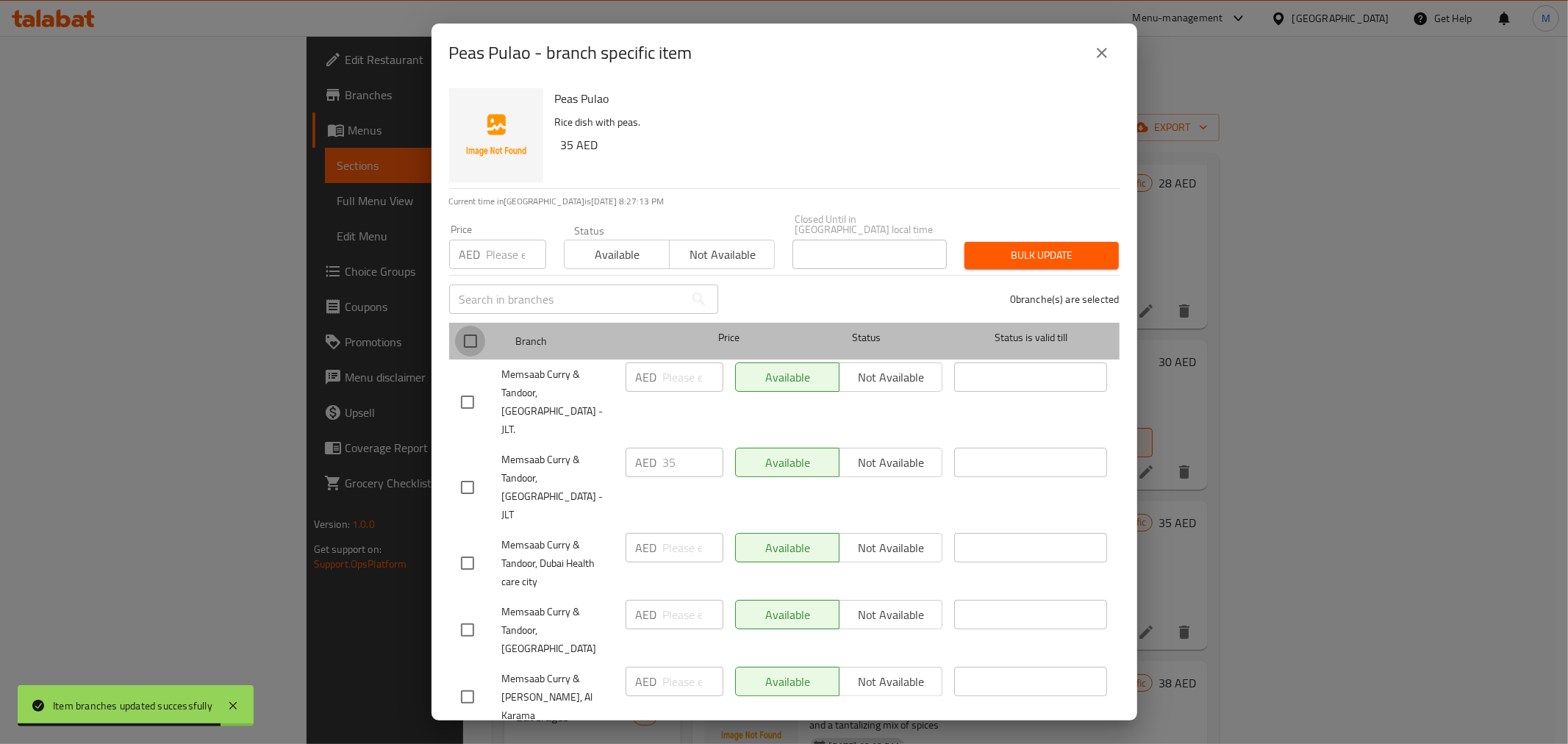
click at [471, 337] on input "checkbox" at bounding box center [470, 340] width 31 height 31
checkbox input "true"
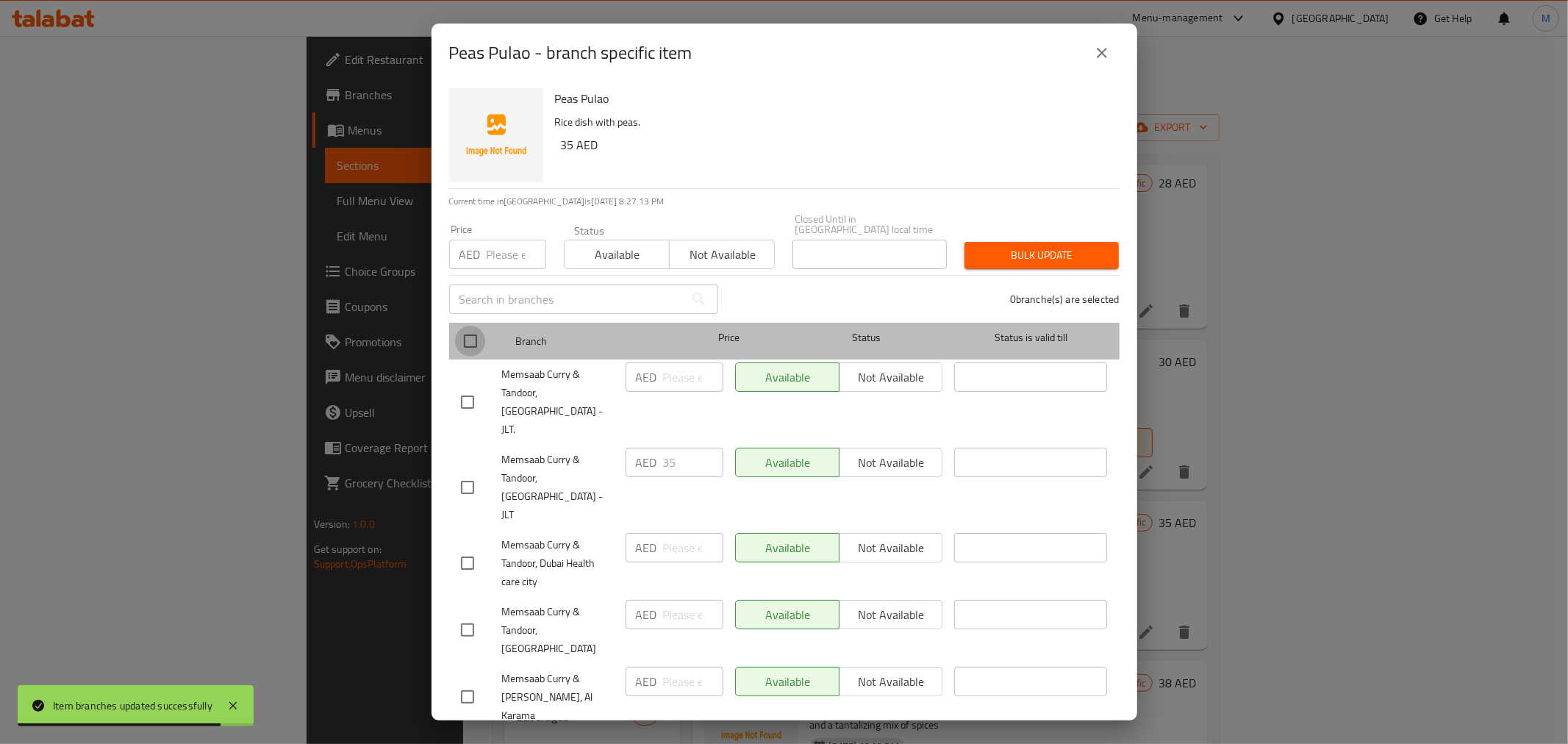
checkbox input "true"
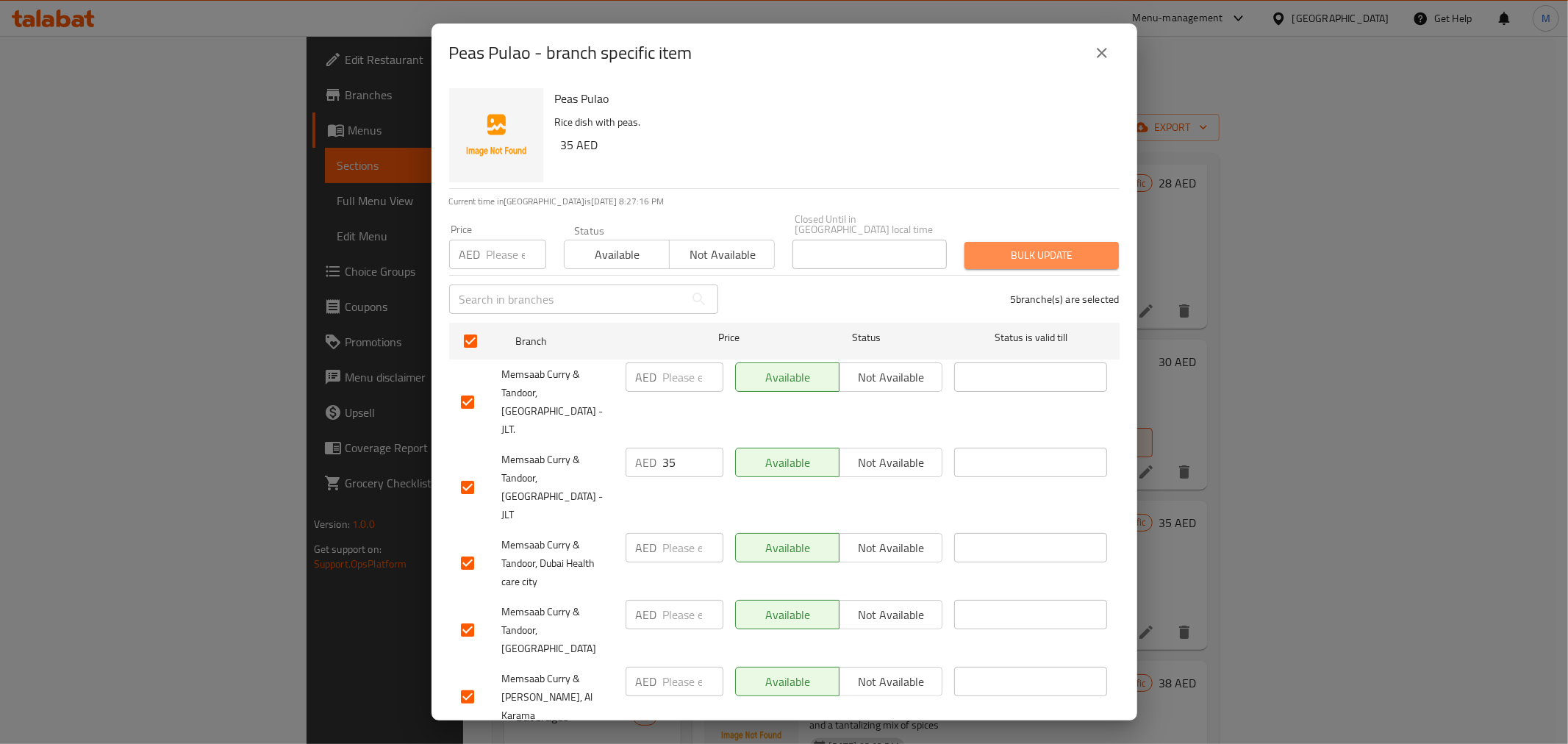
click at [1030, 260] on span "Bulk update" at bounding box center [1041, 256] width 131 height 19
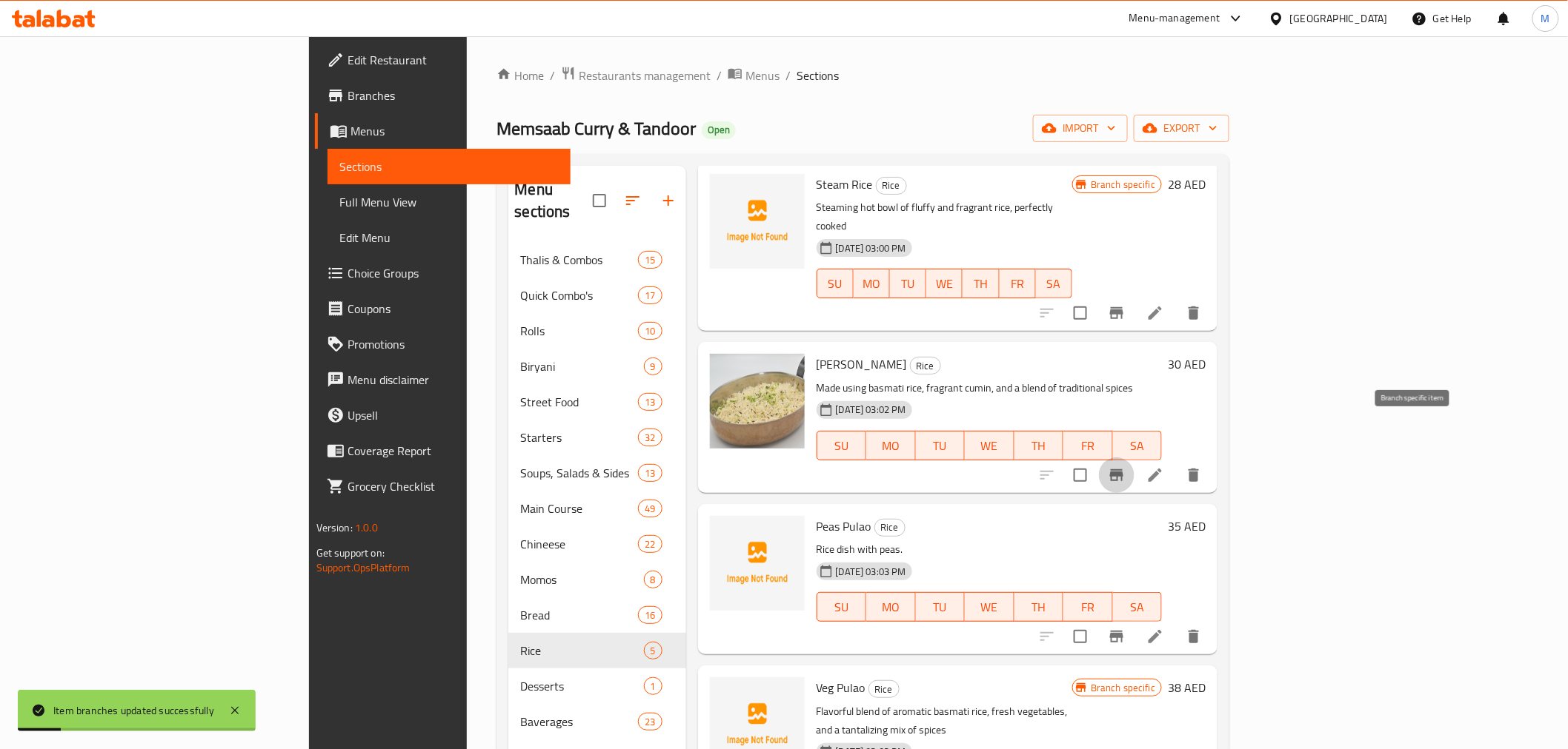
click at [1134, 458] on button "Branch-specific-item" at bounding box center [1117, 475] width 36 height 35
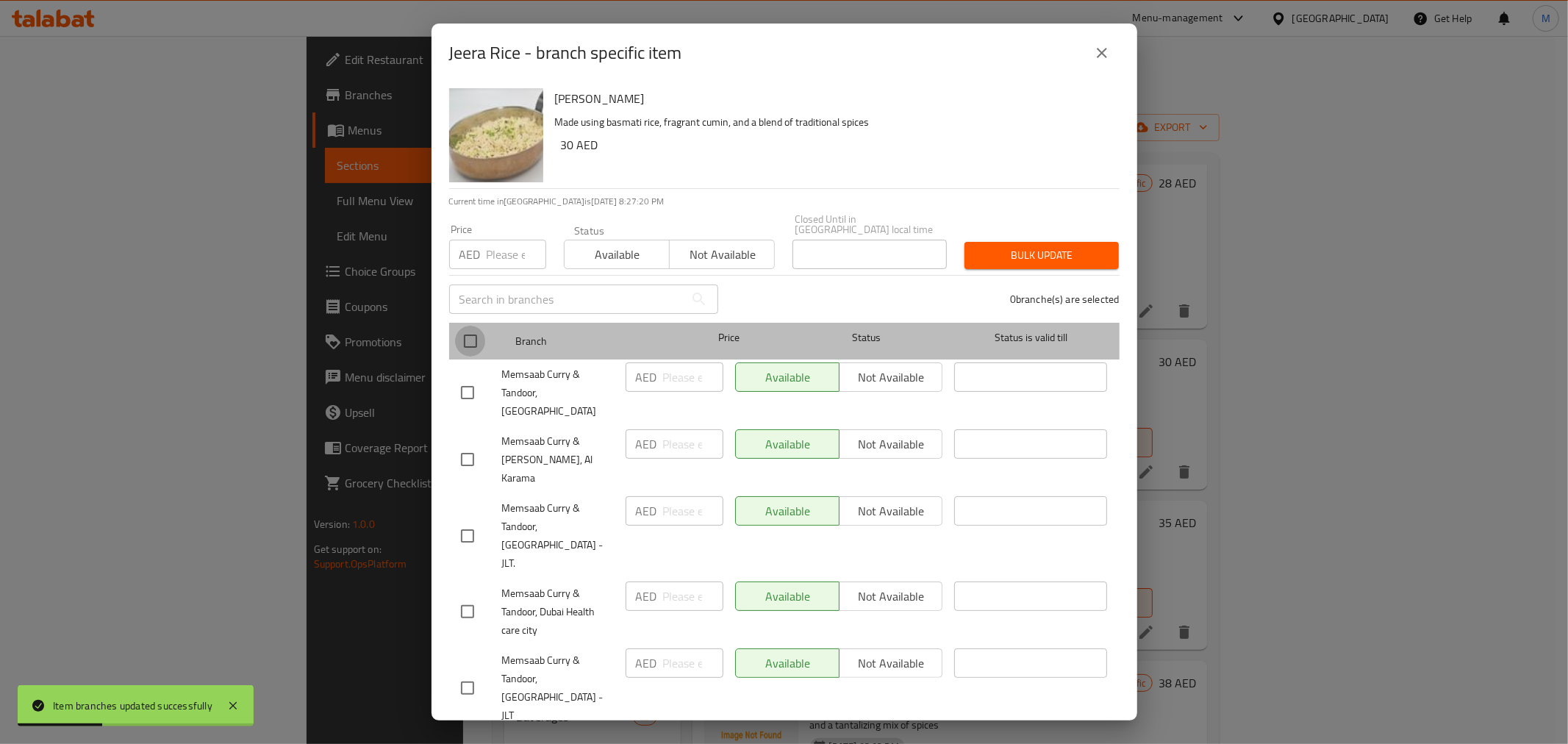
click at [471, 341] on input "checkbox" at bounding box center [470, 340] width 31 height 31
checkbox input "true"
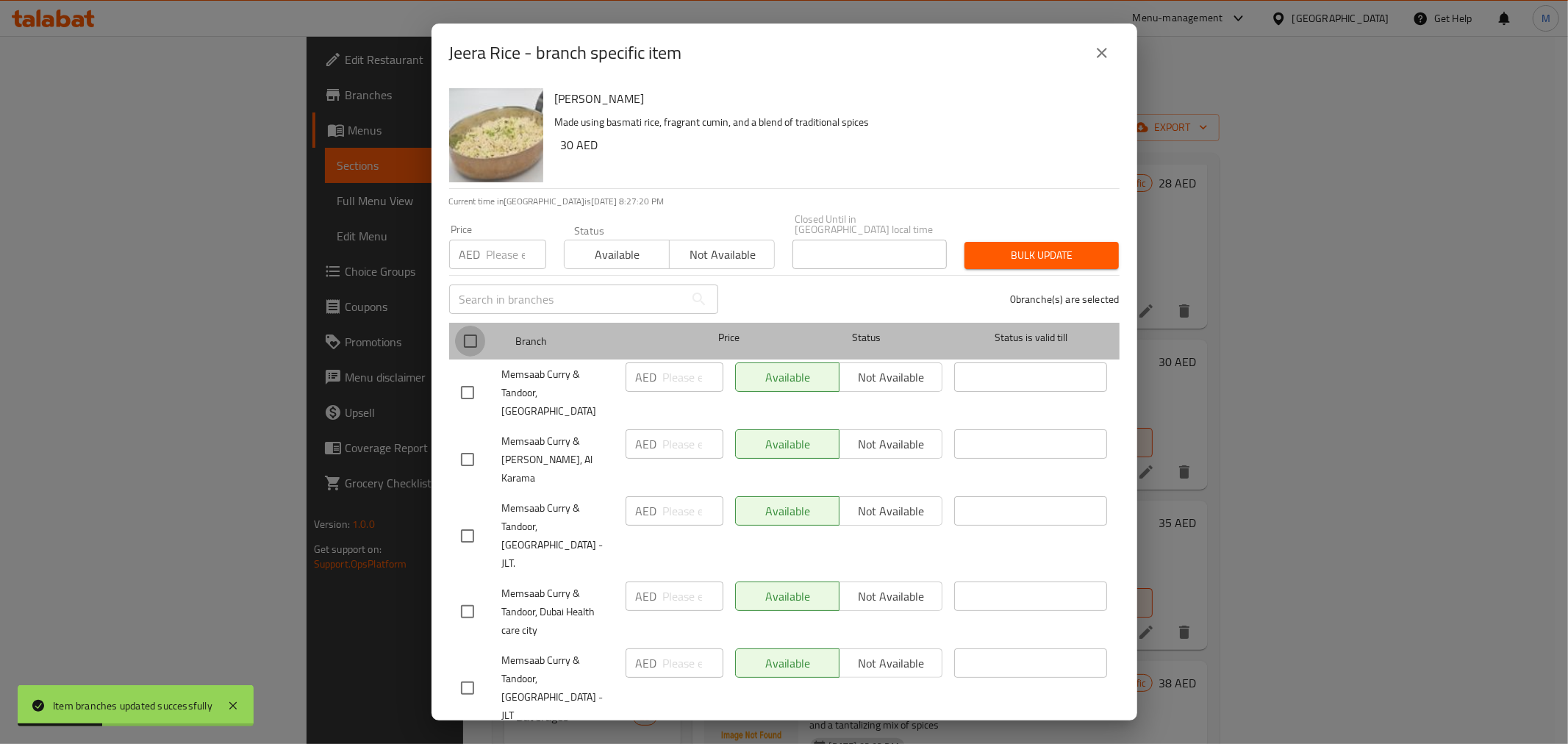
checkbox input "true"
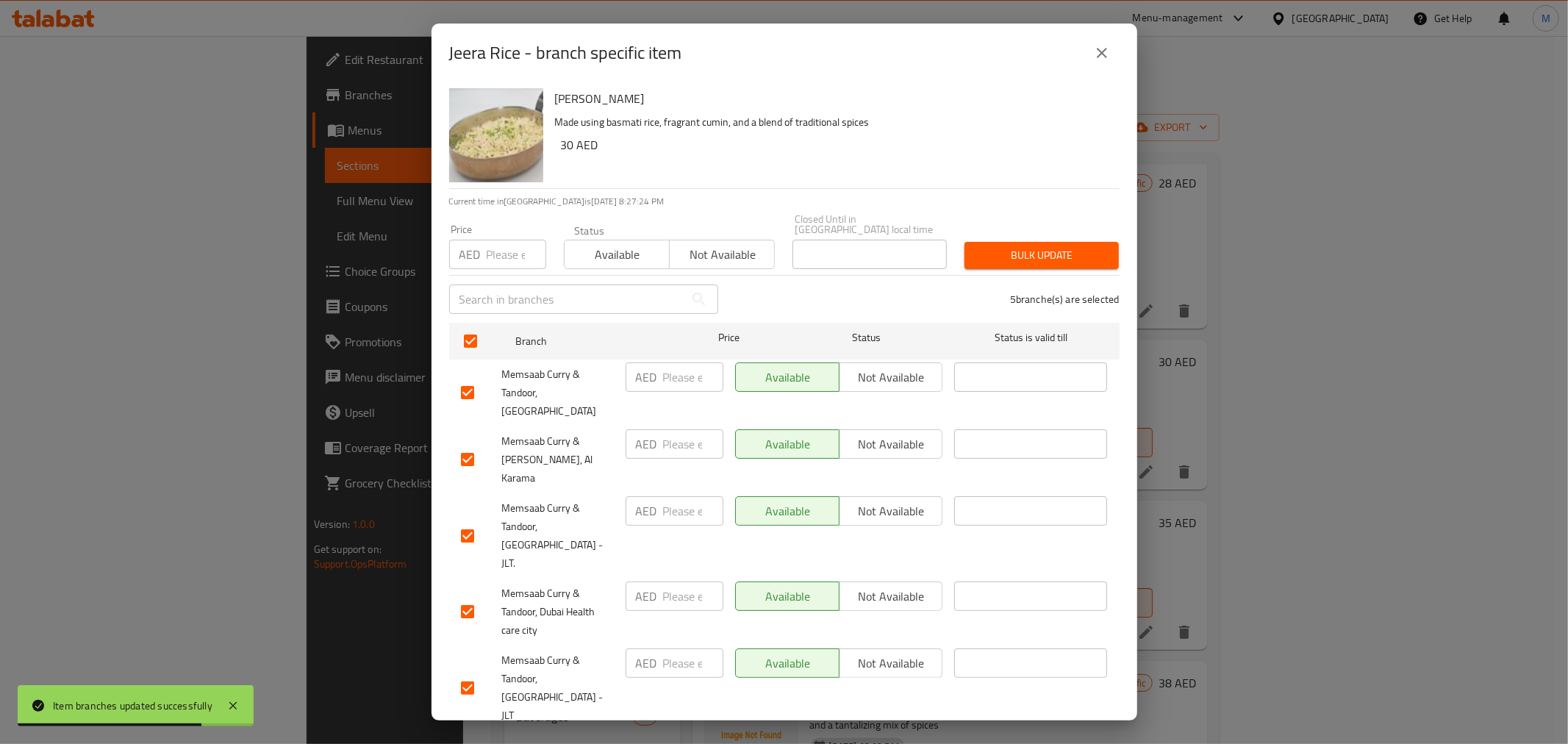
click at [662, 648] on div "AED ​" at bounding box center [674, 663] width 97 height 30
type input "30"
click at [776, 741] on span "Save" at bounding box center [784, 750] width 647 height 19
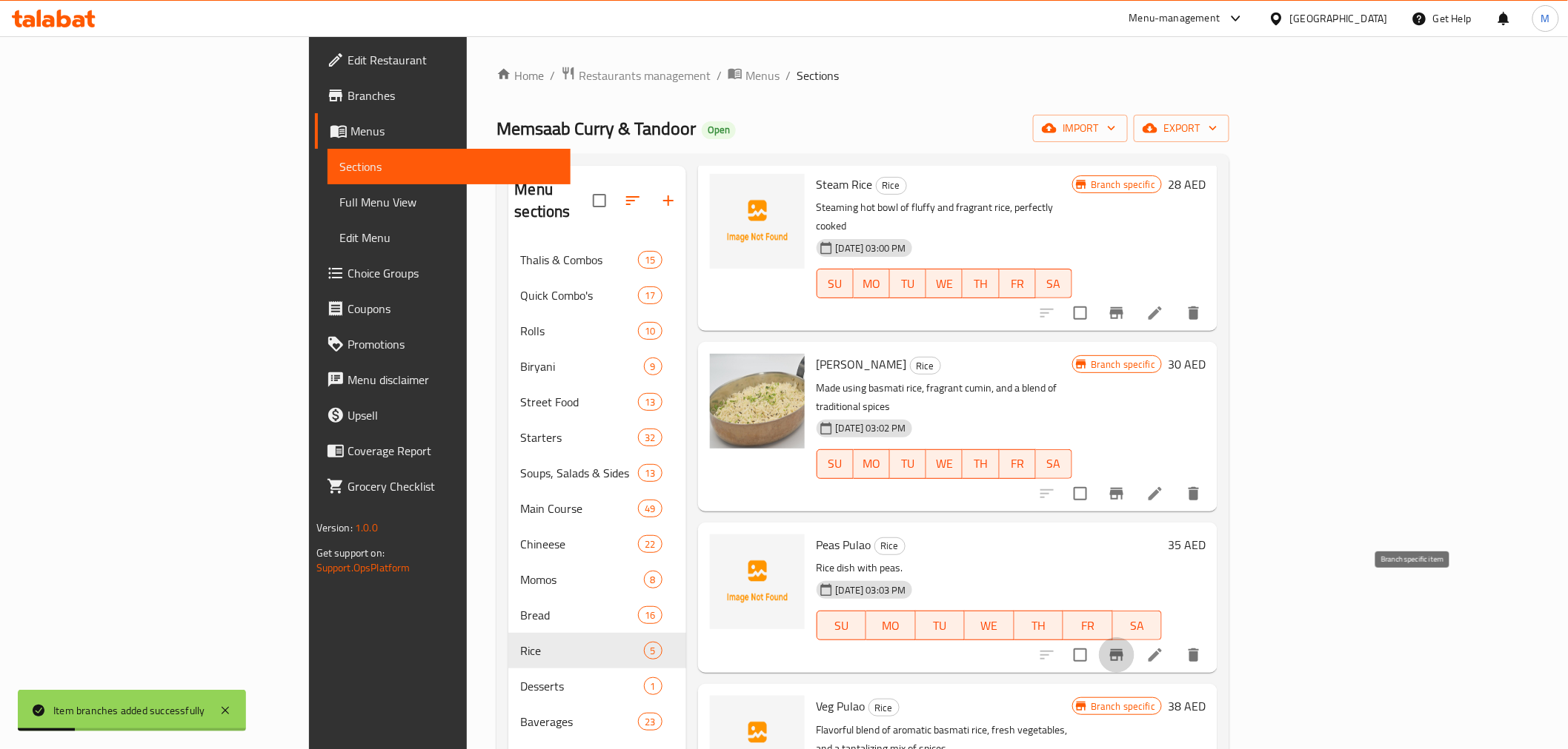
click at [1123, 649] on icon "Branch-specific-item" at bounding box center [1117, 655] width 13 height 12
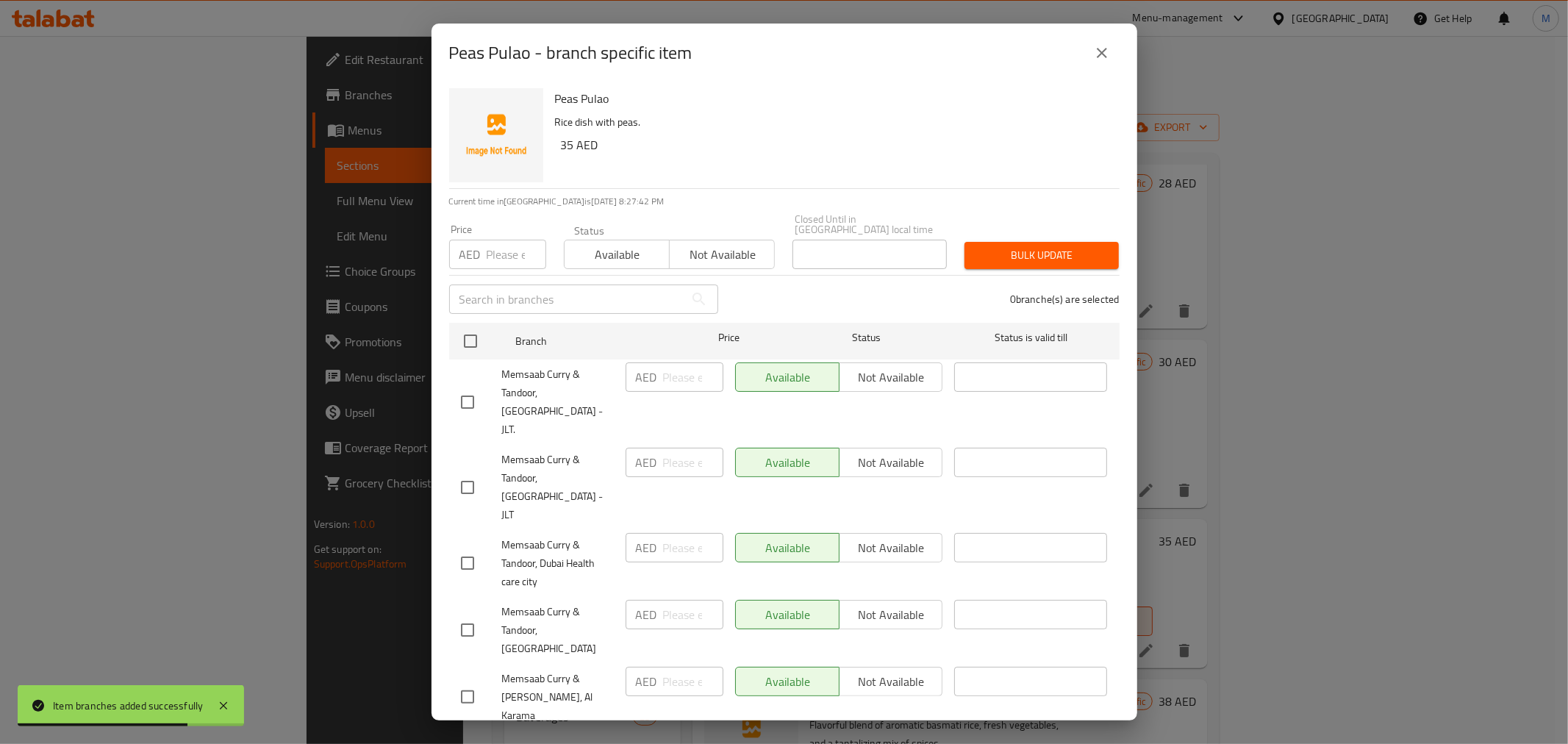
click at [466, 472] on input "checkbox" at bounding box center [467, 487] width 31 height 31
checkbox input "true"
click at [668, 448] on input "number" at bounding box center [693, 463] width 60 height 30
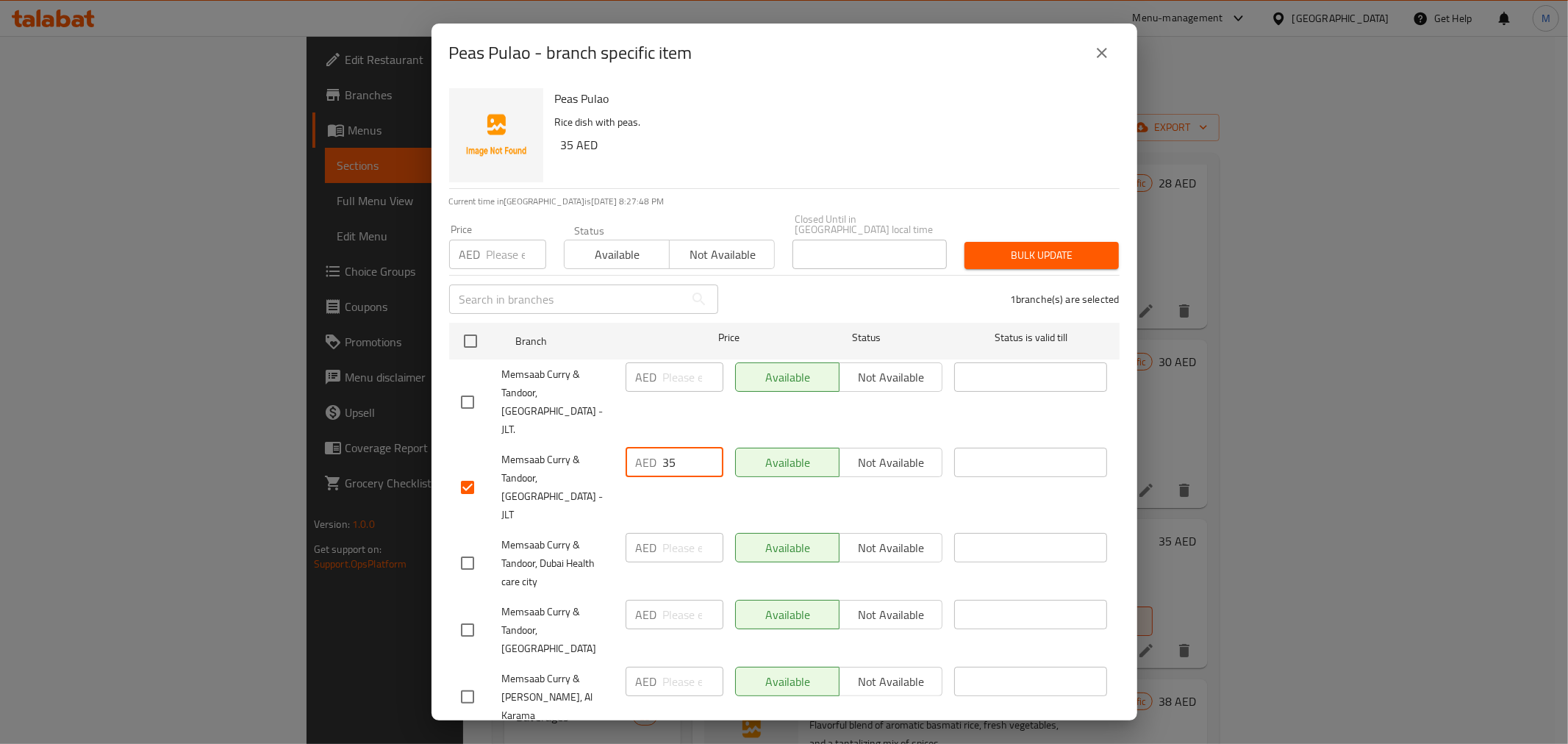
type input "35"
click at [816, 741] on span "Save" at bounding box center [784, 750] width 647 height 19
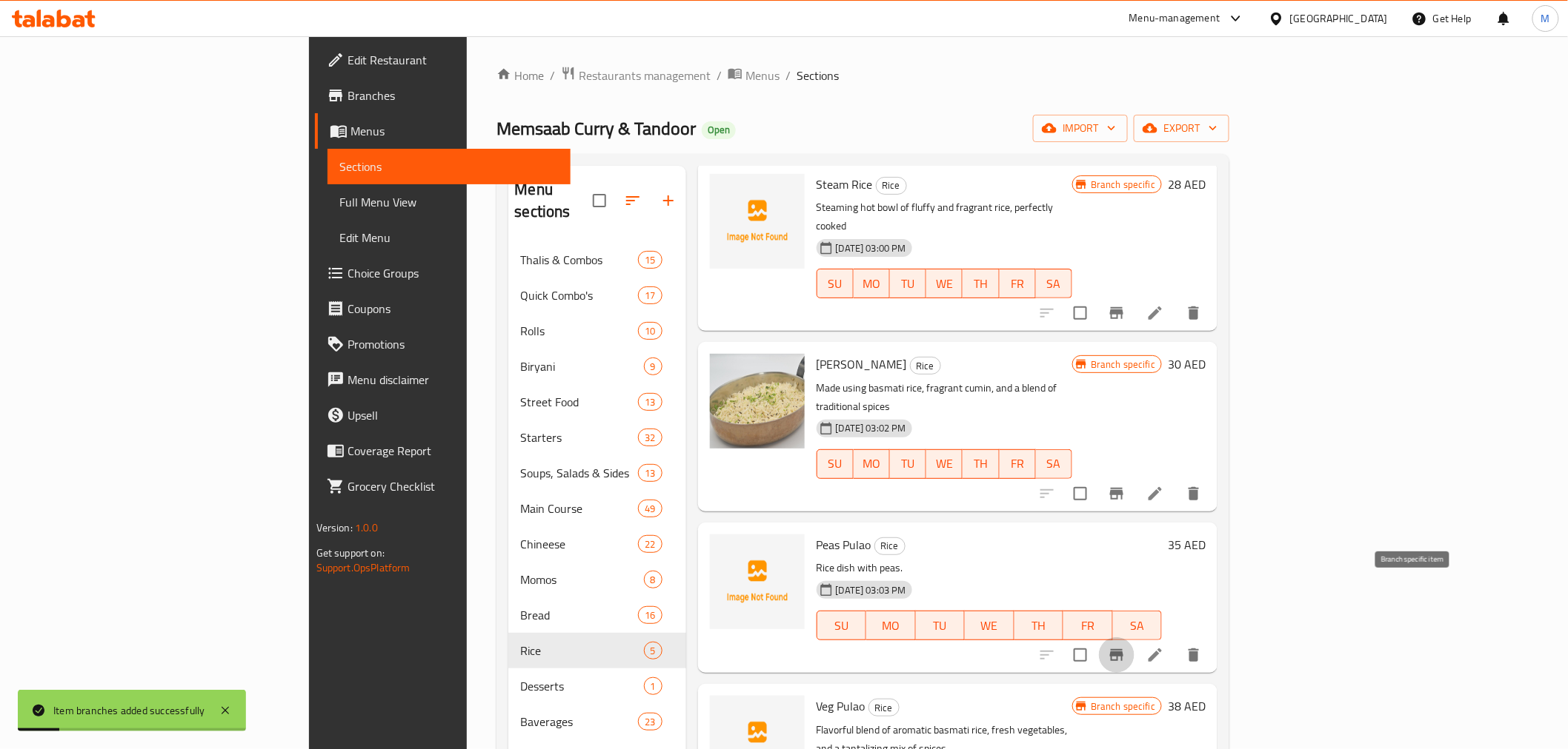
click at [1125, 646] on icon "Branch-specific-item" at bounding box center [1116, 655] width 18 height 18
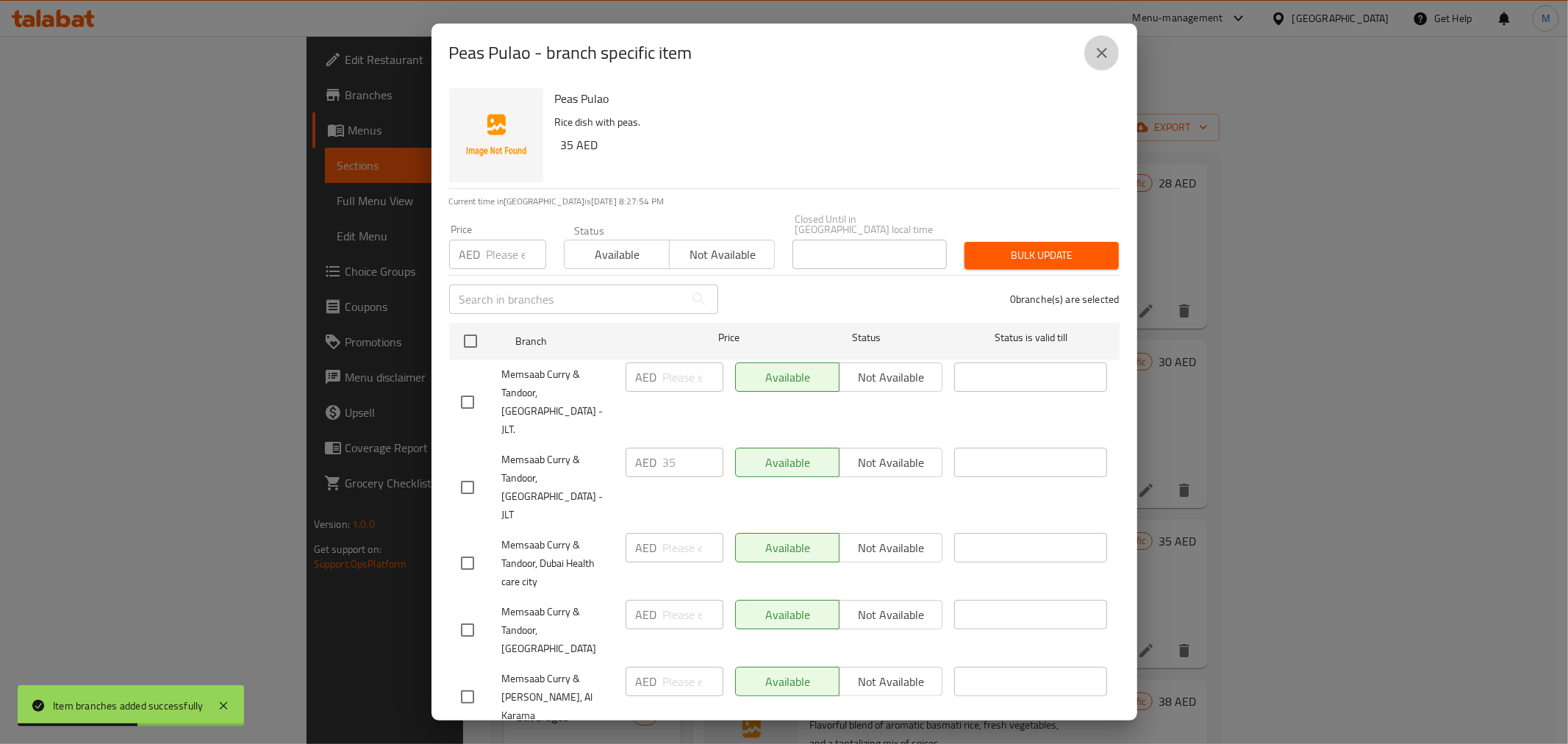
click at [1098, 49] on icon "close" at bounding box center [1102, 53] width 18 height 18
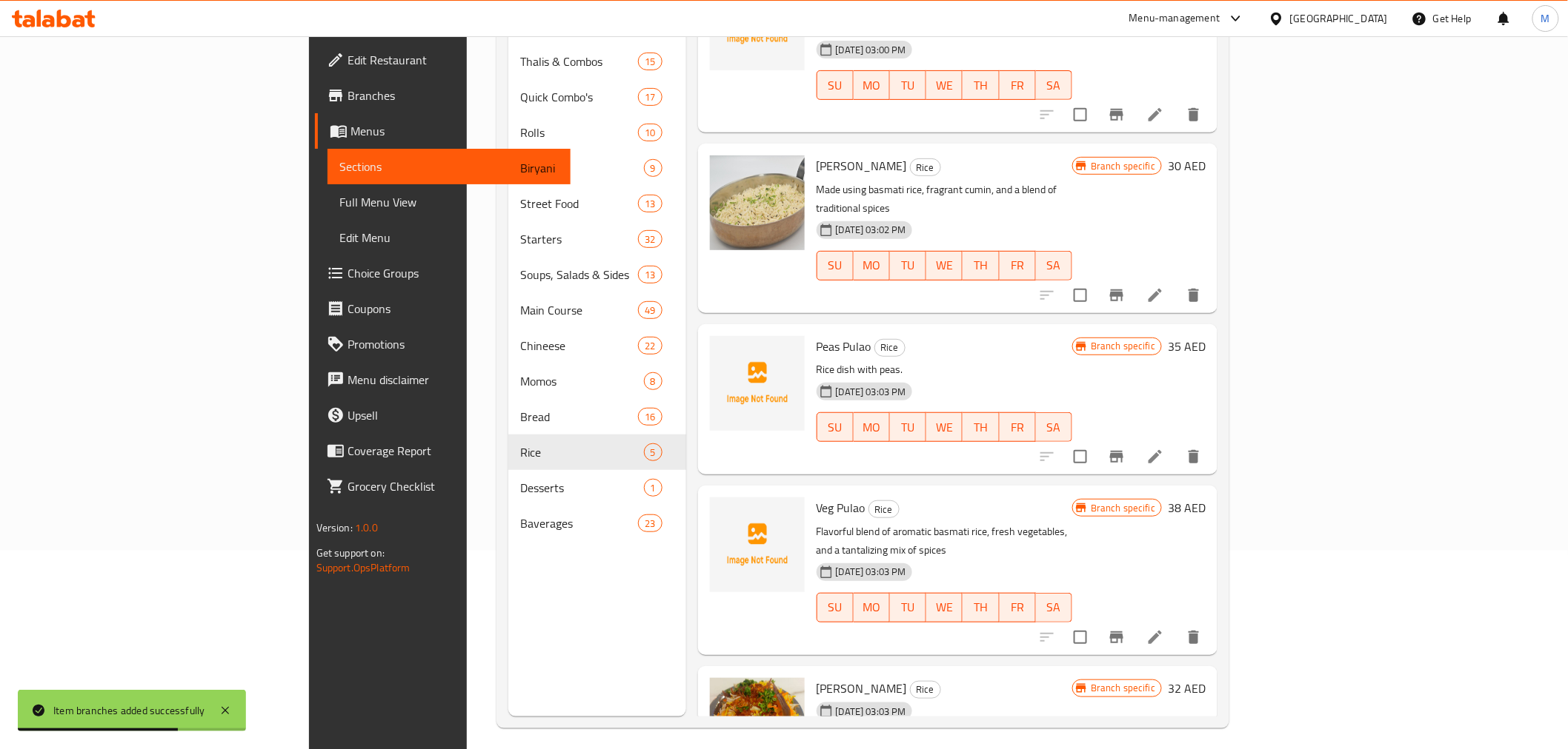
scroll to position [207, 0]
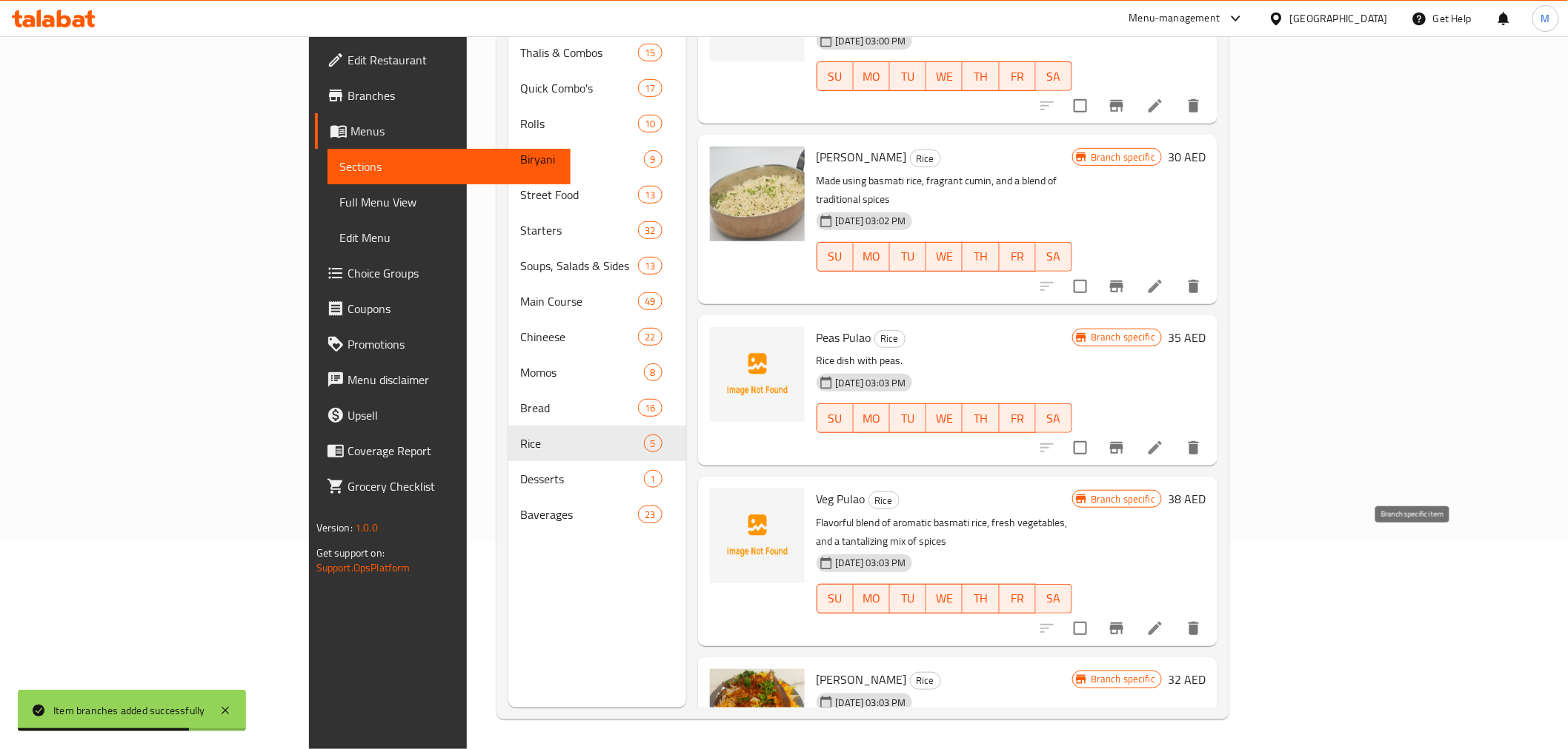
click at [1123, 623] on icon "Branch-specific-item" at bounding box center [1117, 629] width 13 height 12
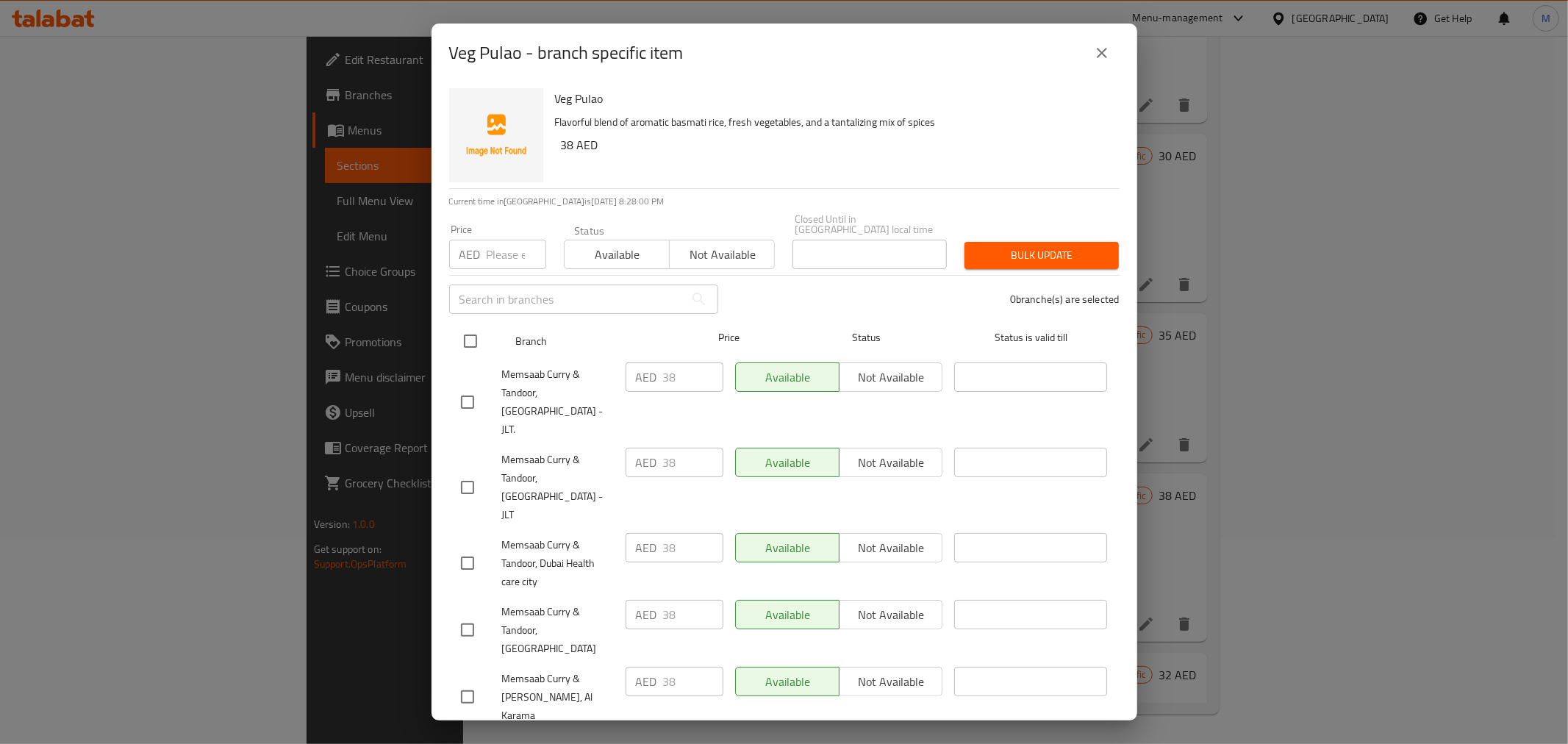
click at [462, 332] on input "checkbox" at bounding box center [470, 340] width 31 height 31
checkbox input "true"
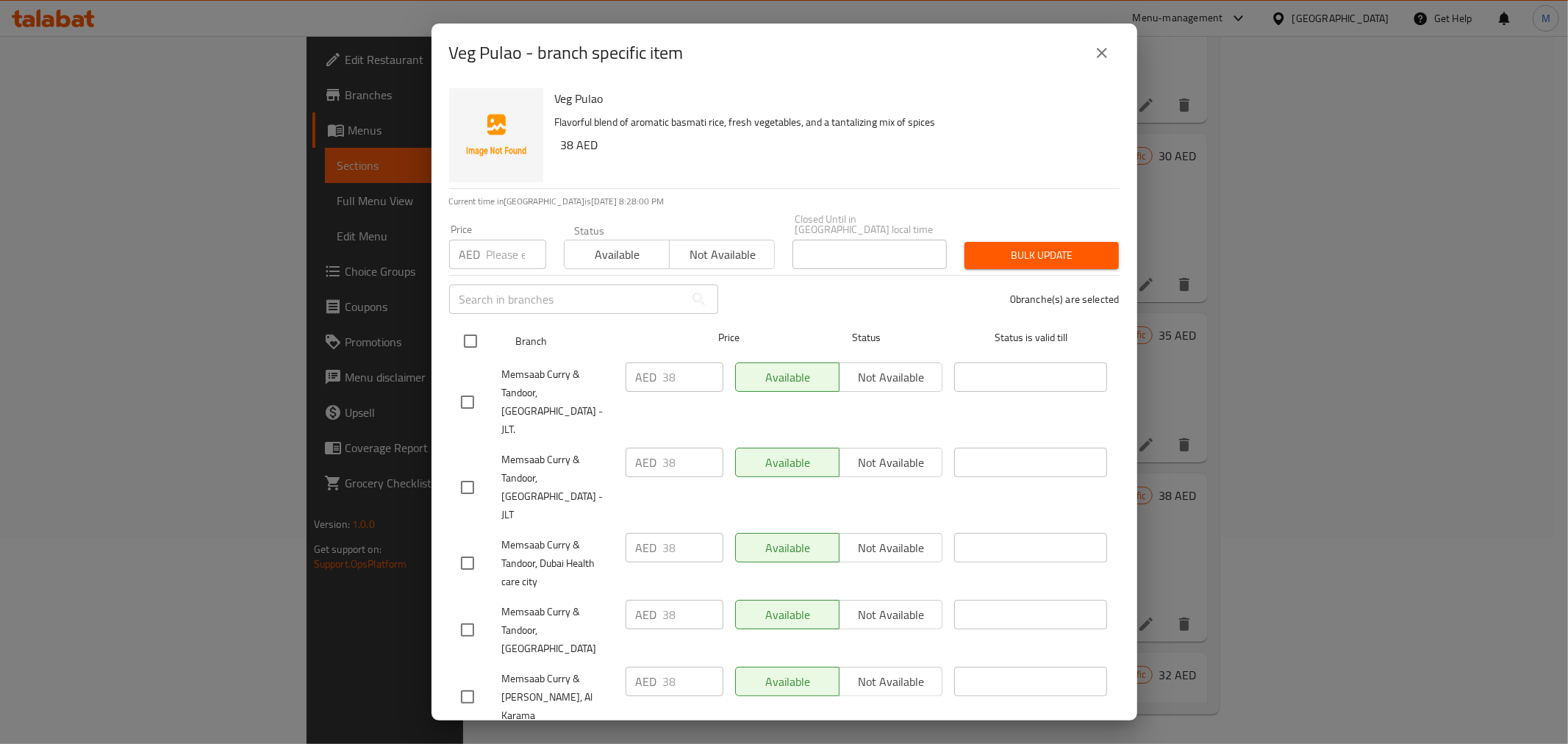
checkbox input "true"
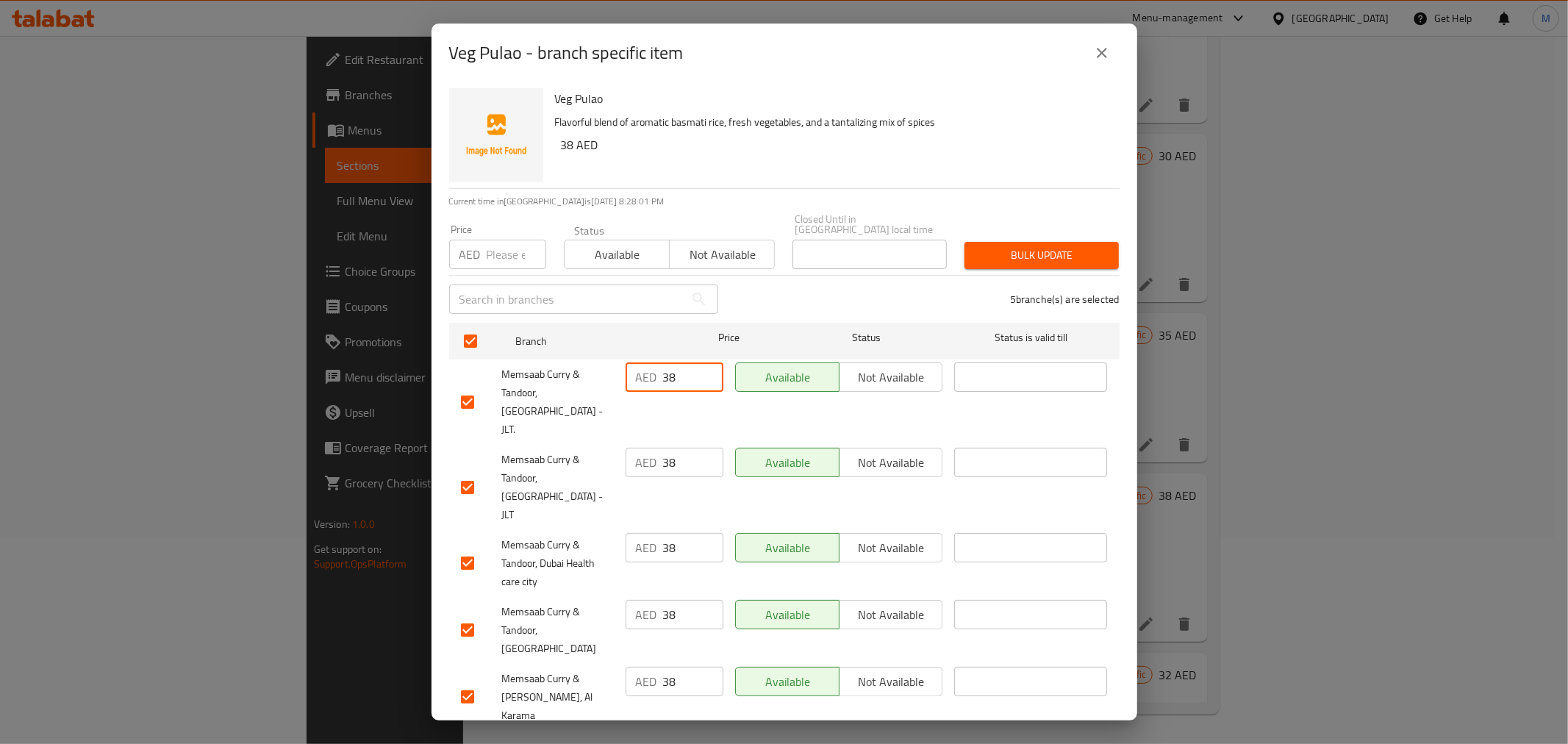
drag, startPoint x: 680, startPoint y: 378, endPoint x: 583, endPoint y: 363, distance: 98.2
click at [583, 363] on div "Memsaab Curry & Tandoor, Jumeirah Lakes Towers - JLT. AED 38 ​ Available Not av…" at bounding box center [784, 403] width 658 height 91
type input "0"
drag, startPoint x: 664, startPoint y: 516, endPoint x: 608, endPoint y: 509, distance: 56.4
click at [608, 527] on div "Memsaab Curry & Tandoor, Dubai Health care city AED 38 ​ Available Not availabl…" at bounding box center [784, 563] width 658 height 72
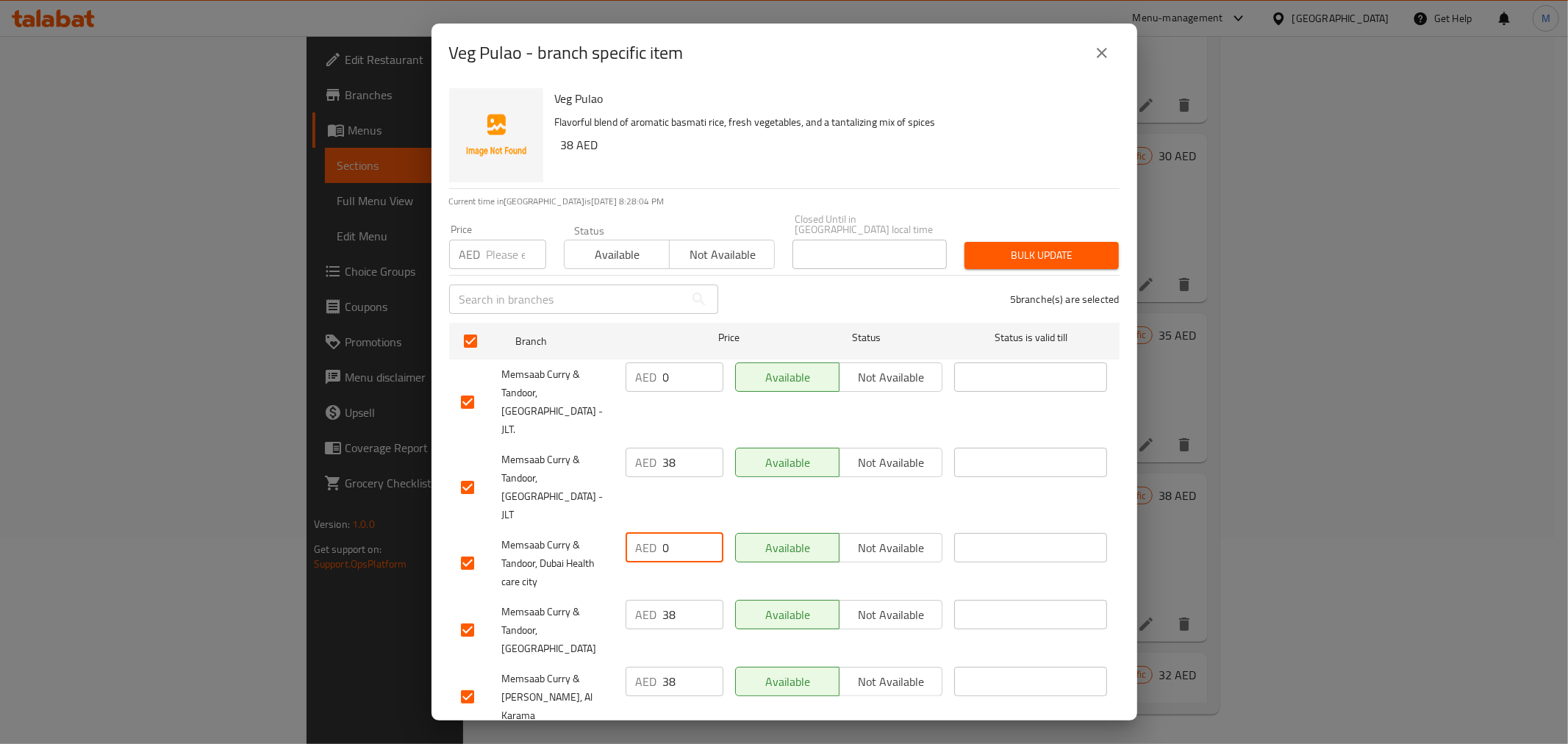
type input "0"
drag, startPoint x: 693, startPoint y: 581, endPoint x: 626, endPoint y: 571, distance: 67.7
click at [626, 600] on div "AED 38 ​" at bounding box center [674, 615] width 97 height 30
type input "0"
drag, startPoint x: 684, startPoint y: 648, endPoint x: 616, endPoint y: 648, distance: 68.0
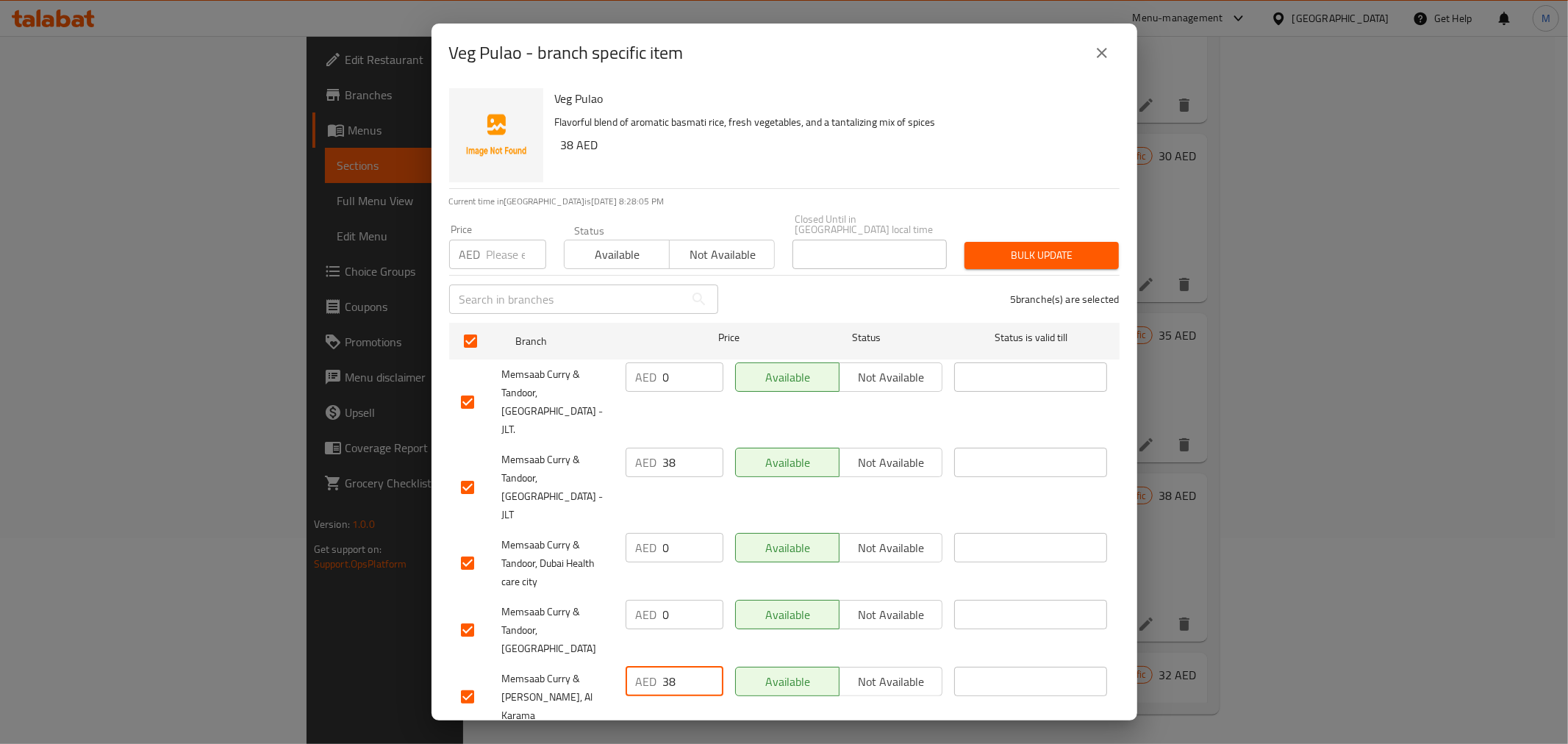
click at [616, 661] on div "Memsaab Curry & Tandoor, Al Karama AED 38 ​ Available Not available ​" at bounding box center [784, 698] width 658 height 72
type input "0"
click at [1006, 240] on div "Bulk update" at bounding box center [1042, 255] width 172 height 45
click at [1006, 248] on button "Bulk update" at bounding box center [1041, 255] width 154 height 27
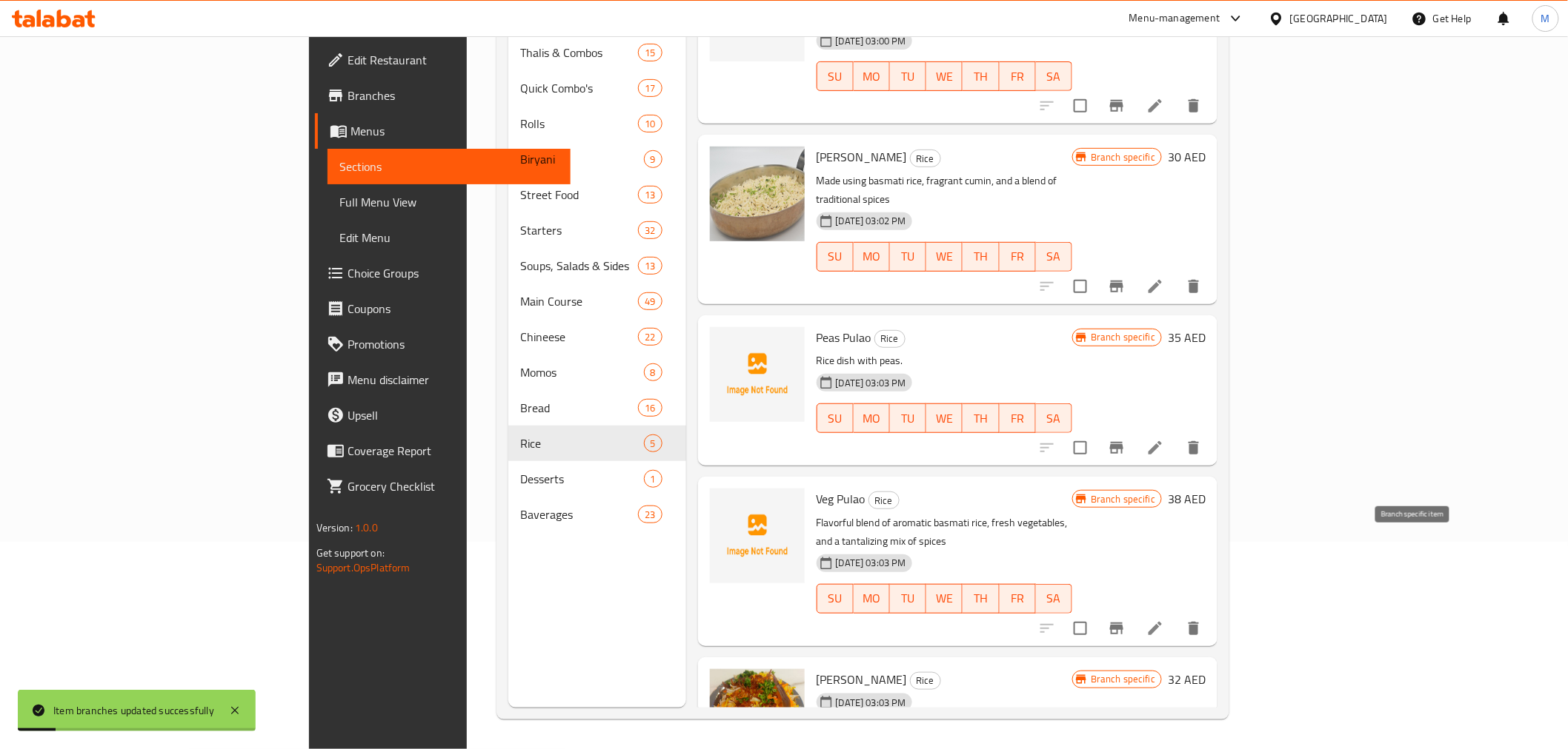
click at [1123, 623] on icon "Branch-specific-item" at bounding box center [1117, 629] width 13 height 12
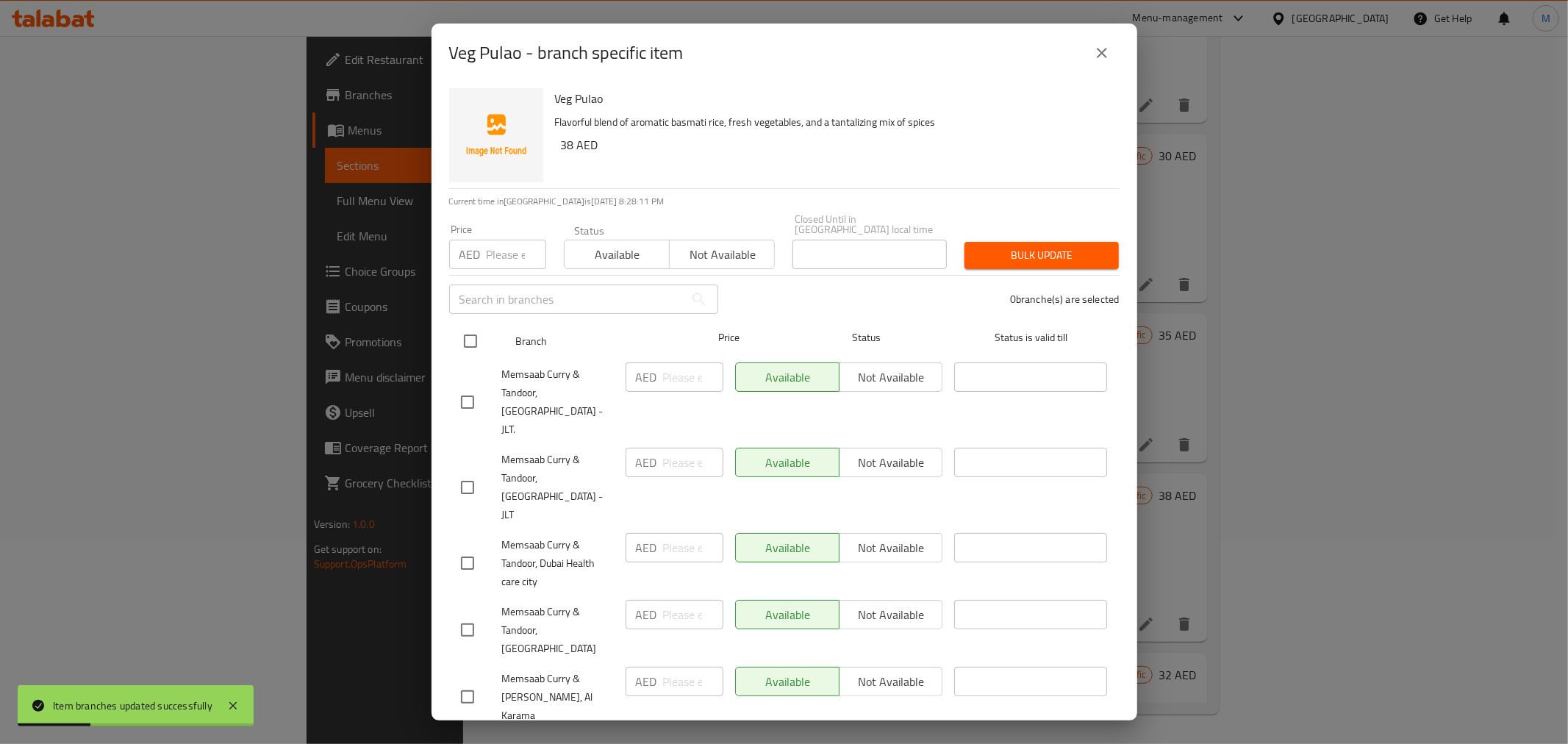
click at [466, 340] on input "checkbox" at bounding box center [470, 340] width 31 height 31
checkbox input "true"
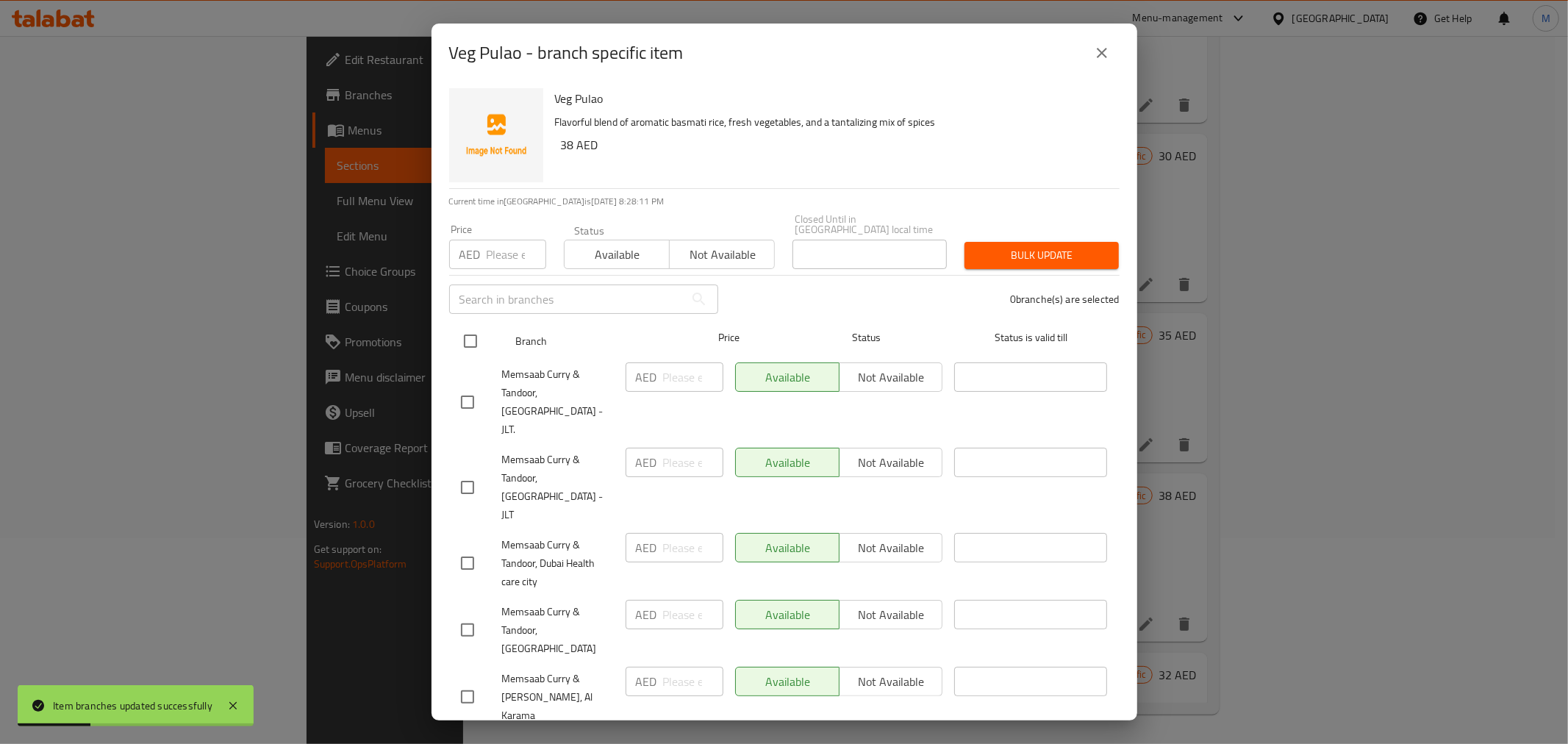
checkbox input "true"
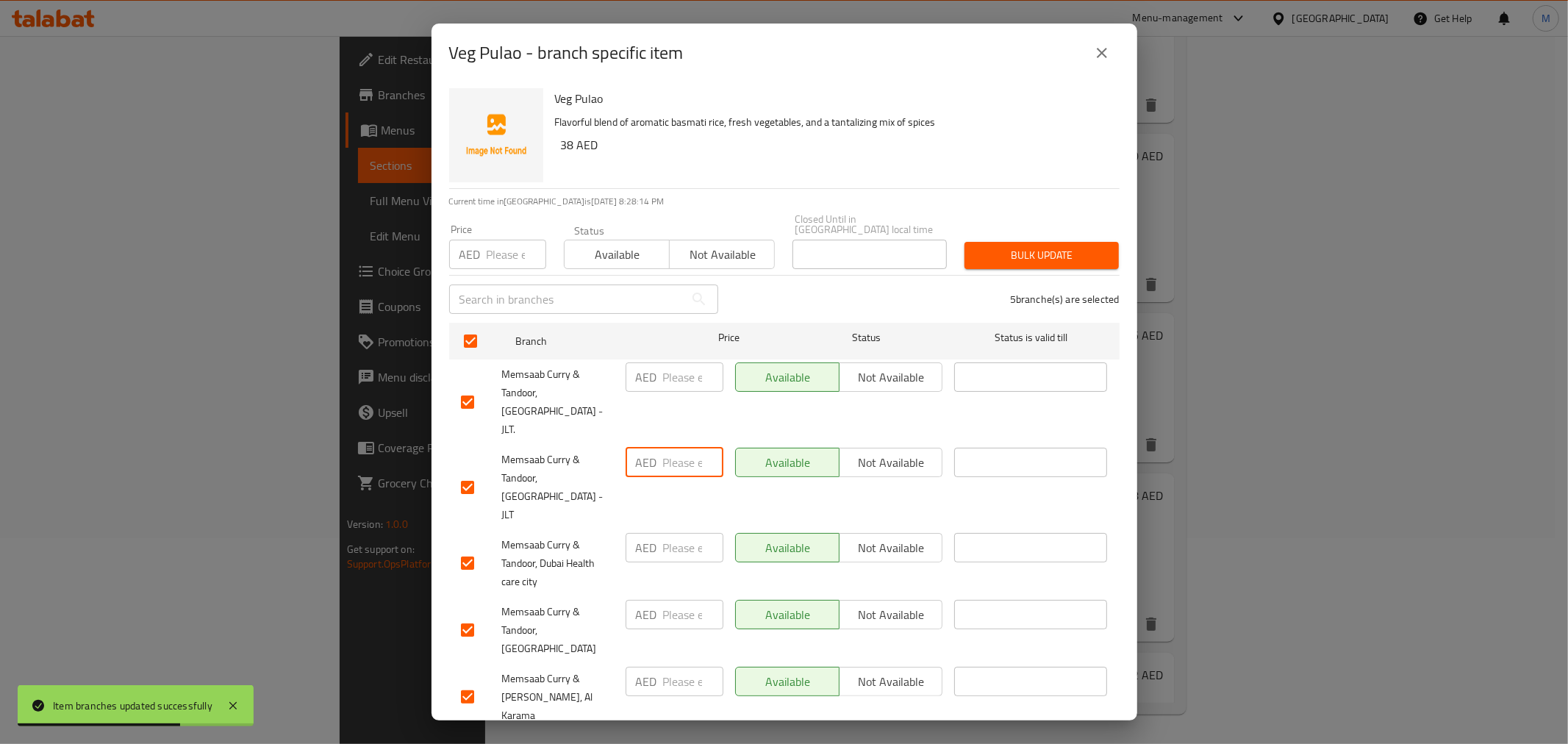
click at [667, 452] on input "number" at bounding box center [693, 463] width 60 height 30
type input "38"
click at [747, 741] on span "Save" at bounding box center [784, 750] width 647 height 19
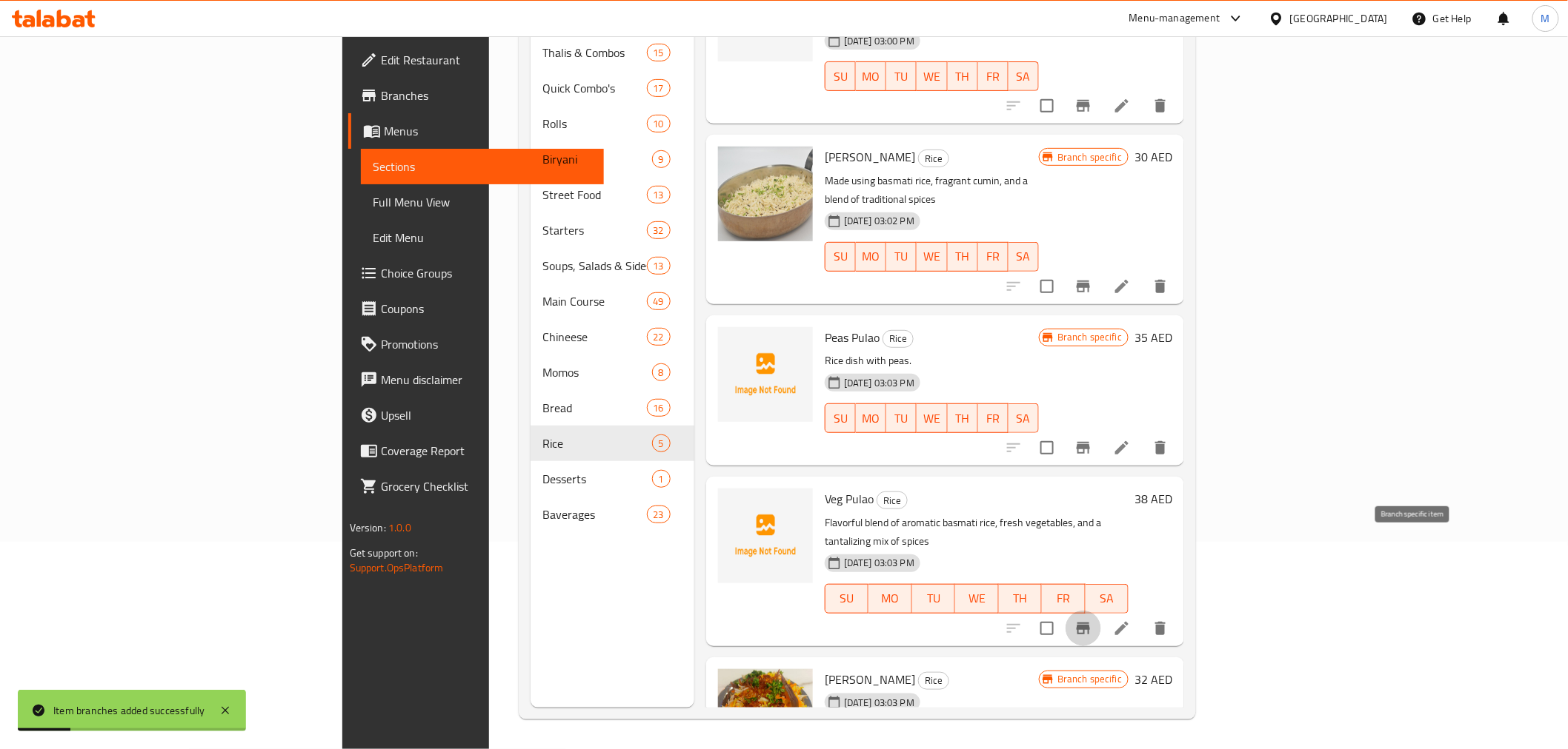
click at [1092, 620] on icon "Branch-specific-item" at bounding box center [1083, 629] width 18 height 18
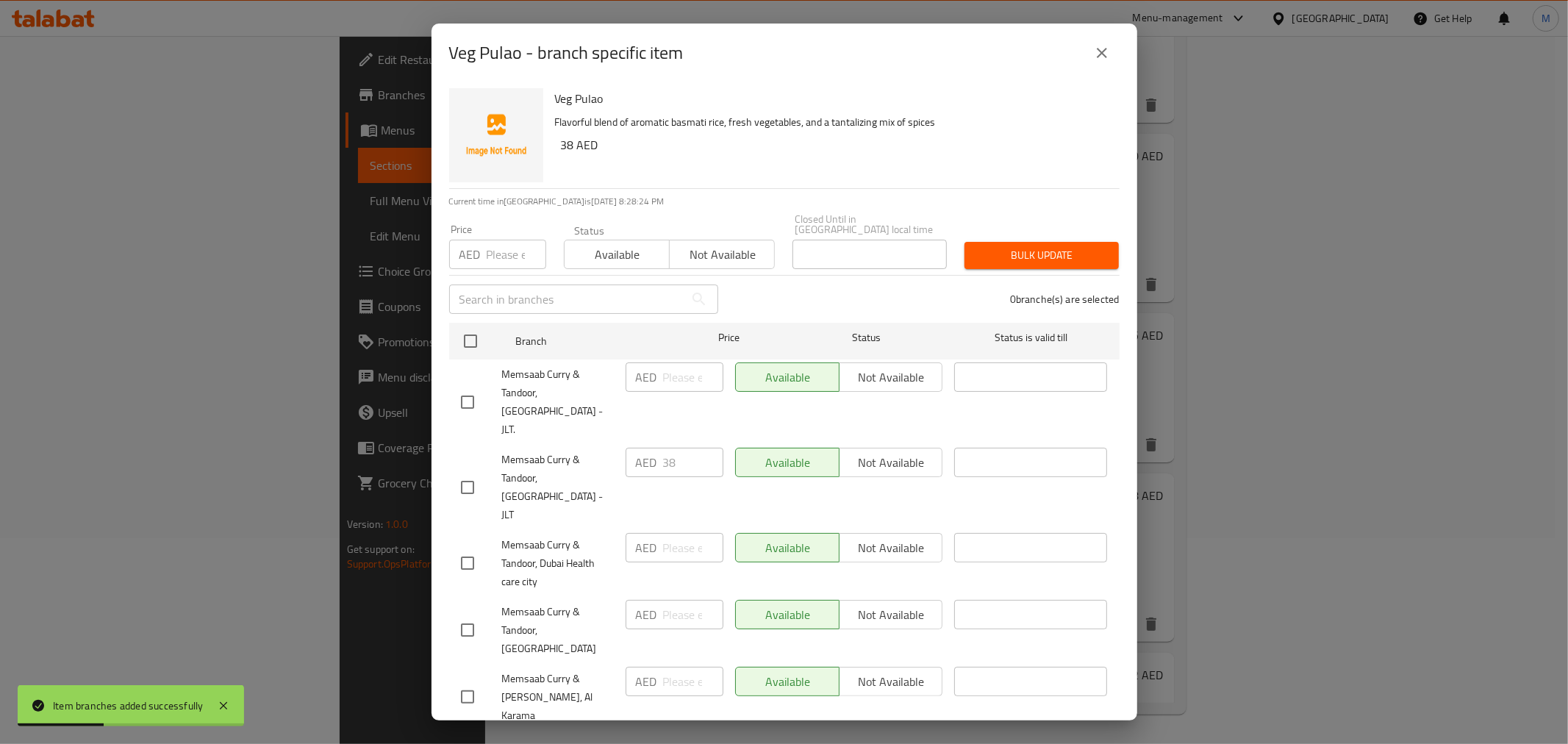
click at [1103, 55] on icon "close" at bounding box center [1102, 53] width 10 height 10
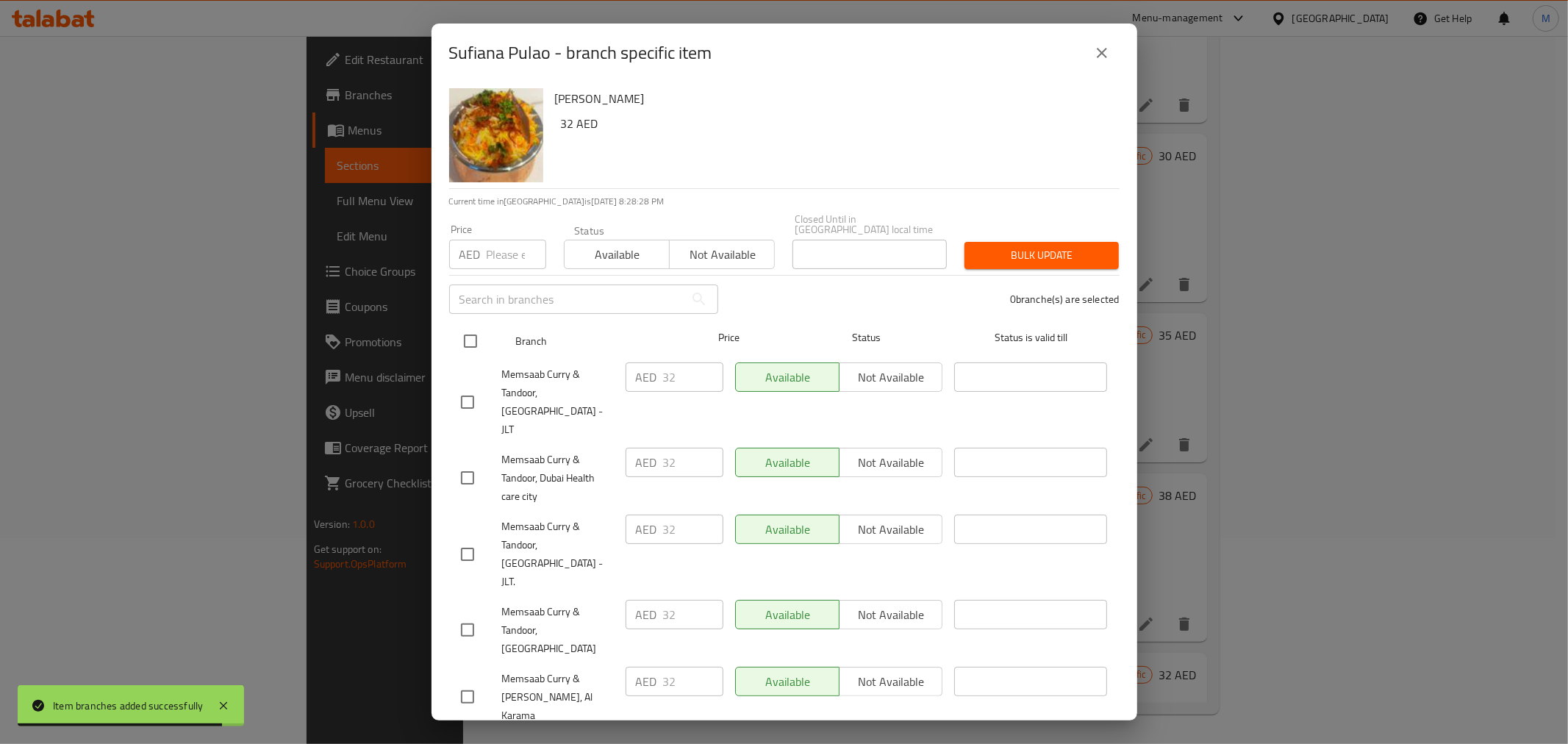
click at [465, 340] on input "checkbox" at bounding box center [470, 340] width 31 height 31
checkbox input "true"
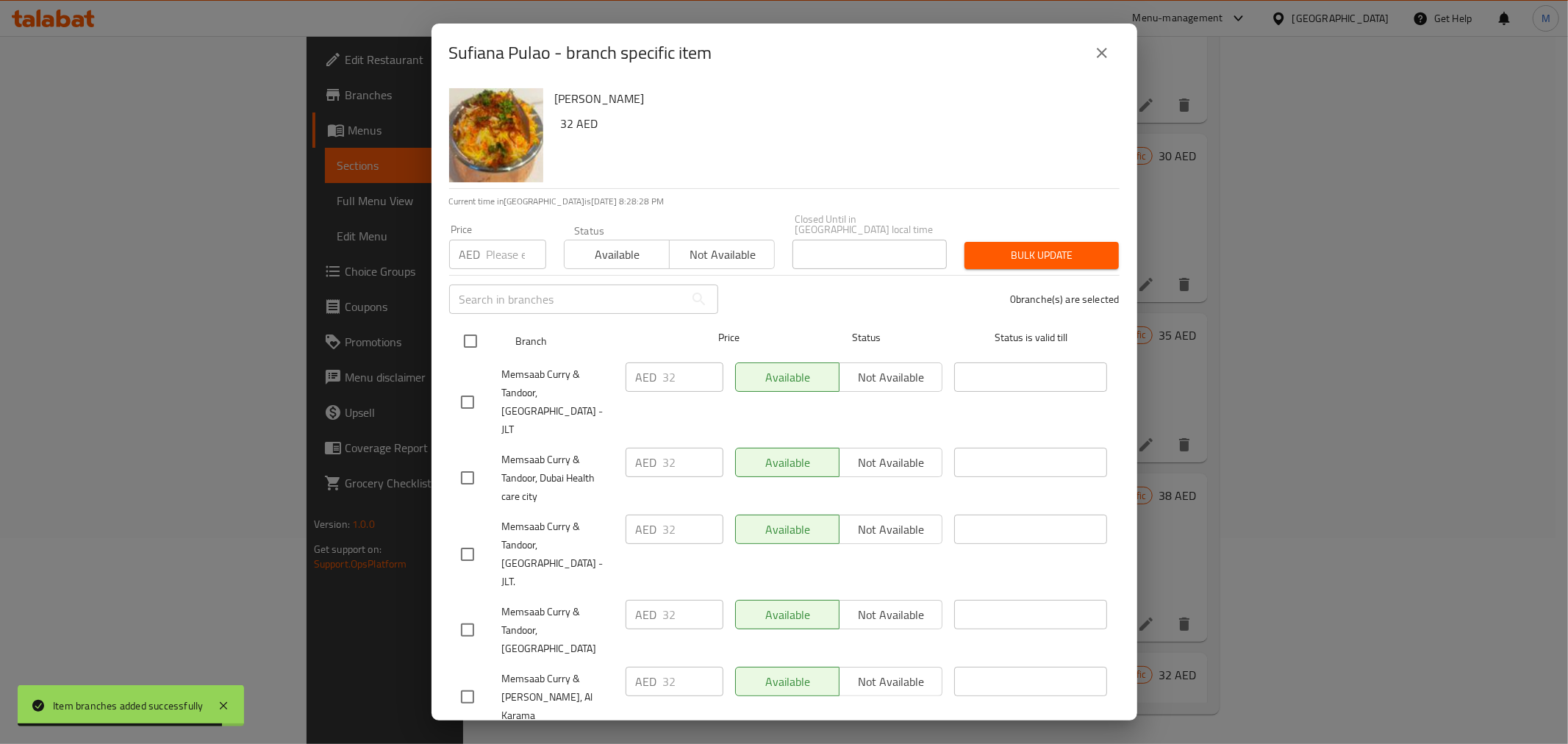
checkbox input "true"
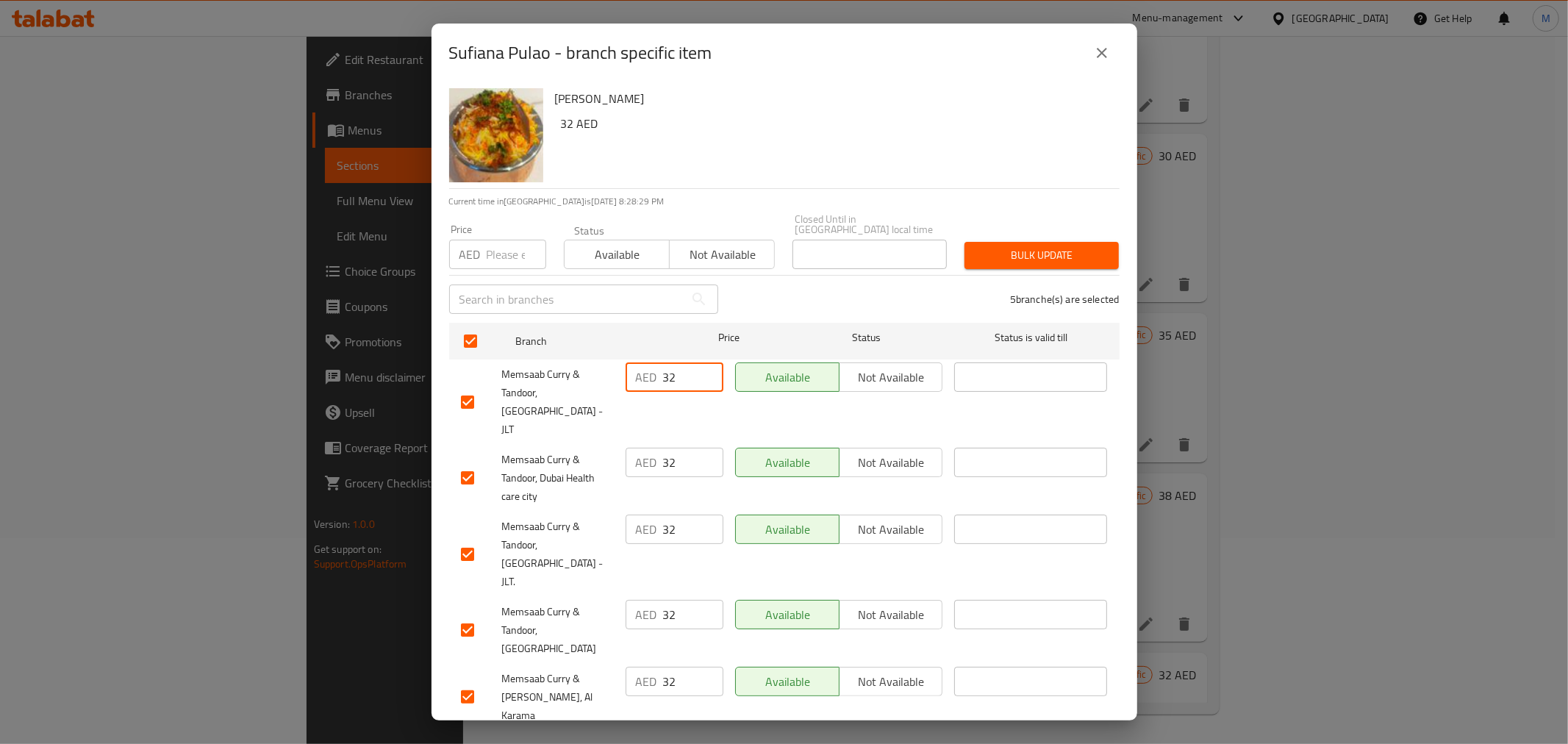
drag, startPoint x: 673, startPoint y: 384, endPoint x: 642, endPoint y: 396, distance: 33.2
click at [614, 376] on div "Memsaab Curry & Tandoor, Jumeirah Lakes Towers - JLT AED 32 ​ Available Not ava…" at bounding box center [784, 403] width 658 height 91
drag, startPoint x: 687, startPoint y: 449, endPoint x: 601, endPoint y: 442, distance: 86.3
click at [601, 442] on div "Memsaab Curry & Tandoor, Dubai Health care city AED 32 ​ Available Not availabl…" at bounding box center [784, 478] width 658 height 72
drag, startPoint x: 686, startPoint y: 515, endPoint x: 616, endPoint y: 510, distance: 70.2
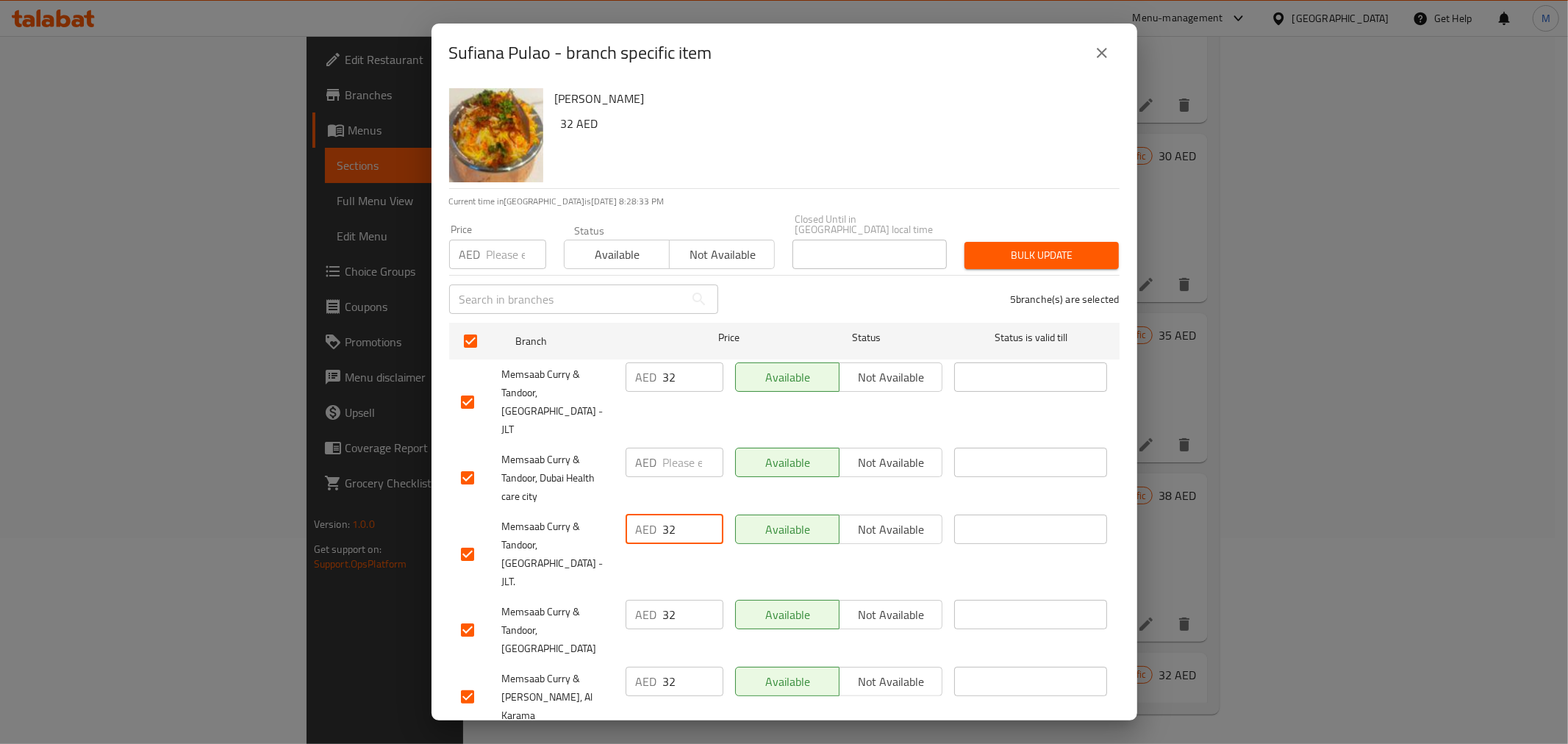
click at [616, 510] on div "Memsaab Curry & Tandoor, Jumeirah Lakes Towers - JLT. AED 32 ​ Available Not av…" at bounding box center [784, 555] width 658 height 91
drag, startPoint x: 683, startPoint y: 576, endPoint x: 604, endPoint y: 572, distance: 79.1
click at [604, 595] on div "Memsaab Curry & Tandoor, Dubai Healthcare City AED 32 ​ Available Not available…" at bounding box center [784, 631] width 658 height 72
drag, startPoint x: 680, startPoint y: 638, endPoint x: 612, endPoint y: 634, distance: 68.1
click at [612, 661] on div "Memsaab Curry & Tandoor, Al Karama AED 32 ​ Available Not available ​" at bounding box center [784, 698] width 658 height 72
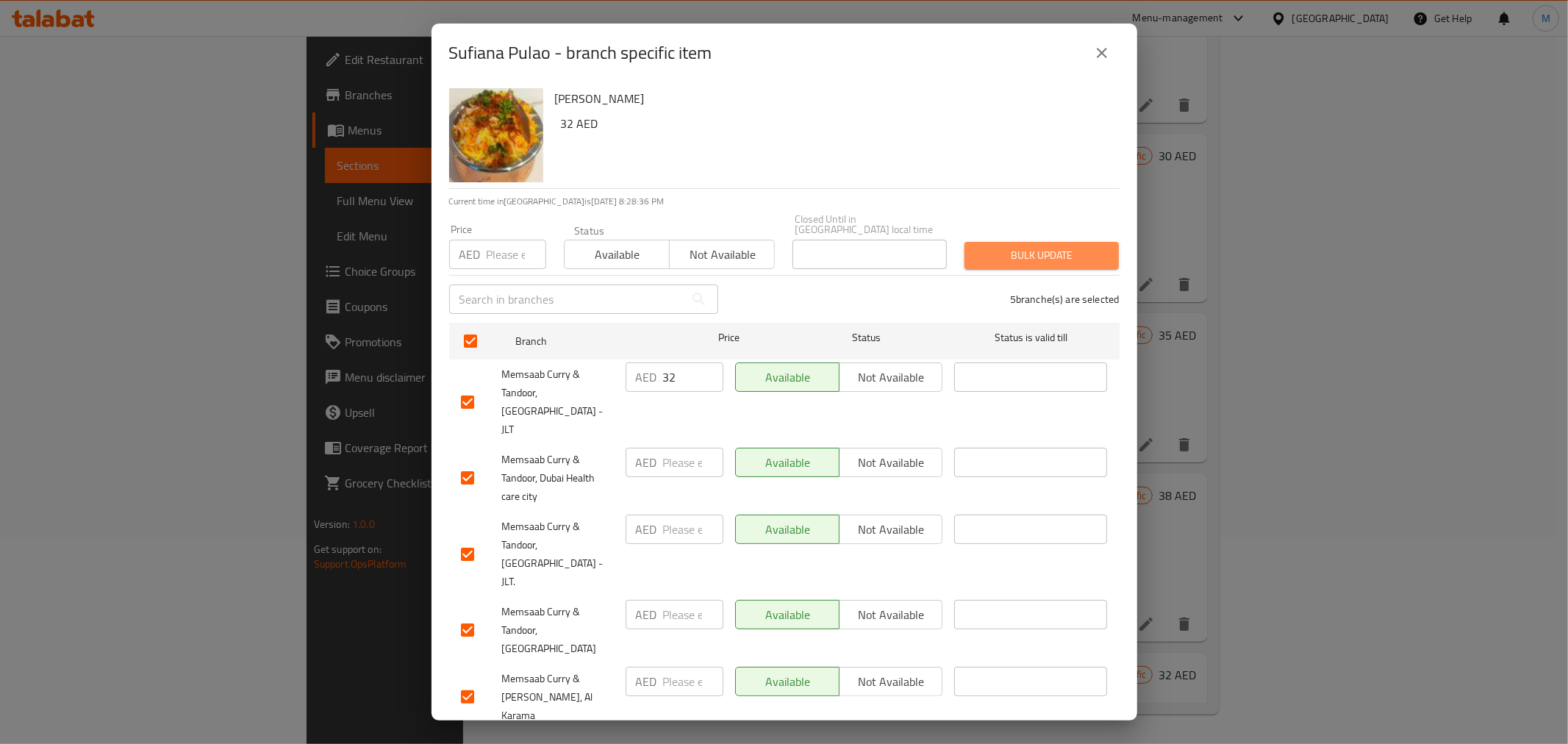
click at [1018, 259] on span "Bulk update" at bounding box center [1041, 256] width 131 height 19
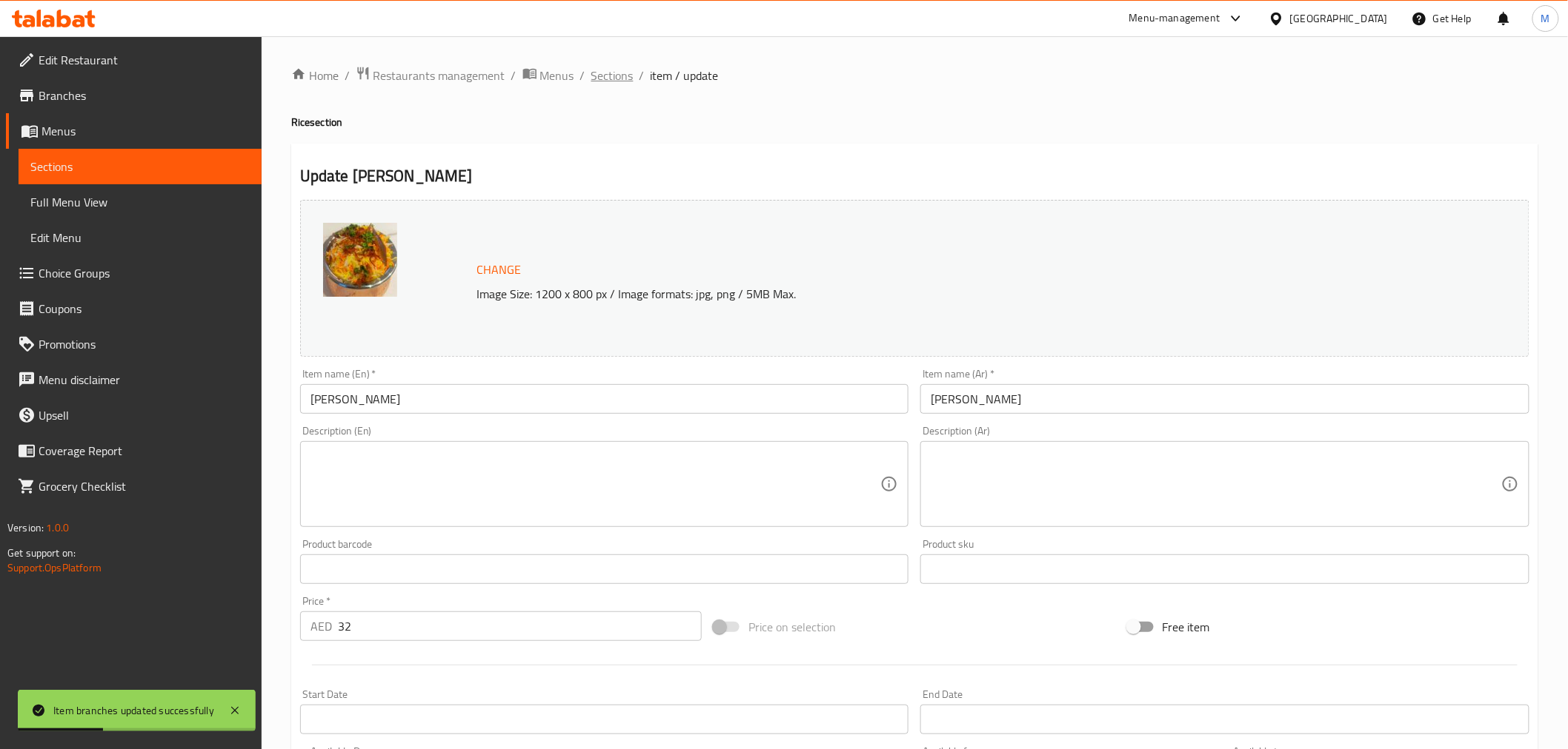
click at [603, 71] on span "Sections" at bounding box center [612, 75] width 42 height 18
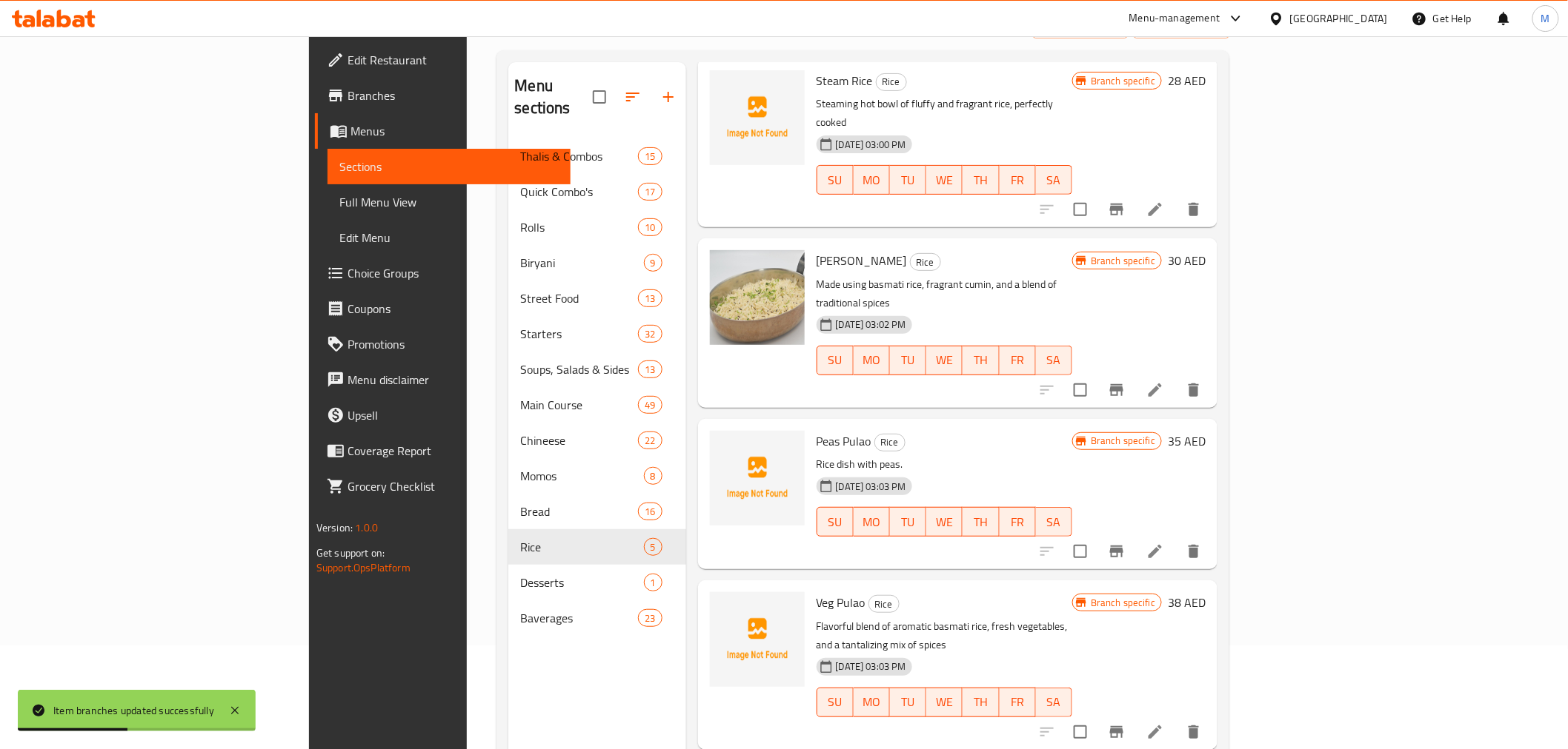
scroll to position [207, 0]
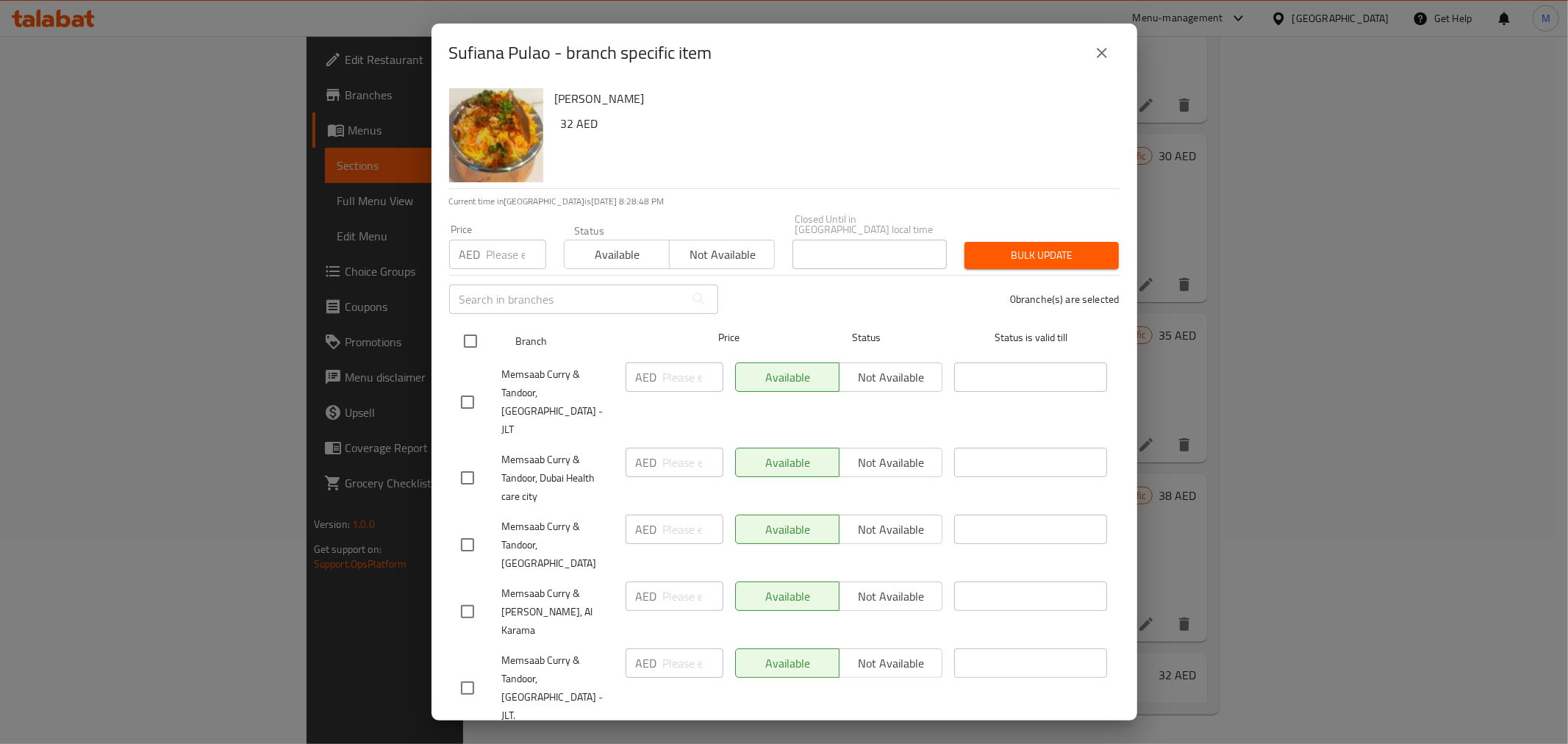
click at [466, 339] on input "checkbox" at bounding box center [470, 340] width 31 height 31
checkbox input "true"
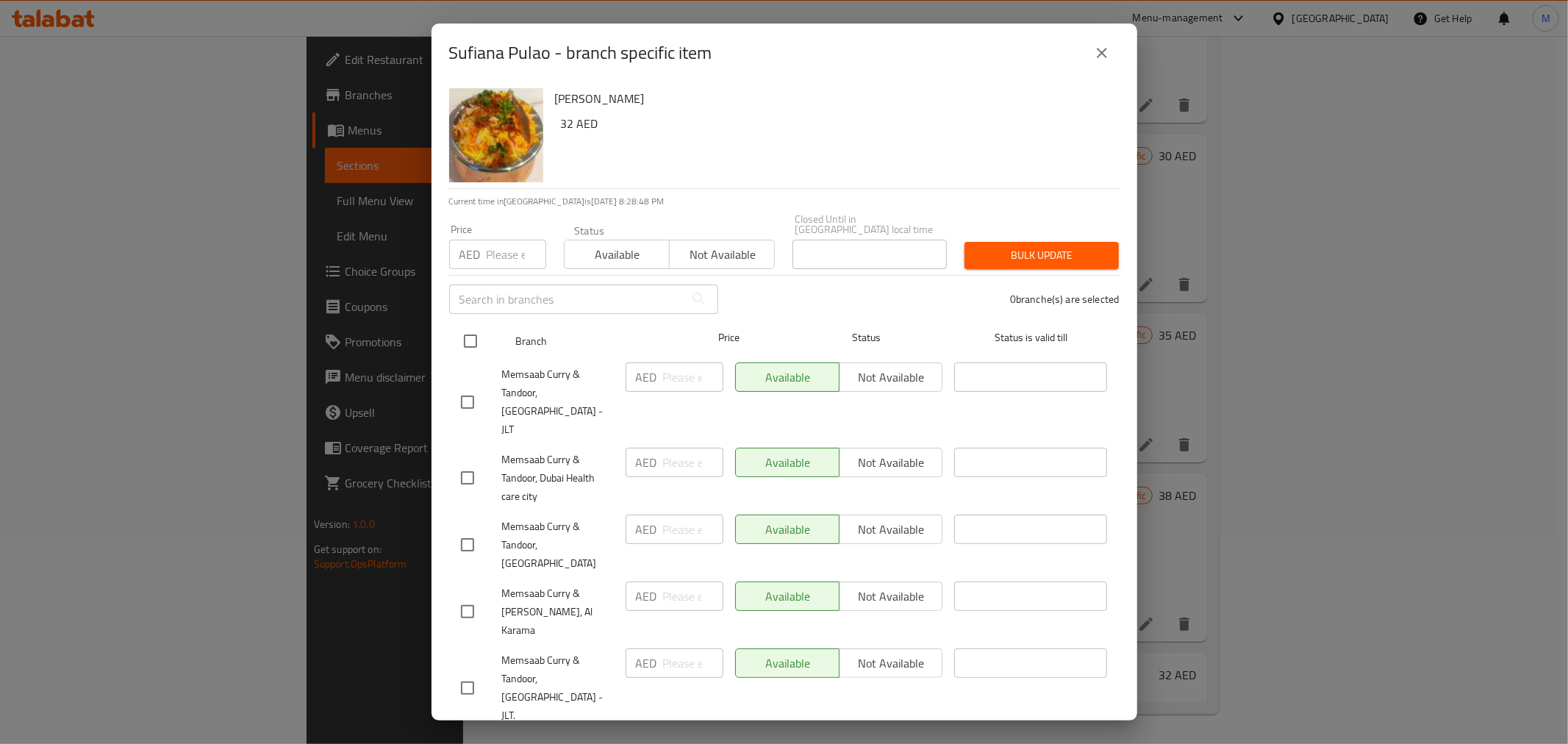
checkbox input "true"
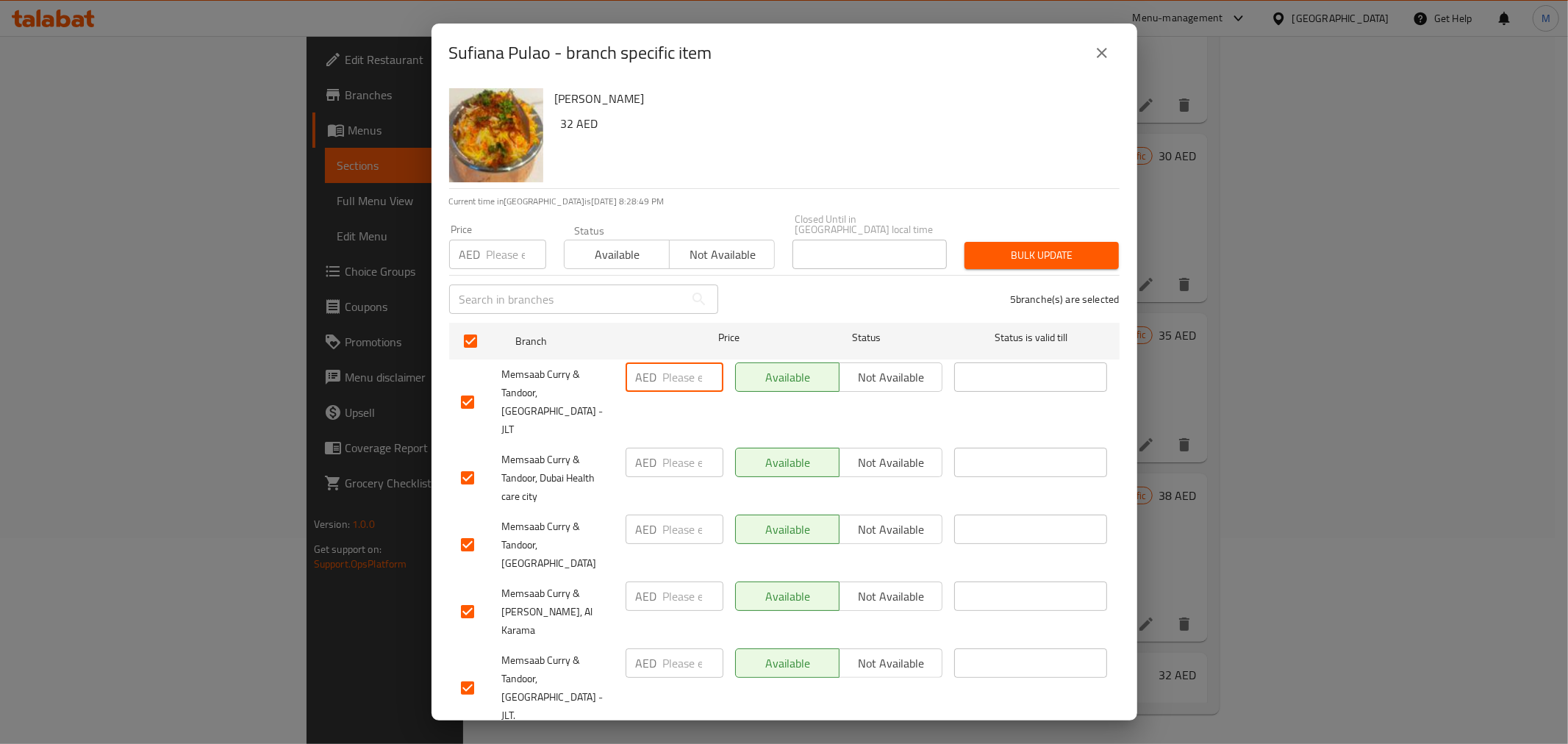
click at [665, 389] on input "number" at bounding box center [693, 378] width 60 height 30
type input "32"
click at [741, 737] on button "Save" at bounding box center [784, 750] width 670 height 27
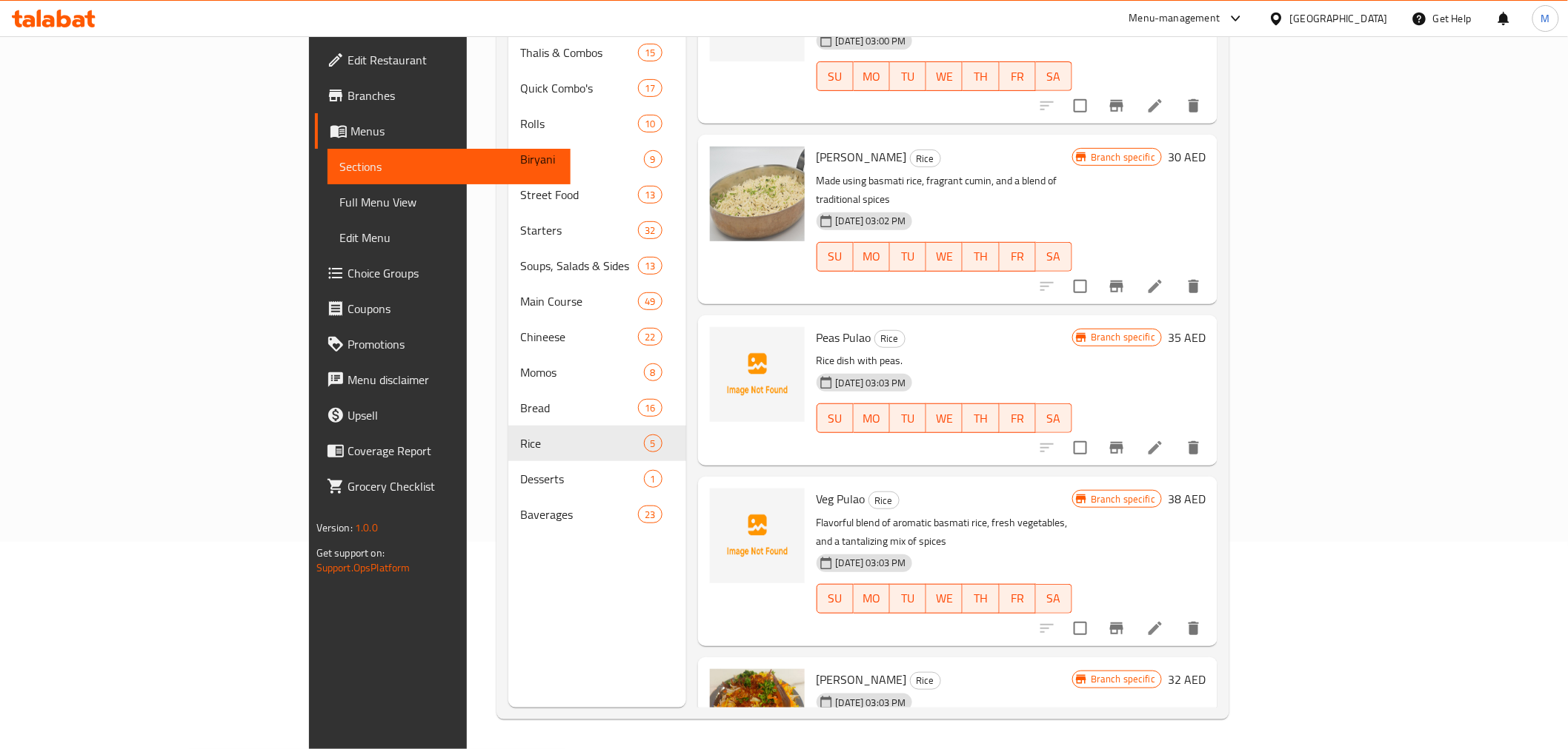
click at [686, 488] on div "Menu items Add Sort Manage items Steam Rice Rice Steaming hot bowl of fluffy an…" at bounding box center [951, 333] width 532 height 749
click at [686, 381] on div "Menu items Add Sort Manage items Steam Rice Rice Steaming hot bowl of fluffy an…" at bounding box center [951, 333] width 532 height 749
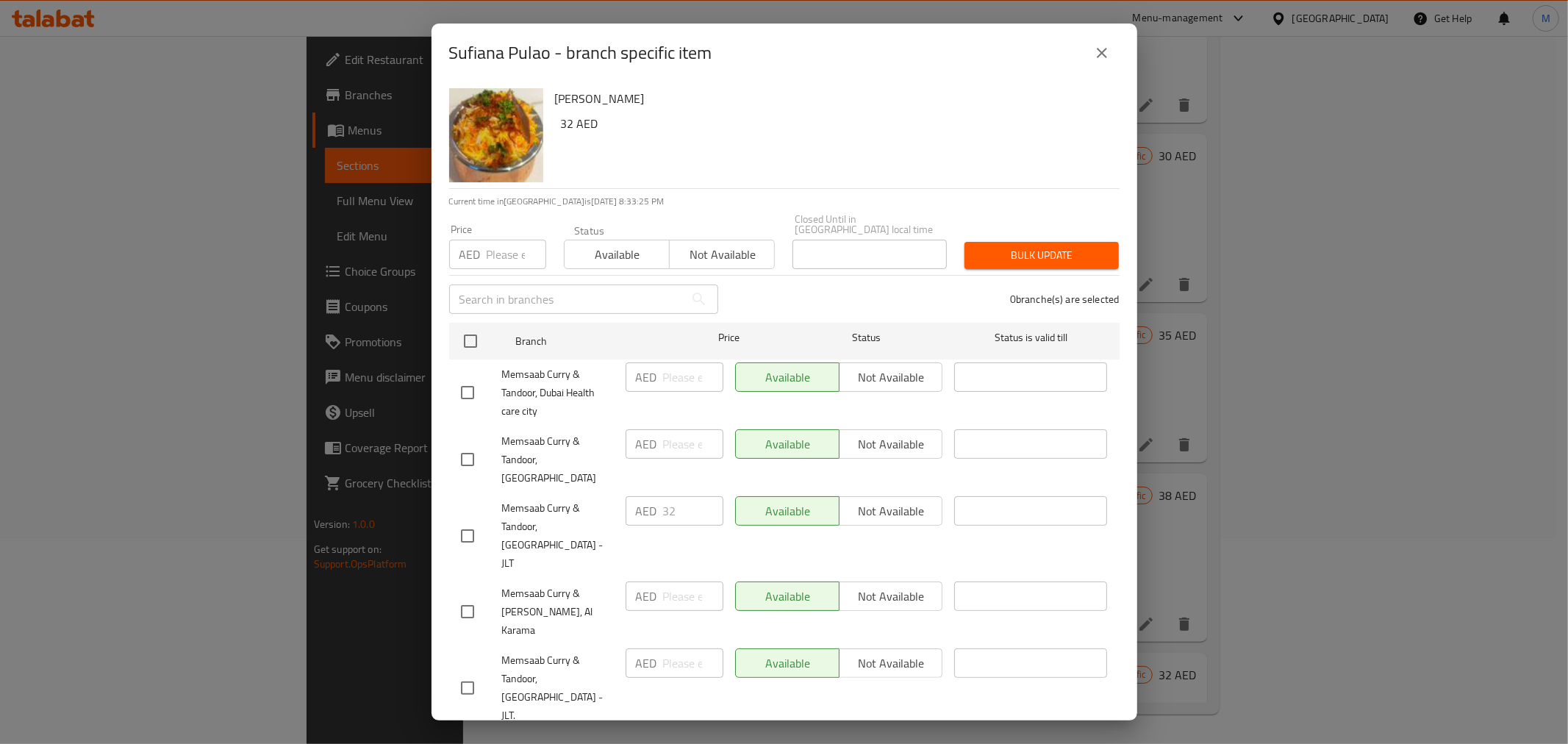
click at [1105, 58] on icon "close" at bounding box center [1102, 53] width 18 height 18
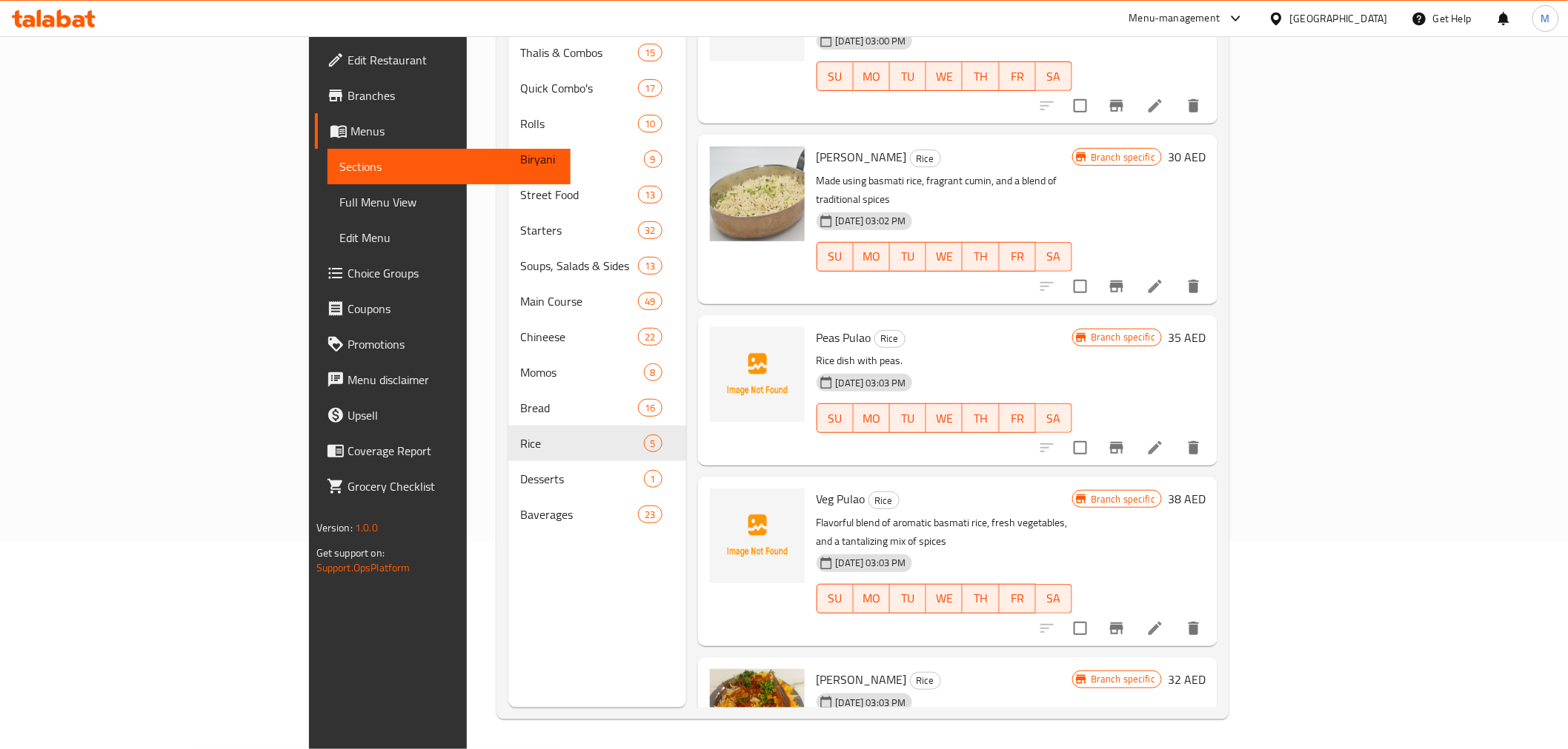
click at [339, 207] on span "Full Menu View" at bounding box center [449, 202] width 220 height 18
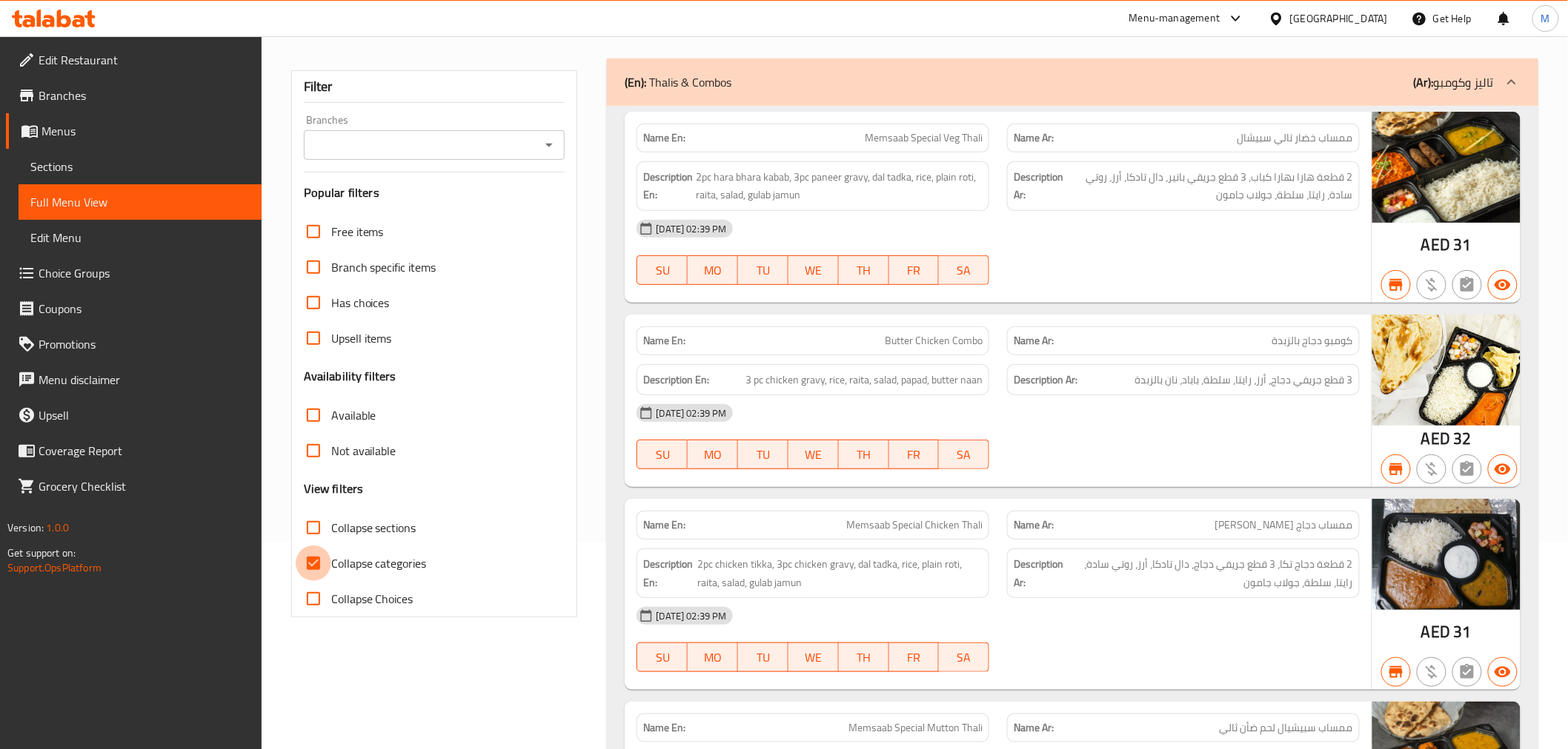
click at [328, 581] on input "Collapse categories" at bounding box center [313, 563] width 36 height 35
checkbox input "false"
click at [320, 545] on input "Collapse sections" at bounding box center [313, 528] width 36 height 35
checkbox input "true"
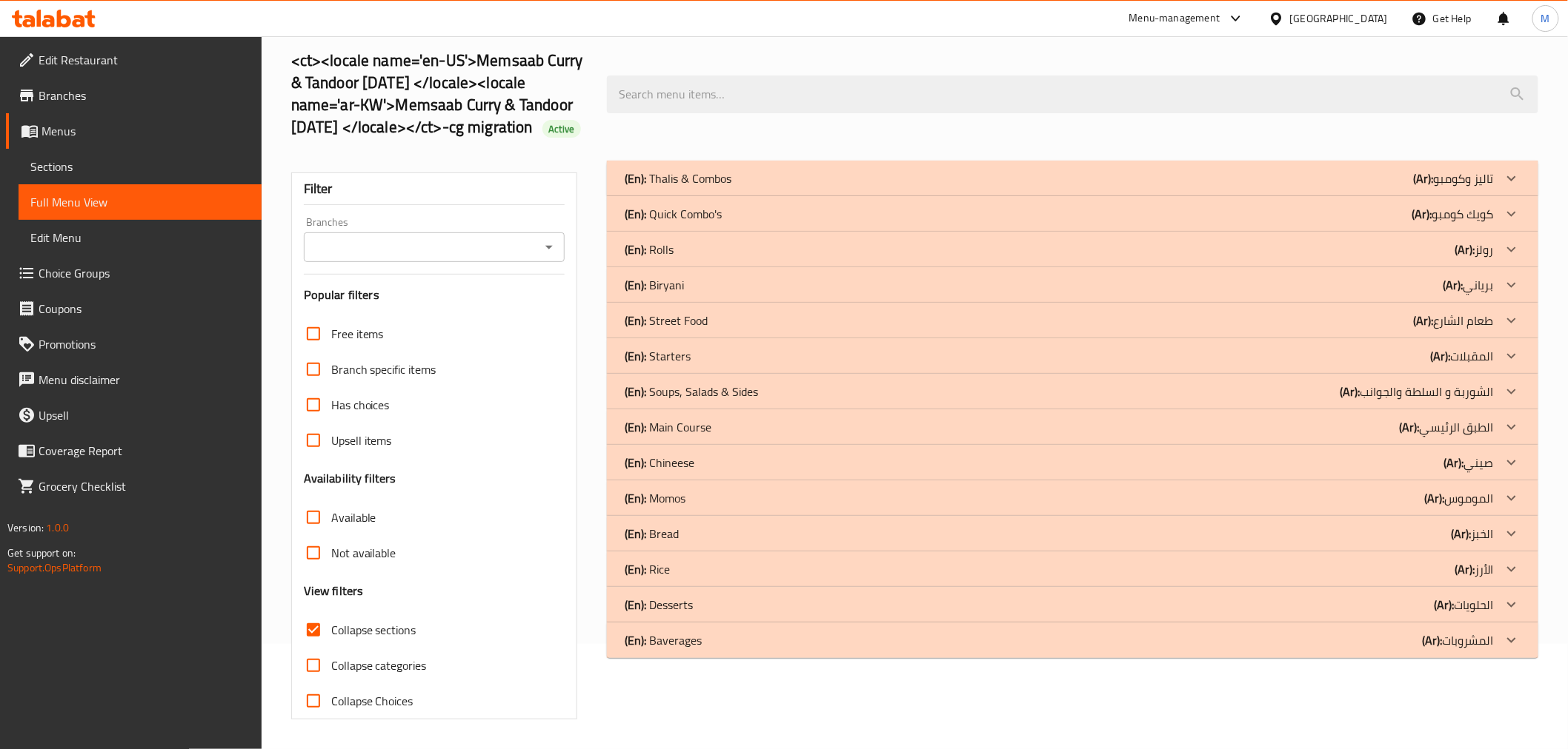
click at [550, 168] on div "Filter Branches Branches Popular filters Free items Branch specific items Has c…" at bounding box center [440, 441] width 317 height 577
click at [558, 252] on icon "Open" at bounding box center [549, 247] width 18 height 18
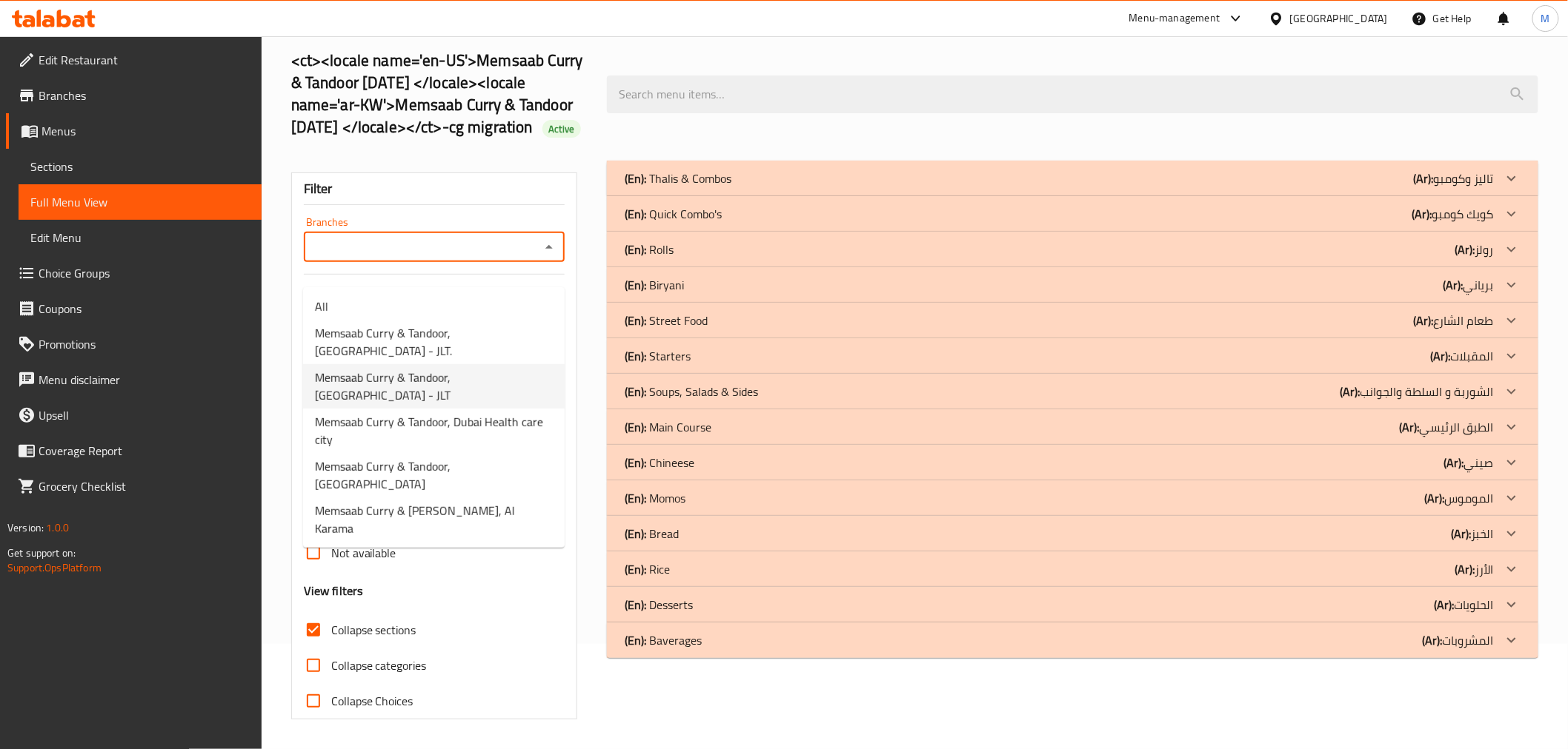
click at [479, 369] on span "Memsaab Curry & Tandoor, [GEOGRAPHIC_DATA] - JLT" at bounding box center [434, 387] width 237 height 35
type input "Memsaab Curry & Tandoor, [GEOGRAPHIC_DATA] - JLT"
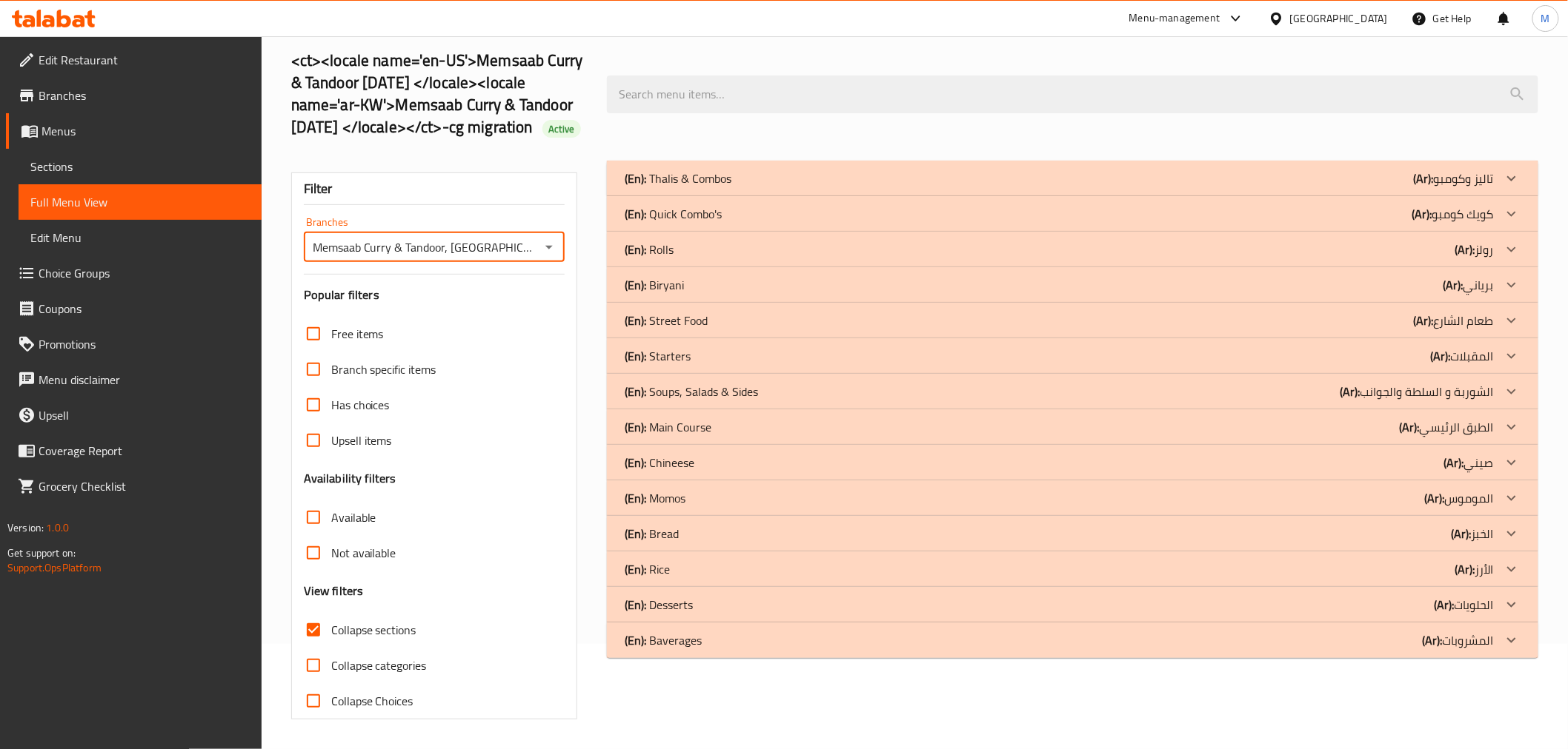
click at [751, 601] on div "(En): Desserts (Ar): الحلويات" at bounding box center [1058, 604] width 868 height 18
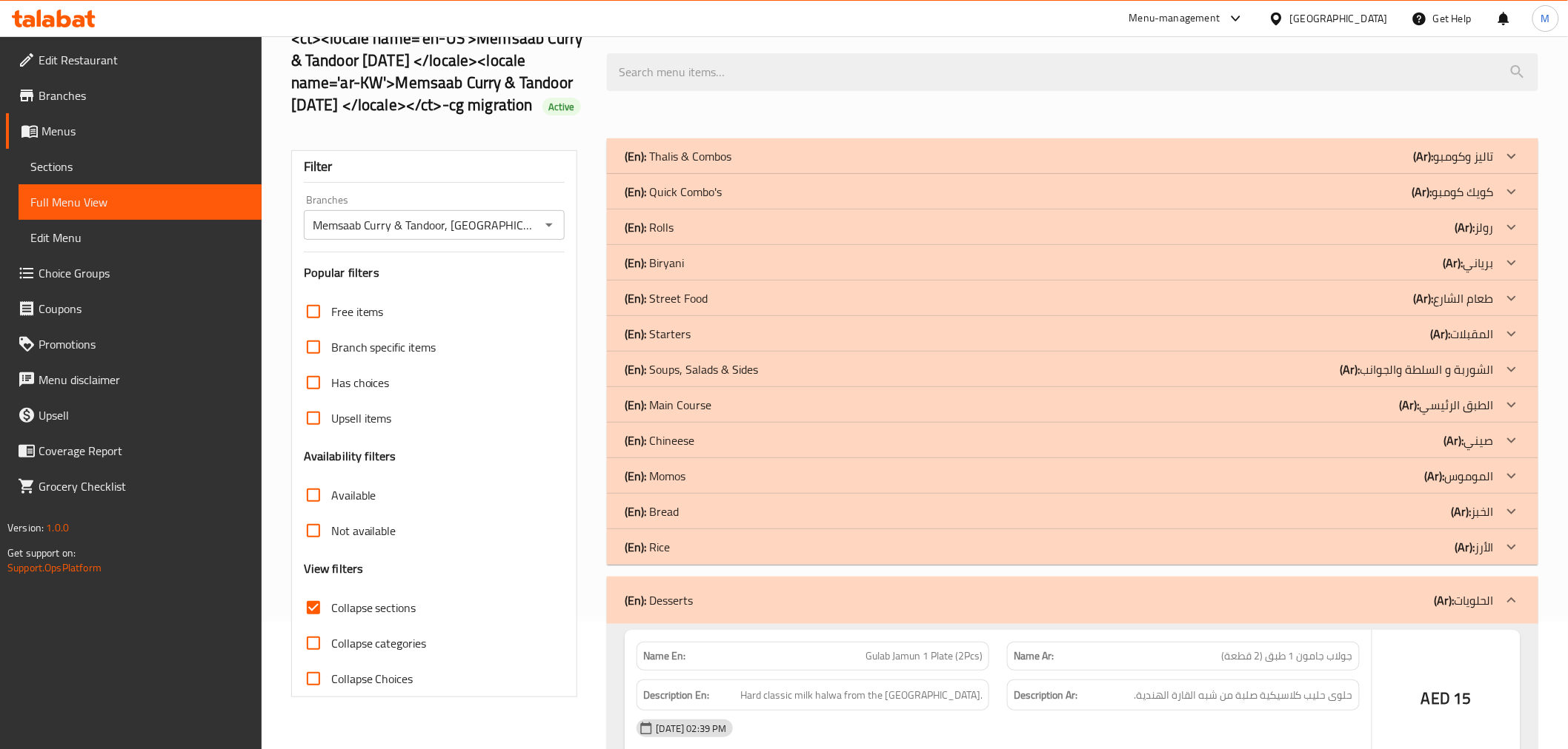
click at [746, 556] on div "(En): Rice (Ar): الأرز" at bounding box center [1058, 546] width 868 height 18
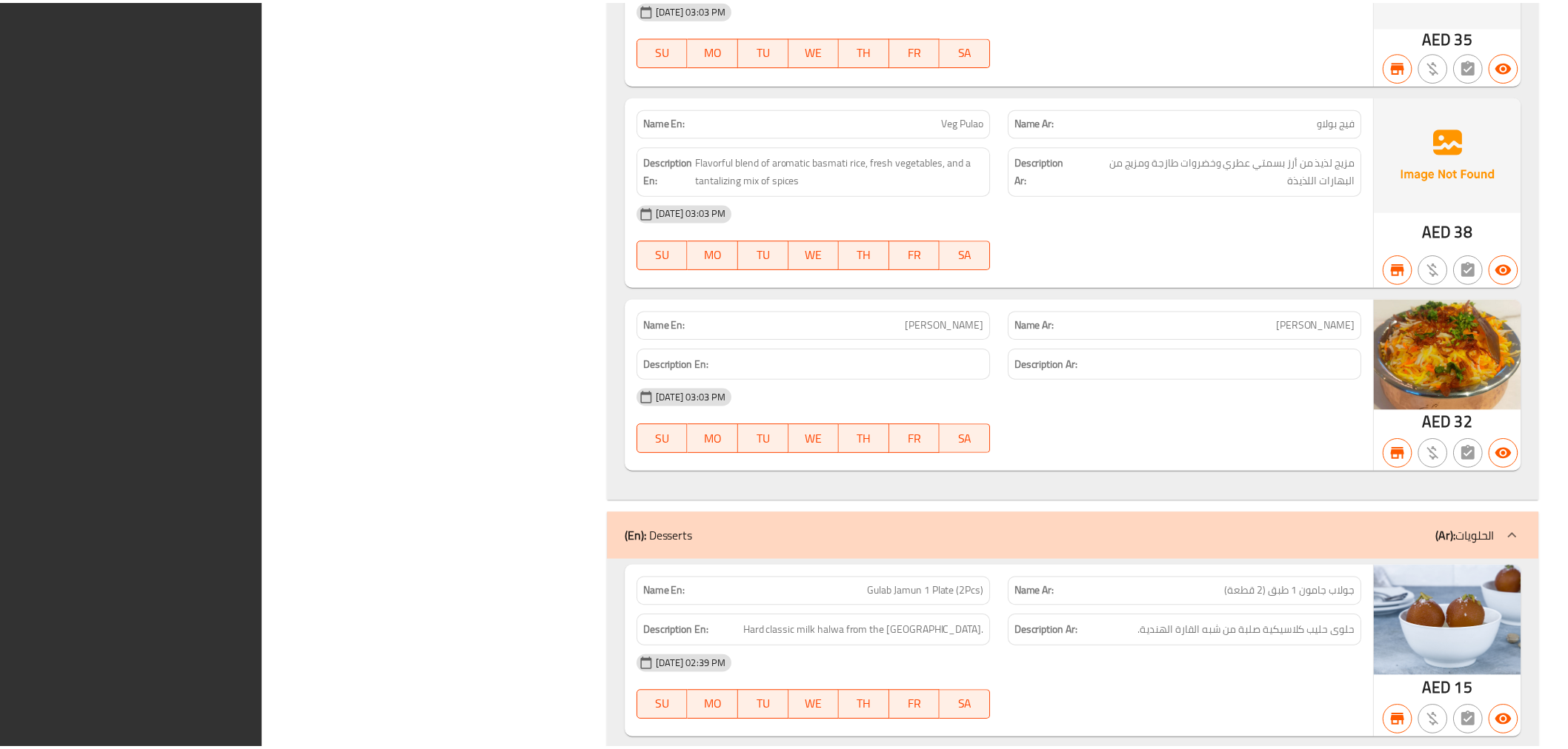
scroll to position [1320, 0]
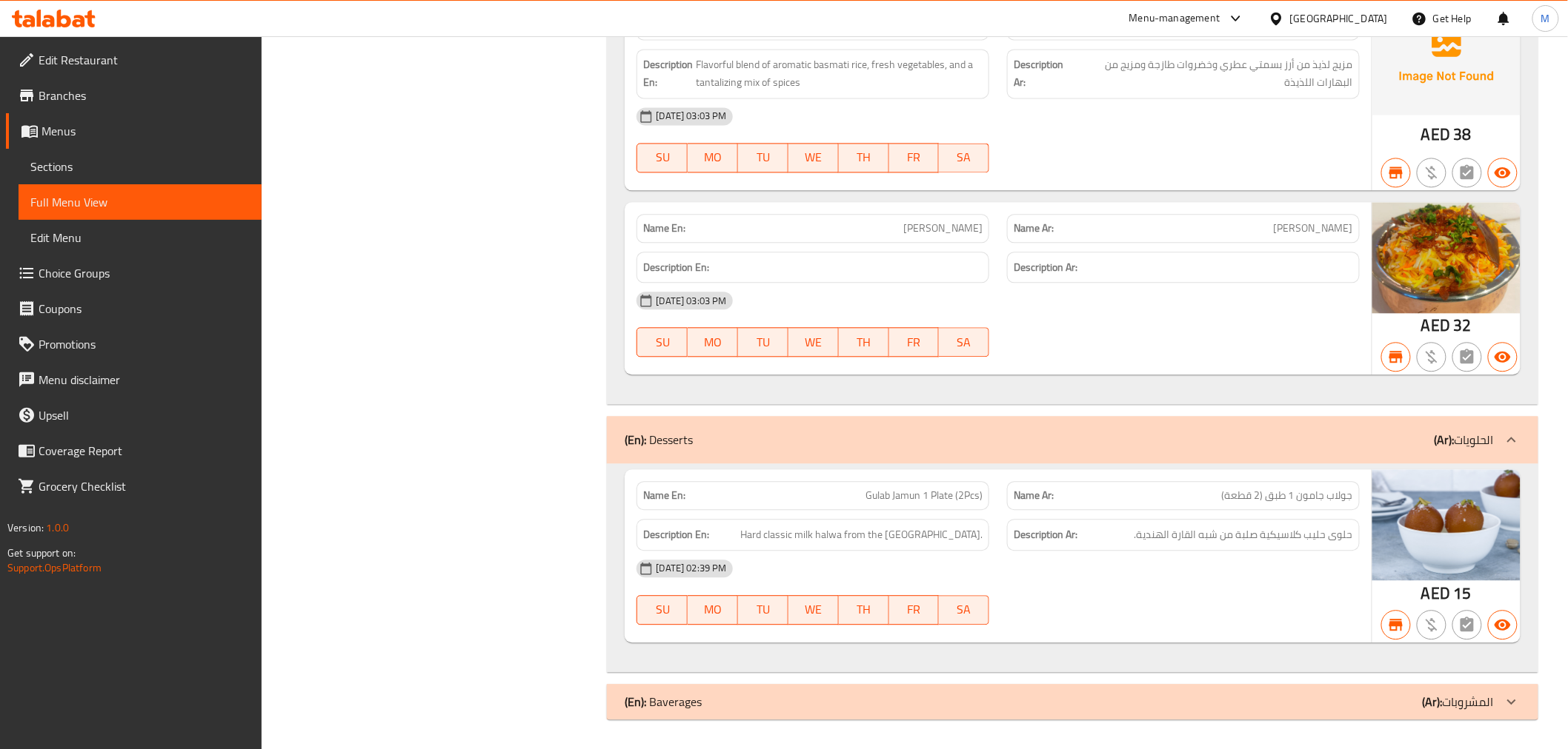
drag, startPoint x: 578, startPoint y: 412, endPoint x: 572, endPoint y: 401, distance: 12.5
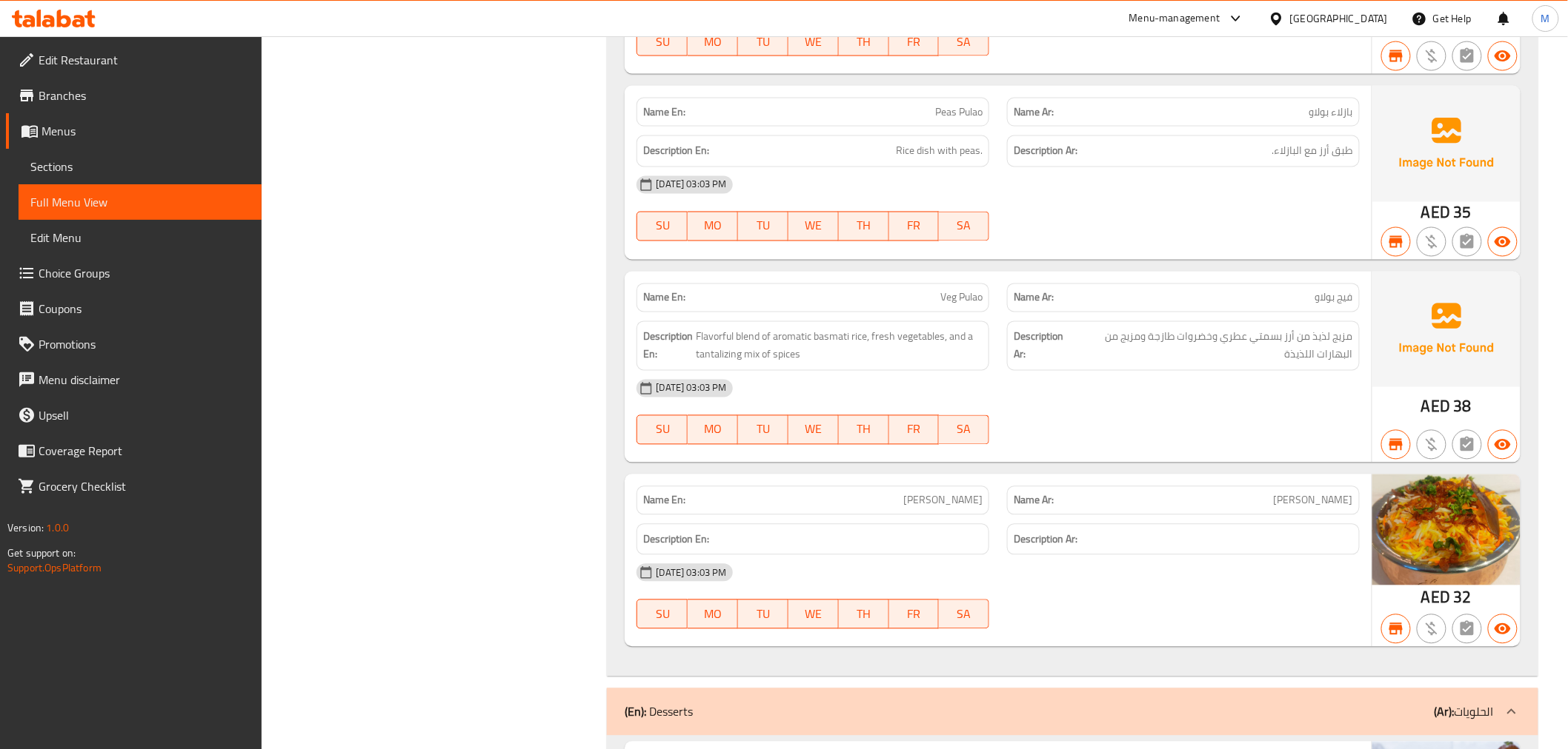
scroll to position [0, 0]
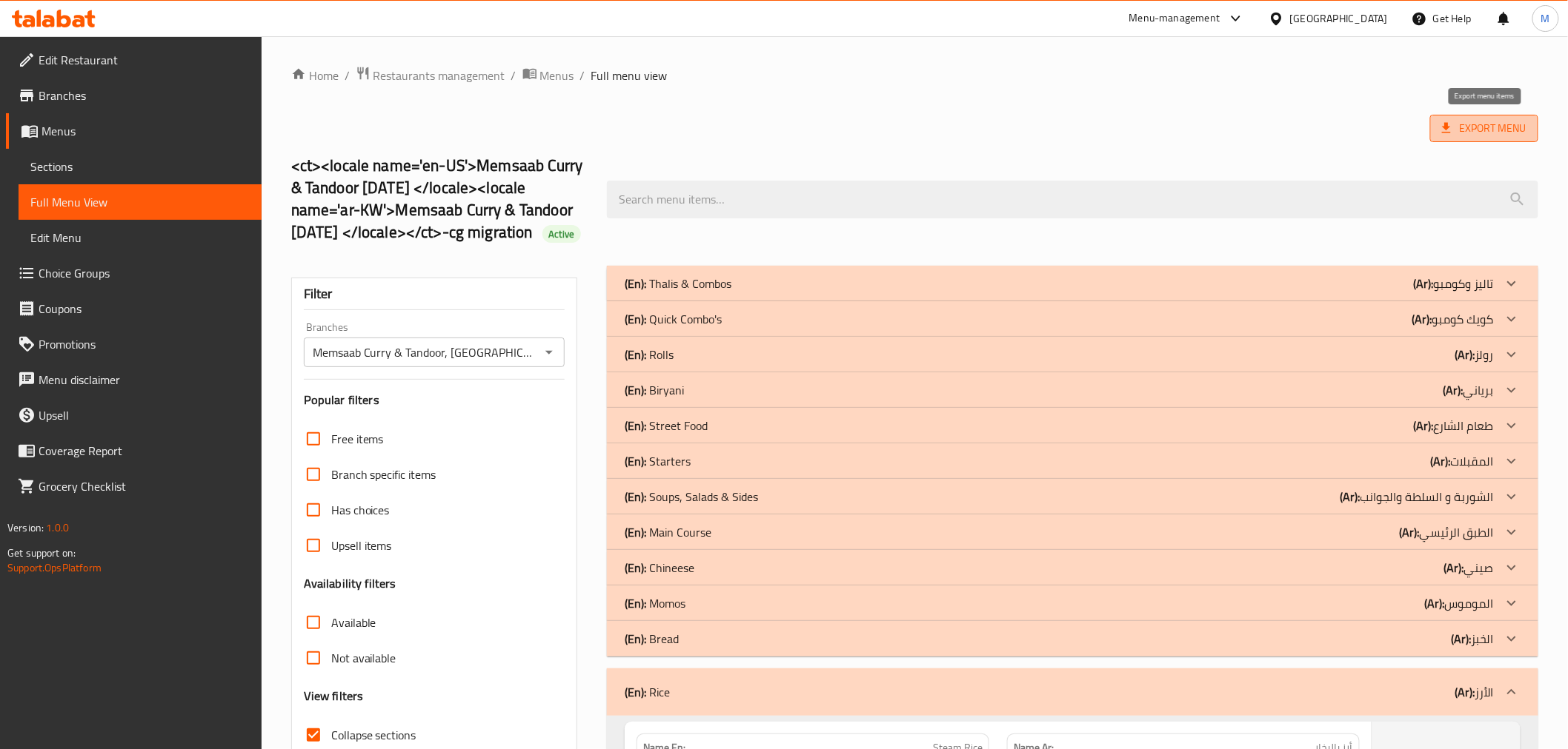
click at [1454, 116] on span "Export Menu" at bounding box center [1484, 128] width 108 height 27
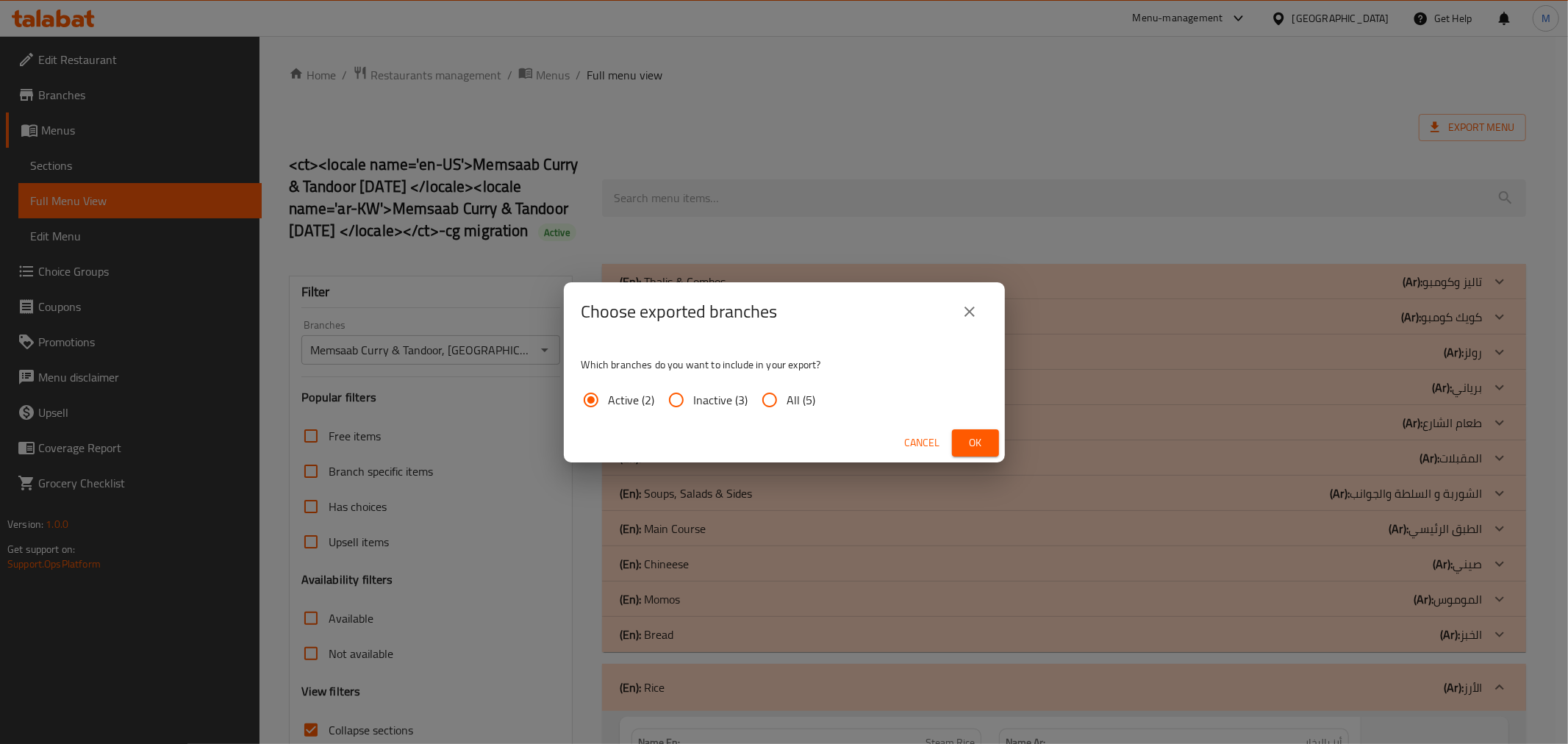
click at [794, 394] on span "All (5)" at bounding box center [801, 400] width 29 height 18
click at [787, 394] on input "All (5)" at bounding box center [770, 400] width 35 height 35
radio input "true"
click at [973, 442] on span "Ok" at bounding box center [975, 443] width 23 height 19
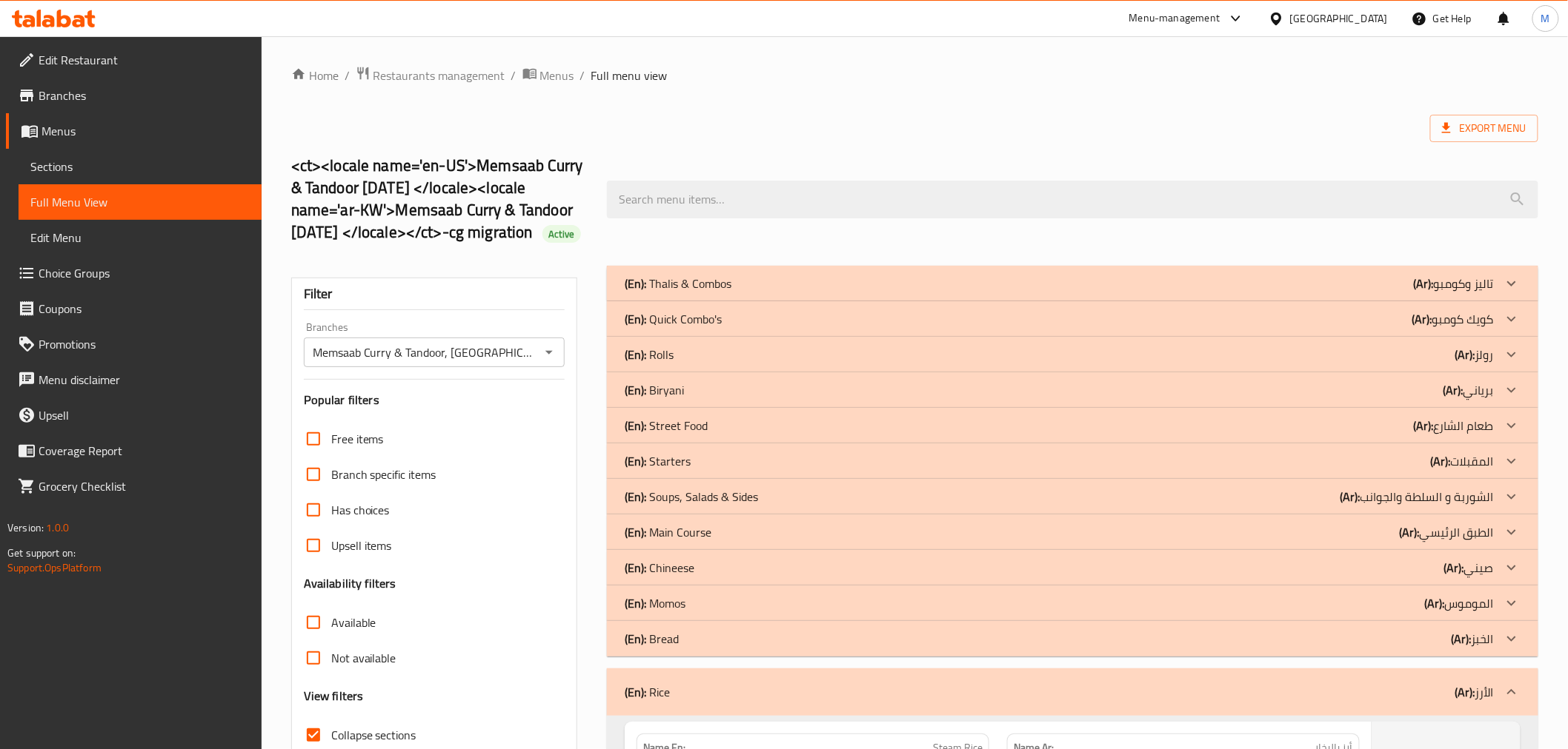
click at [849, 137] on div "<ct><locale name='en-US'>Memsaab Curry & Tandoor 8.03.2018 </locale><locale nam…" at bounding box center [914, 200] width 1264 height 133
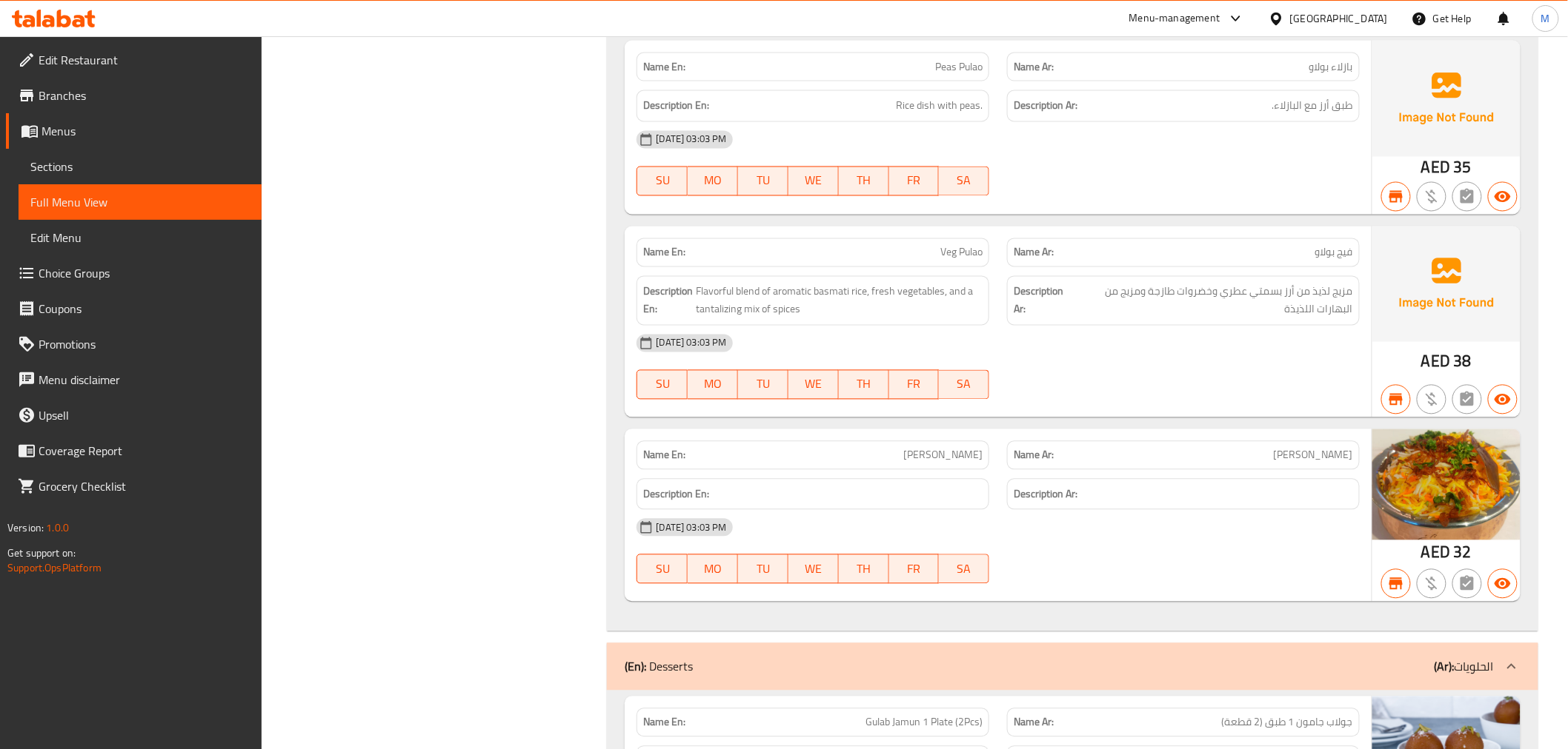
scroll to position [1320, 0]
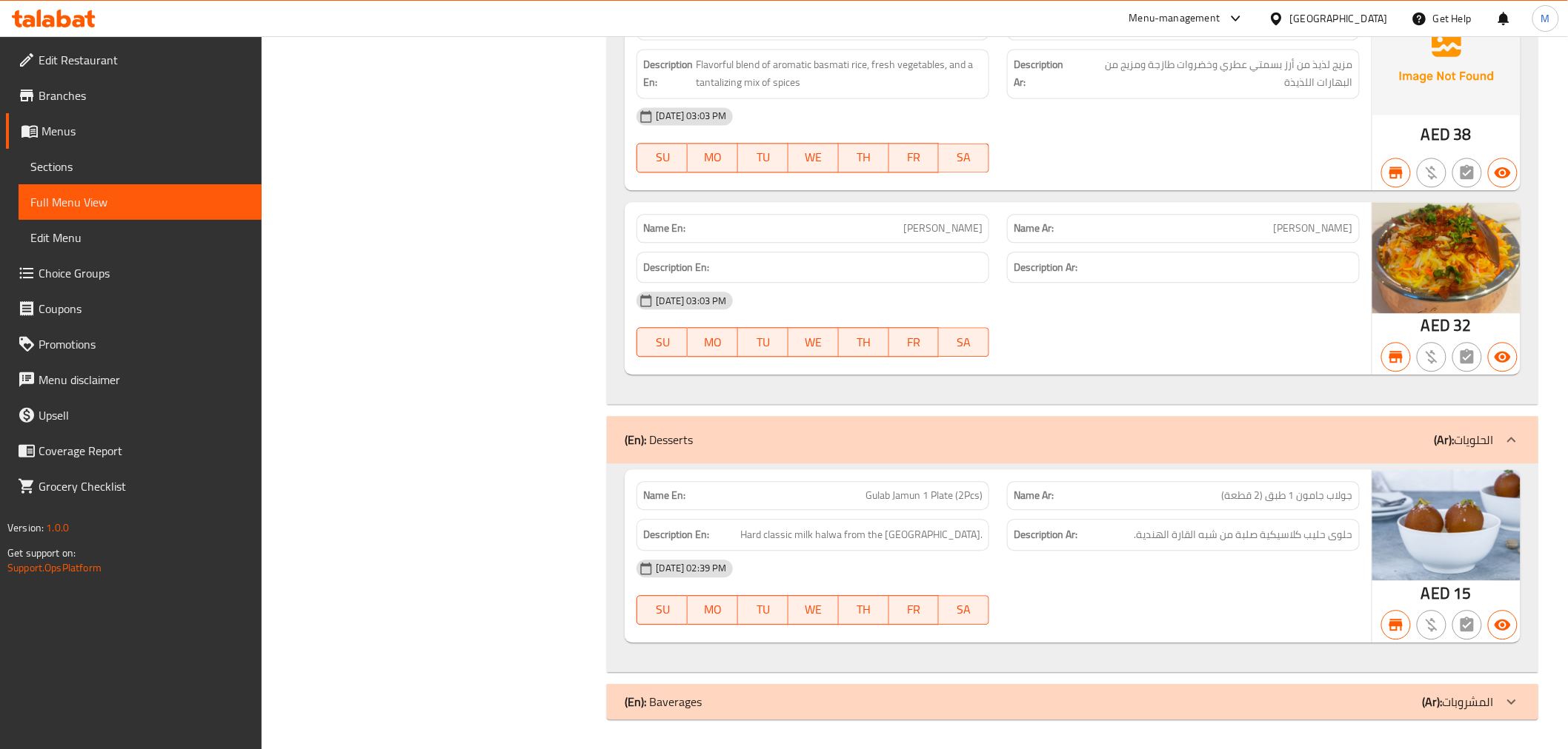
click at [180, 109] on link "Branches" at bounding box center [134, 95] width 256 height 35
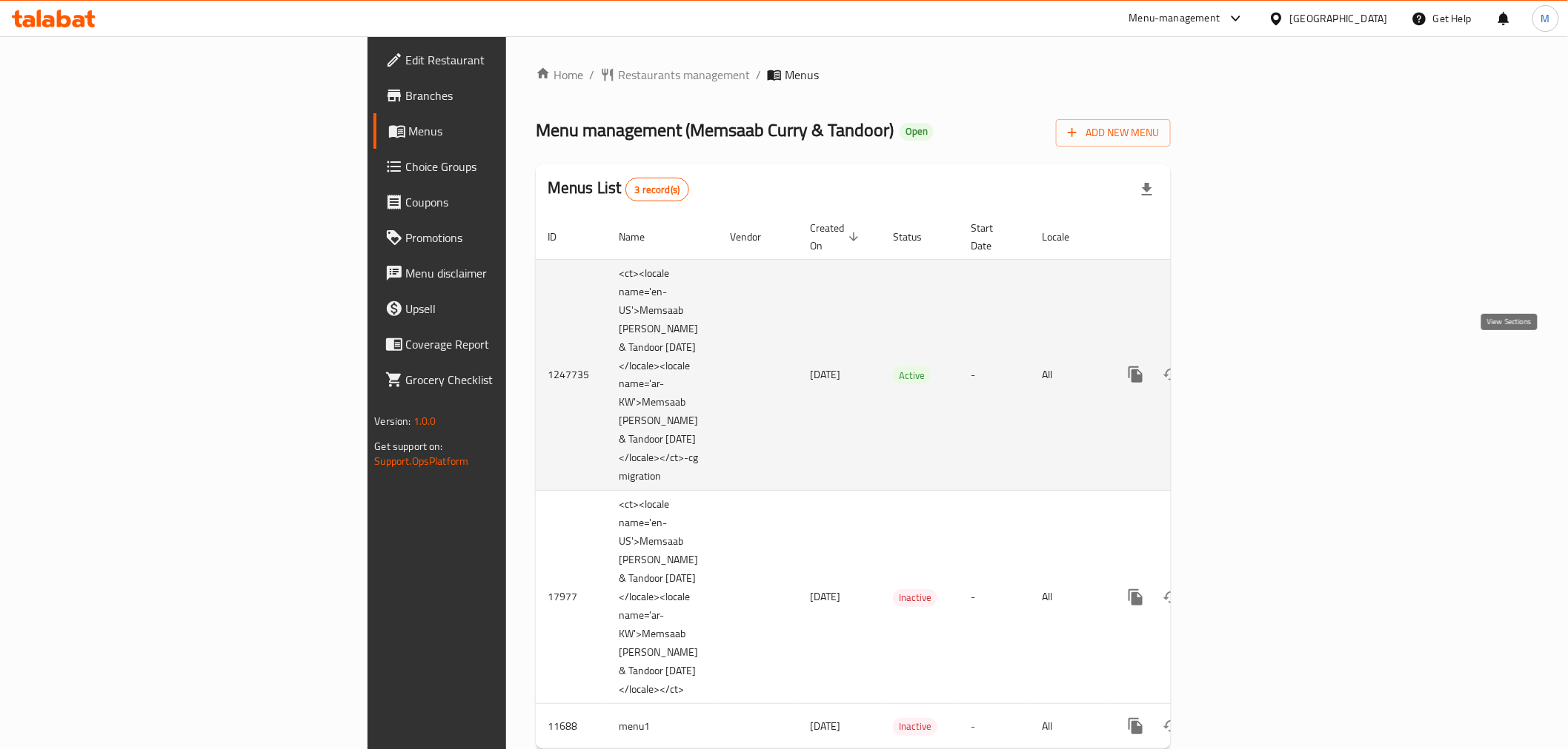
click at [1261, 357] on link "enhanced table" at bounding box center [1243, 374] width 36 height 35
